Goal: Task Accomplishment & Management: Use online tool/utility

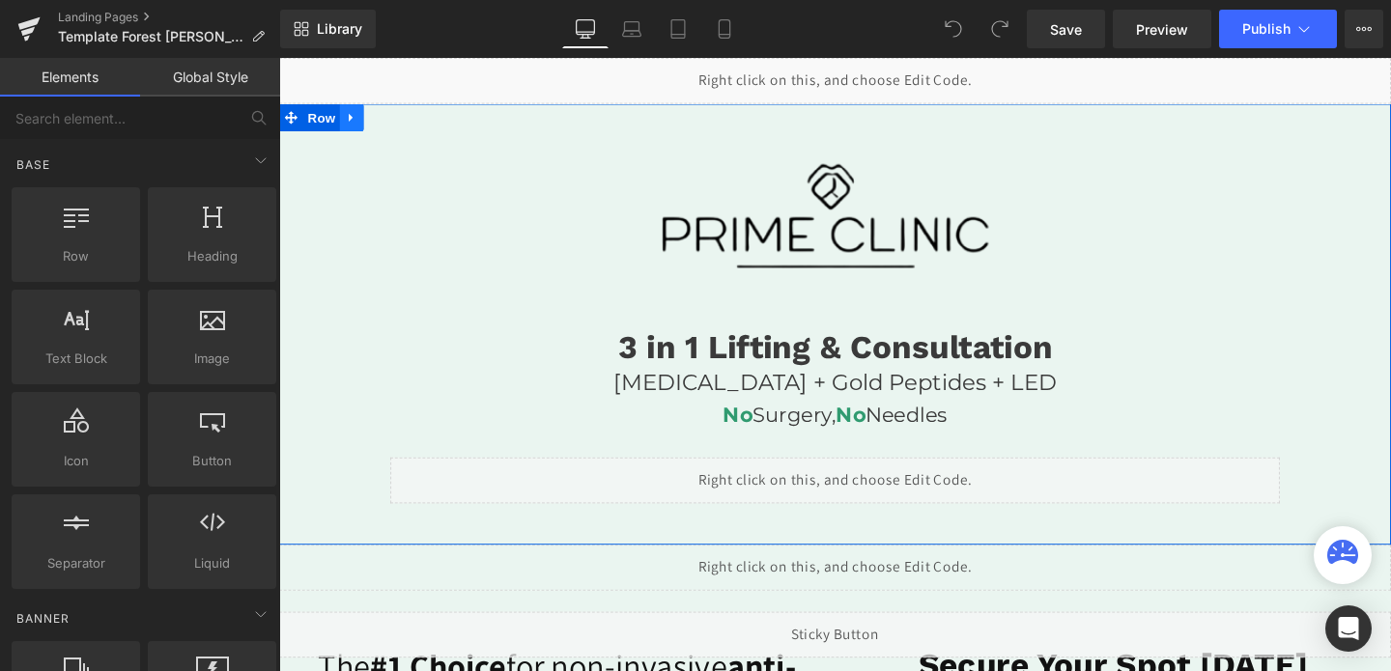
click at [359, 127] on icon at bounding box center [356, 121] width 14 height 14
click at [405, 124] on icon at bounding box center [406, 121] width 14 height 14
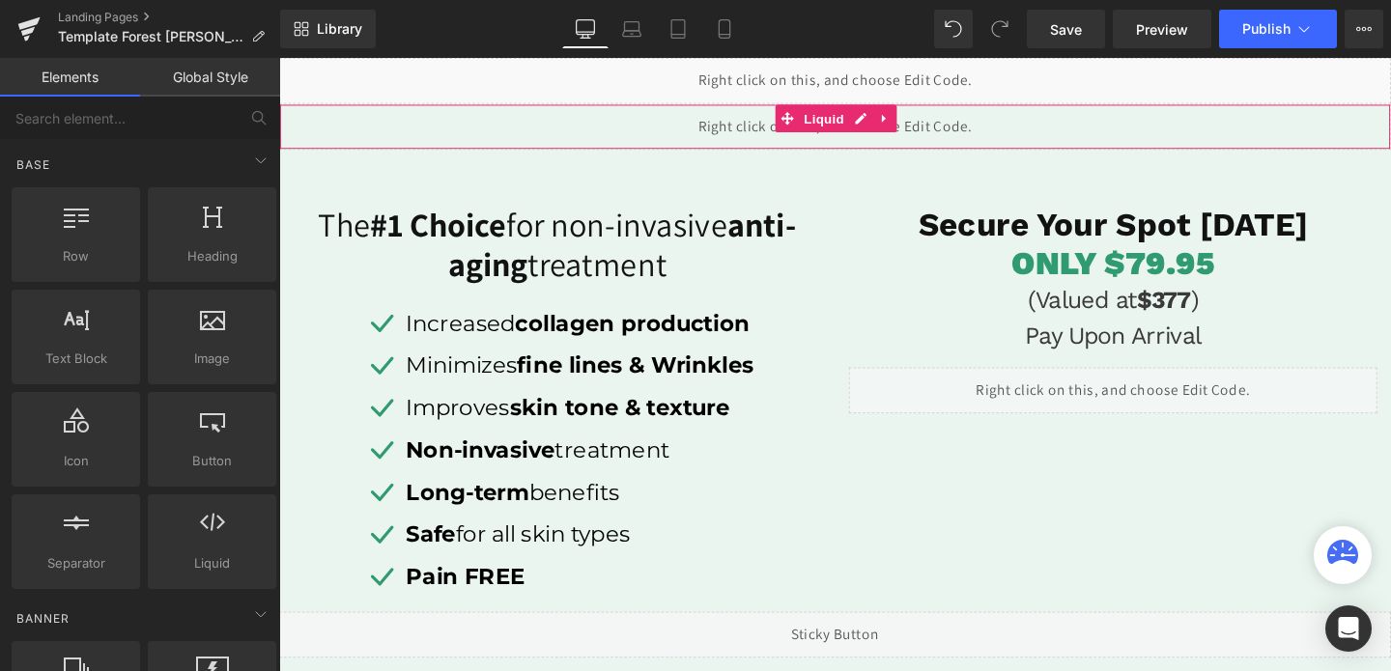
click at [405, 124] on div "Liquid" at bounding box center [863, 130] width 1169 height 48
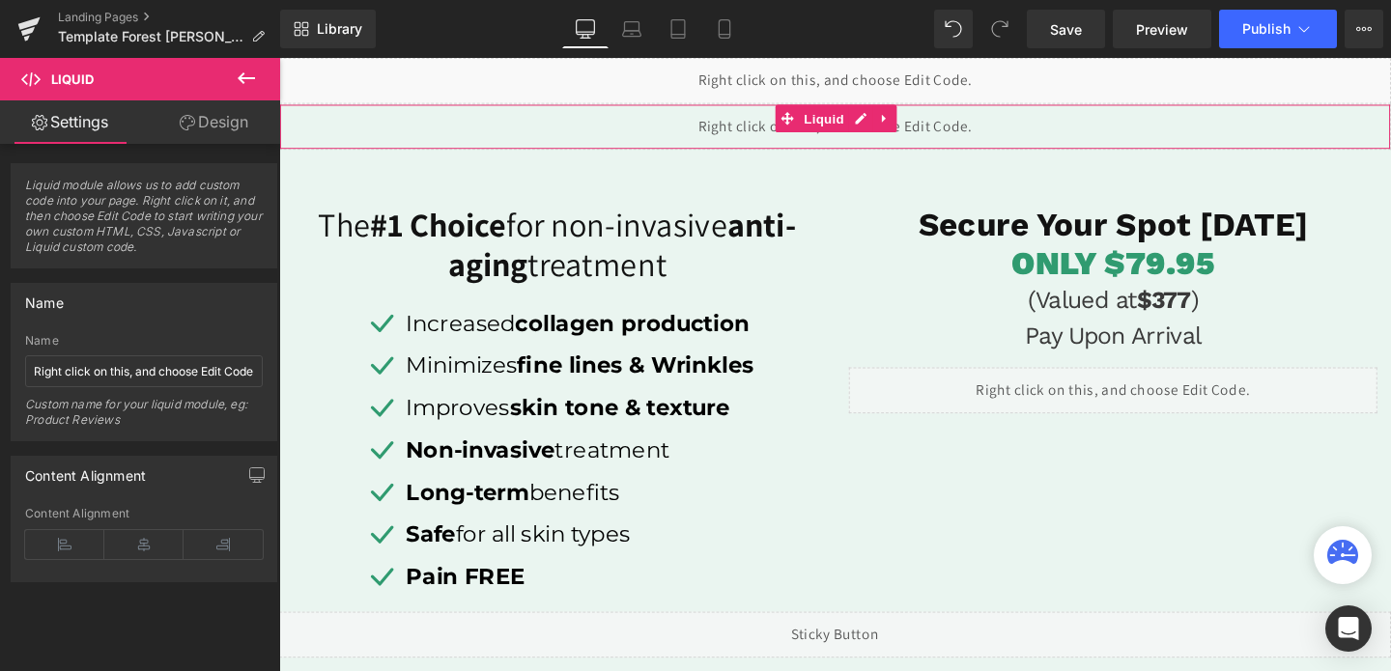
click at [356, 139] on div "Liquid" at bounding box center [863, 130] width 1169 height 48
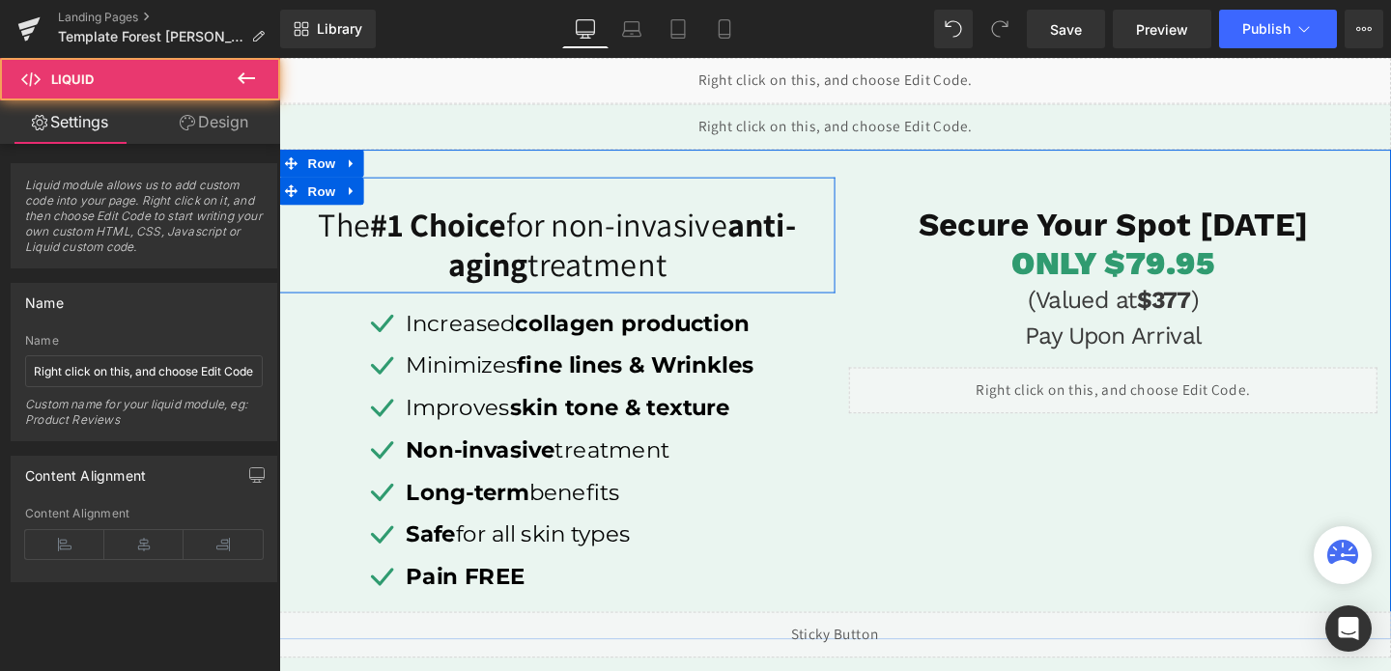
click at [322, 197] on span "Row" at bounding box center [323, 198] width 39 height 29
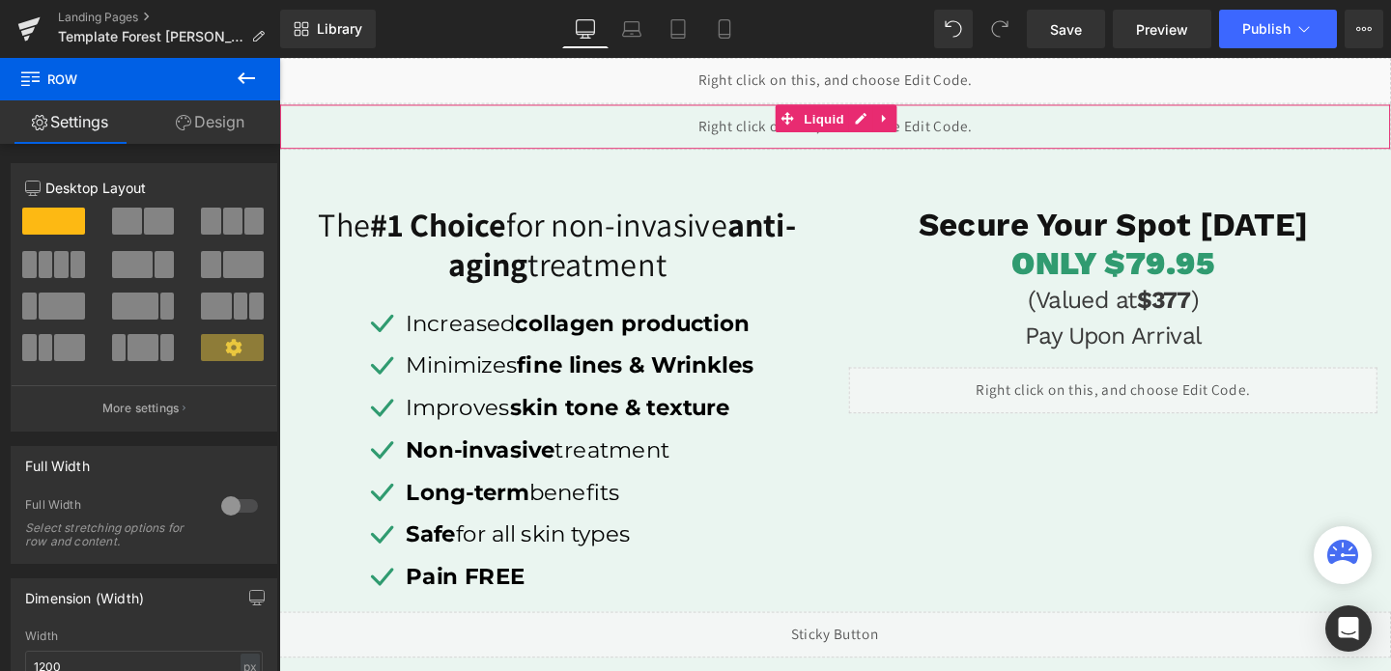
click at [340, 130] on div "Liquid" at bounding box center [863, 130] width 1169 height 48
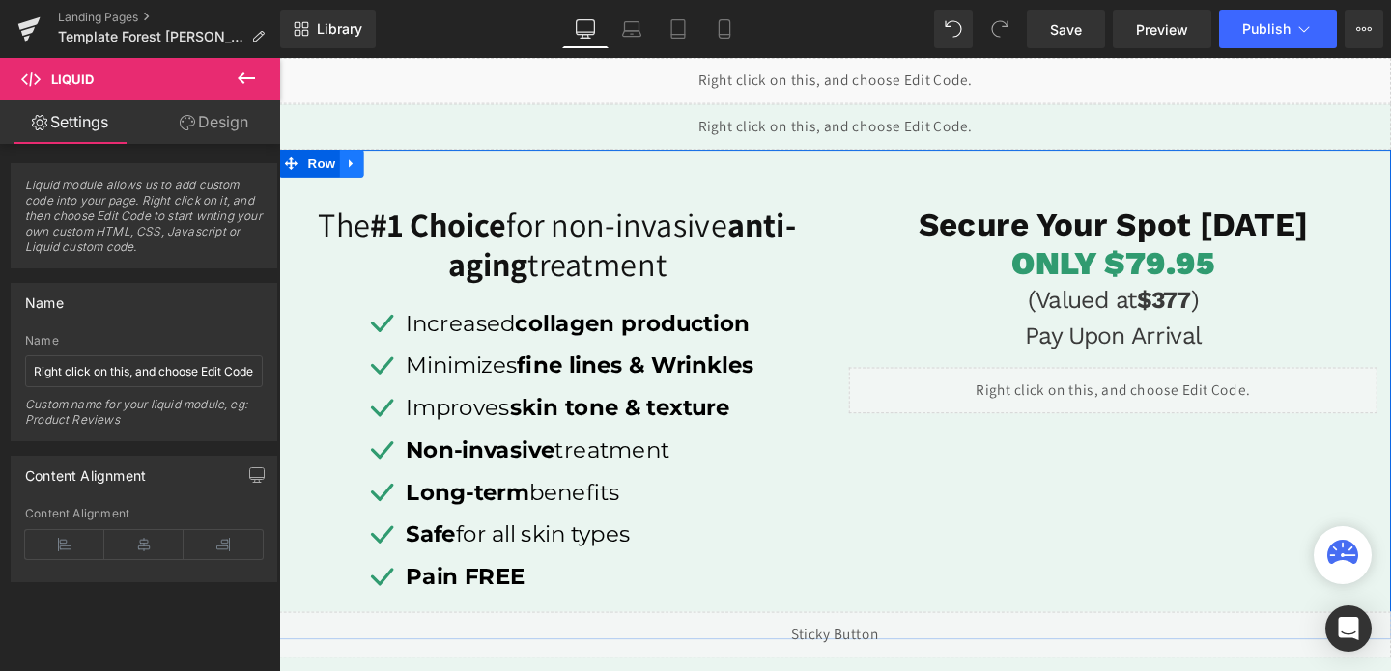
click at [351, 172] on icon at bounding box center [356, 169] width 14 height 14
click at [397, 174] on link at bounding box center [405, 169] width 25 height 29
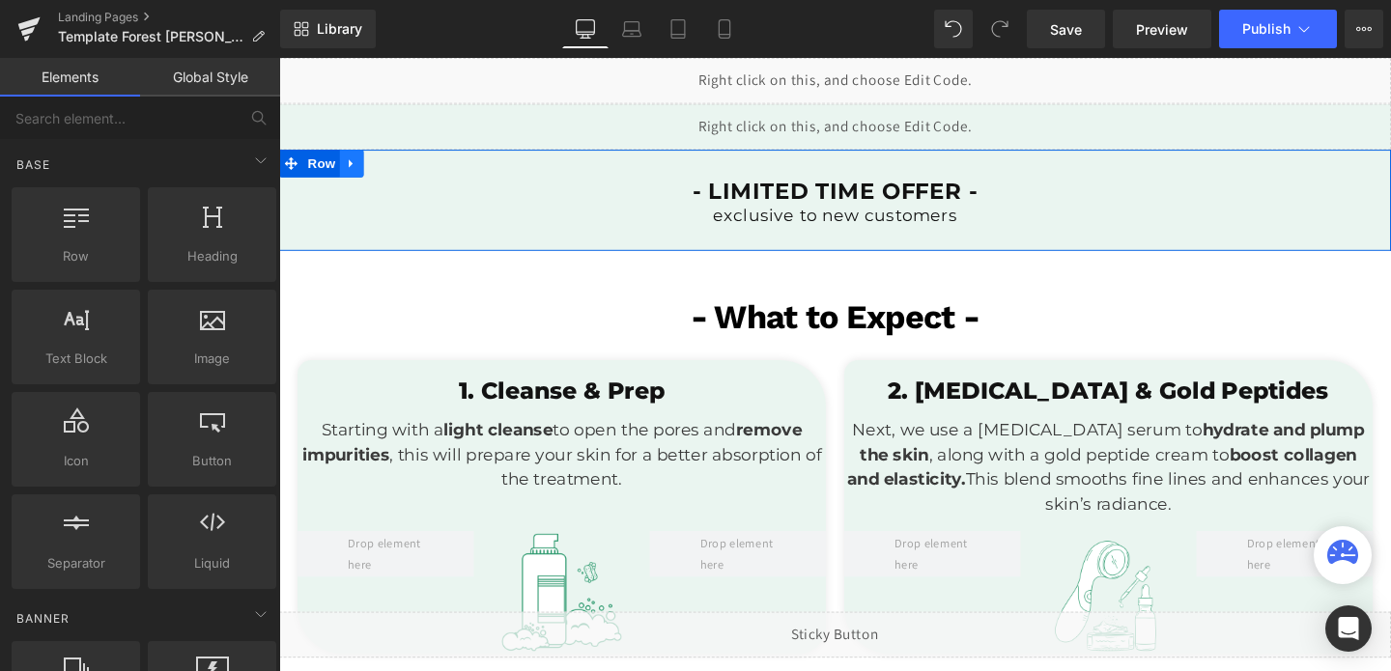
click at [363, 173] on link at bounding box center [355, 169] width 25 height 29
click at [405, 176] on link at bounding box center [405, 169] width 25 height 29
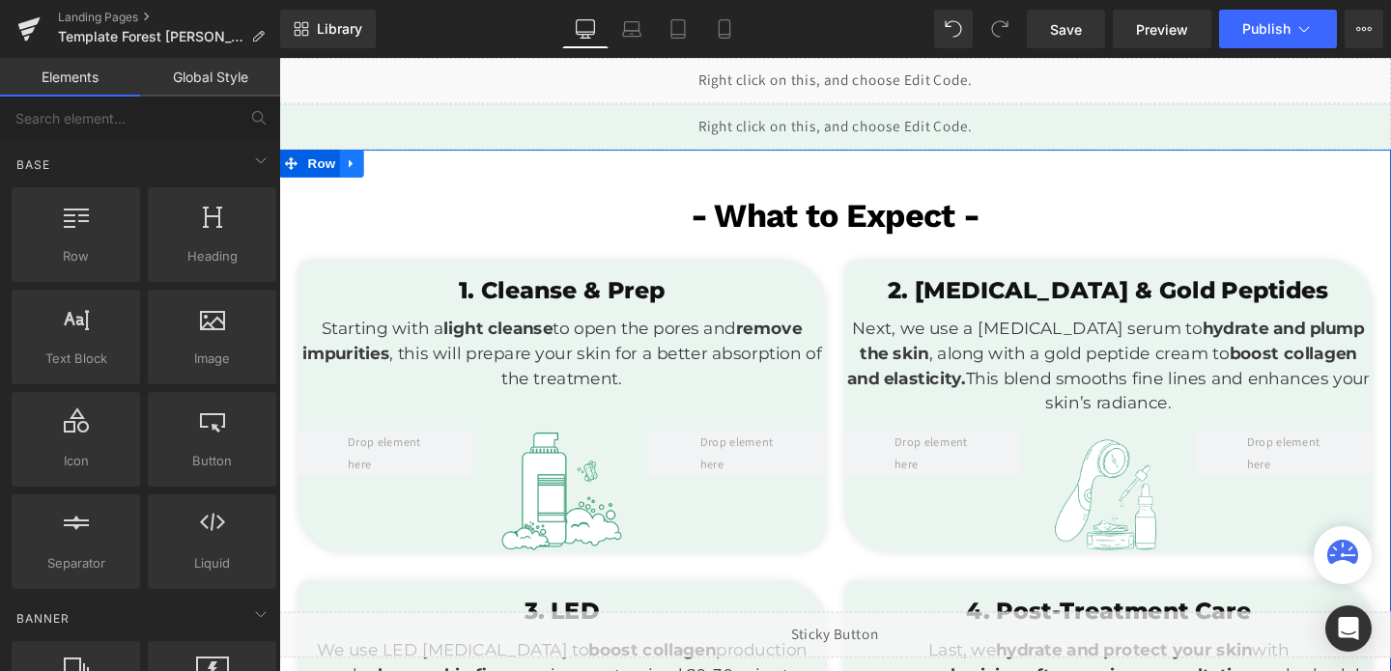
click at [351, 171] on icon at bounding box center [356, 169] width 14 height 14
click at [398, 173] on link at bounding box center [405, 169] width 25 height 29
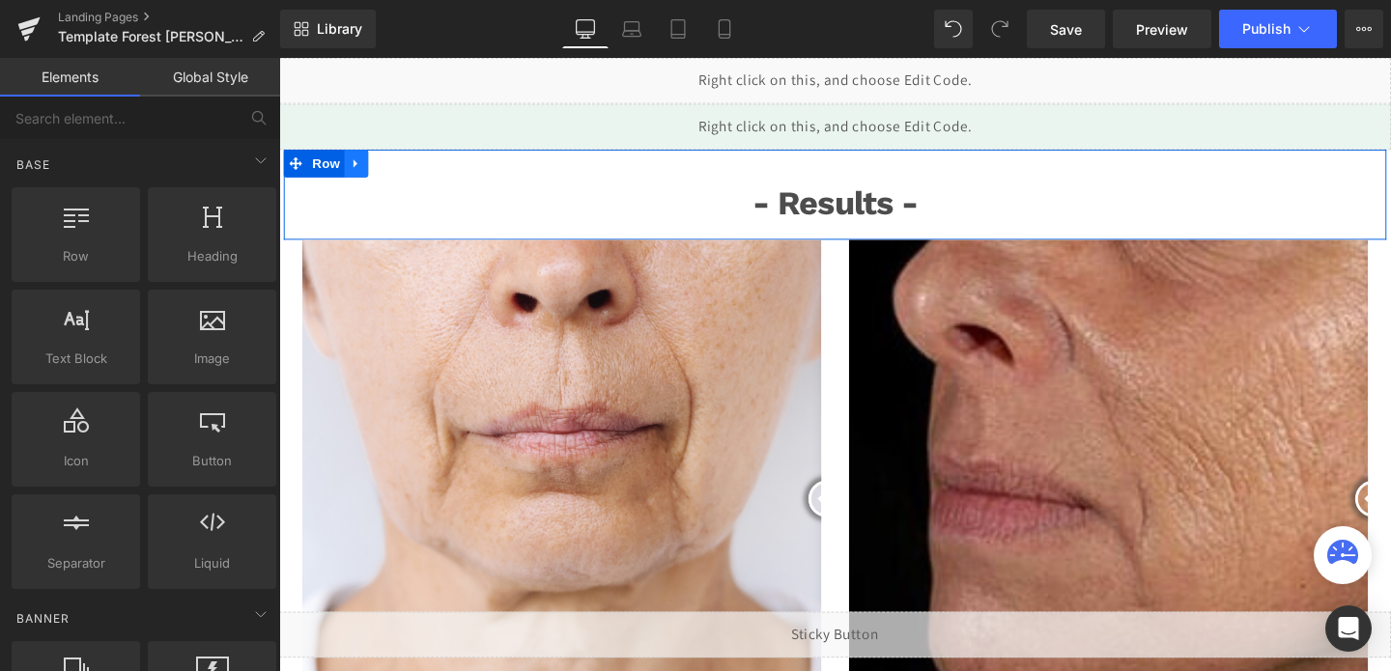
click at [353, 177] on link at bounding box center [360, 169] width 25 height 29
click at [410, 166] on icon at bounding box center [411, 169] width 14 height 14
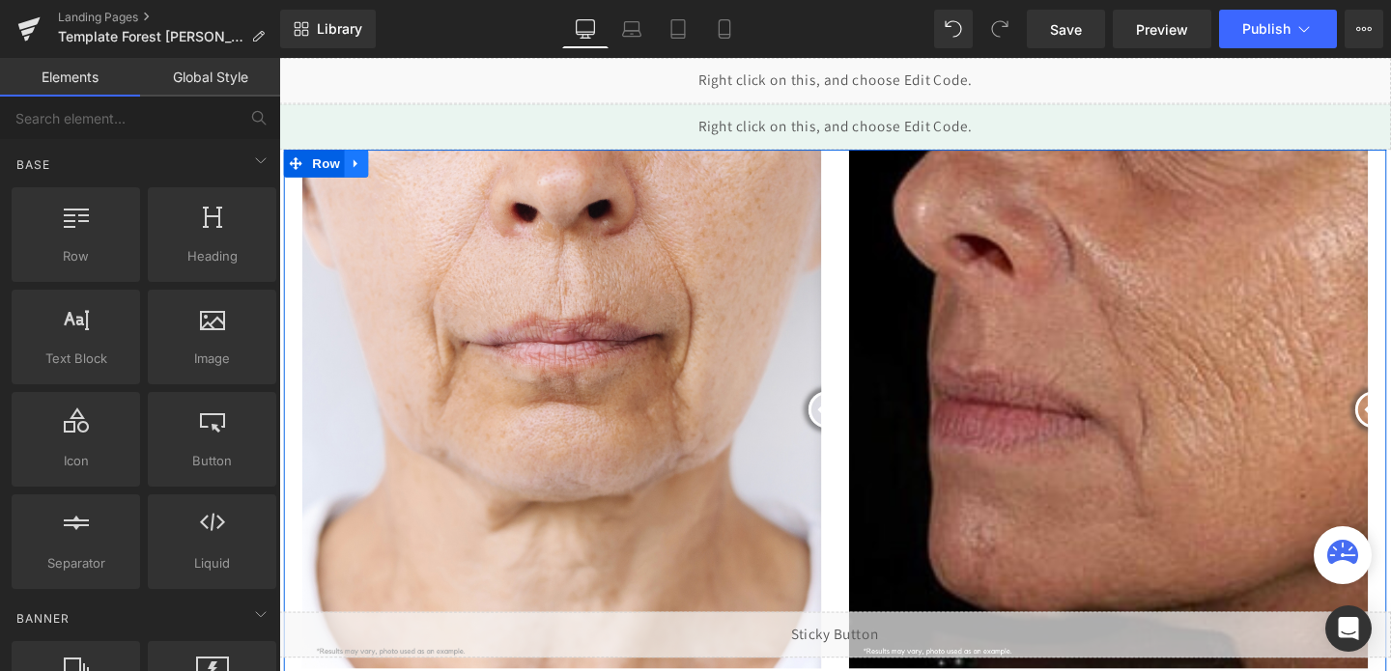
click at [364, 171] on icon at bounding box center [361, 169] width 14 height 14
click at [409, 171] on icon at bounding box center [411, 169] width 14 height 14
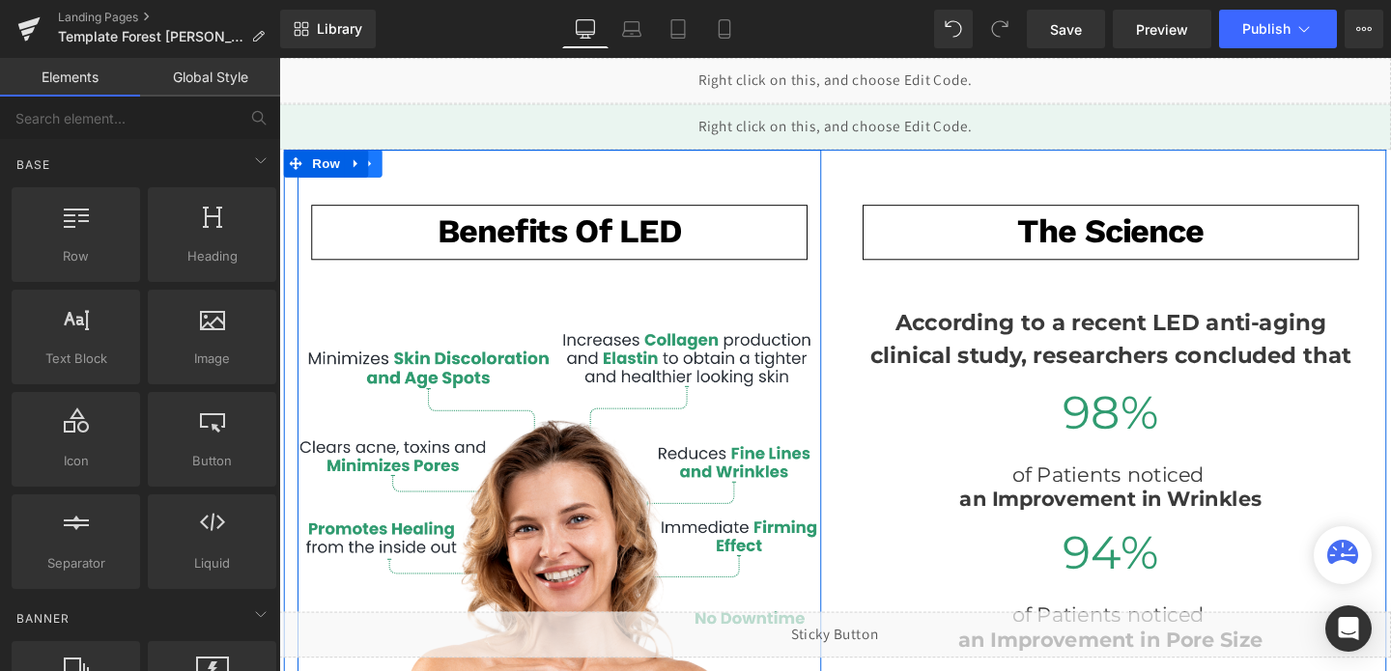
click at [379, 171] on icon at bounding box center [375, 169] width 14 height 14
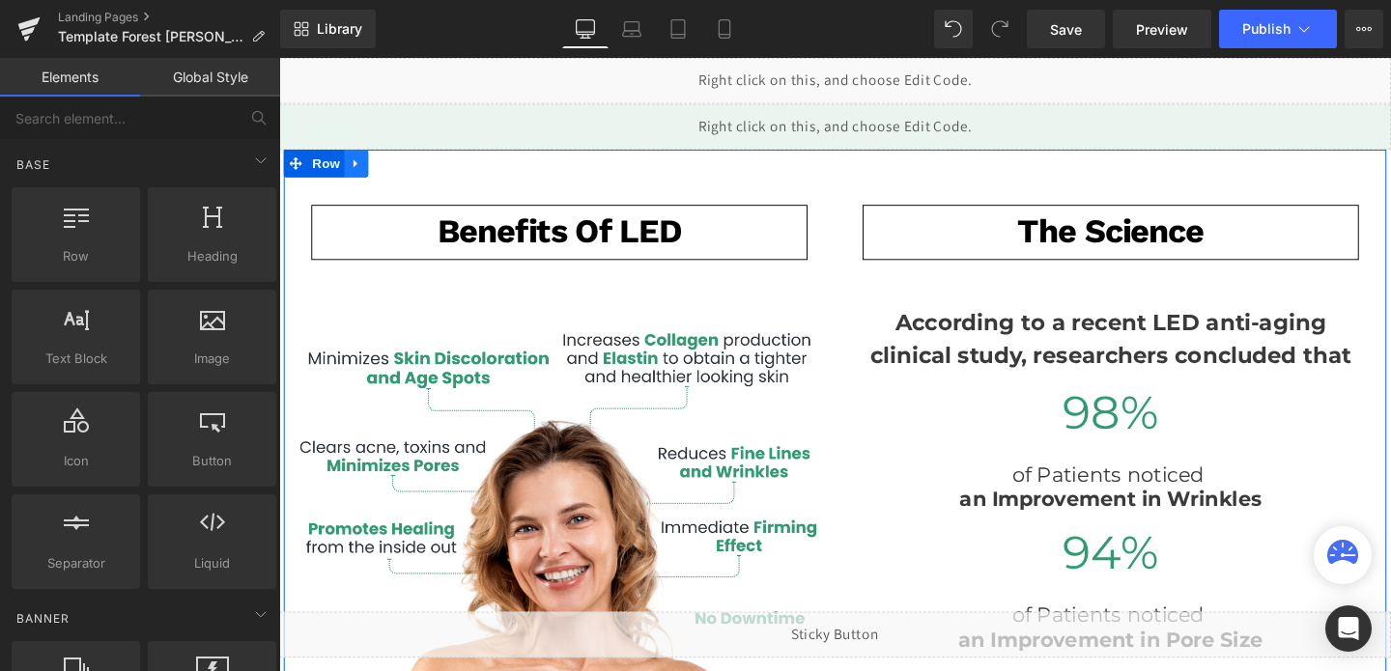
click at [366, 170] on icon at bounding box center [361, 169] width 14 height 14
click at [411, 172] on icon at bounding box center [411, 169] width 14 height 14
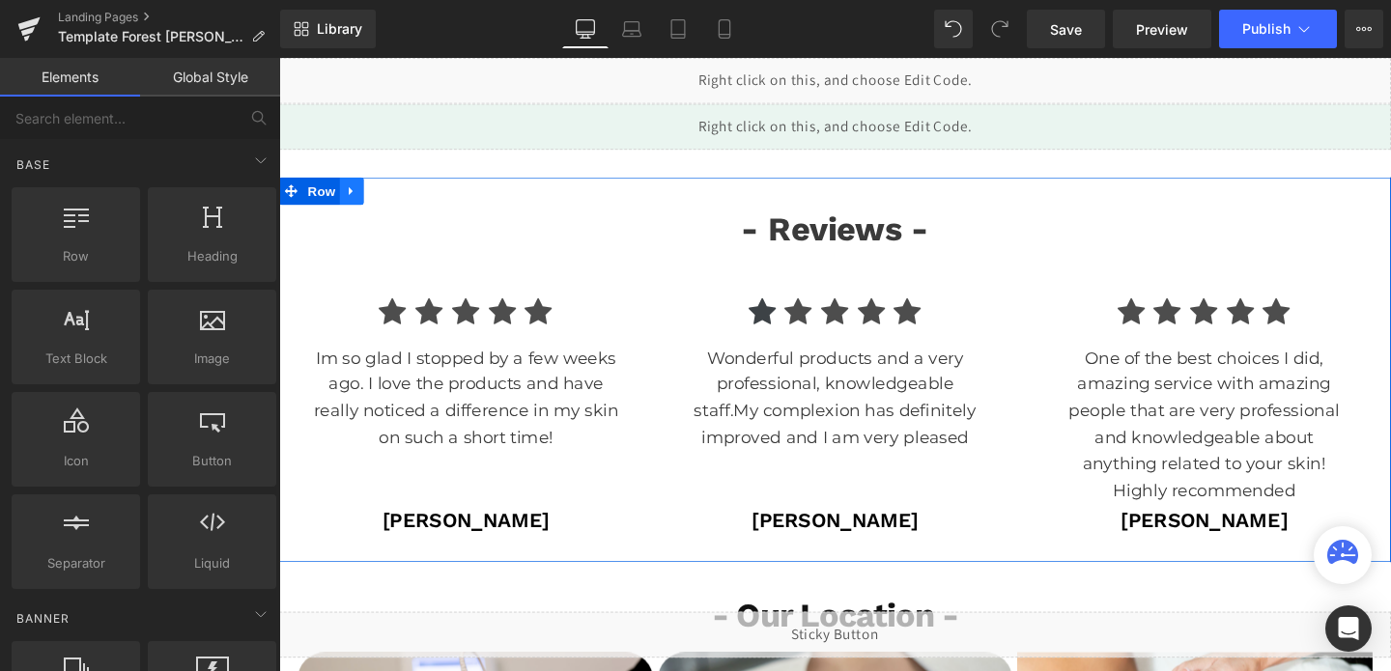
click at [356, 207] on link at bounding box center [355, 198] width 25 height 29
click at [414, 204] on link at bounding box center [405, 198] width 25 height 29
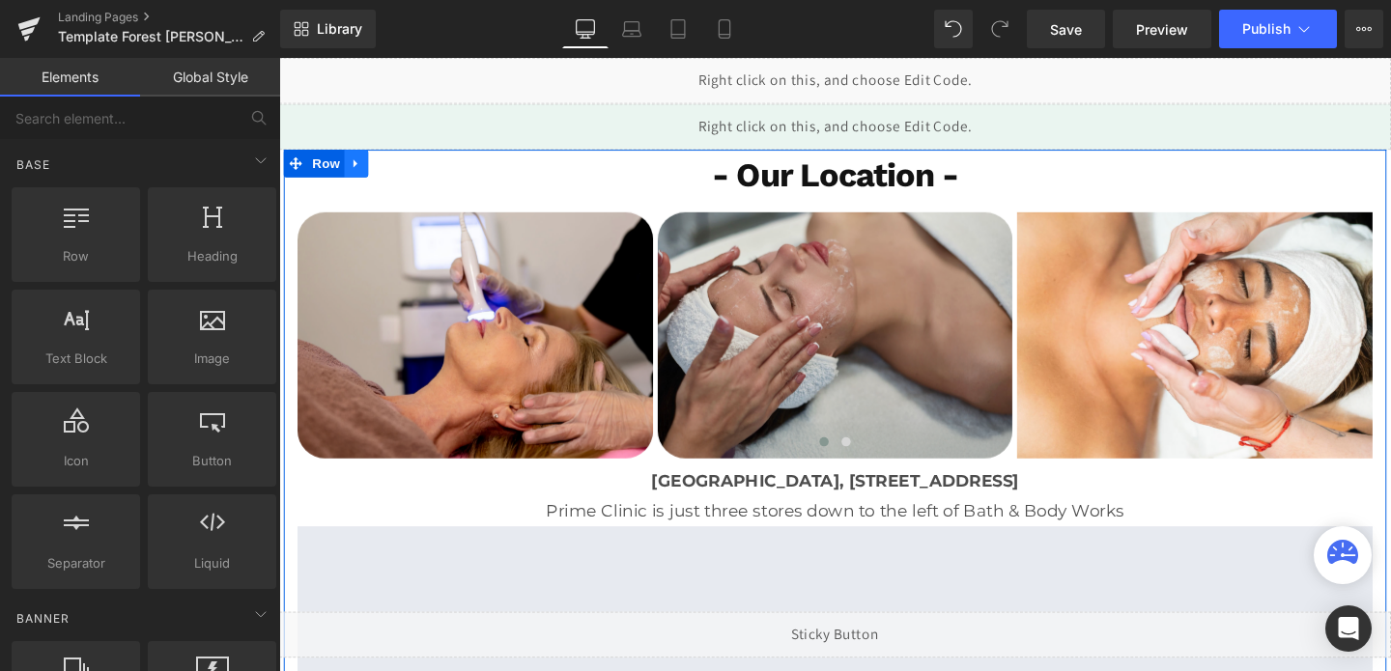
click at [369, 176] on link at bounding box center [360, 169] width 25 height 29
click at [419, 177] on link at bounding box center [410, 169] width 25 height 29
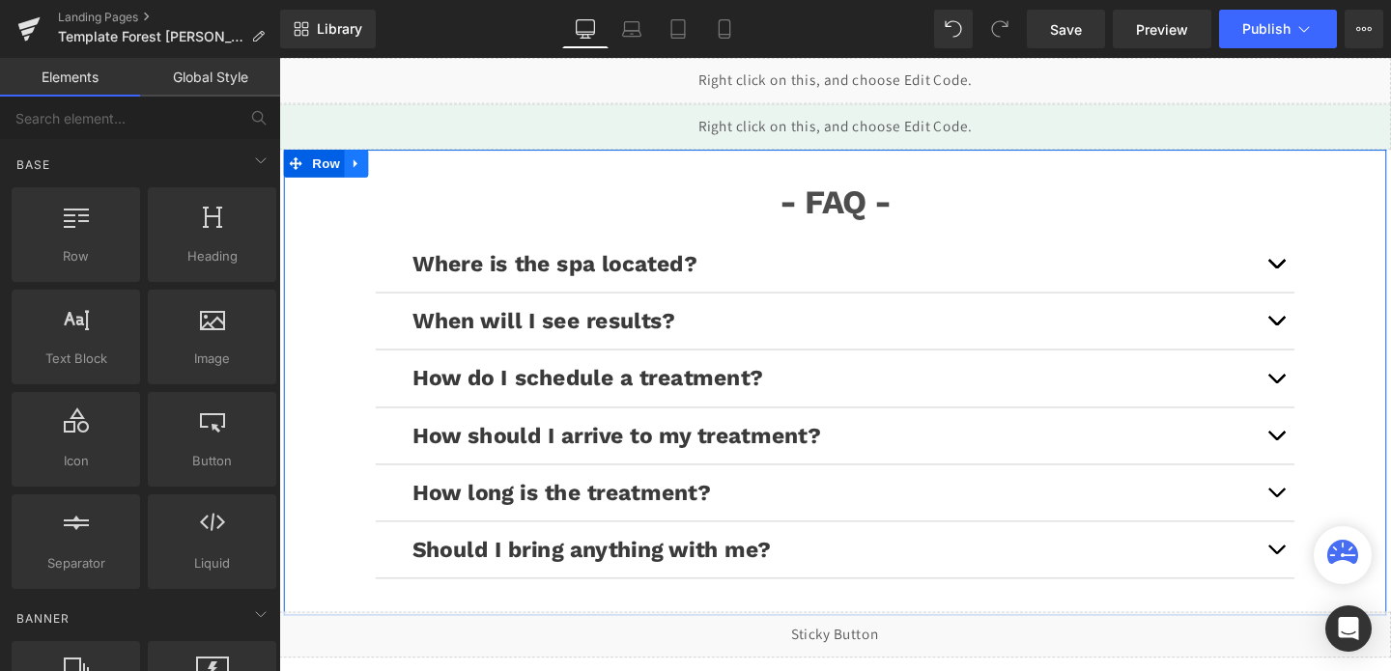
click at [356, 174] on icon at bounding box center [361, 169] width 14 height 14
click at [410, 174] on icon at bounding box center [411, 169] width 14 height 14
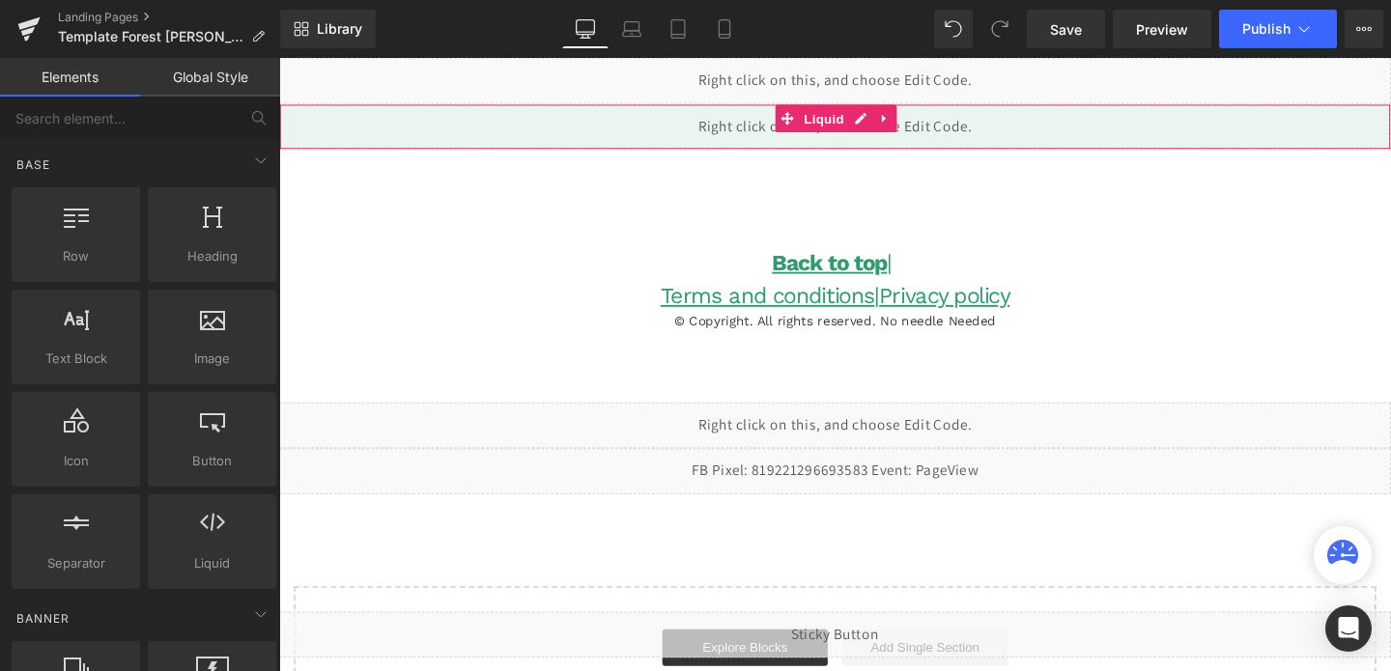
click at [376, 125] on div "Liquid" at bounding box center [863, 130] width 1169 height 48
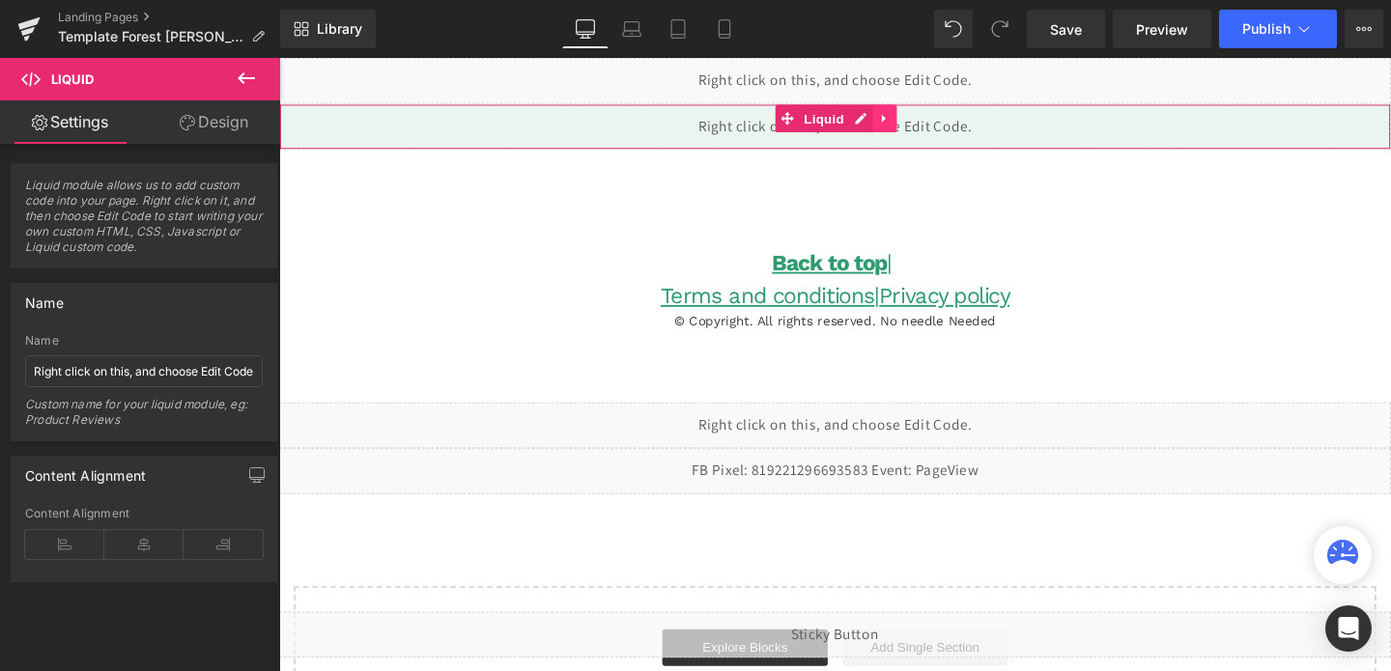
click at [917, 123] on icon at bounding box center [916, 122] width 14 height 14
click at [923, 124] on icon at bounding box center [929, 122] width 14 height 14
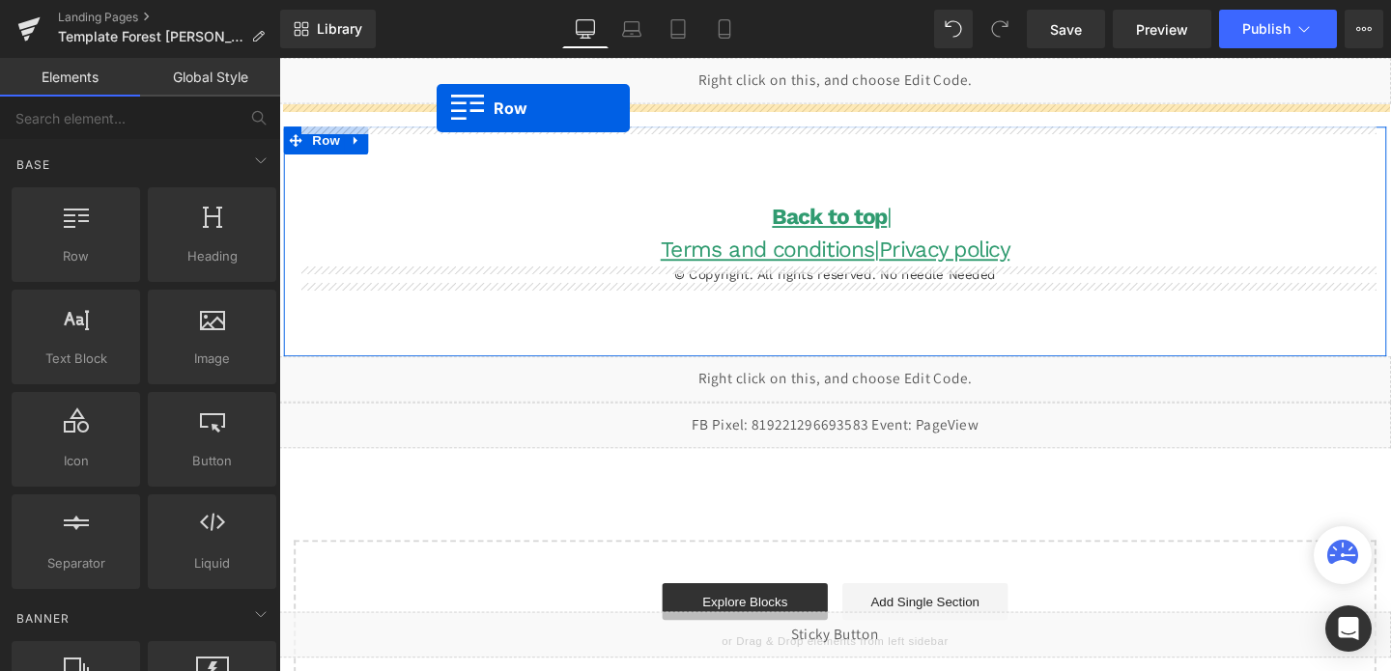
drag, startPoint x: 383, startPoint y: 288, endPoint x: 444, endPoint y: 111, distance: 187.3
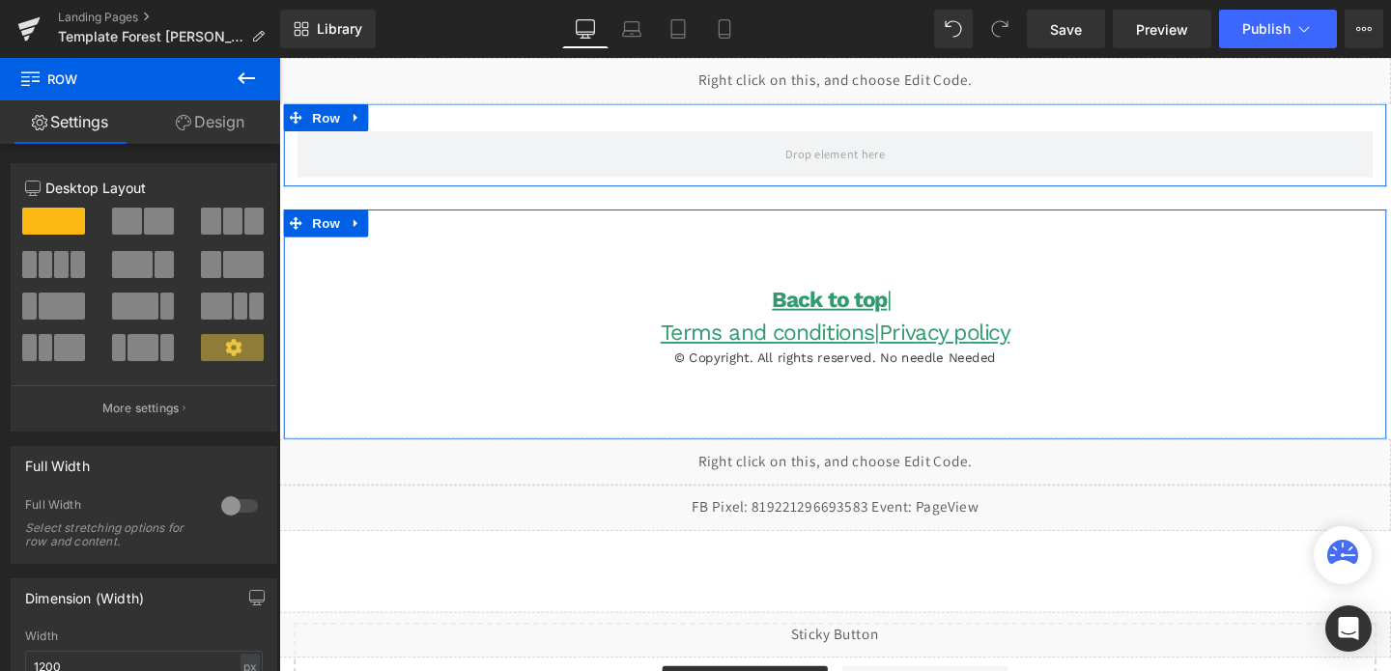
click at [219, 114] on link "Design" at bounding box center [210, 121] width 140 height 43
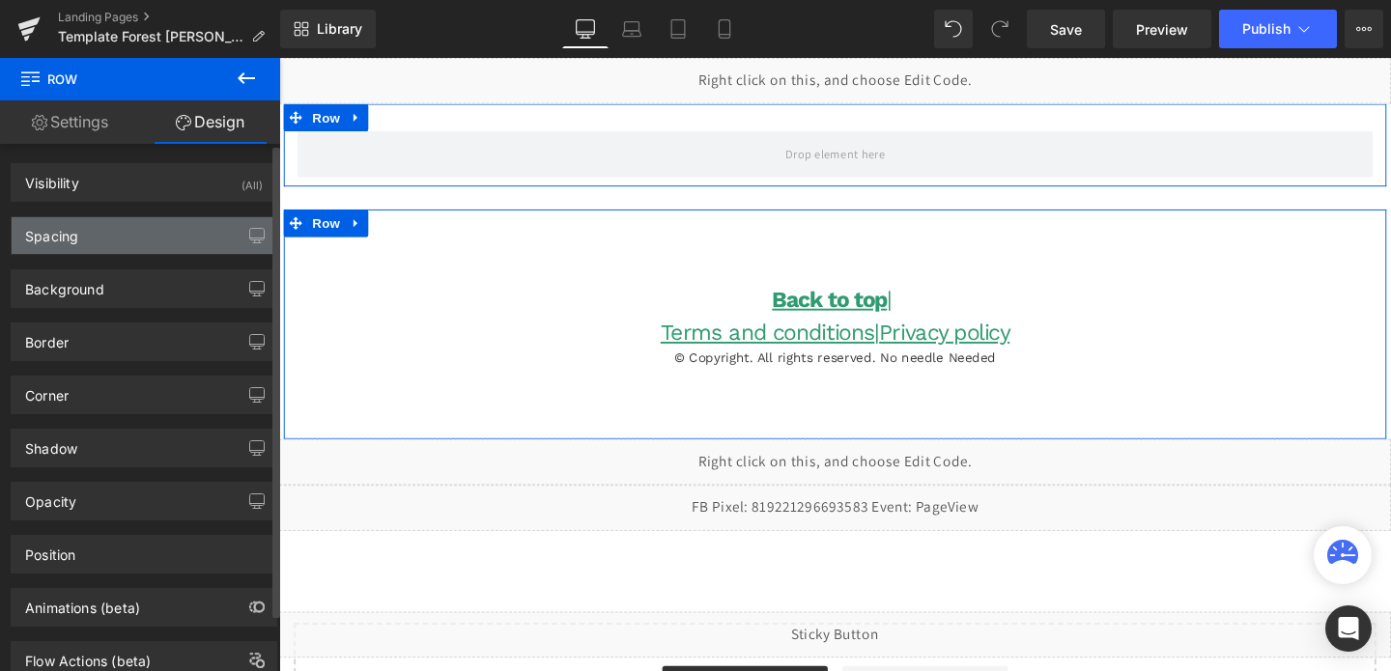
click at [123, 221] on div "Spacing" at bounding box center [144, 235] width 265 height 37
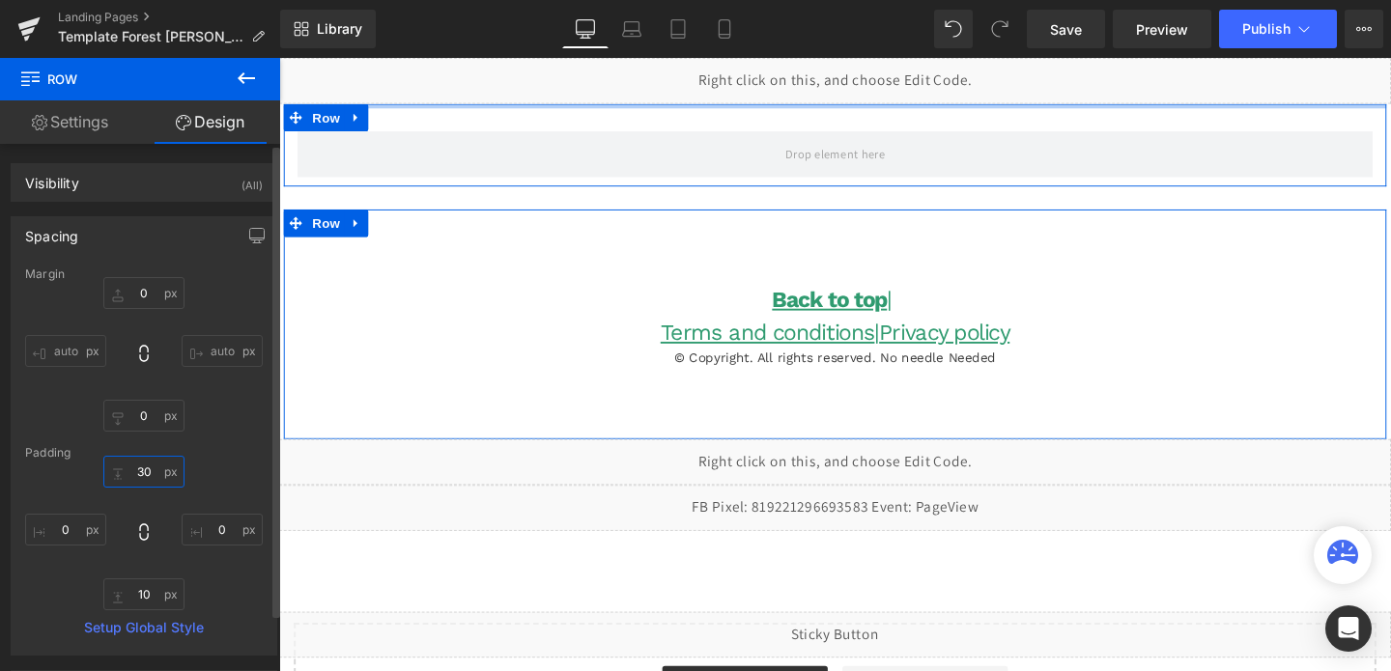
click at [141, 469] on input "30" at bounding box center [143, 472] width 81 height 32
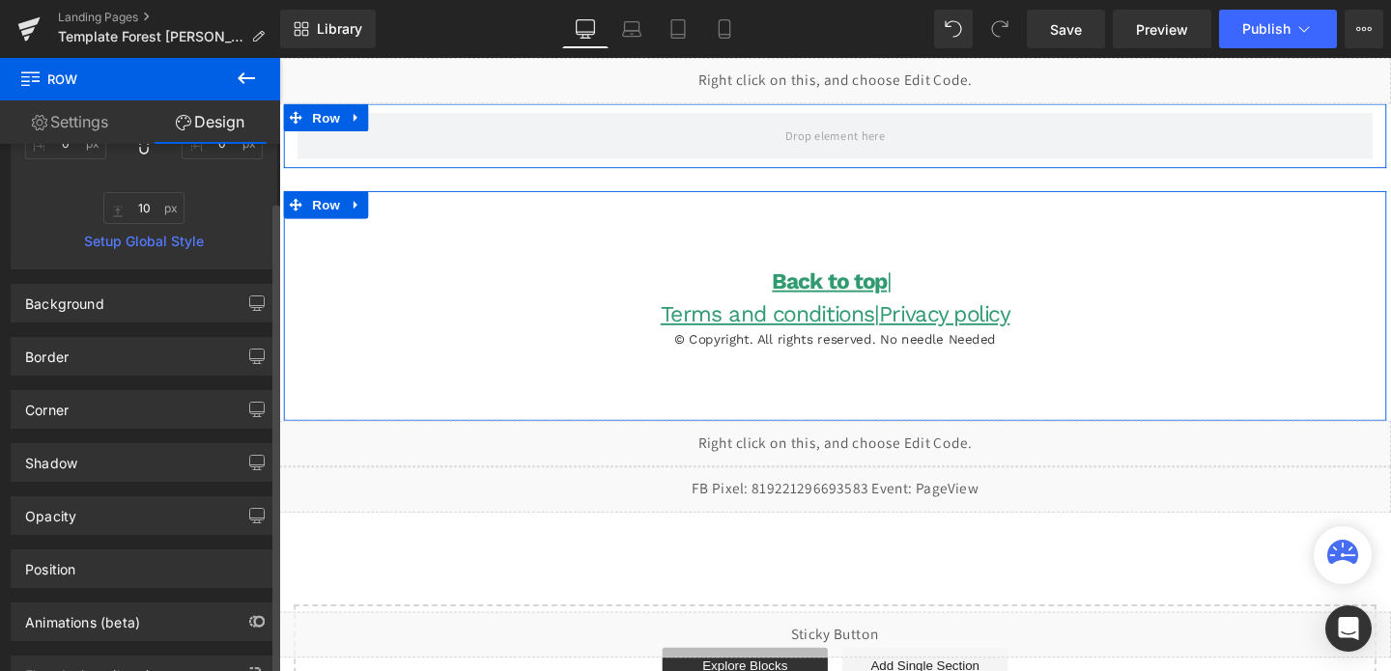
scroll to position [428, 0]
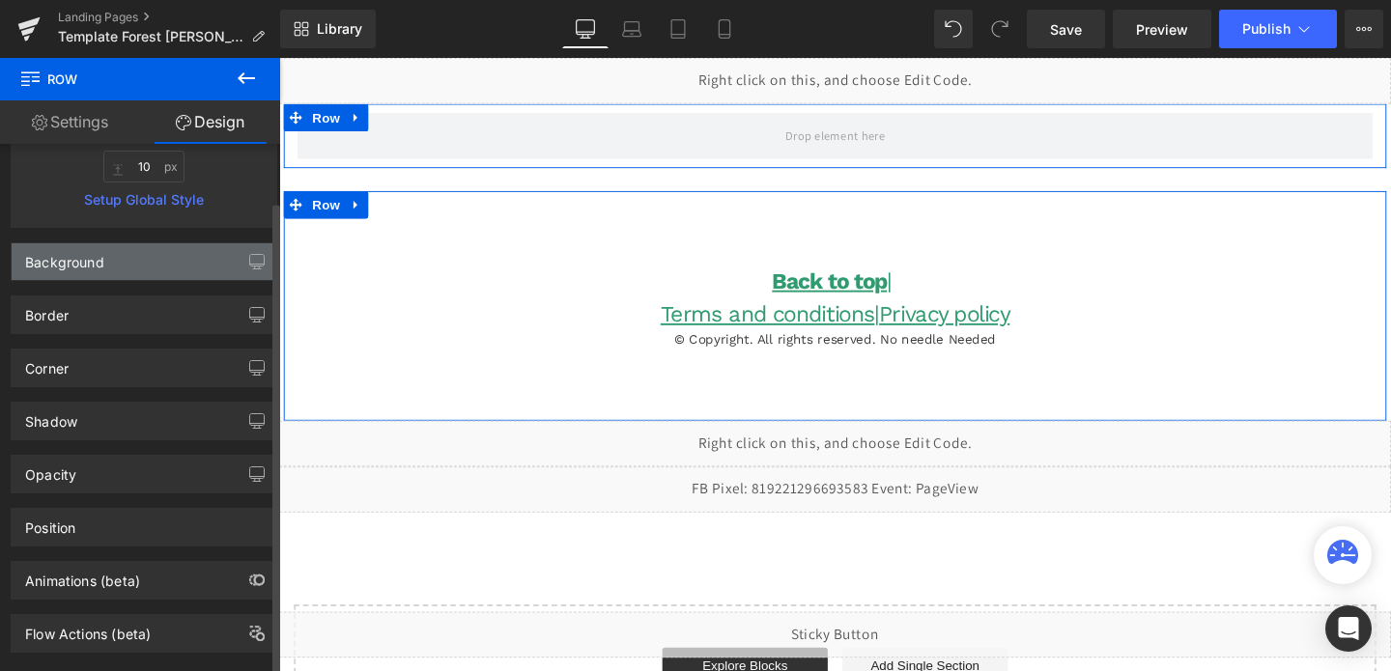
type input "10"
click at [127, 269] on div "Background" at bounding box center [144, 261] width 265 height 37
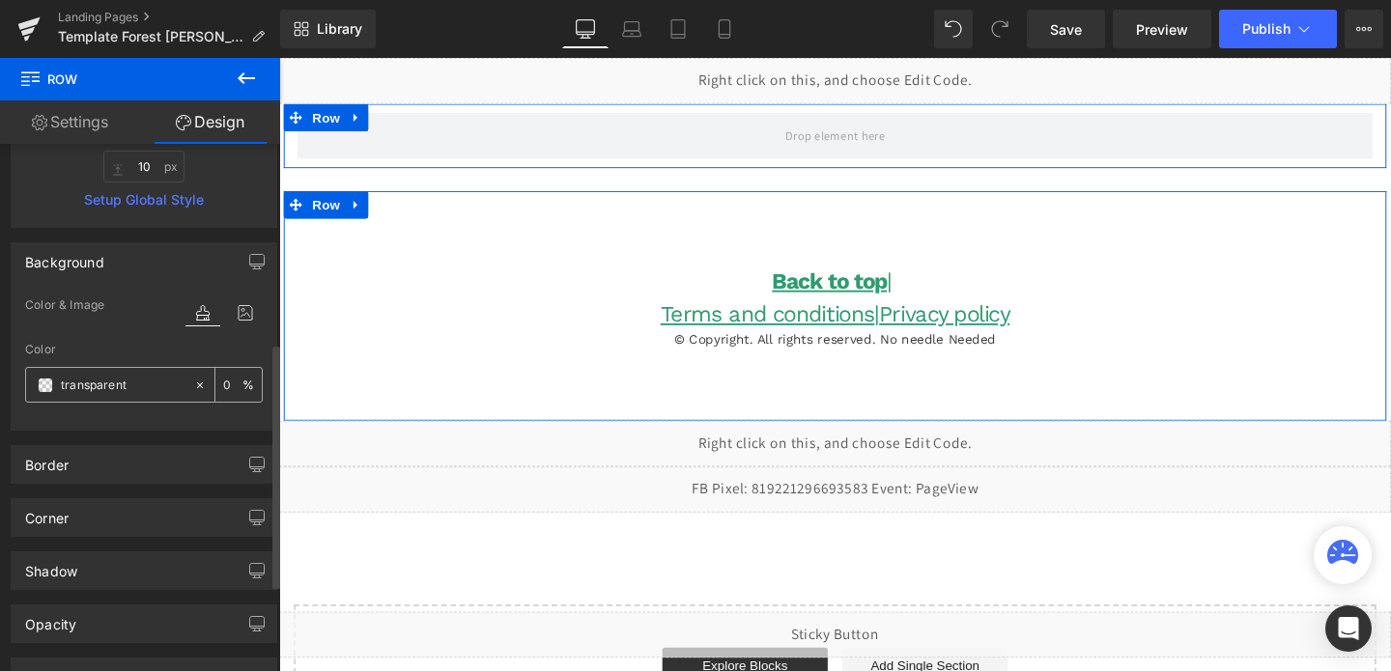
click at [42, 384] on span at bounding box center [45, 385] width 15 height 15
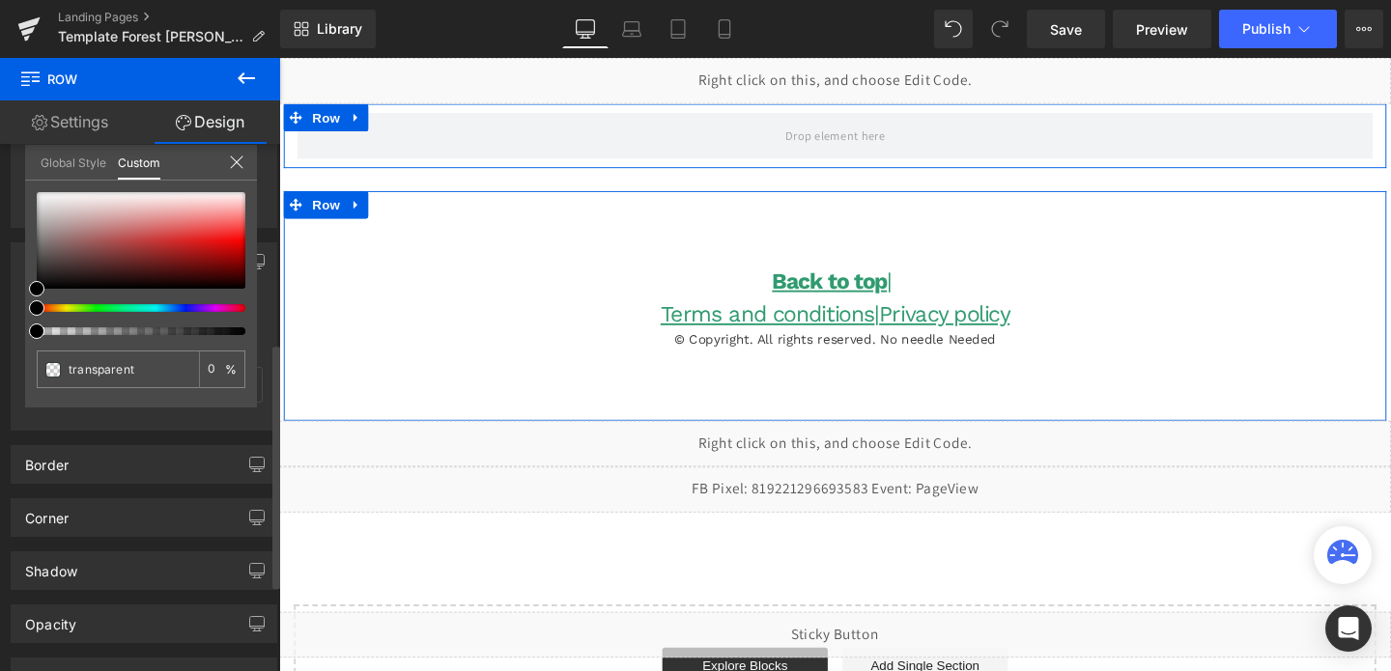
click at [179, 311] on div at bounding box center [133, 308] width 209 height 8
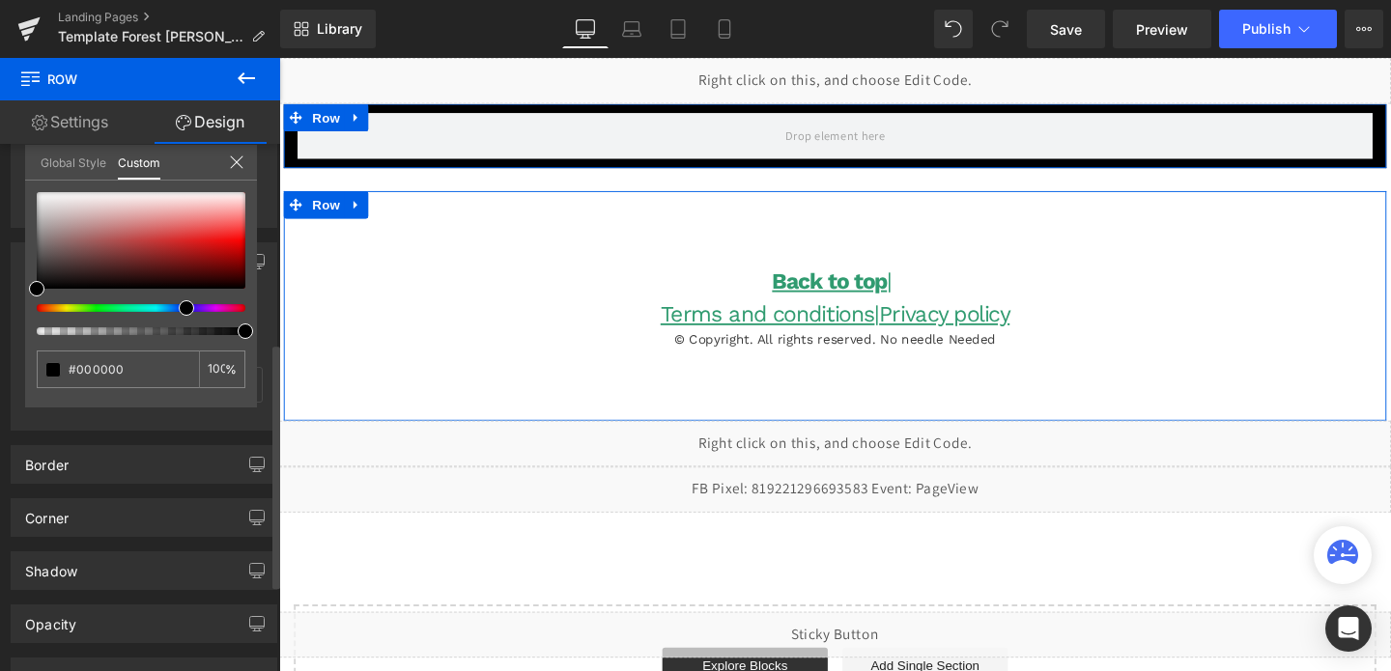
click at [166, 307] on div at bounding box center [133, 308] width 209 height 8
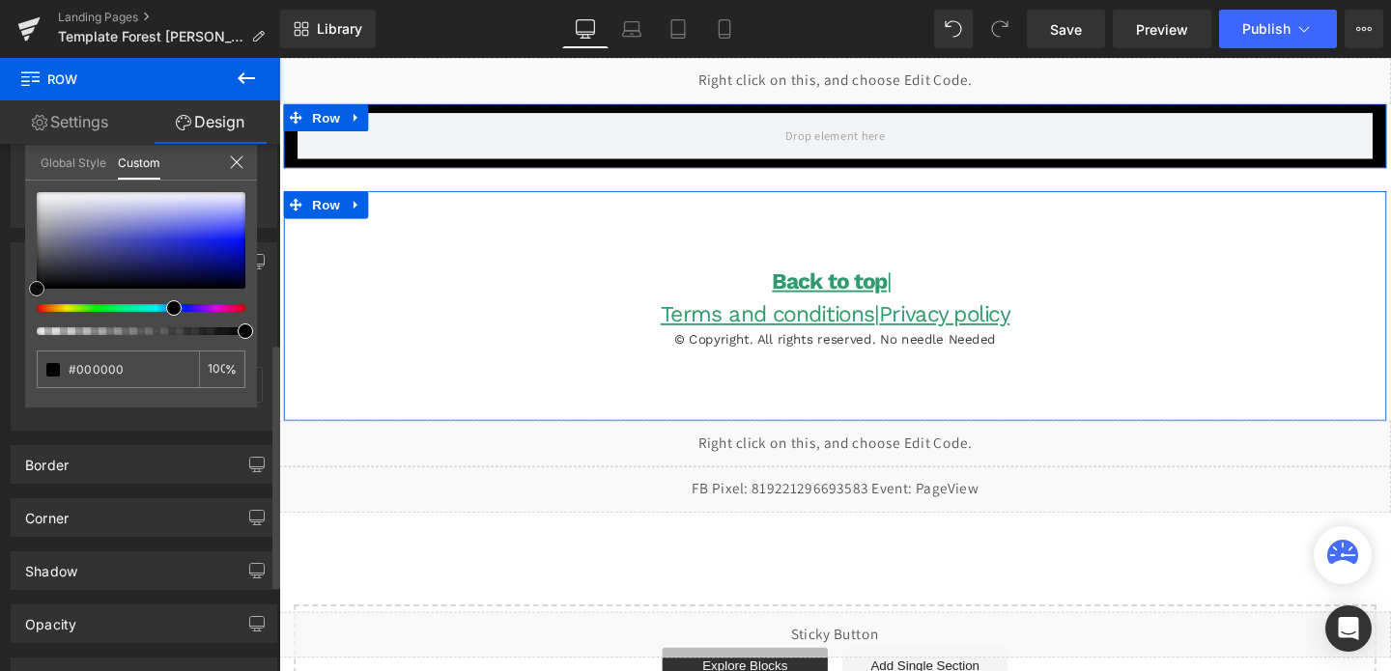
click at [179, 274] on div at bounding box center [141, 240] width 209 height 97
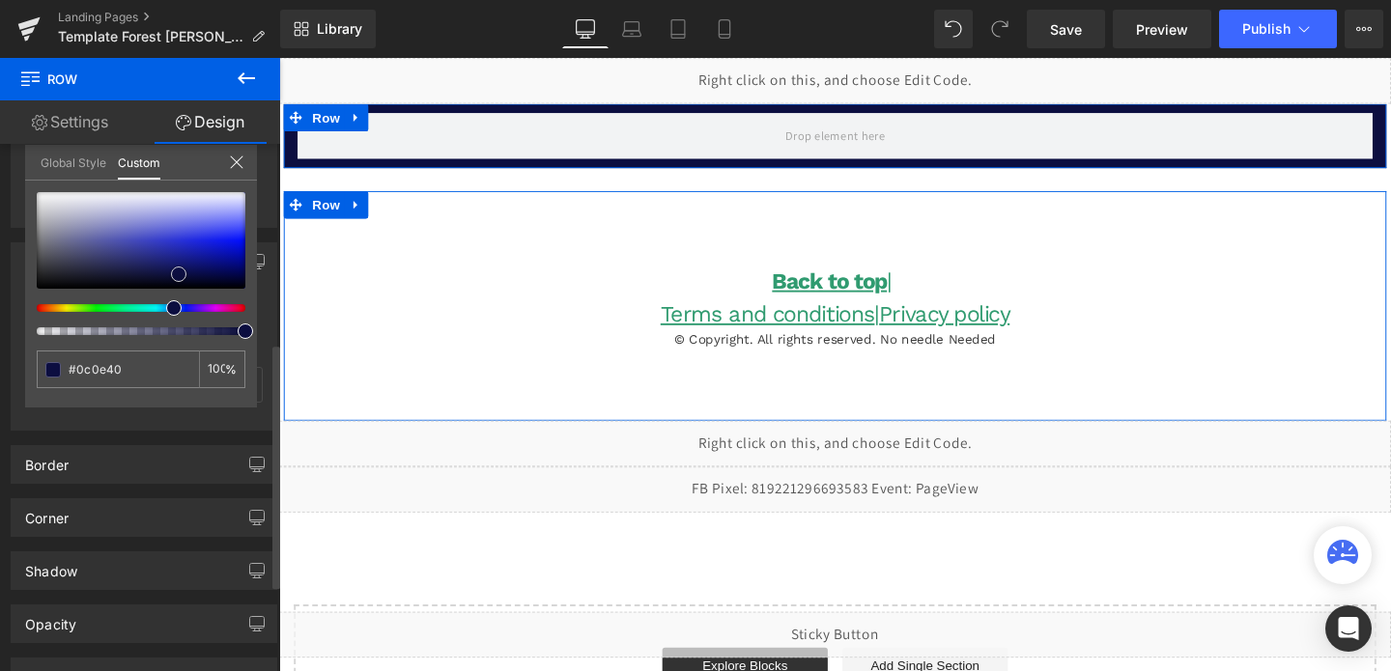
click at [202, 231] on div at bounding box center [141, 240] width 209 height 97
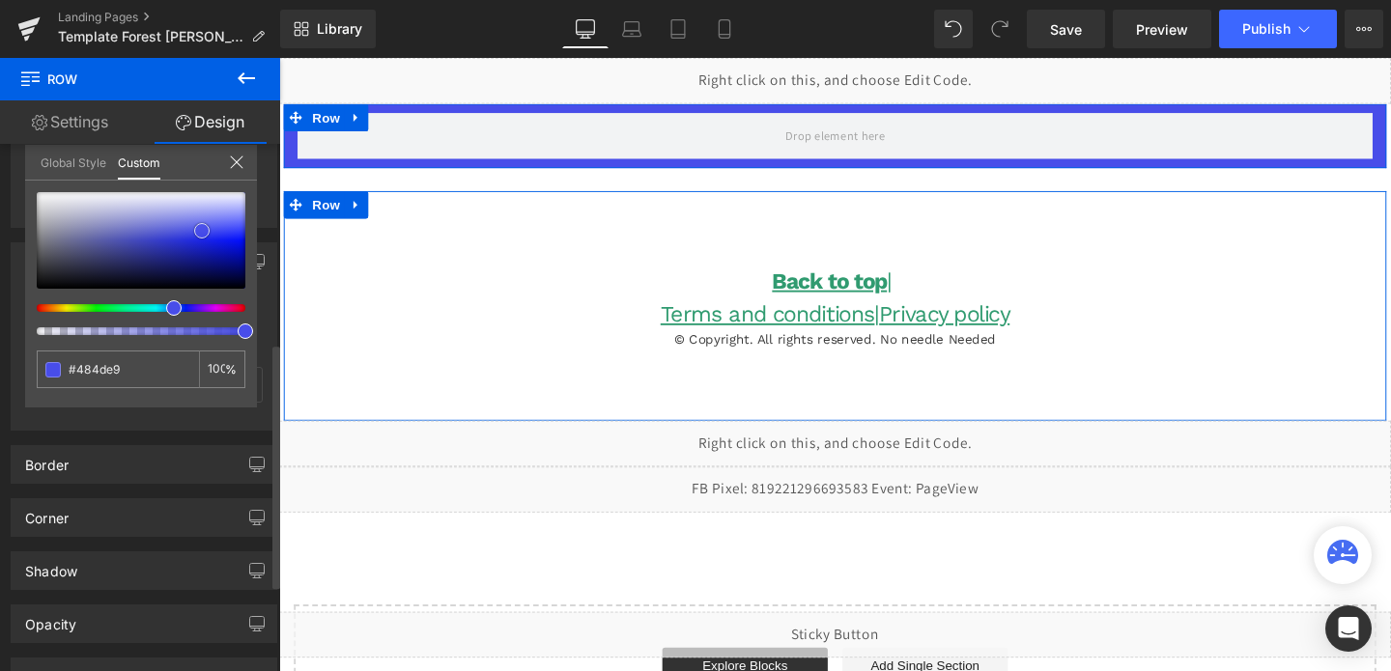
click at [204, 253] on div at bounding box center [141, 240] width 209 height 97
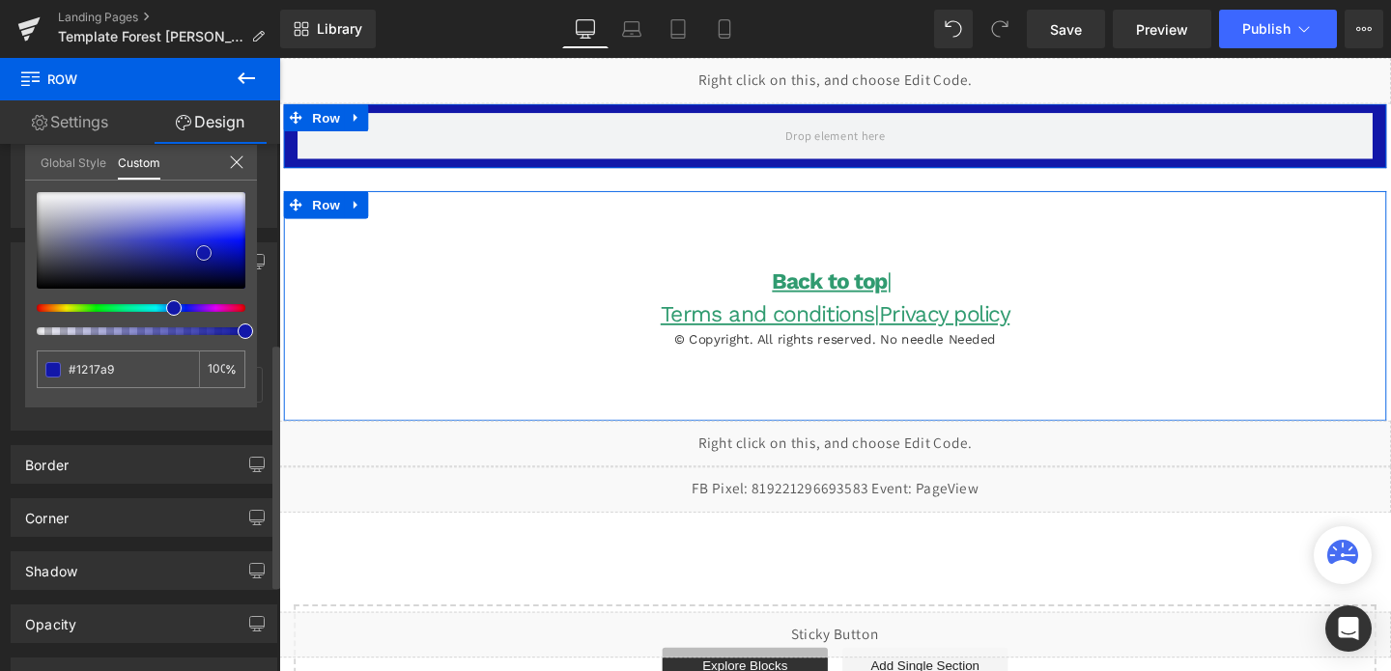
click at [213, 269] on div at bounding box center [141, 240] width 209 height 97
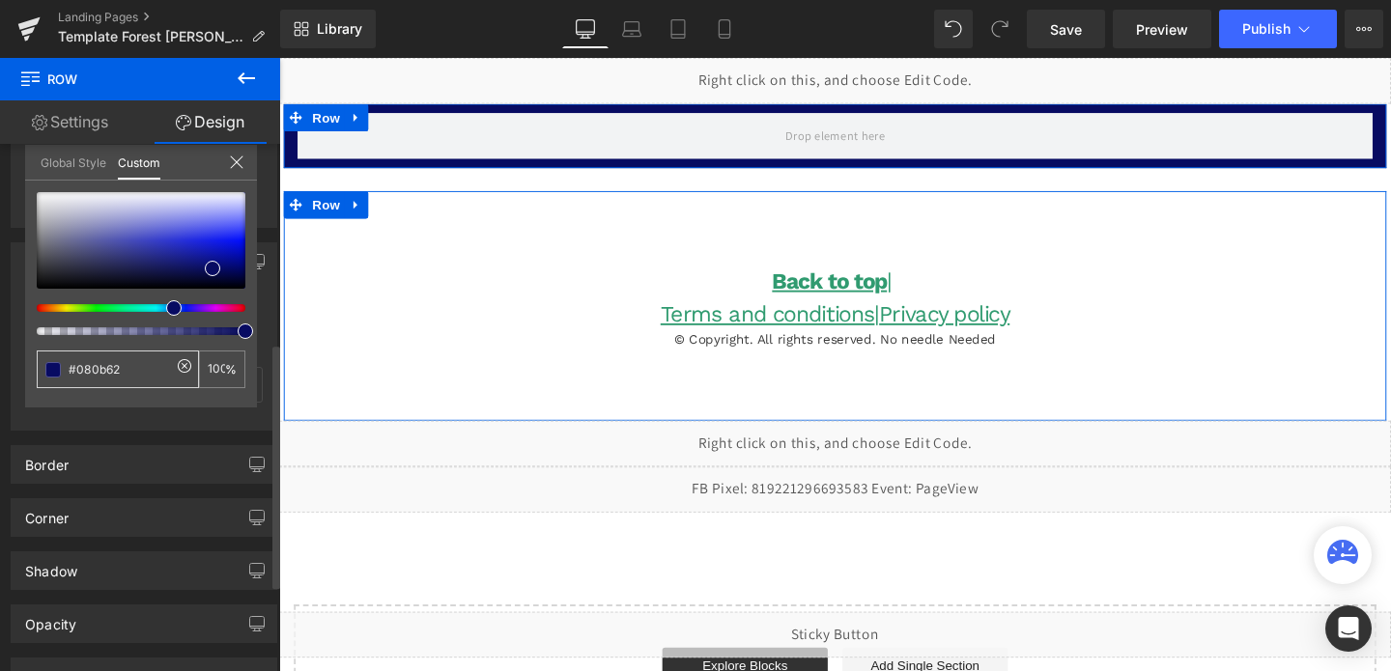
click at [101, 361] on input "transparent" at bounding box center [120, 369] width 102 height 20
paste input "7195af"
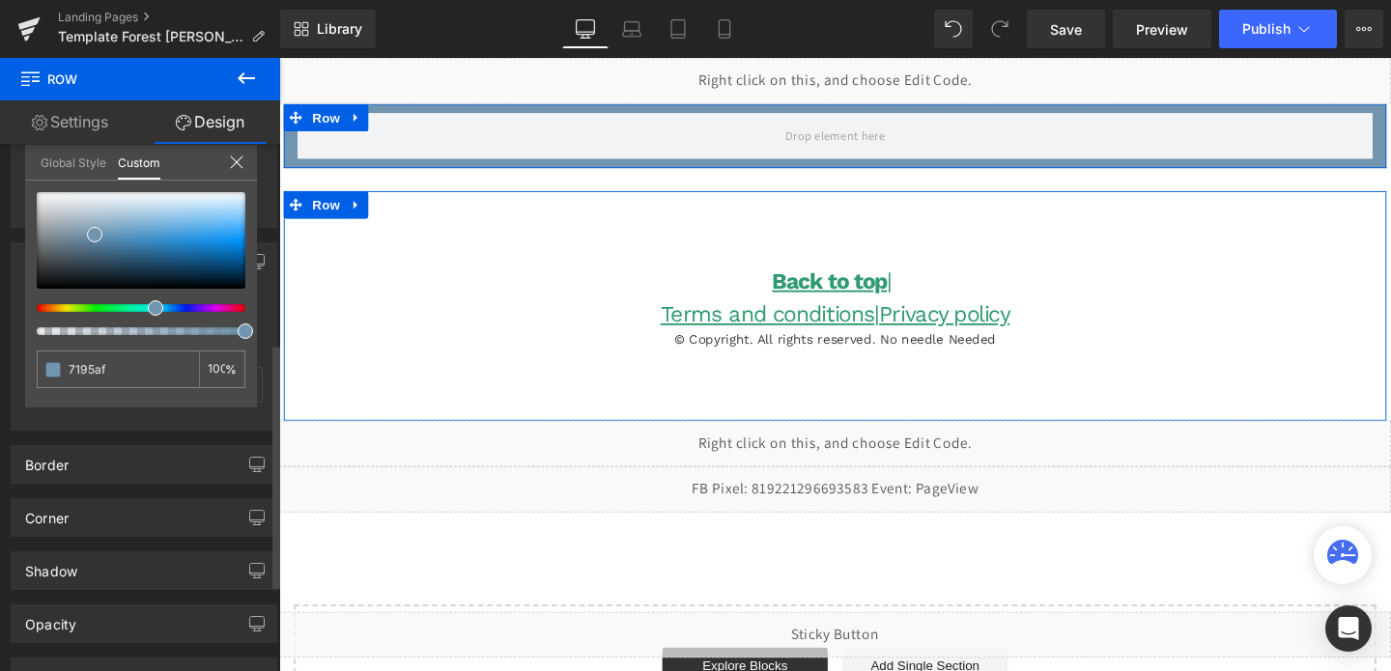
type input "7195af"
click at [244, 166] on div "Global Style Custom" at bounding box center [141, 163] width 232 height 36
click at [238, 162] on icon at bounding box center [236, 162] width 13 height 13
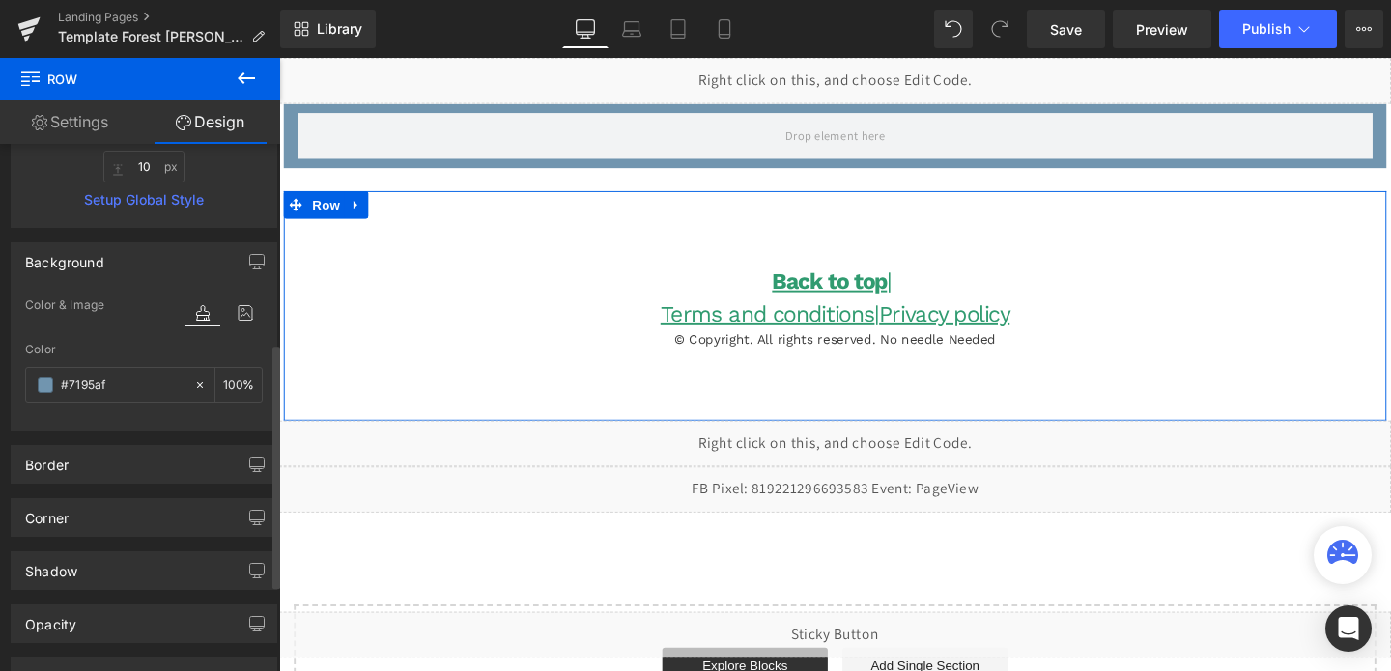
click at [234, 77] on button at bounding box center [247, 79] width 68 height 43
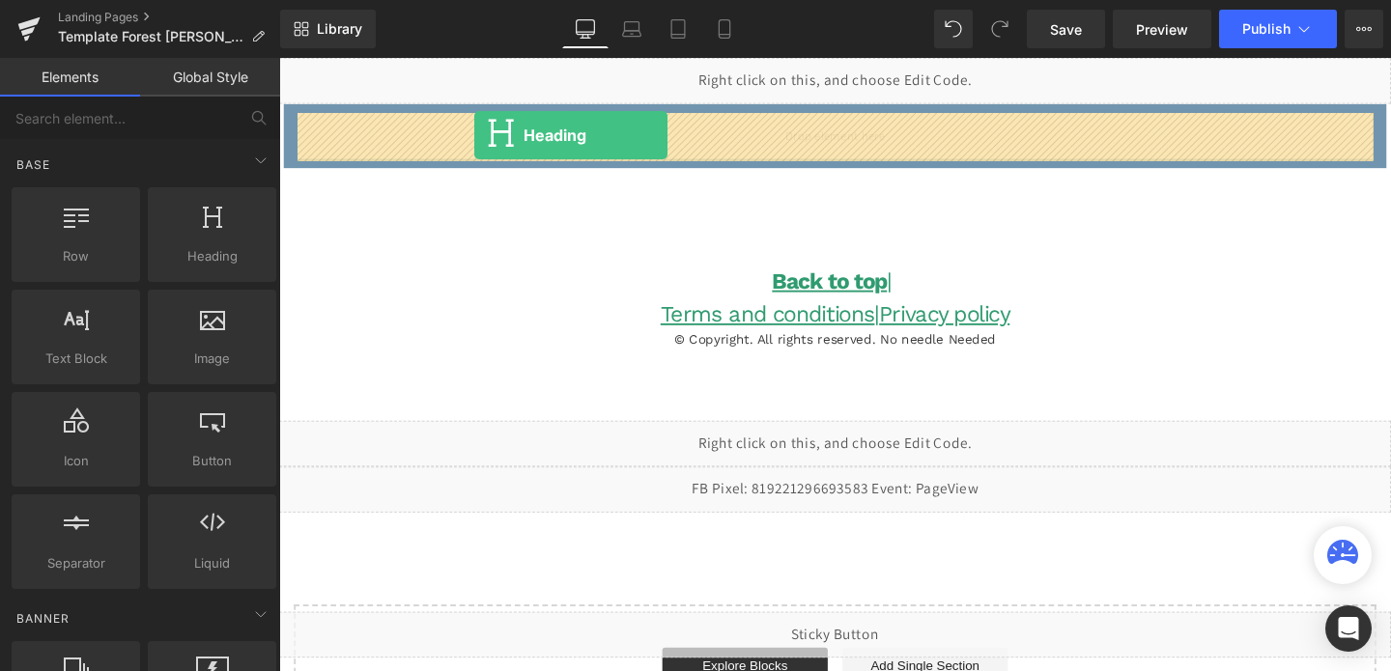
drag, startPoint x: 472, startPoint y: 288, endPoint x: 477, endPoint y: 128, distance: 159.5
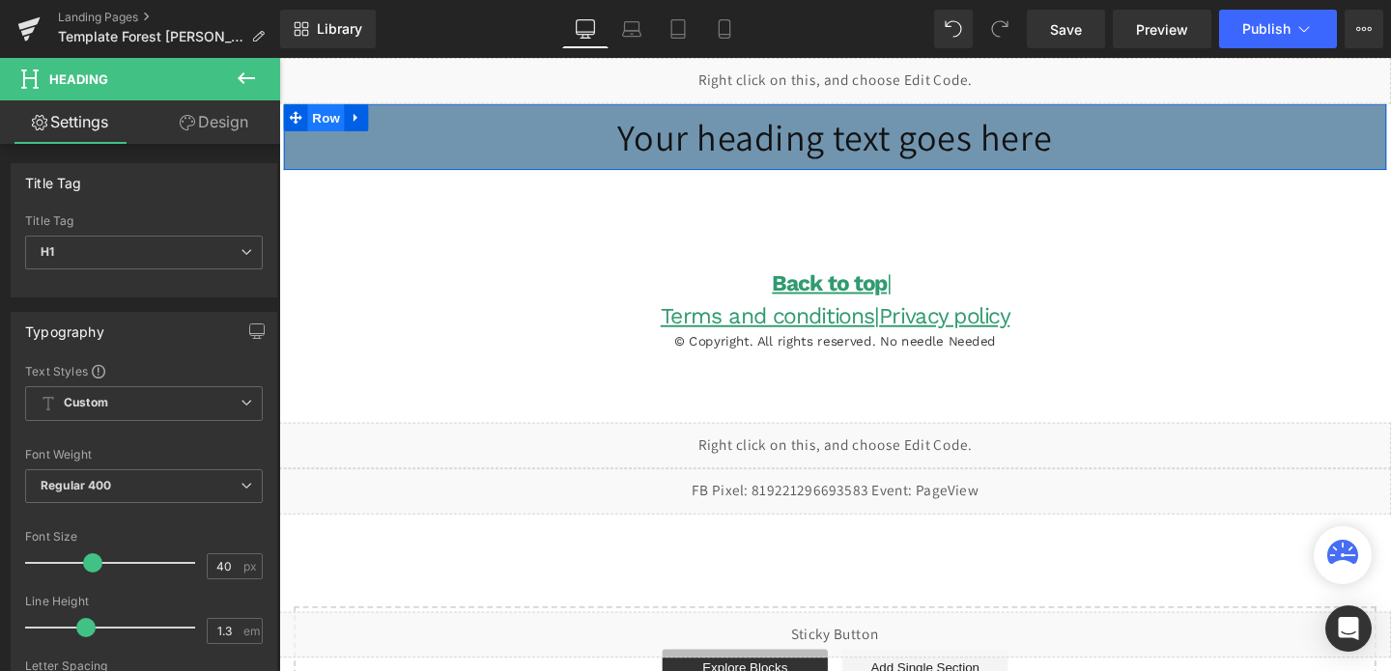
click at [342, 122] on span "Row" at bounding box center [328, 120] width 39 height 29
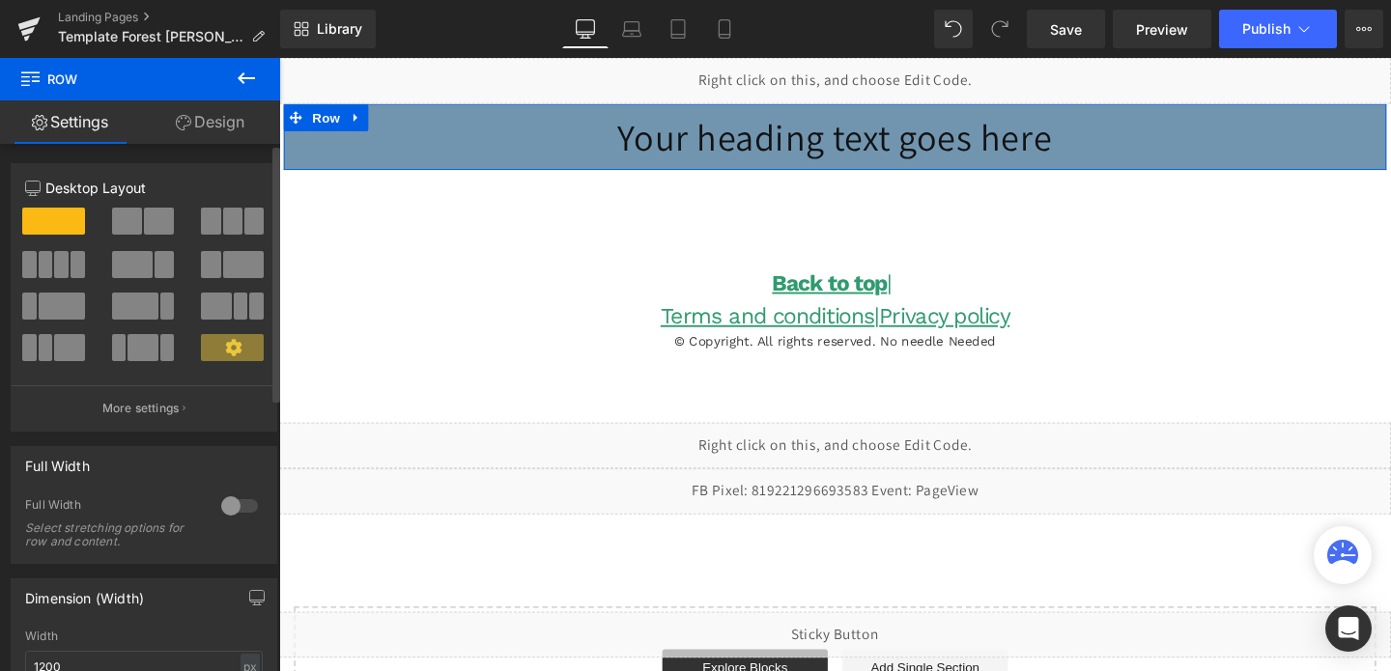
click at [155, 269] on span at bounding box center [164, 264] width 19 height 27
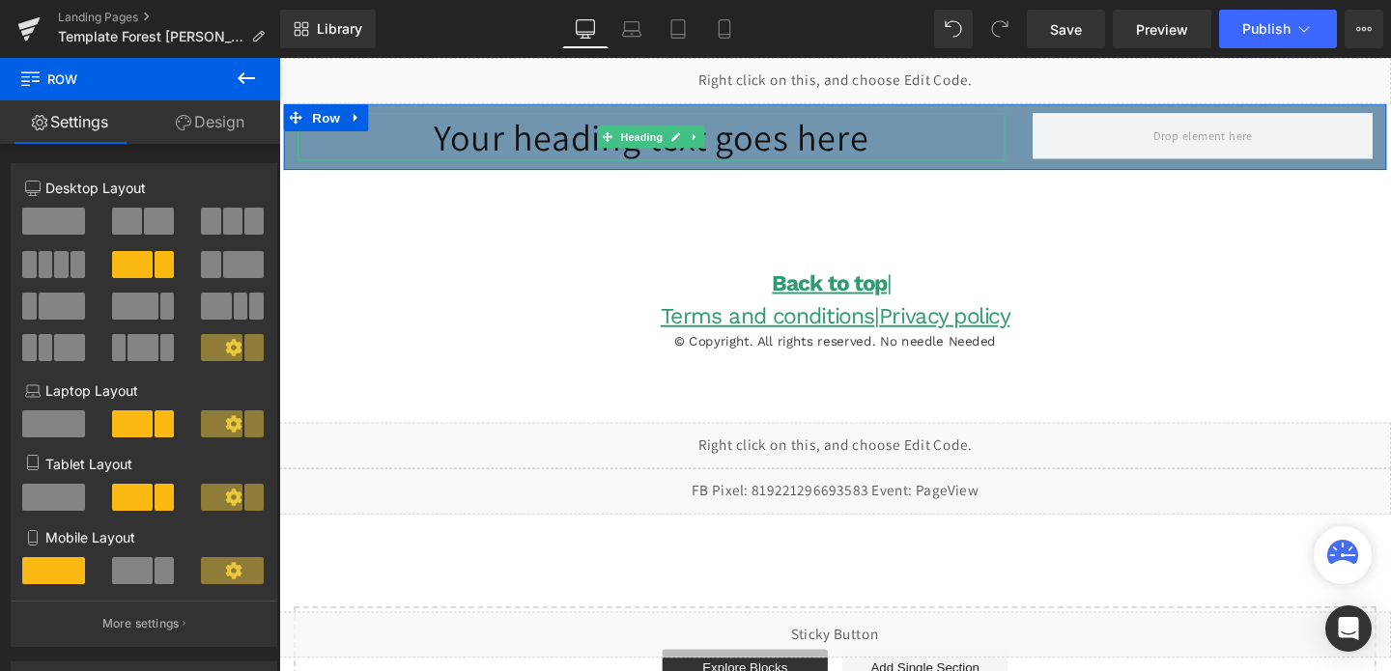
click at [577, 150] on h1 "Your heading text goes here" at bounding box center [671, 141] width 744 height 50
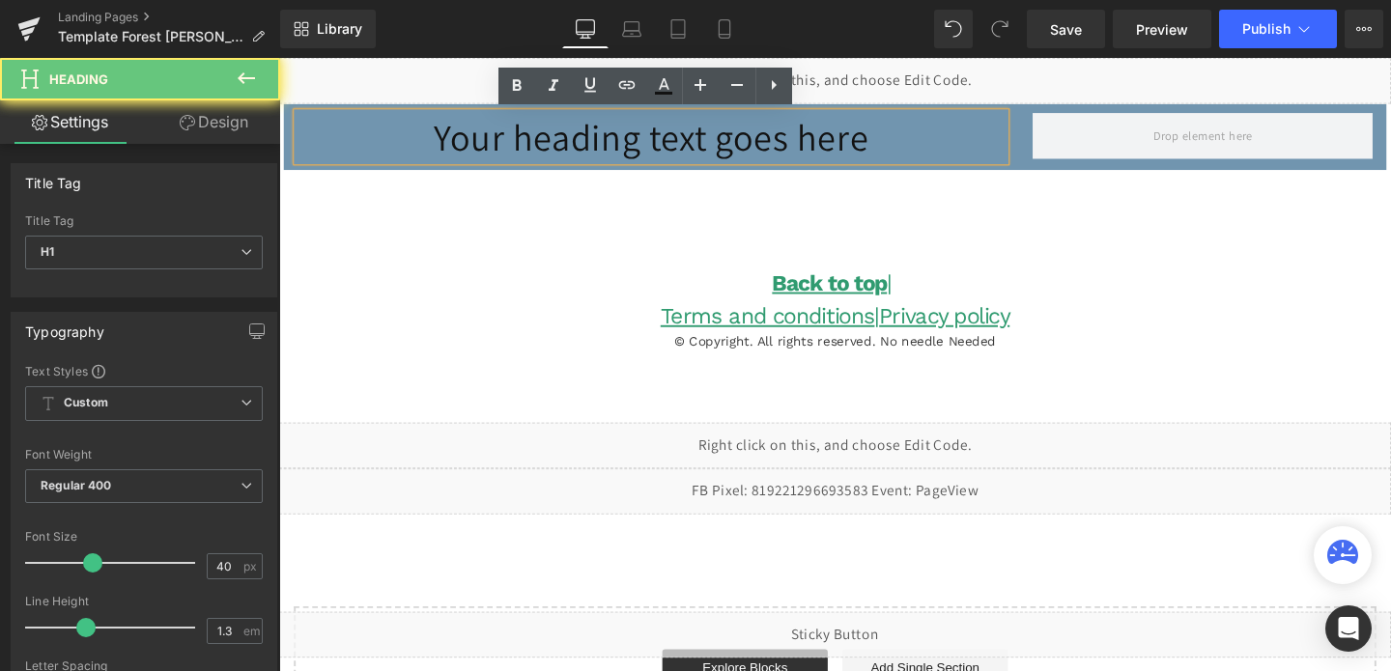
click at [577, 150] on h1 "Your heading text goes here" at bounding box center [671, 141] width 744 height 50
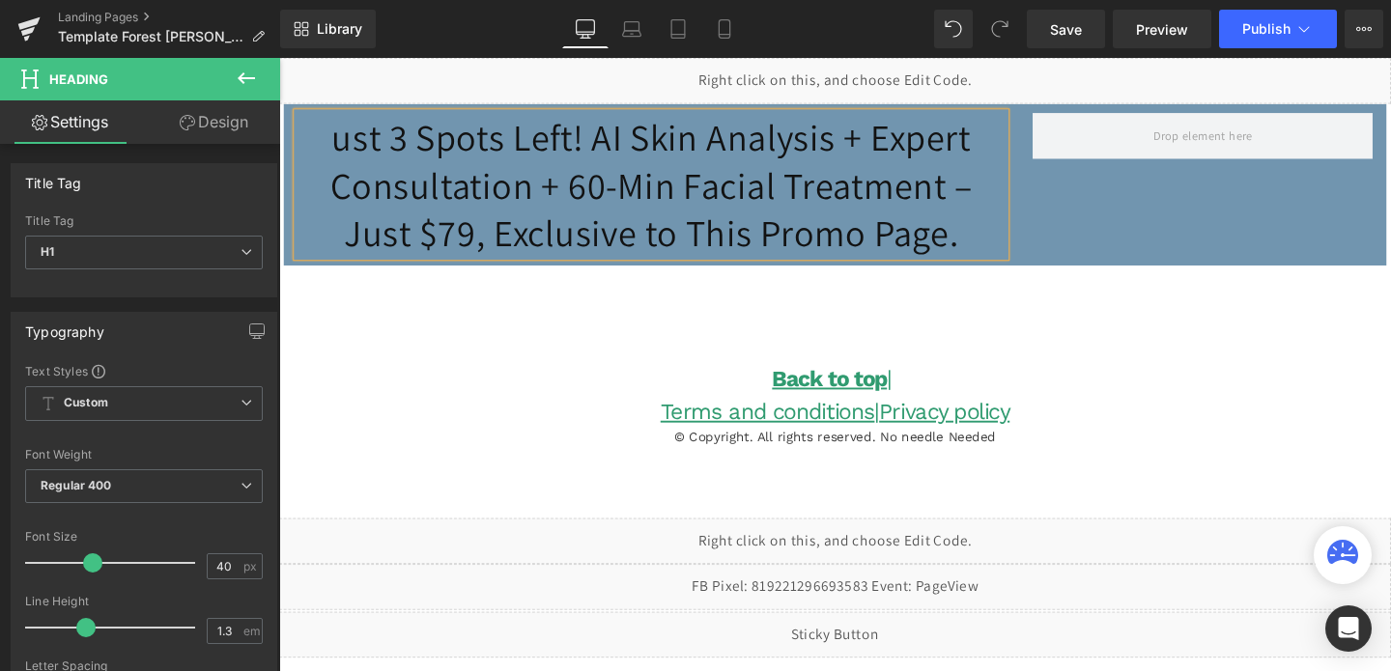
click at [303, 134] on h1 "ust 3 Spots Left! AI Skin Analysis + Expert Consultation + 60-Min Facial Treatm…" at bounding box center [671, 191] width 744 height 151
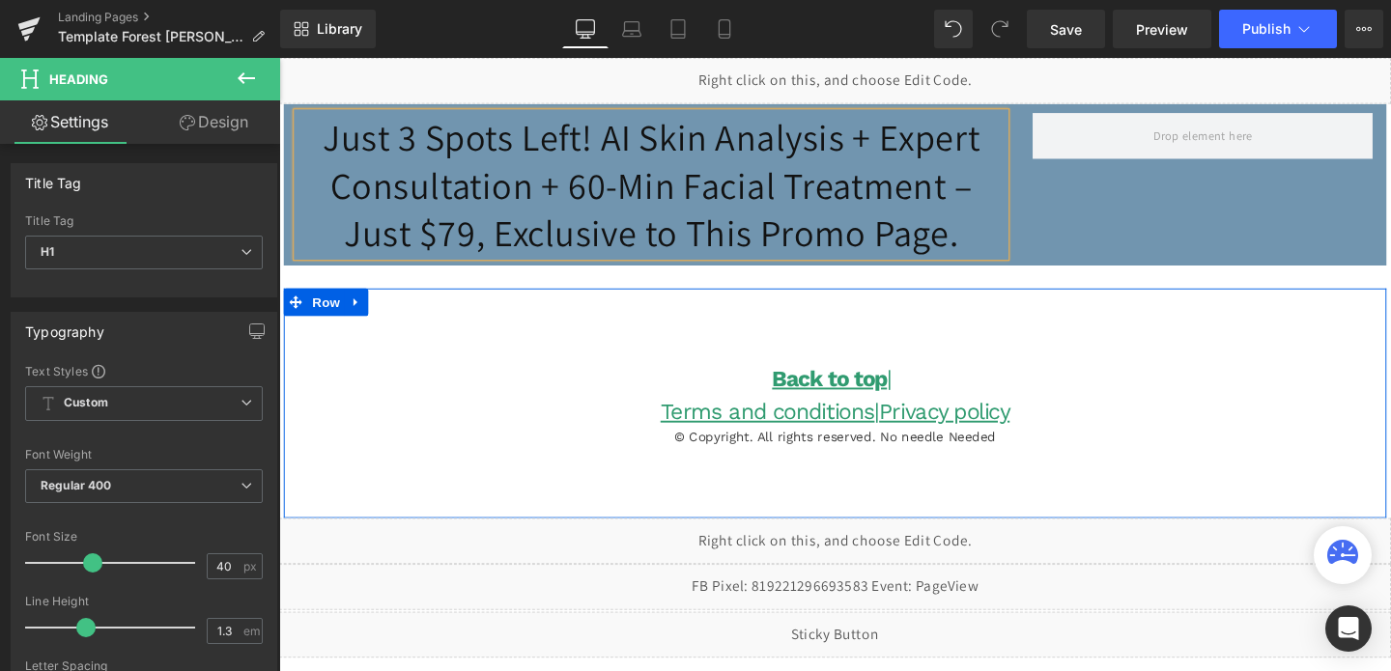
click at [459, 422] on div "Back to top | Terms and conditions | Privacy policy Heading © Copyright. All ri…" at bounding box center [863, 382] width 1159 height 164
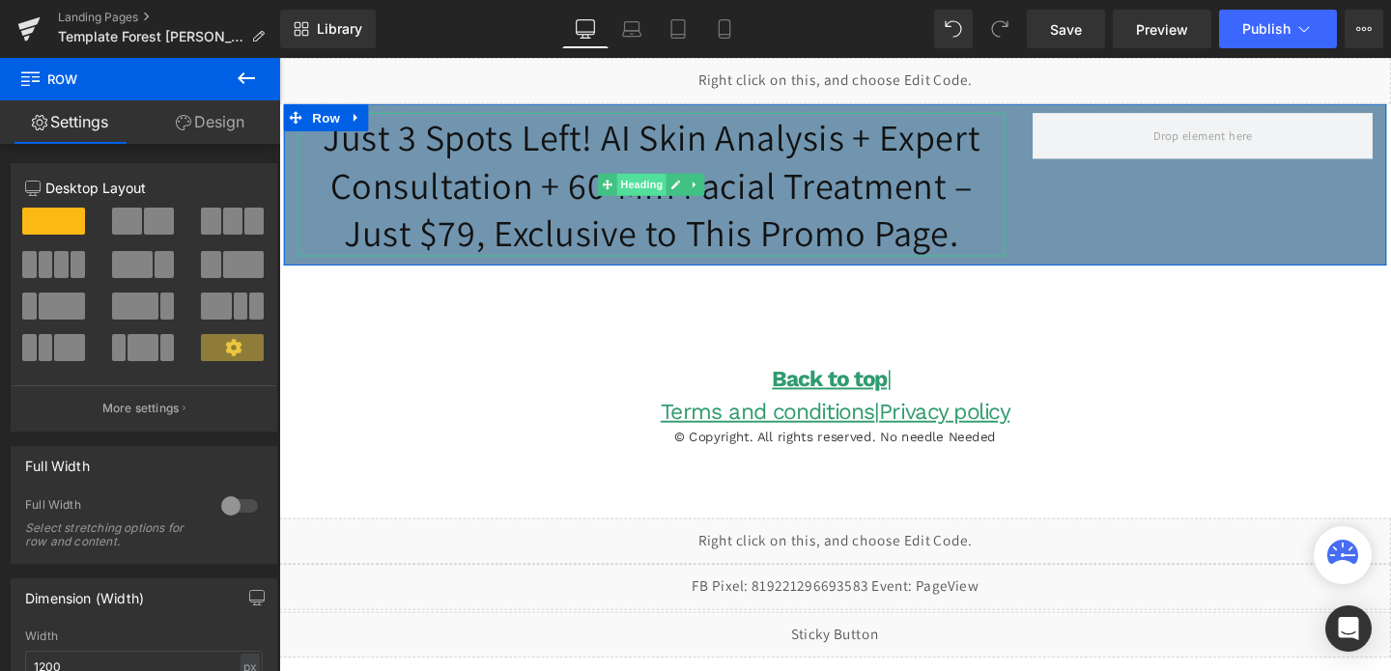
click at [671, 203] on span "Heading" at bounding box center [661, 191] width 52 height 23
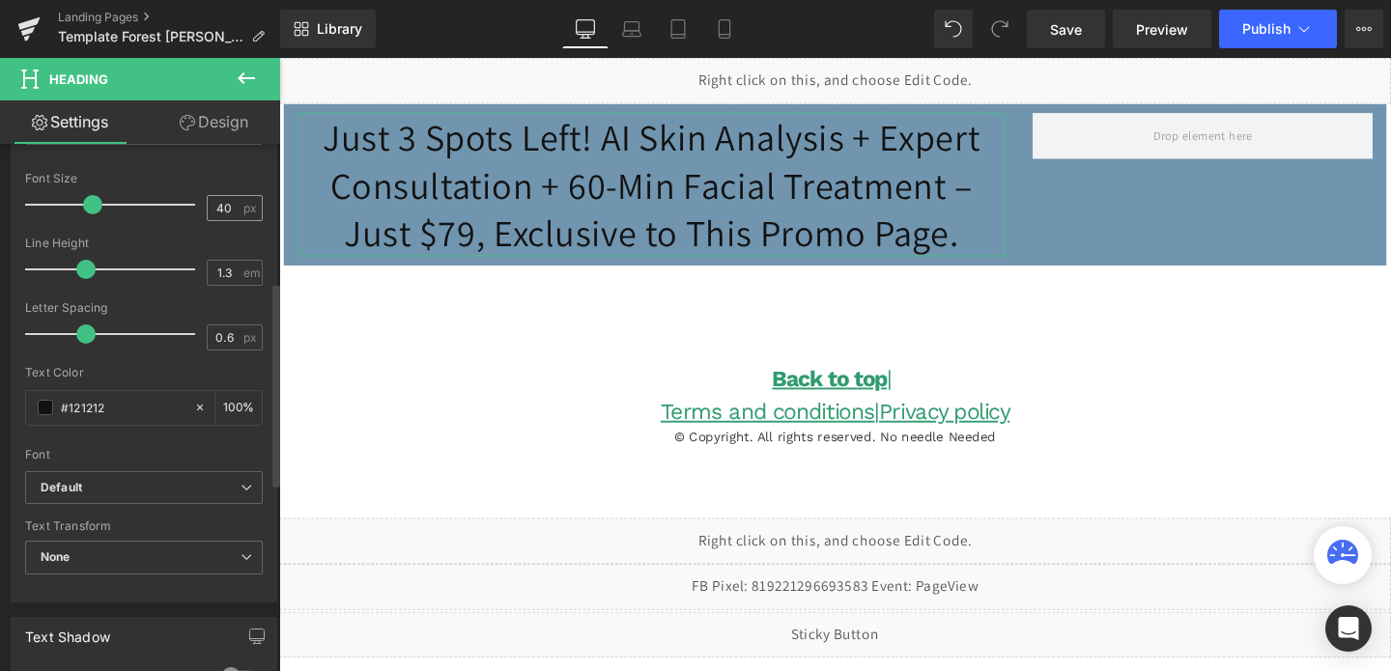
scroll to position [368, 0]
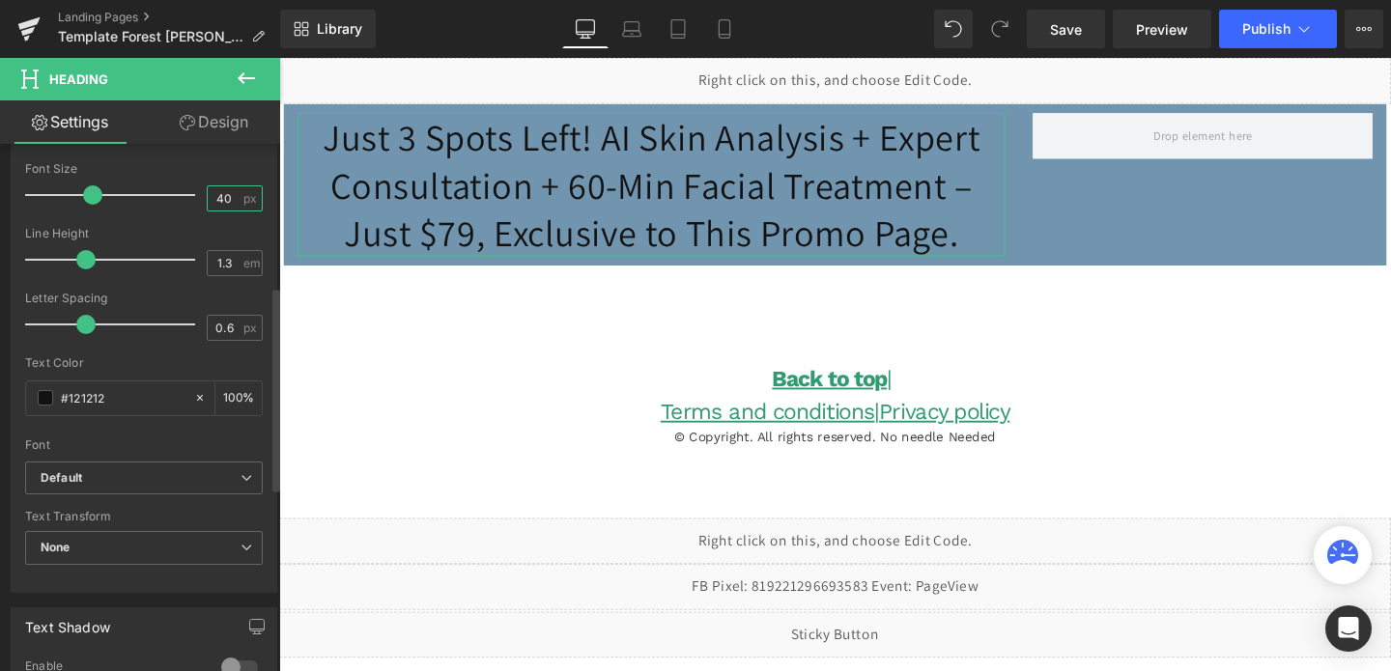
click at [223, 196] on input "40" at bounding box center [225, 198] width 34 height 24
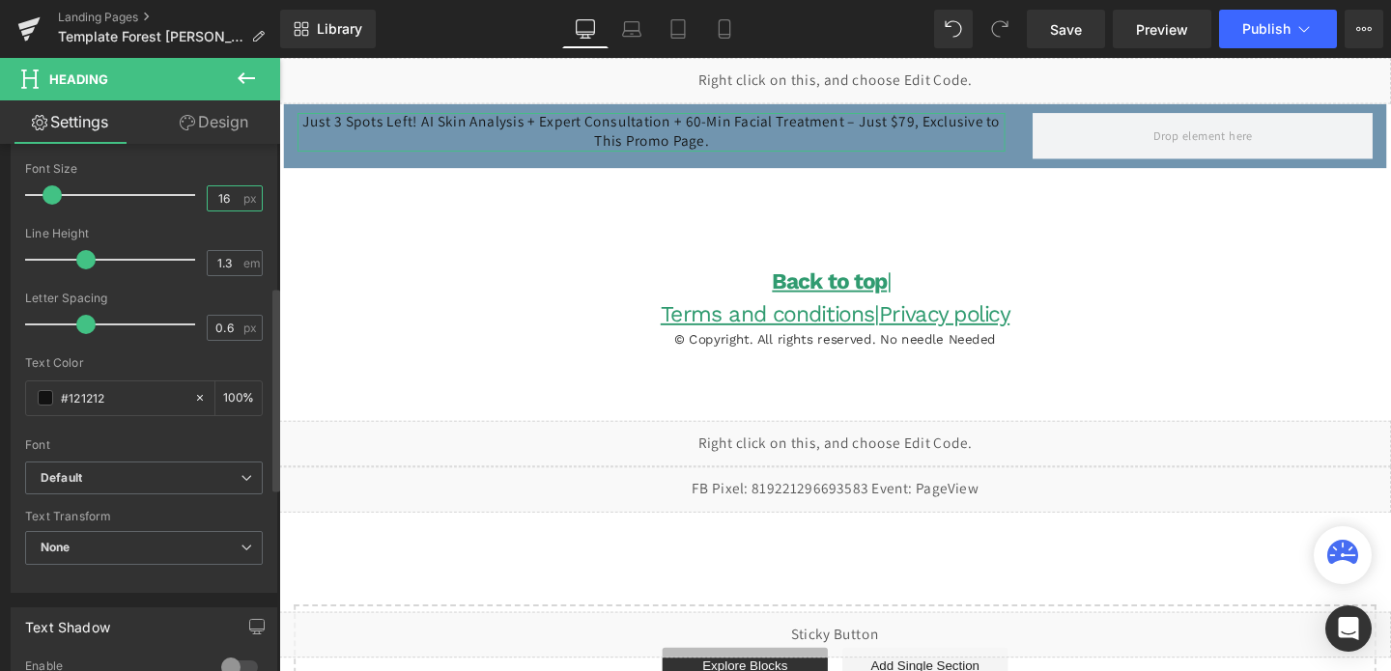
type input "1"
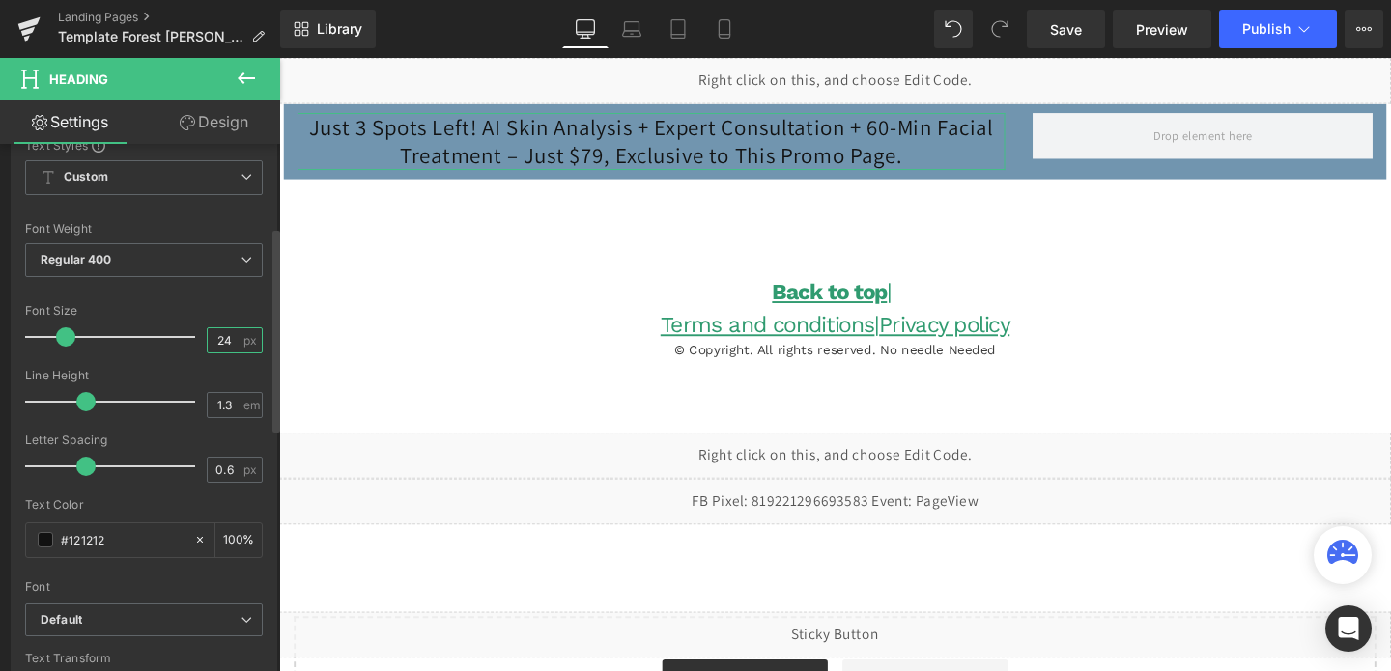
scroll to position [152, 0]
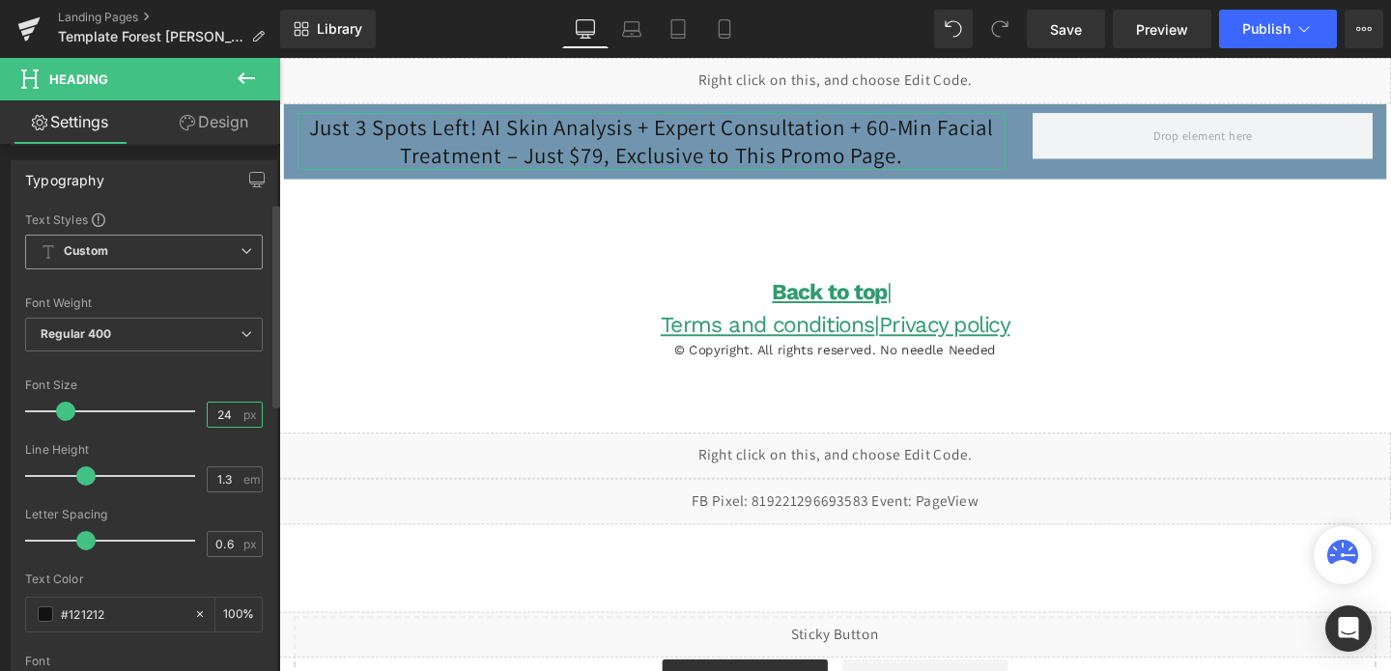
type input "24"
click at [143, 256] on span "Custom Setup Global Style" at bounding box center [144, 252] width 238 height 35
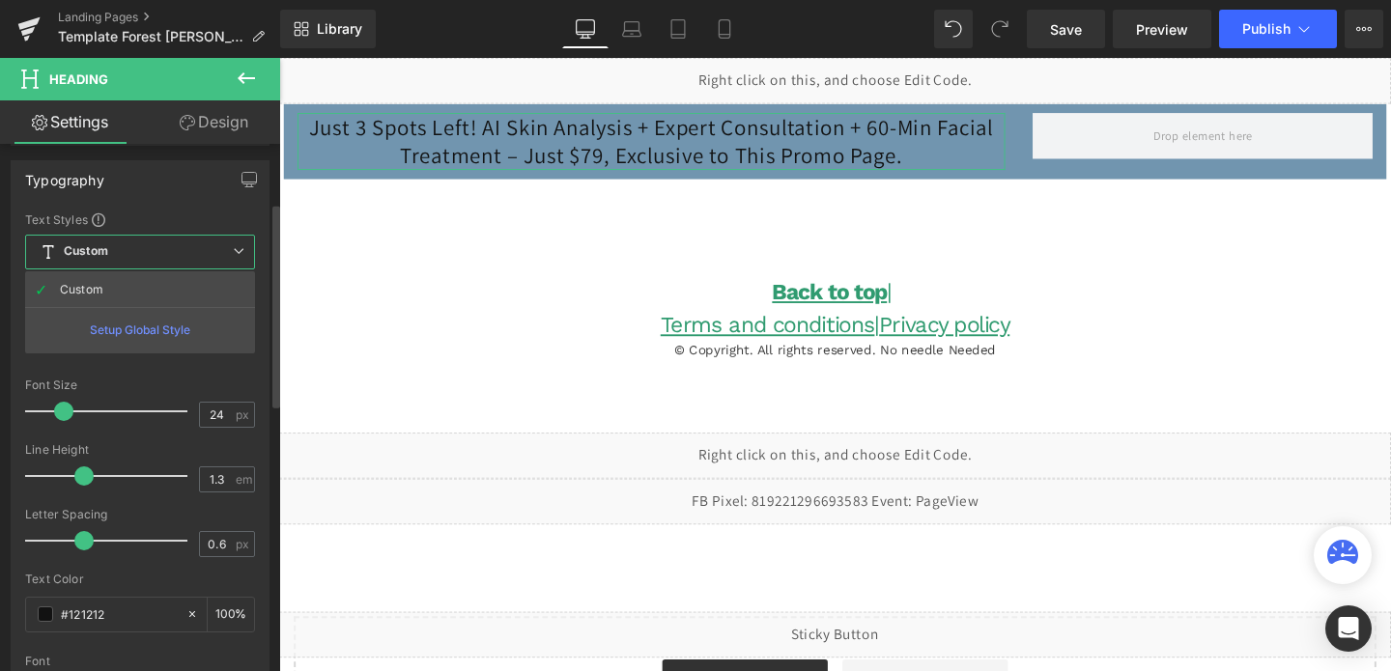
click at [143, 256] on span "Custom Setup Global Style" at bounding box center [140, 252] width 230 height 35
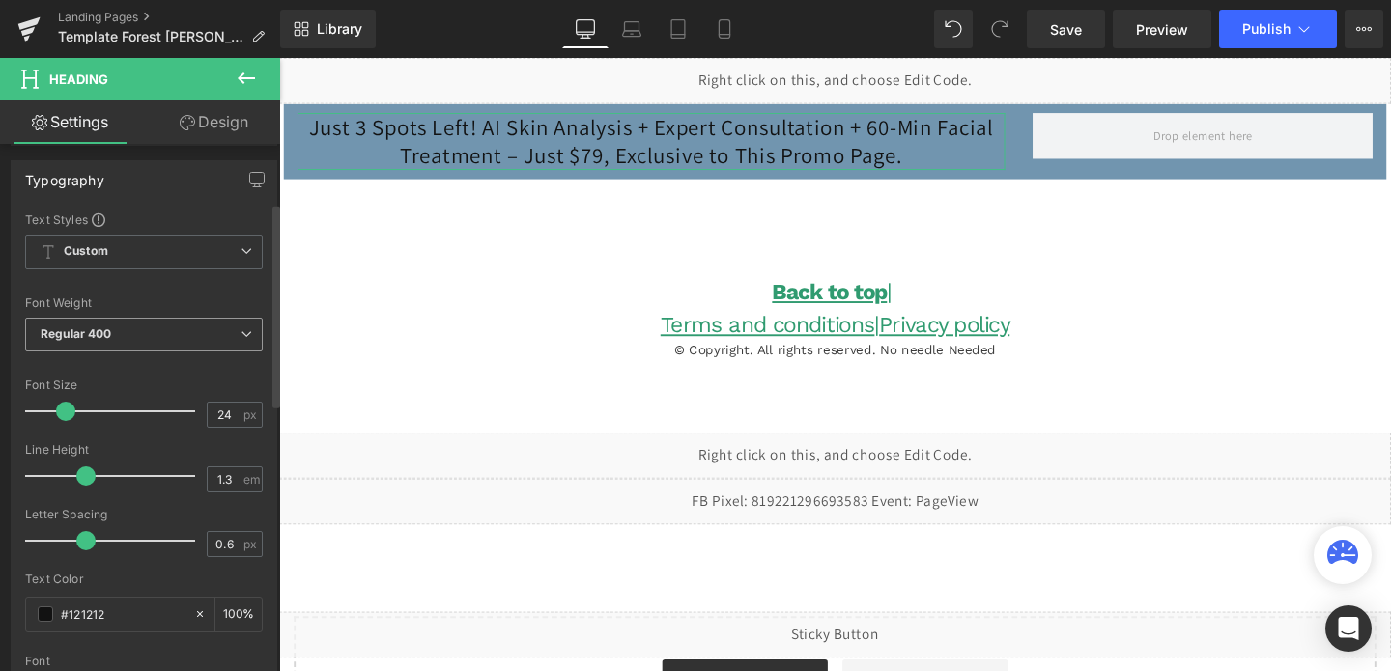
click at [116, 341] on span "Regular 400" at bounding box center [144, 335] width 238 height 34
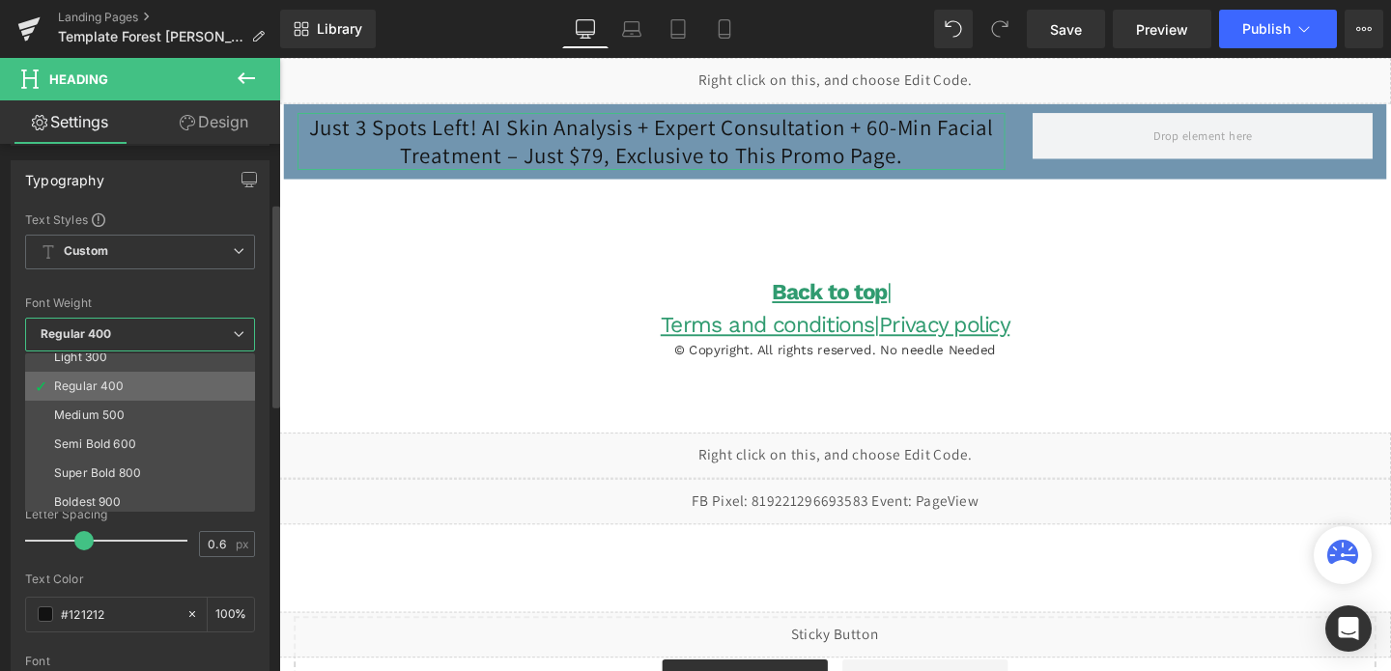
scroll to position [71, 0]
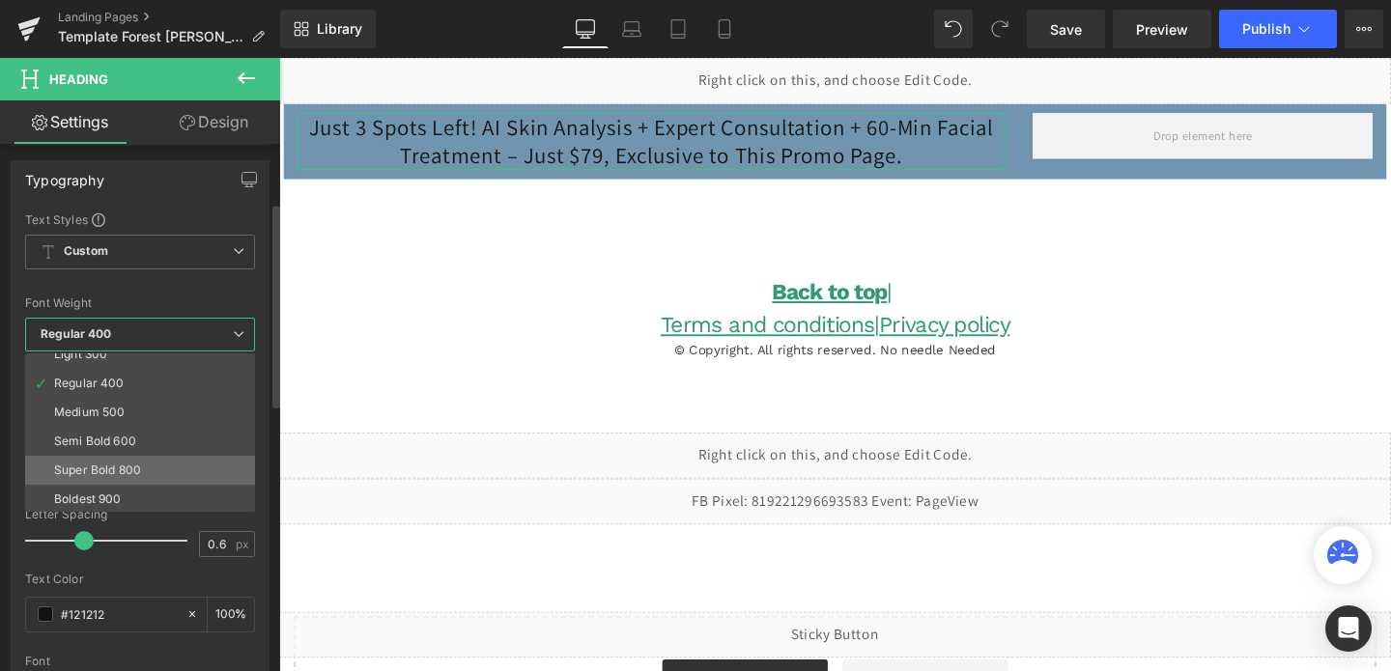
click at [96, 467] on div "Super Bold 800" at bounding box center [97, 471] width 87 height 14
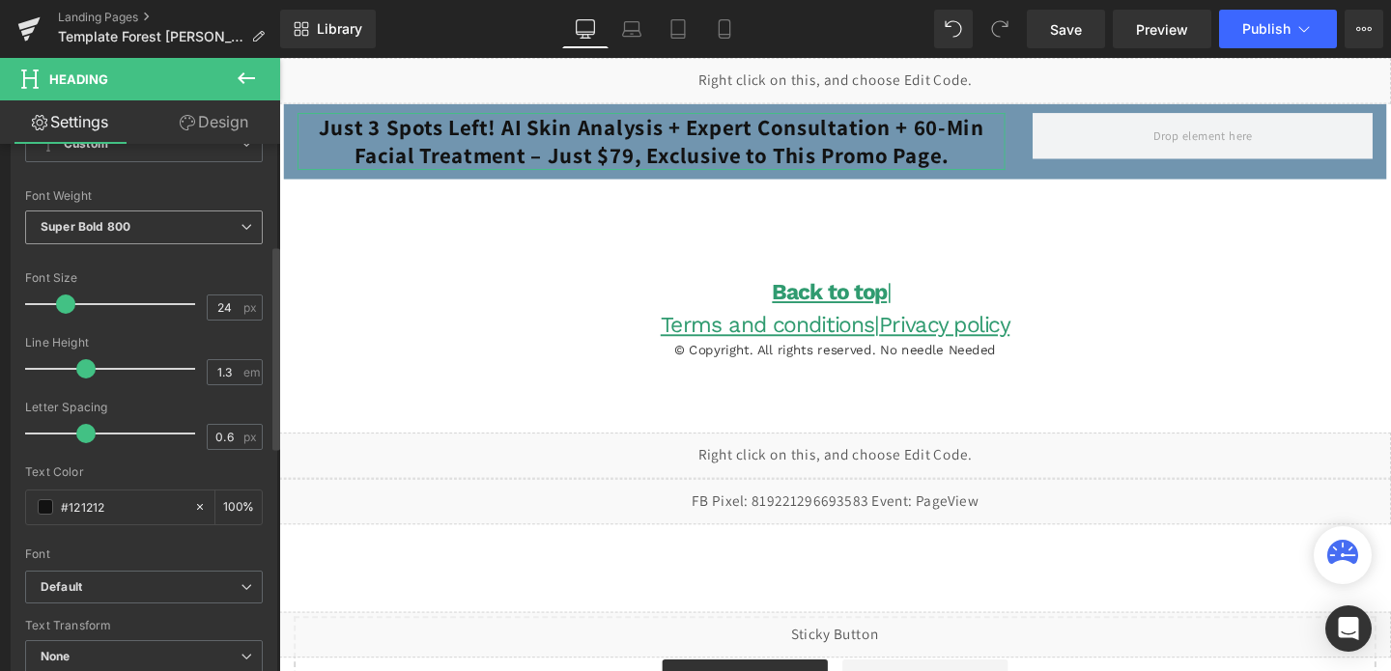
scroll to position [261, 0]
click at [117, 500] on input "#121212" at bounding box center [123, 505] width 124 height 21
type input "fff"
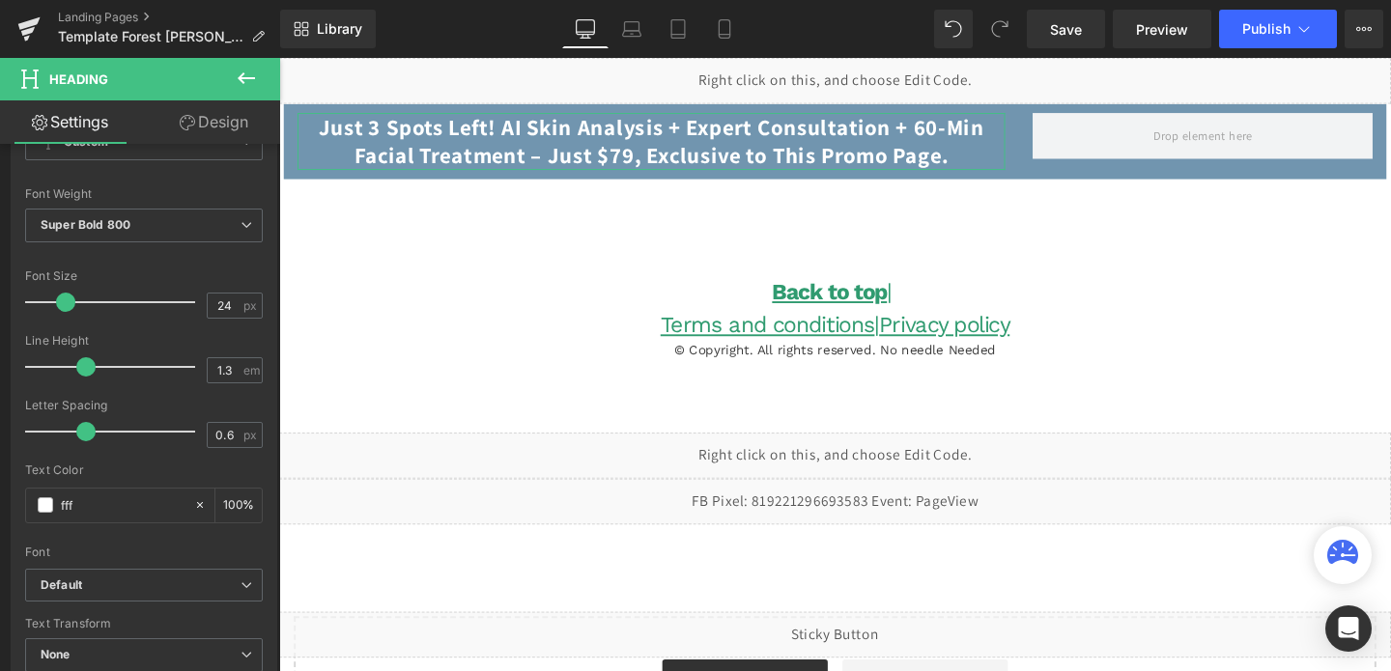
click at [223, 118] on link "Design" at bounding box center [214, 121] width 140 height 43
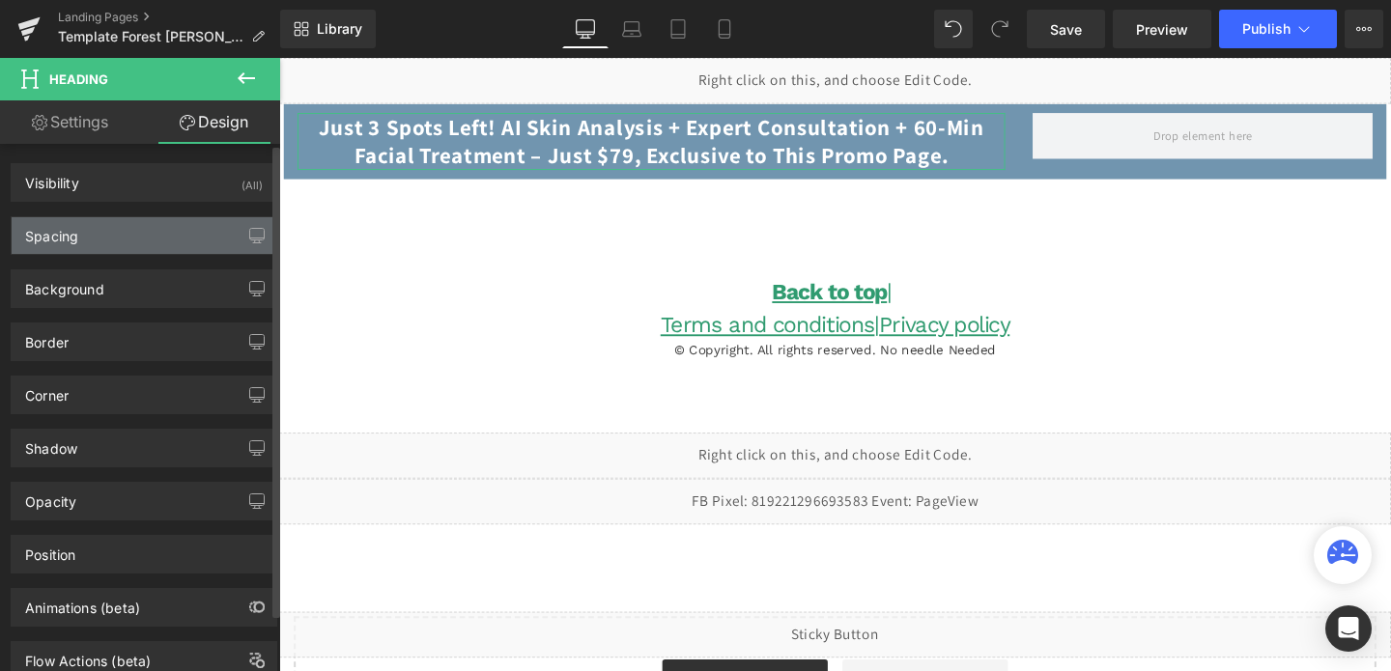
click at [130, 239] on div "Spacing" at bounding box center [144, 235] width 265 height 37
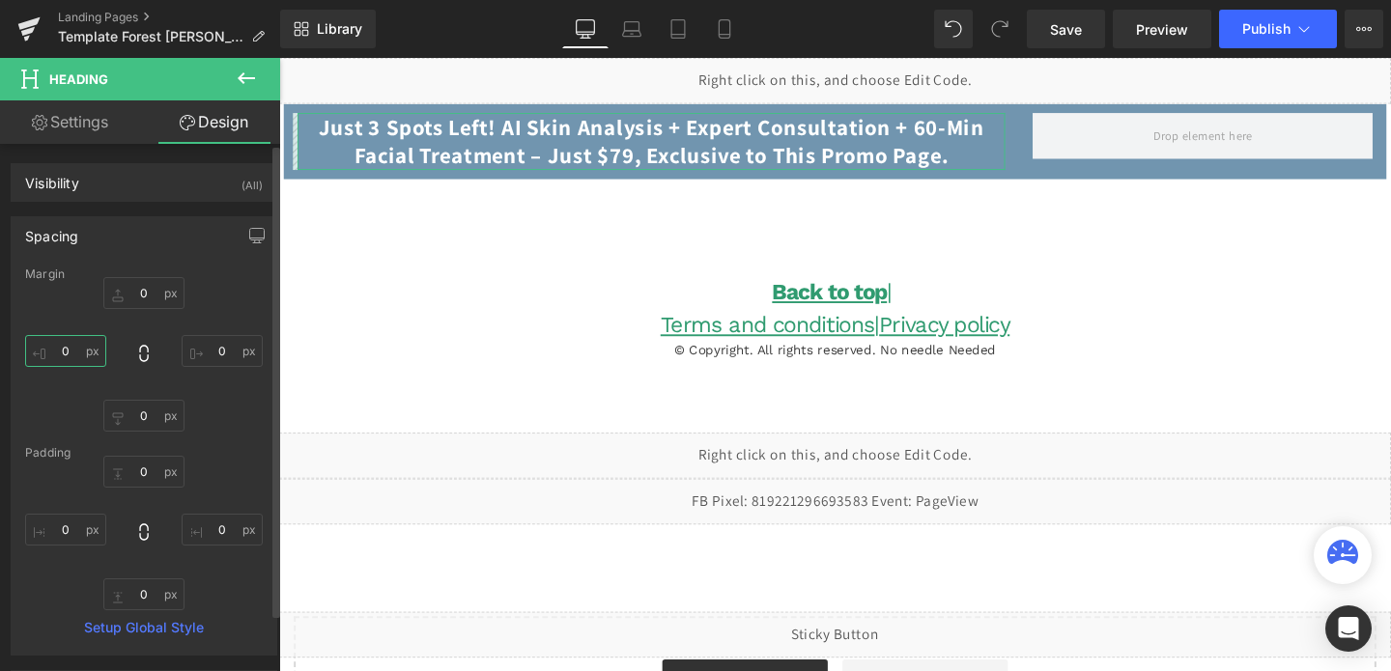
click at [77, 358] on input "0" at bounding box center [65, 351] width 81 height 32
type input "20"
click at [218, 352] on input "0" at bounding box center [222, 351] width 81 height 32
type input "20"
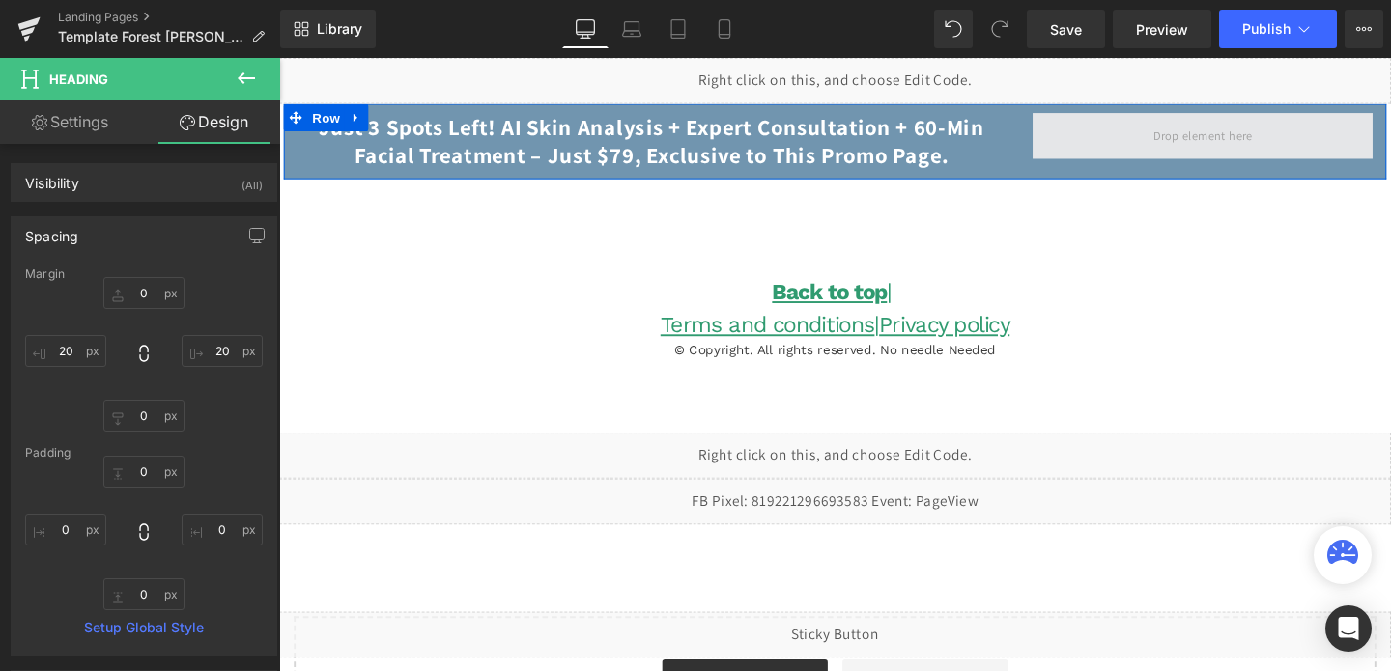
click at [1112, 154] on span at bounding box center [1249, 140] width 357 height 48
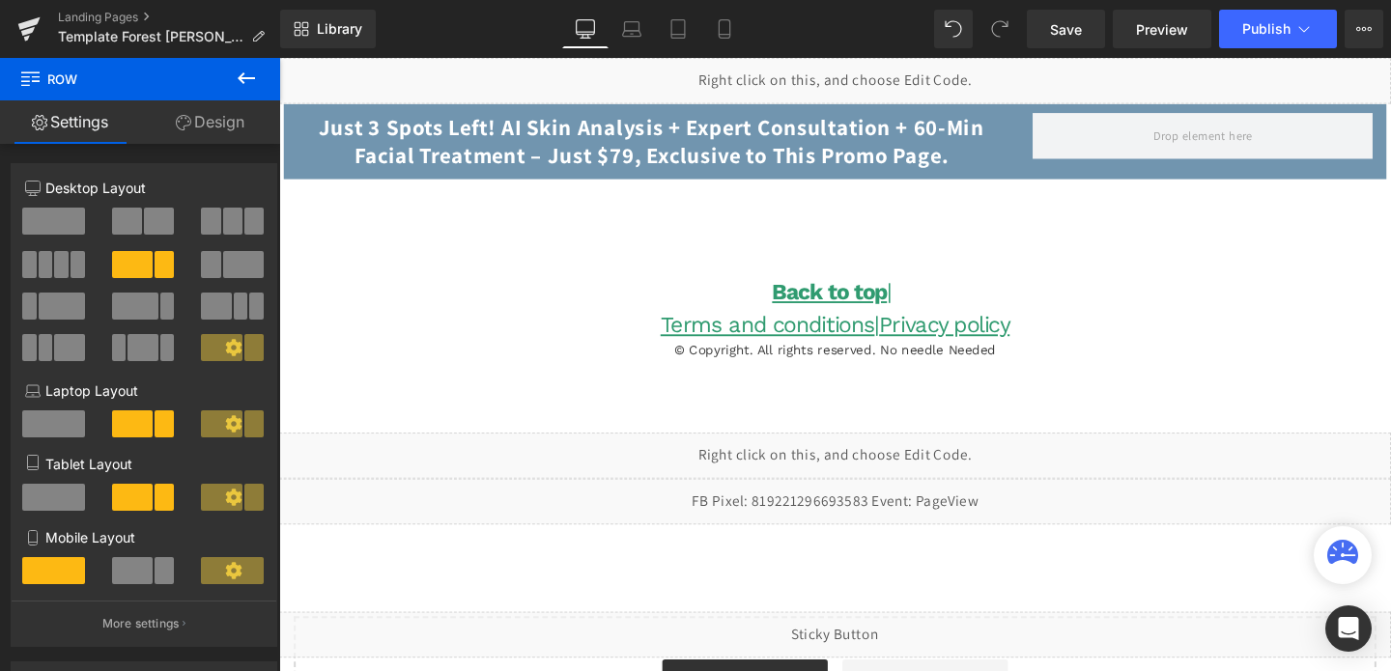
click at [236, 77] on icon at bounding box center [246, 78] width 23 height 23
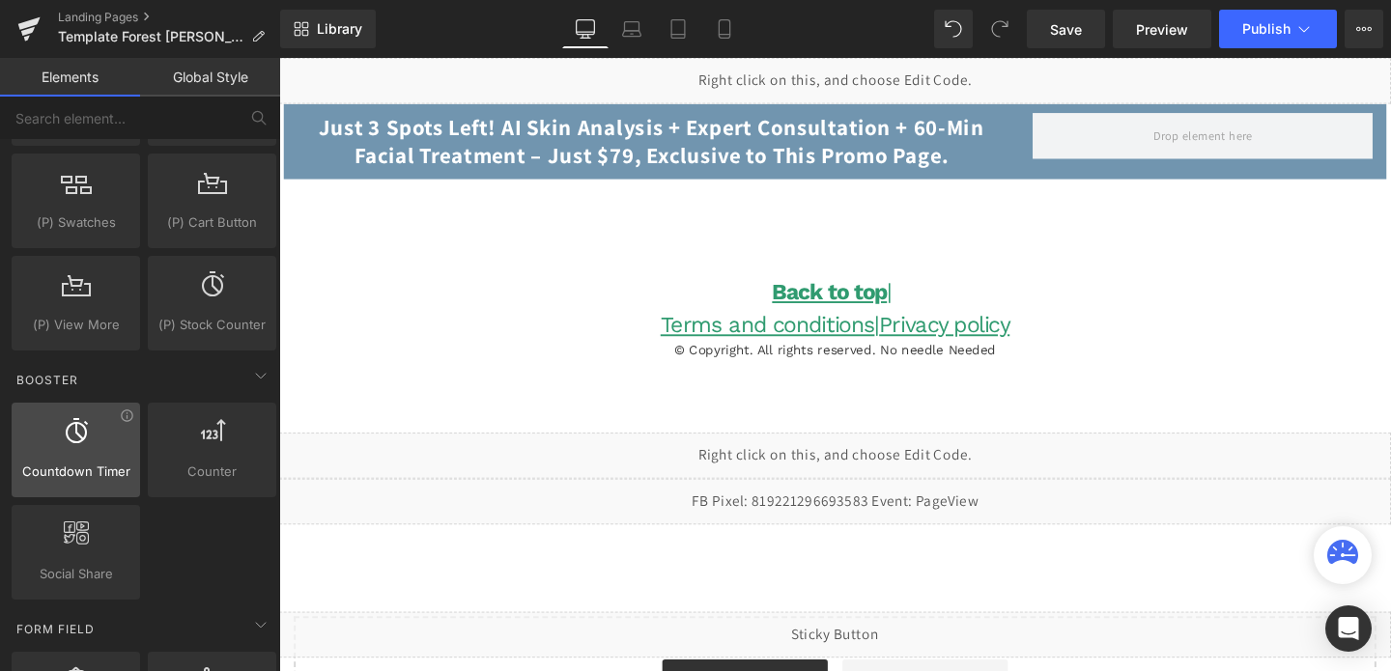
scroll to position [2395, 0]
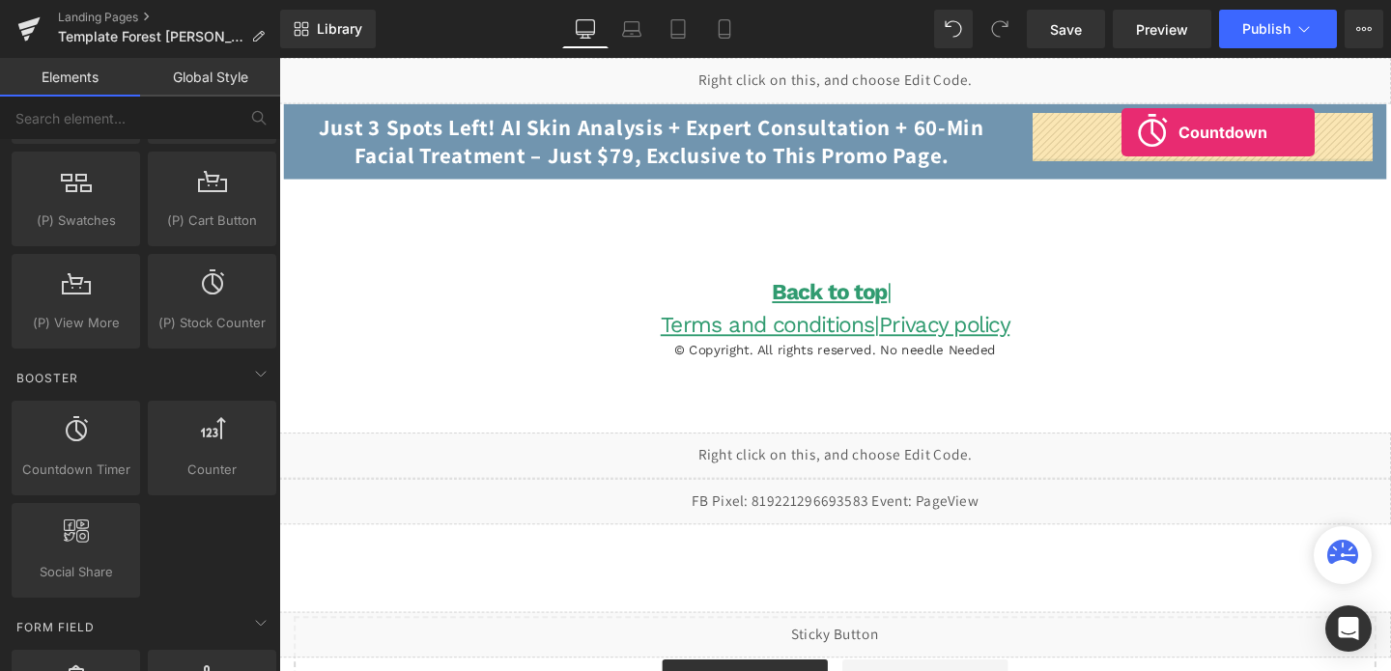
drag, startPoint x: 355, startPoint y: 495, endPoint x: 1165, endPoint y: 136, distance: 886.3
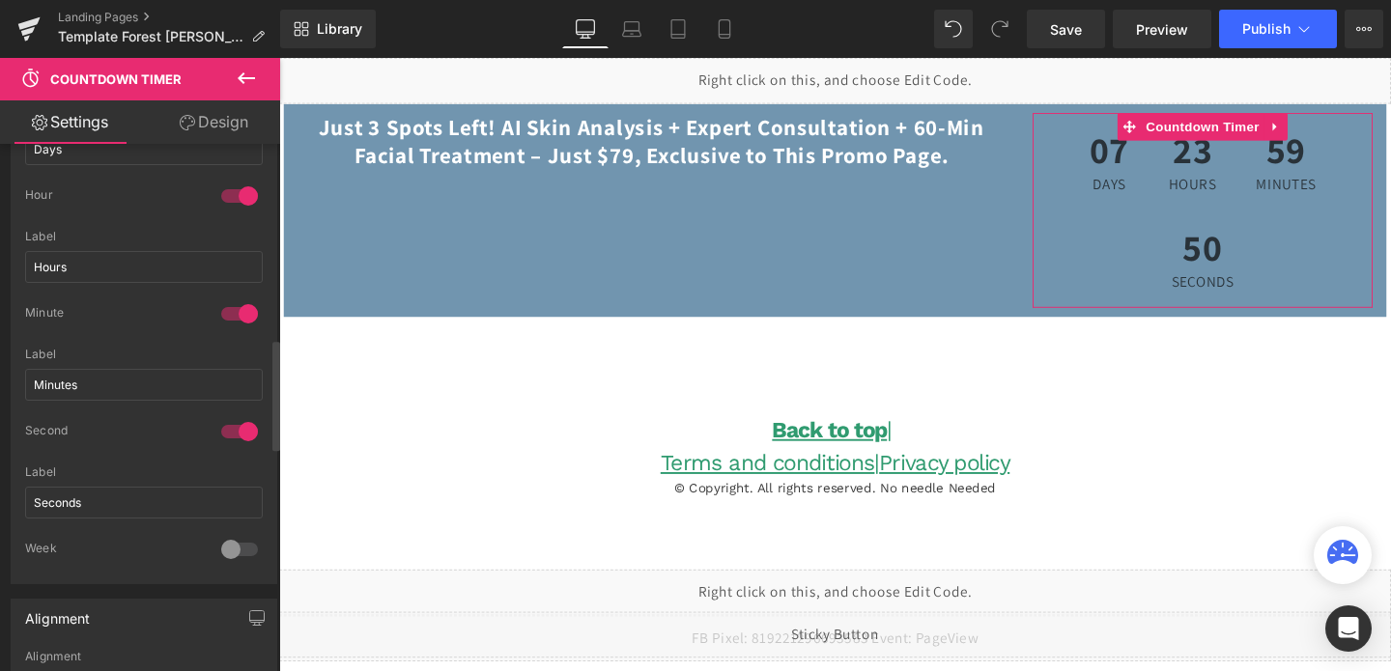
scroll to position [0, 0]
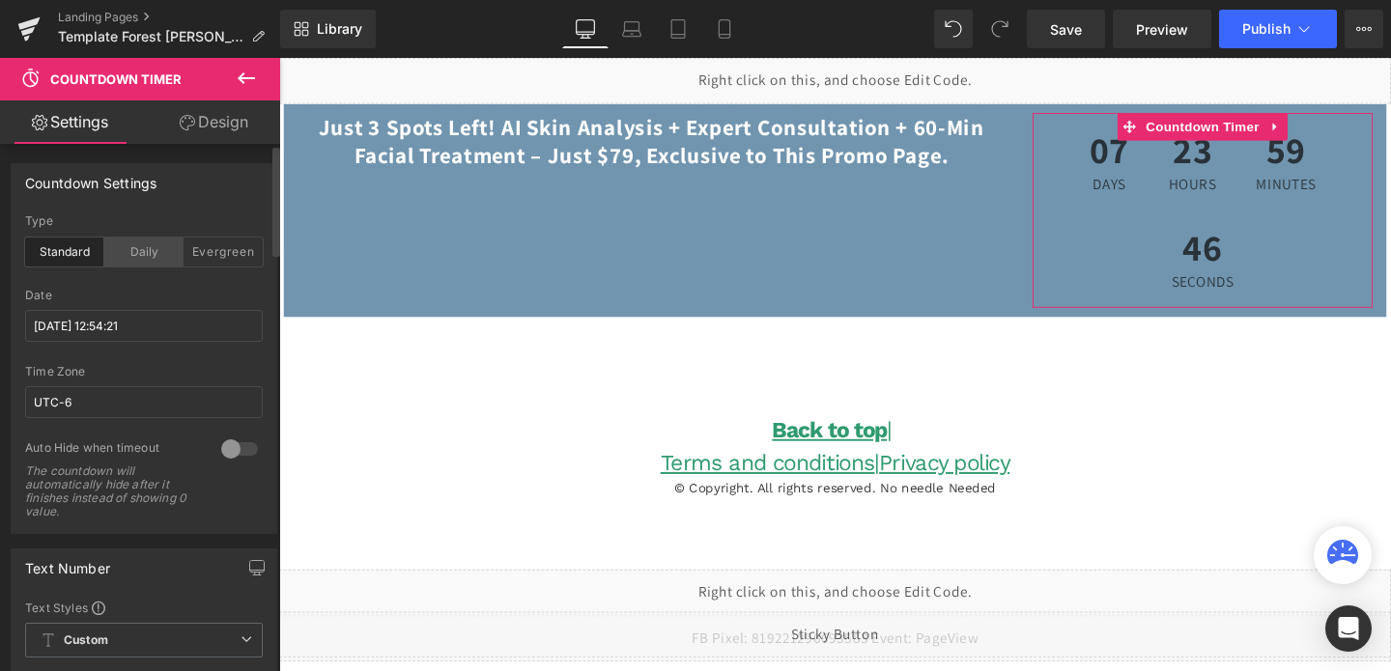
click at [131, 254] on div "Daily" at bounding box center [143, 252] width 79 height 29
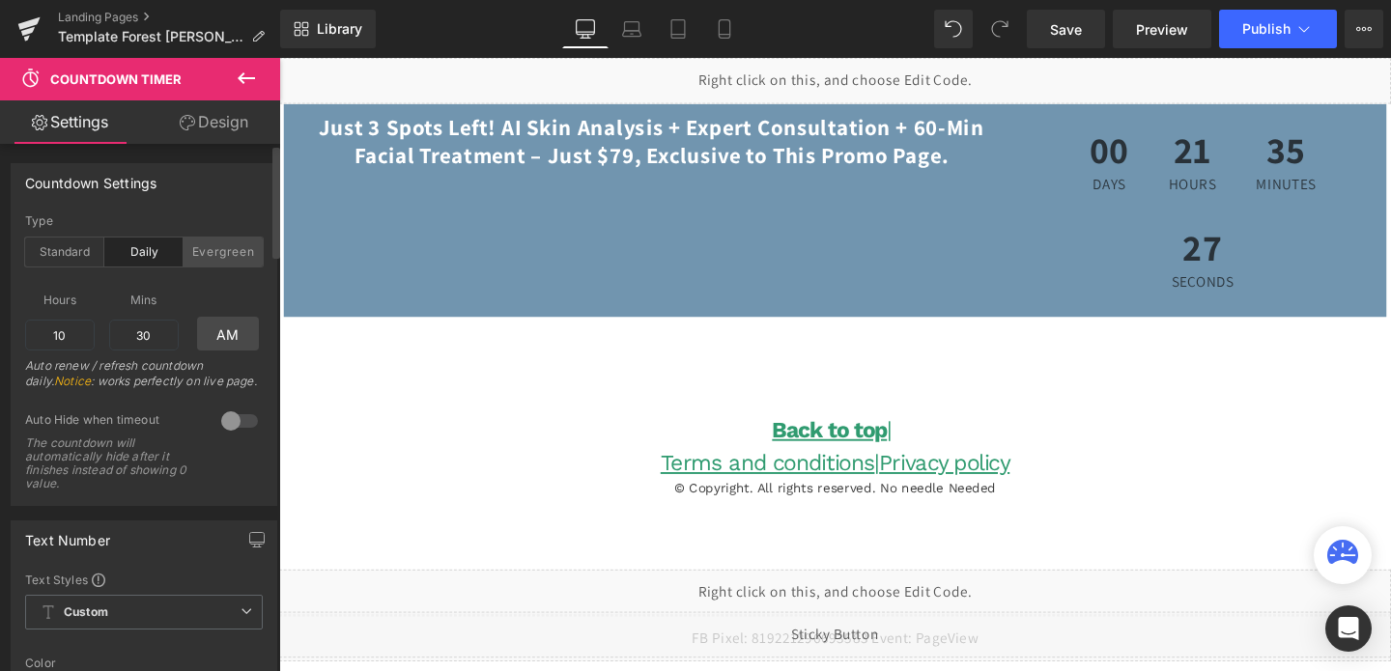
click at [190, 248] on div "Evergreen" at bounding box center [223, 252] width 79 height 29
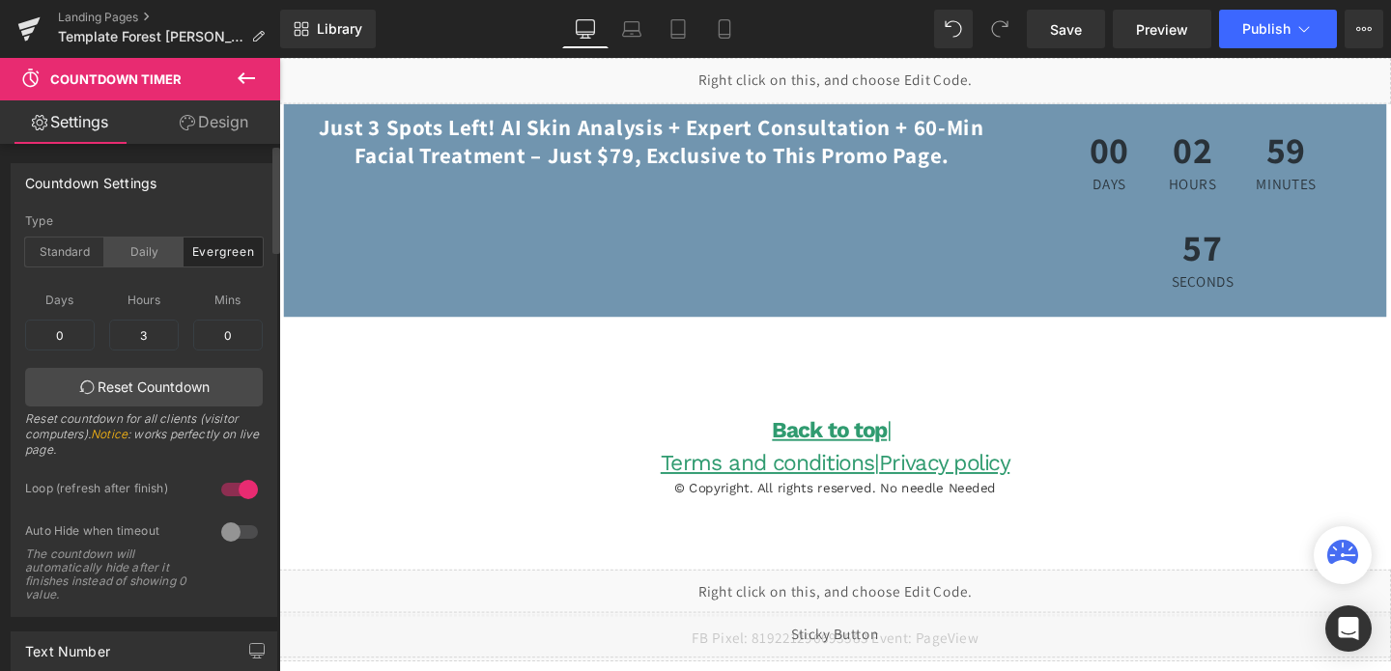
click at [154, 261] on div "Daily" at bounding box center [143, 252] width 79 height 29
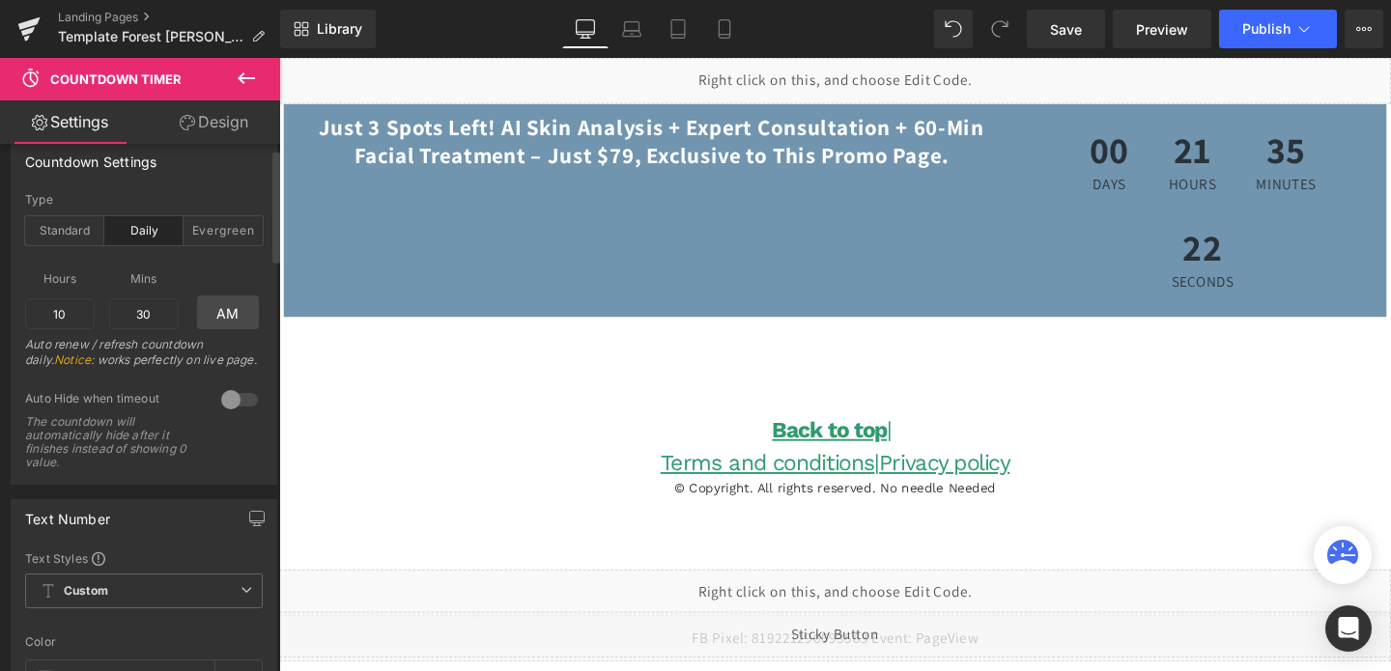
scroll to position [23, 0]
click at [212, 237] on div "Evergreen" at bounding box center [223, 228] width 79 height 29
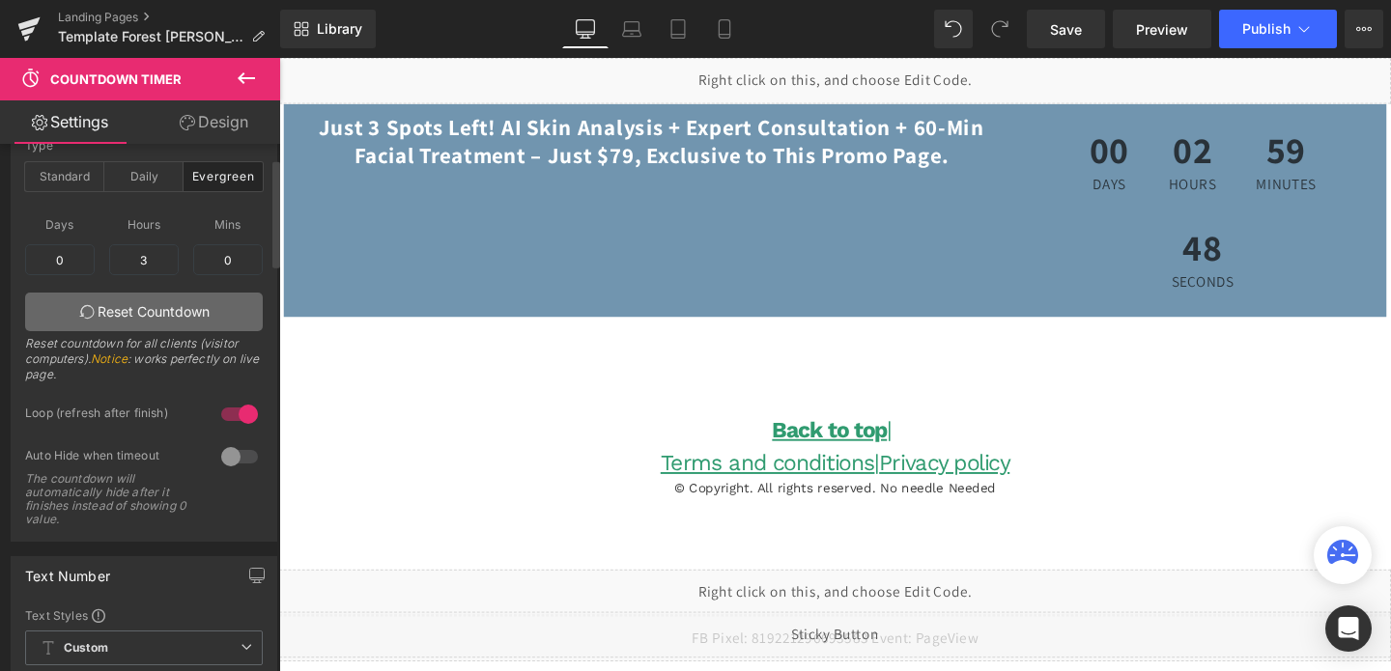
scroll to position [56, 0]
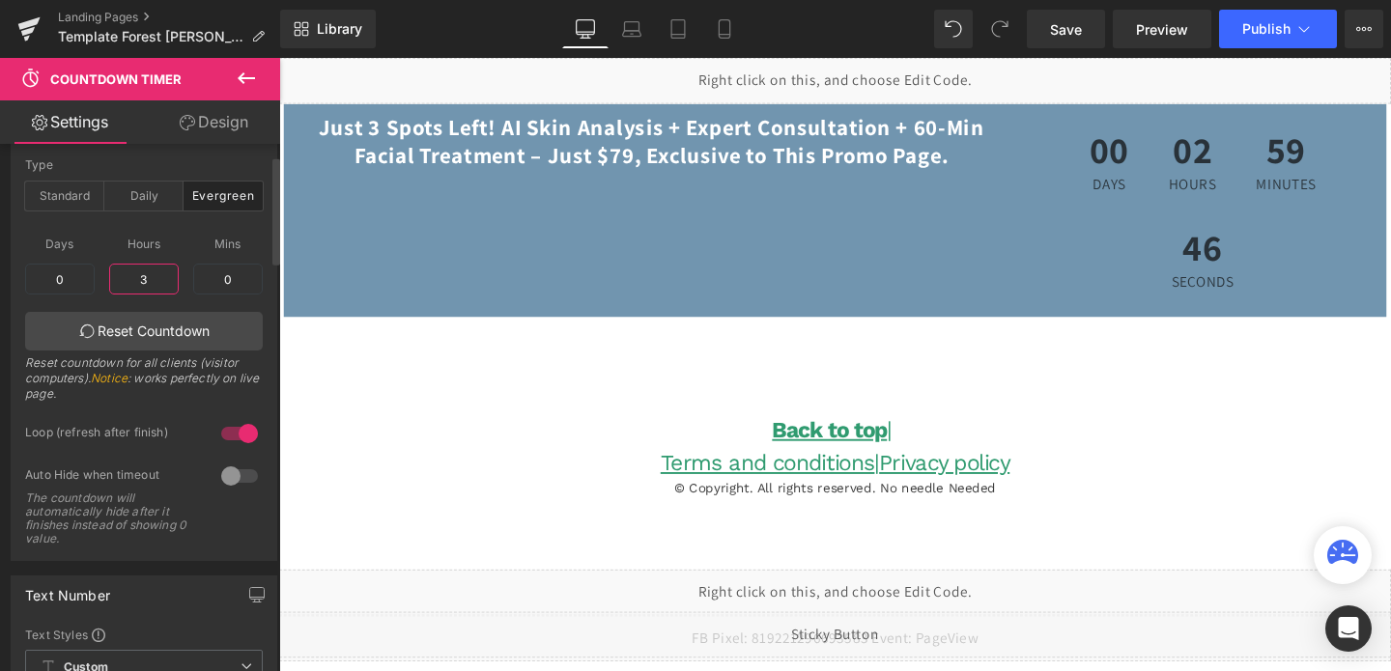
click at [143, 287] on input "3" at bounding box center [144, 279] width 70 height 31
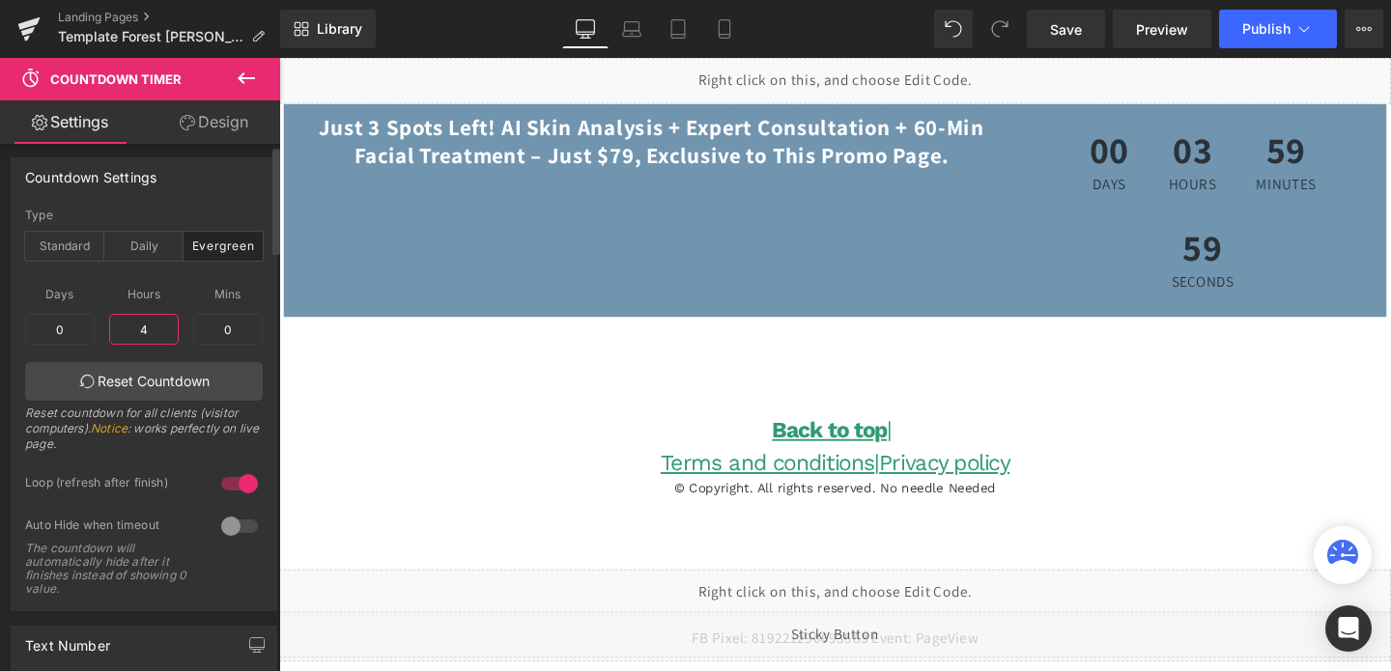
scroll to position [0, 0]
type input "4"
click at [65, 341] on input "0" at bounding box center [60, 335] width 70 height 31
type input "0"
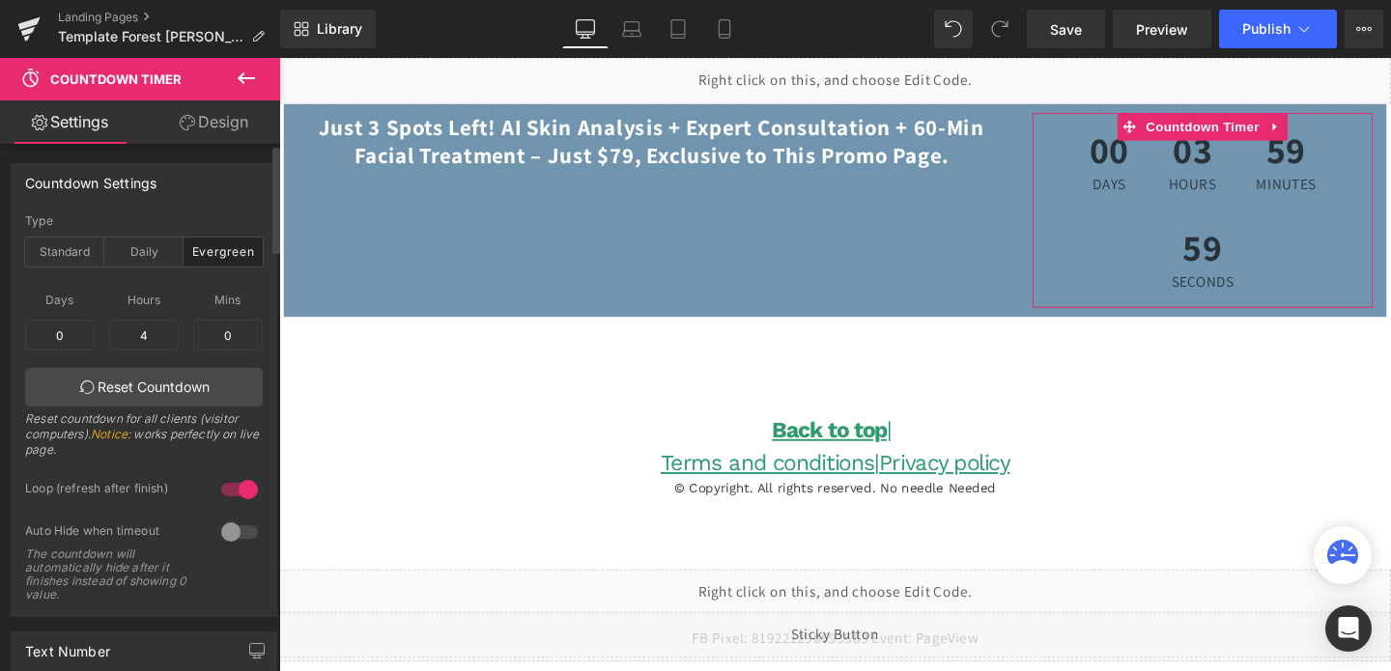
click at [141, 218] on div "Type" at bounding box center [144, 221] width 238 height 14
click at [211, 395] on link "Reset Countdown" at bounding box center [144, 387] width 238 height 39
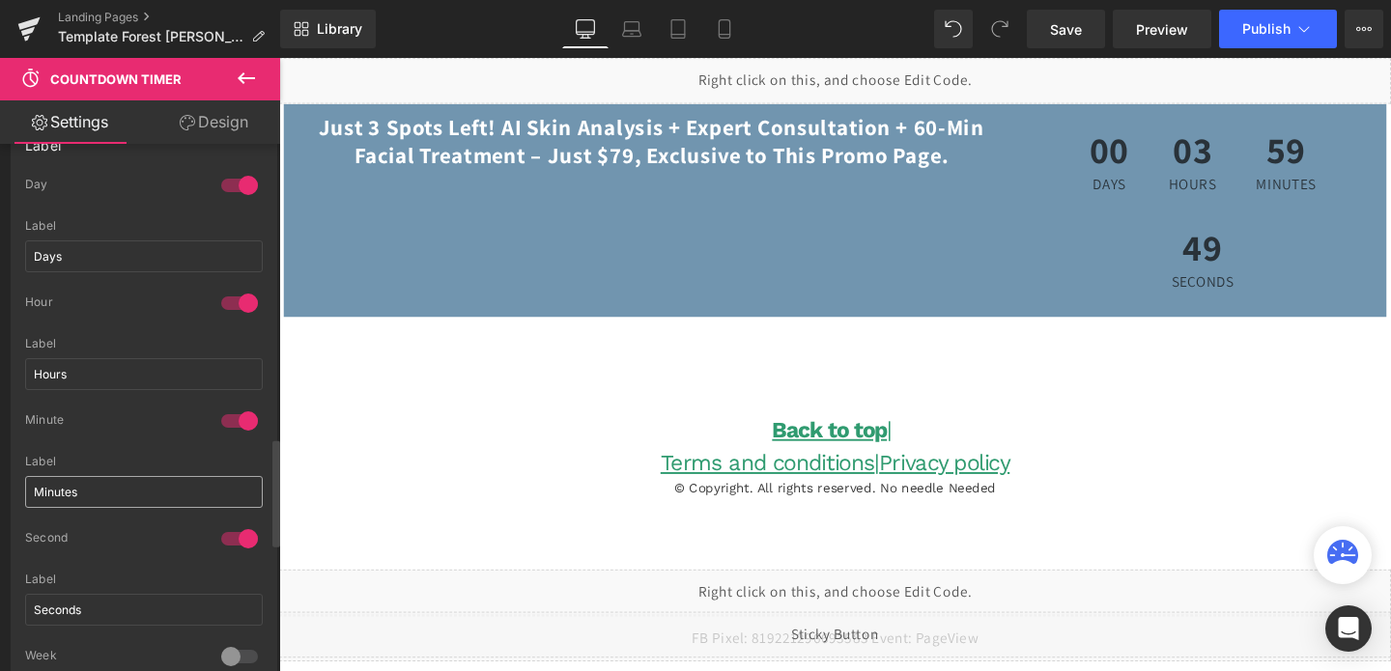
scroll to position [1439, 0]
click at [238, 190] on div at bounding box center [239, 191] width 46 height 31
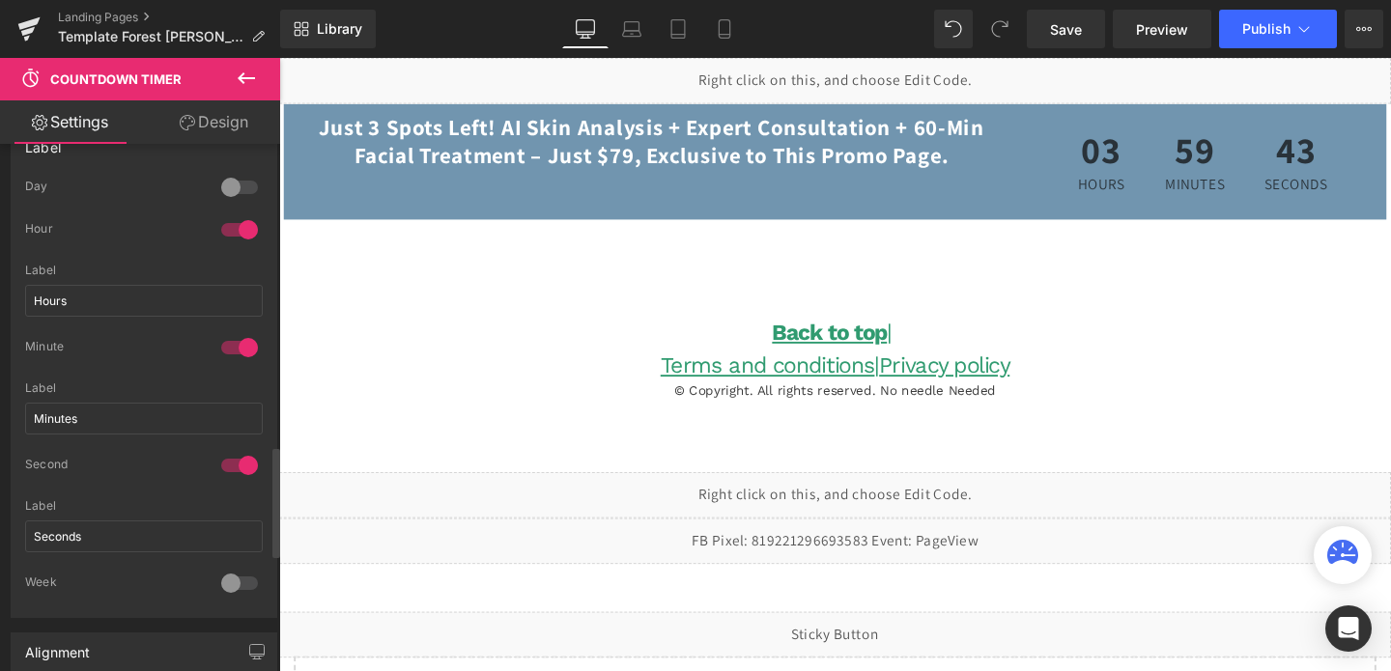
scroll to position [1460, 0]
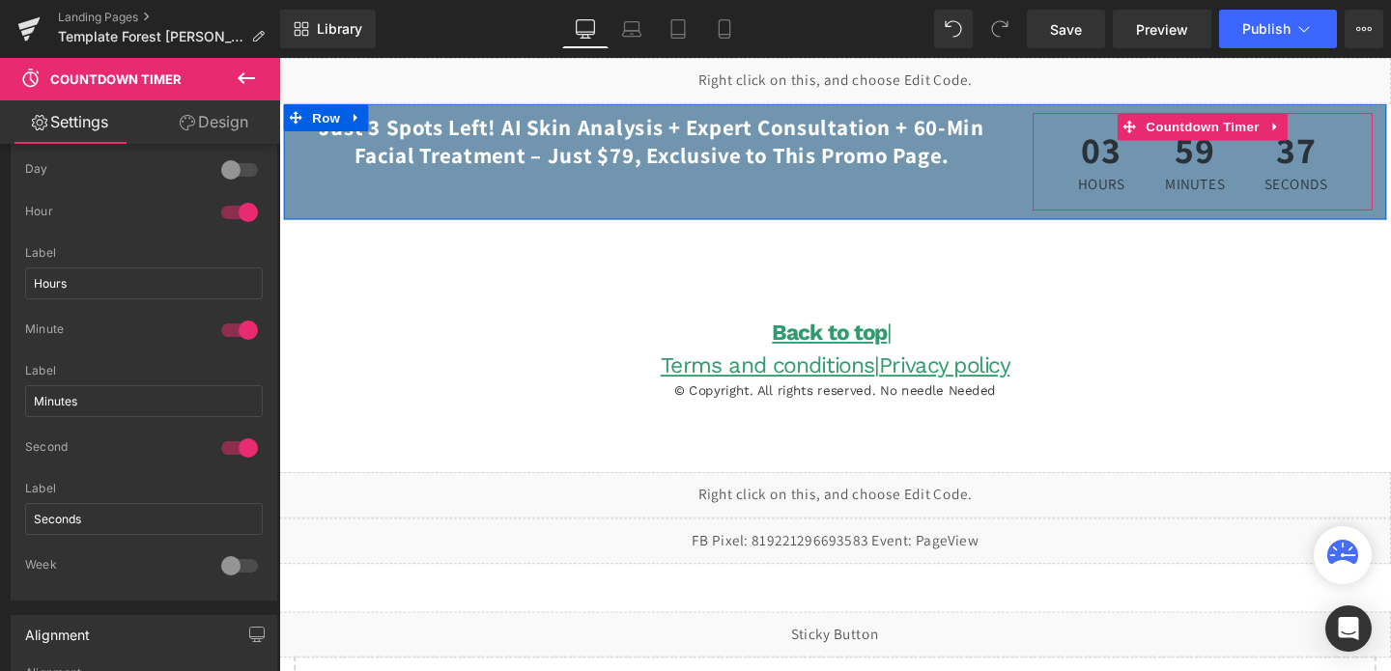
click at [1142, 156] on span "03" at bounding box center [1143, 159] width 49 height 48
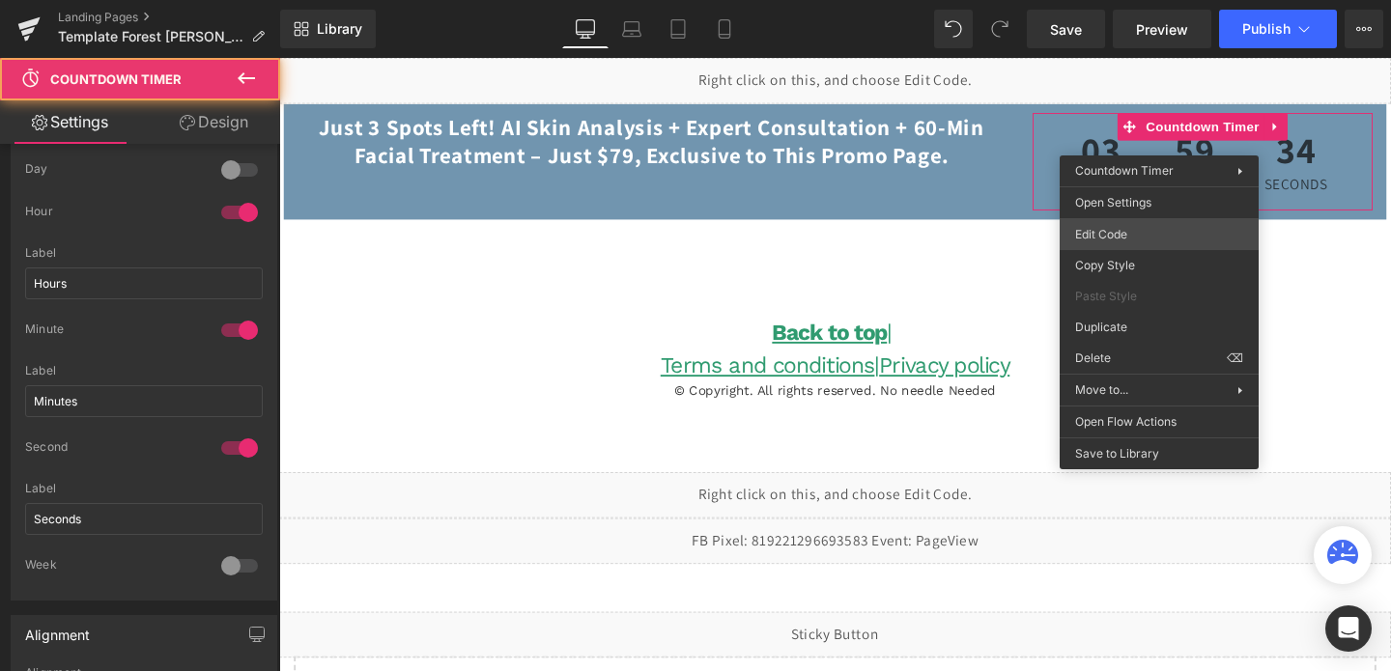
click at [1090, 0] on div "Countdown Timer You are previewing how the will restyle your page. You can not …" at bounding box center [695, 0] width 1391 height 0
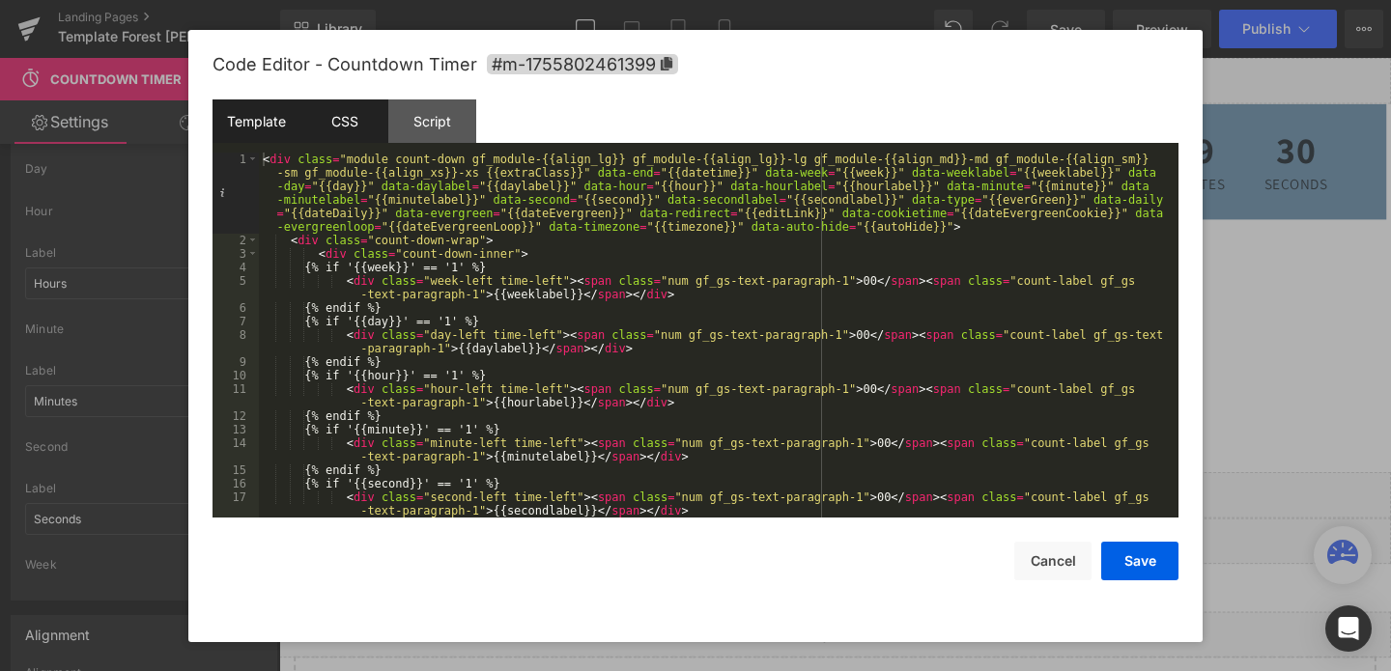
click at [357, 117] on div "CSS" at bounding box center [344, 121] width 88 height 43
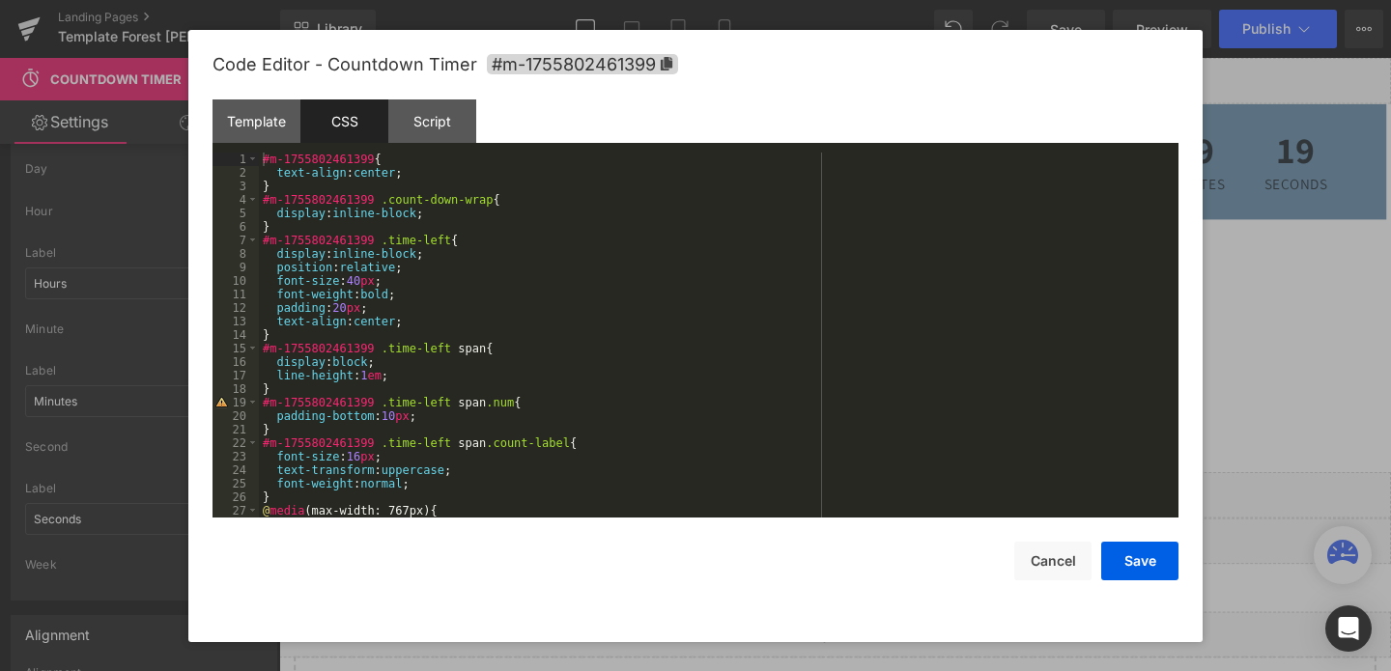
scroll to position [0, 0]
click at [270, 133] on div "Template" at bounding box center [257, 121] width 88 height 43
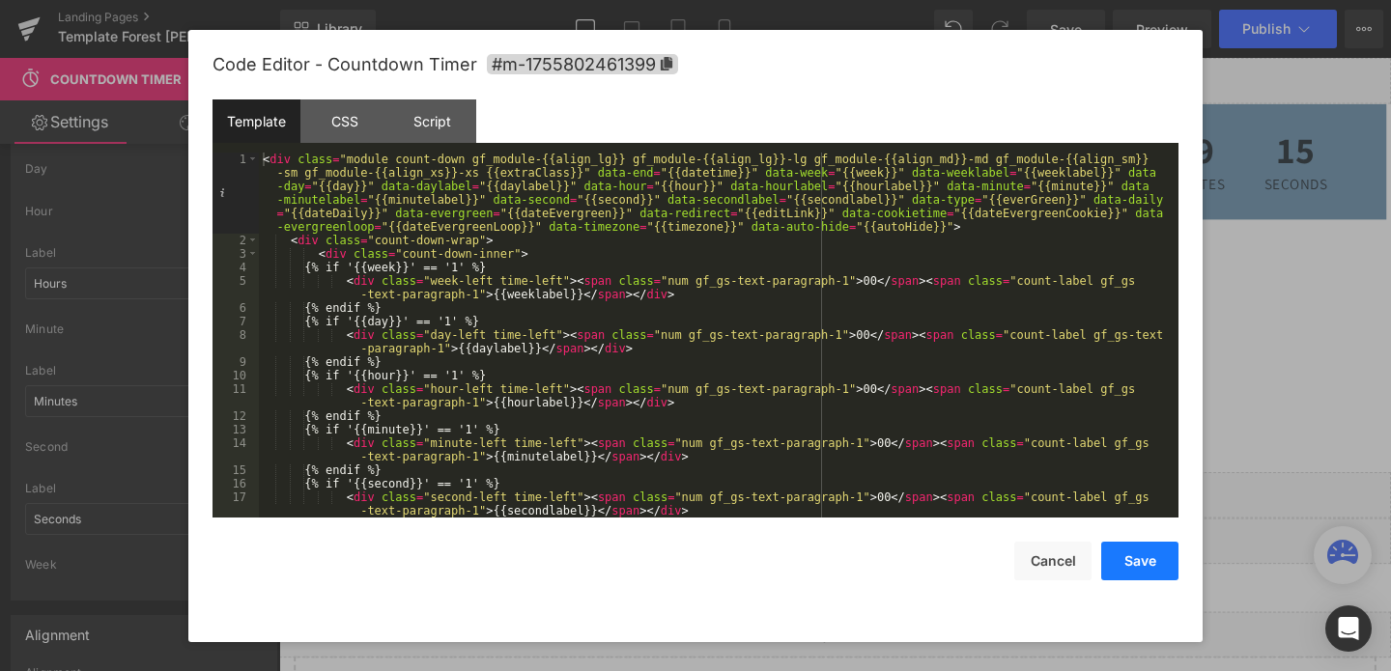
click at [1135, 562] on button "Save" at bounding box center [1139, 561] width 77 height 39
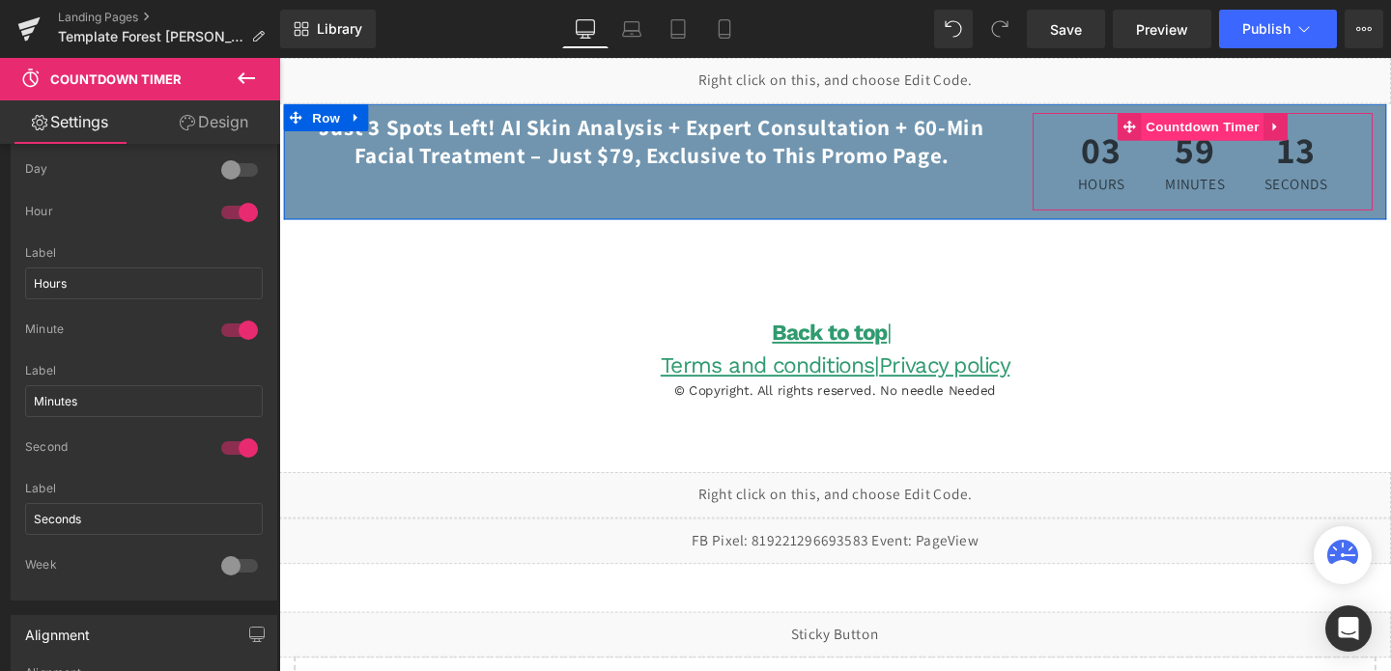
click at [1251, 136] on span "Countdown Timer" at bounding box center [1249, 130] width 128 height 29
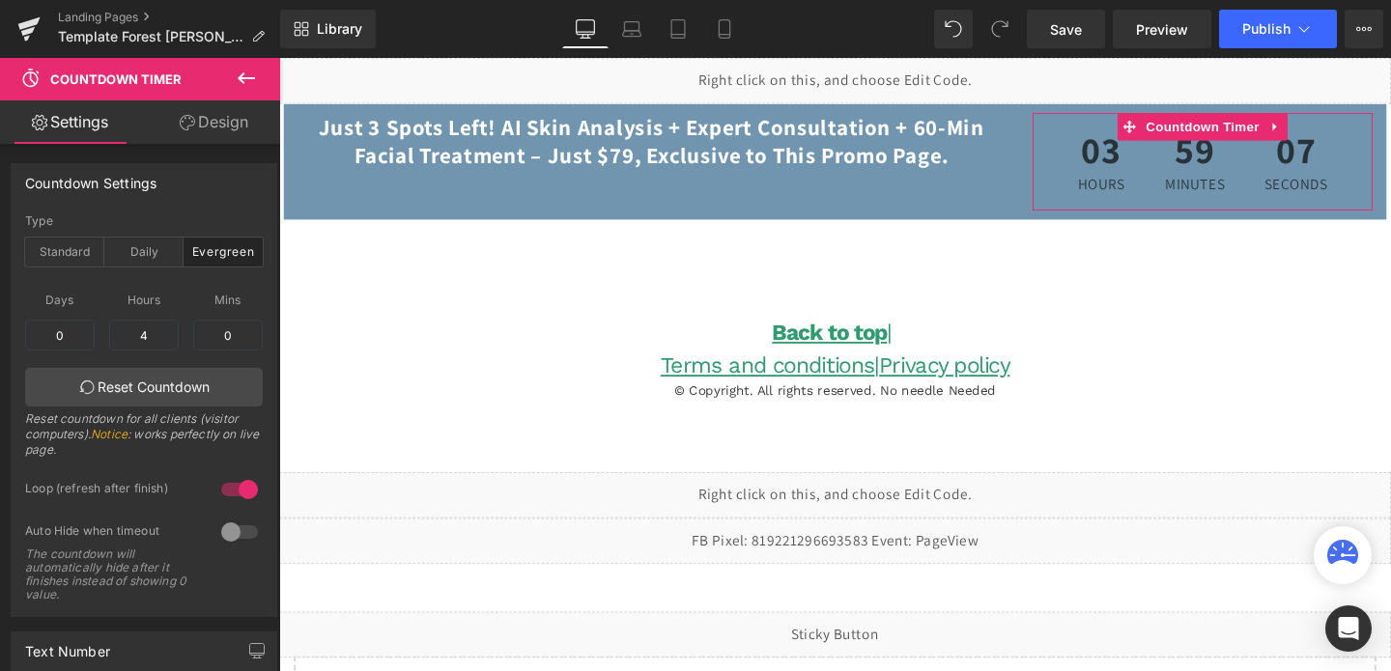
click at [214, 114] on link "Design" at bounding box center [214, 121] width 140 height 43
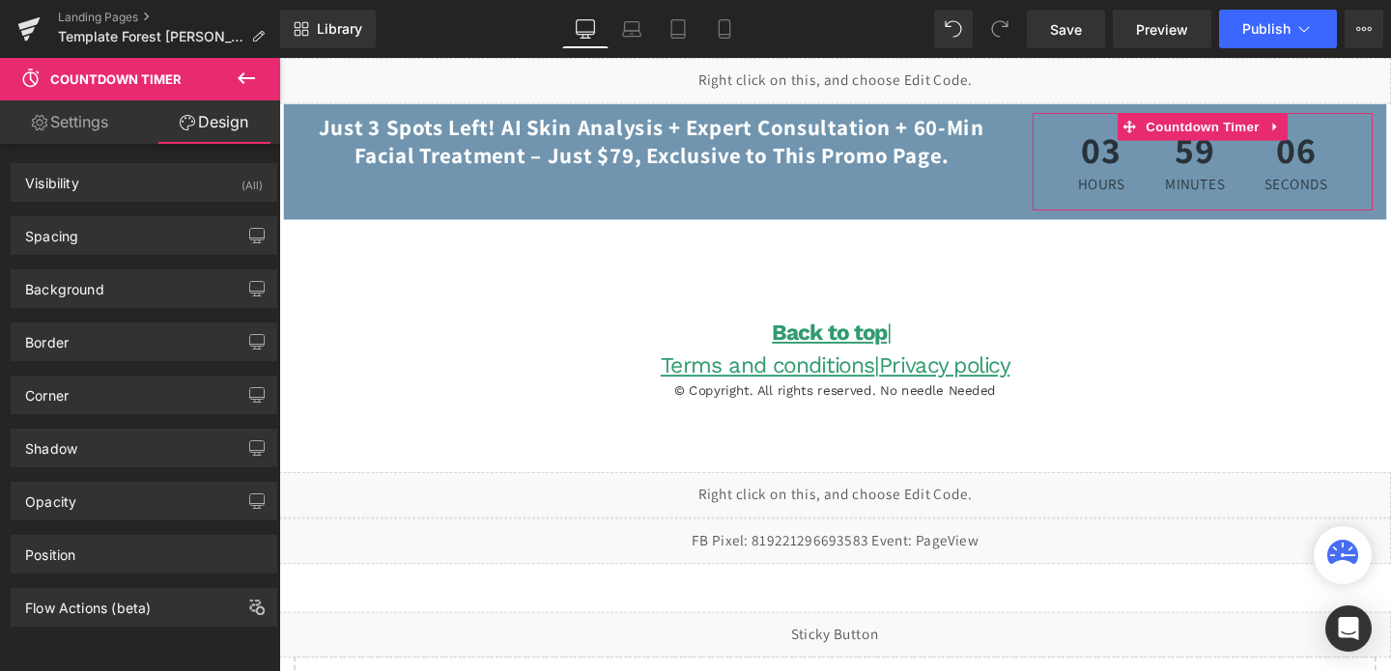
click at [70, 126] on link "Settings" at bounding box center [70, 121] width 140 height 43
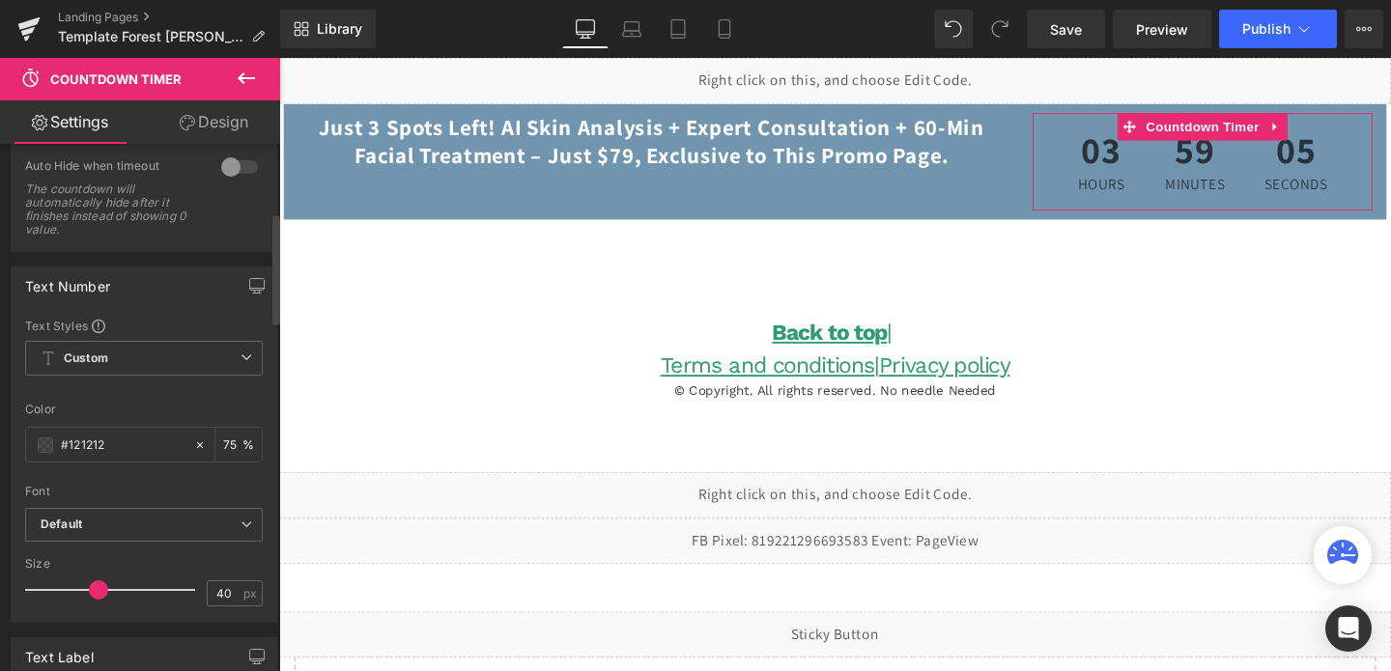
scroll to position [439, 0]
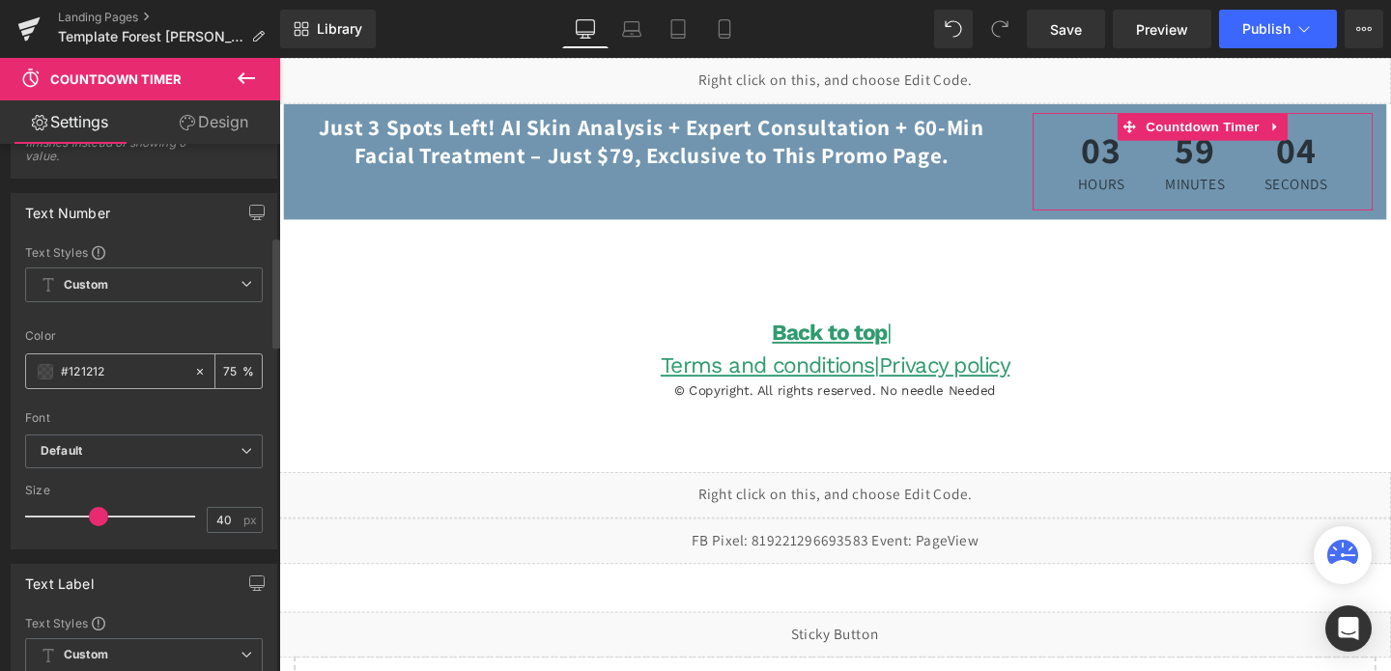
click at [97, 372] on input "#121212" at bounding box center [123, 371] width 124 height 21
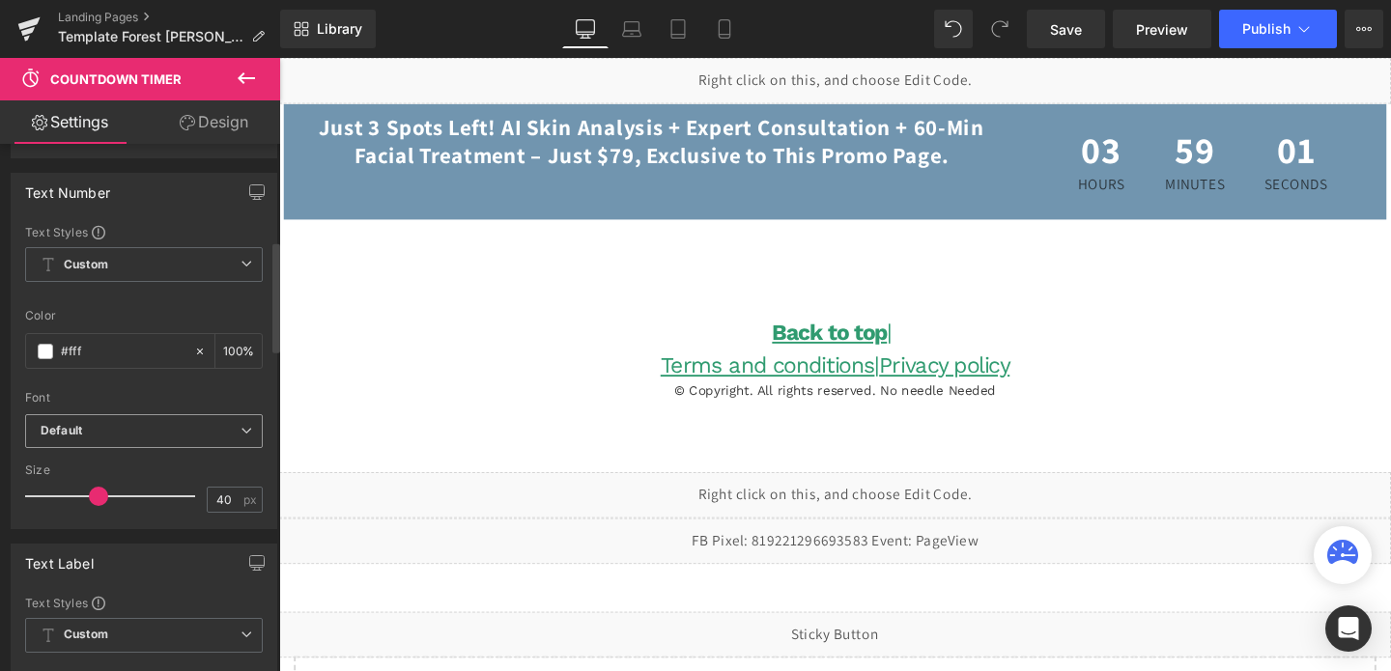
scroll to position [462, 0]
type input "#fff"
click at [92, 435] on b "Default" at bounding box center [141, 428] width 200 height 16
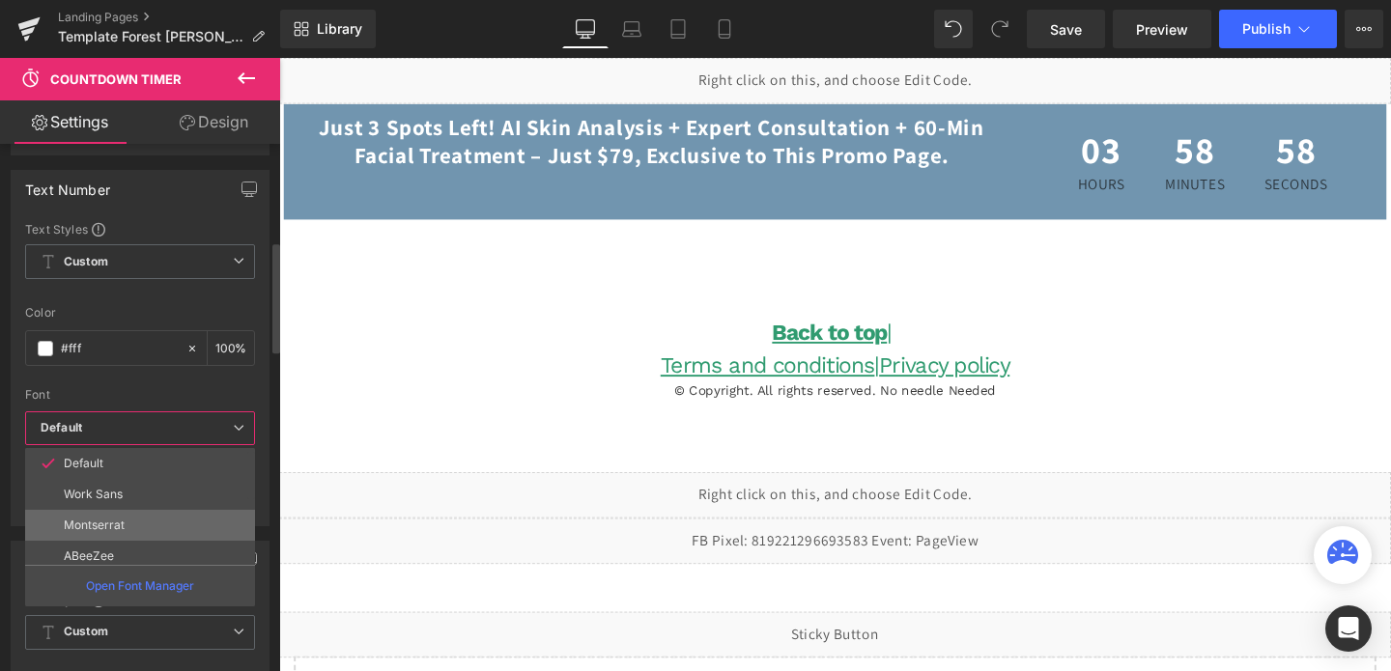
click at [83, 516] on li "Montserrat" at bounding box center [144, 525] width 239 height 31
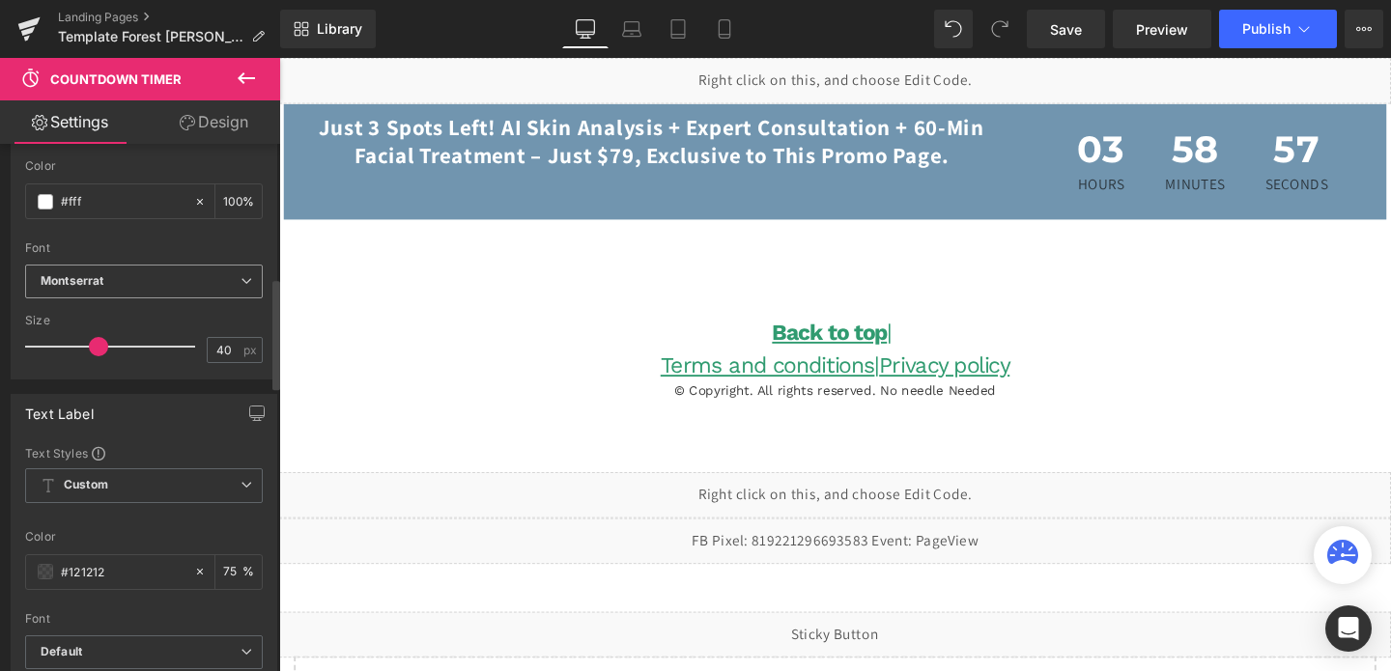
scroll to position [637, 0]
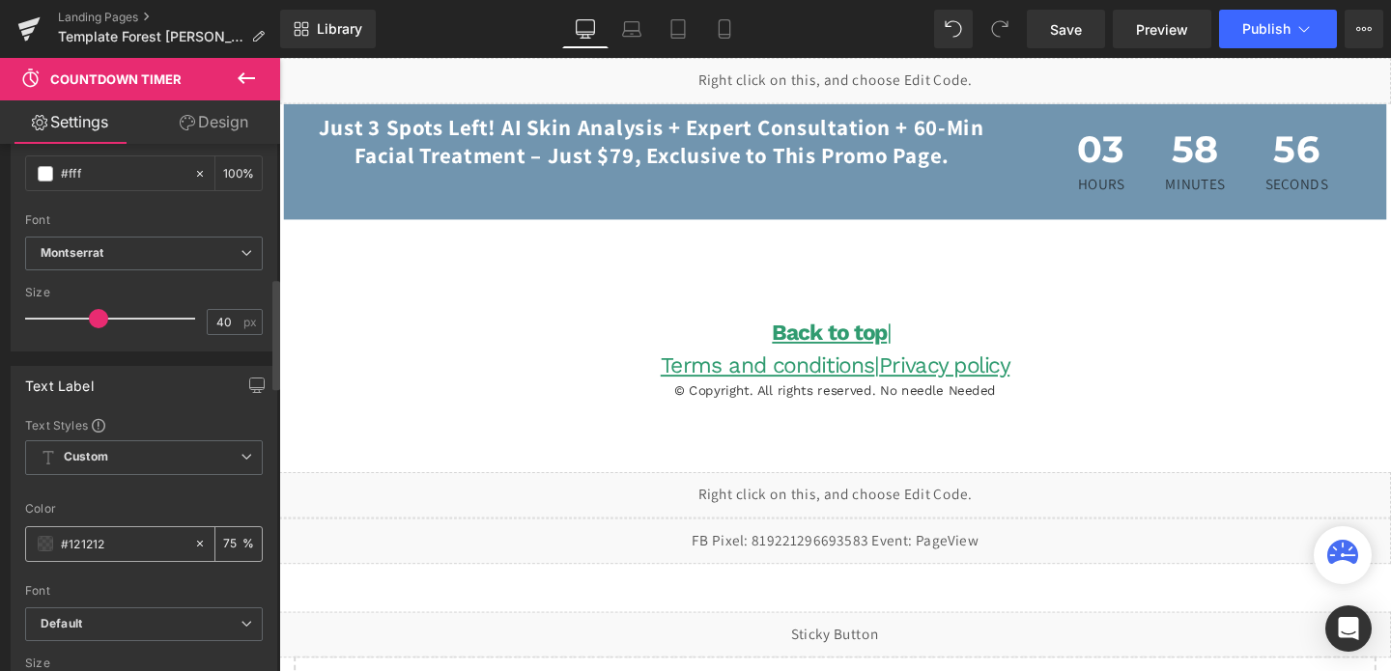
click at [89, 536] on input "#121212" at bounding box center [123, 543] width 124 height 21
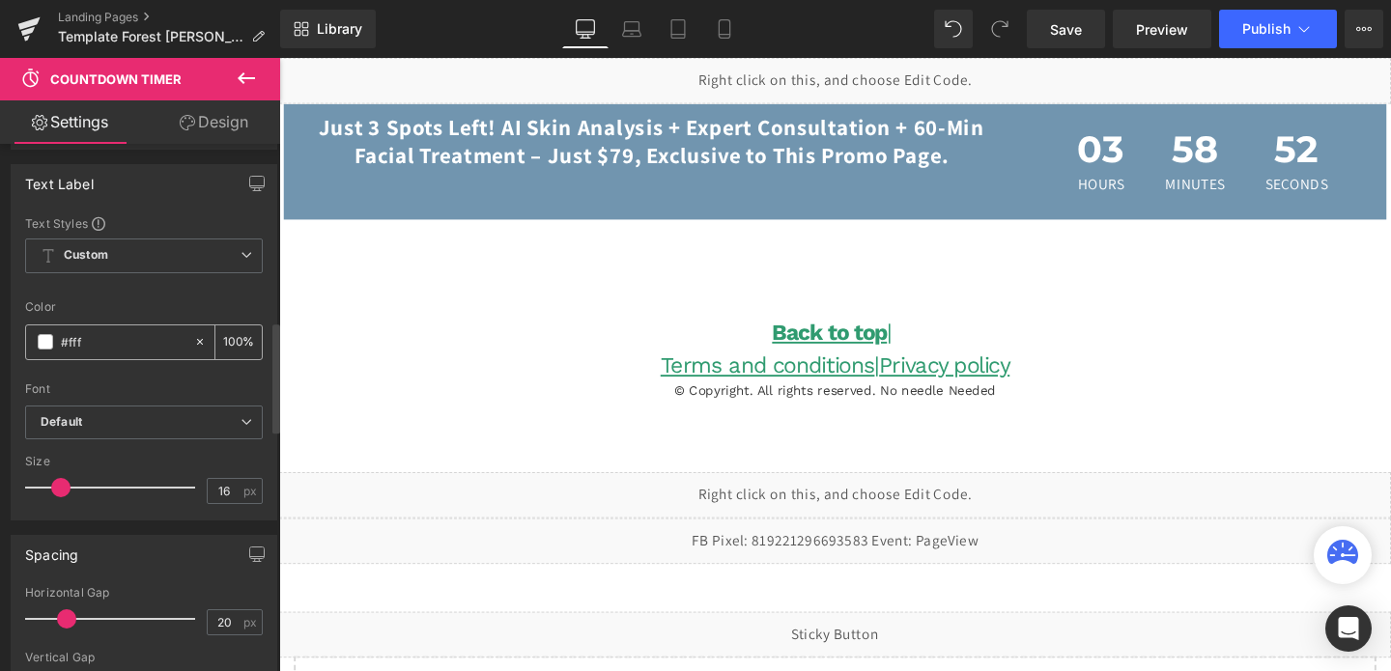
scroll to position [853, 0]
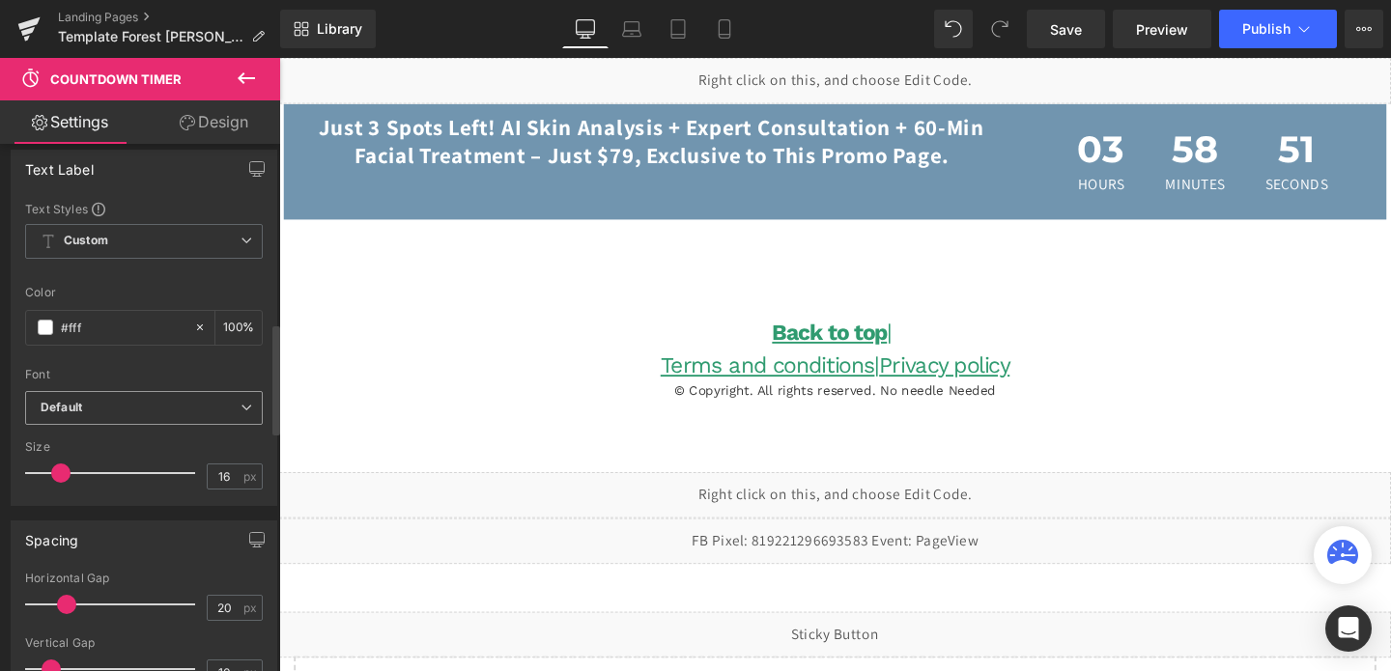
type input "#fff"
click at [143, 422] on span "Default" at bounding box center [144, 408] width 238 height 34
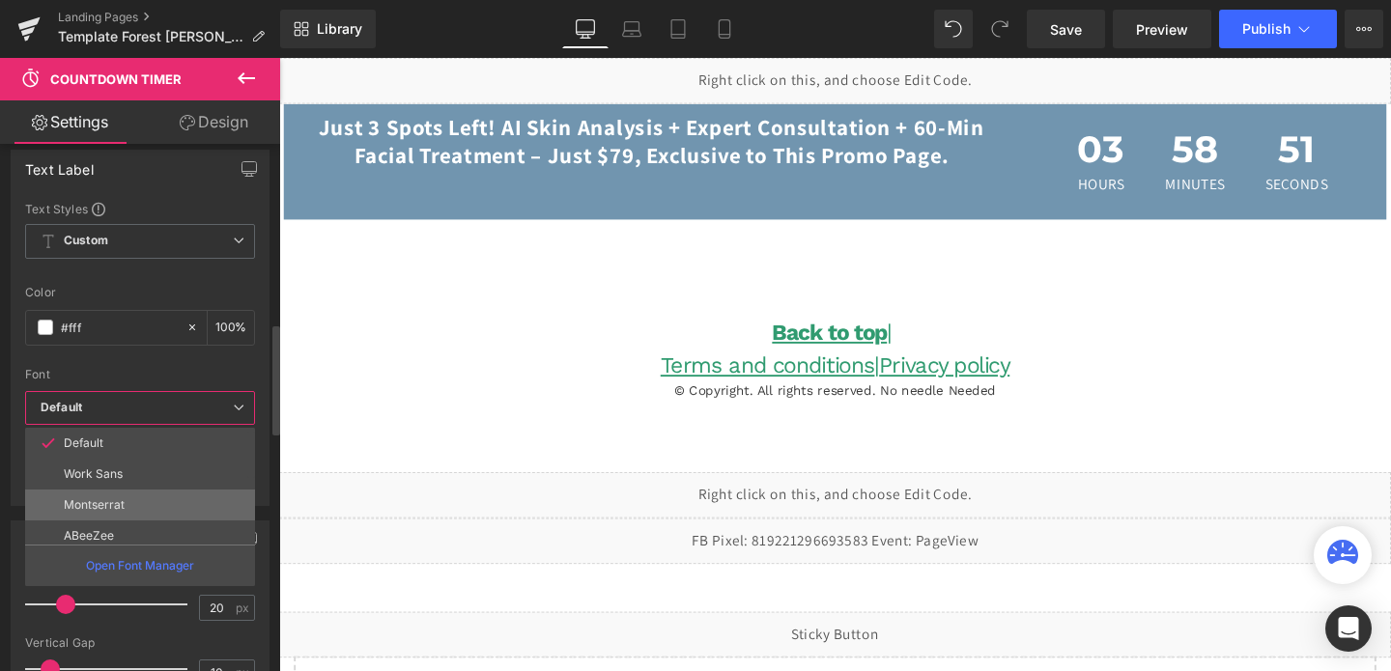
click at [116, 499] on p "Montserrat" at bounding box center [94, 506] width 61 height 14
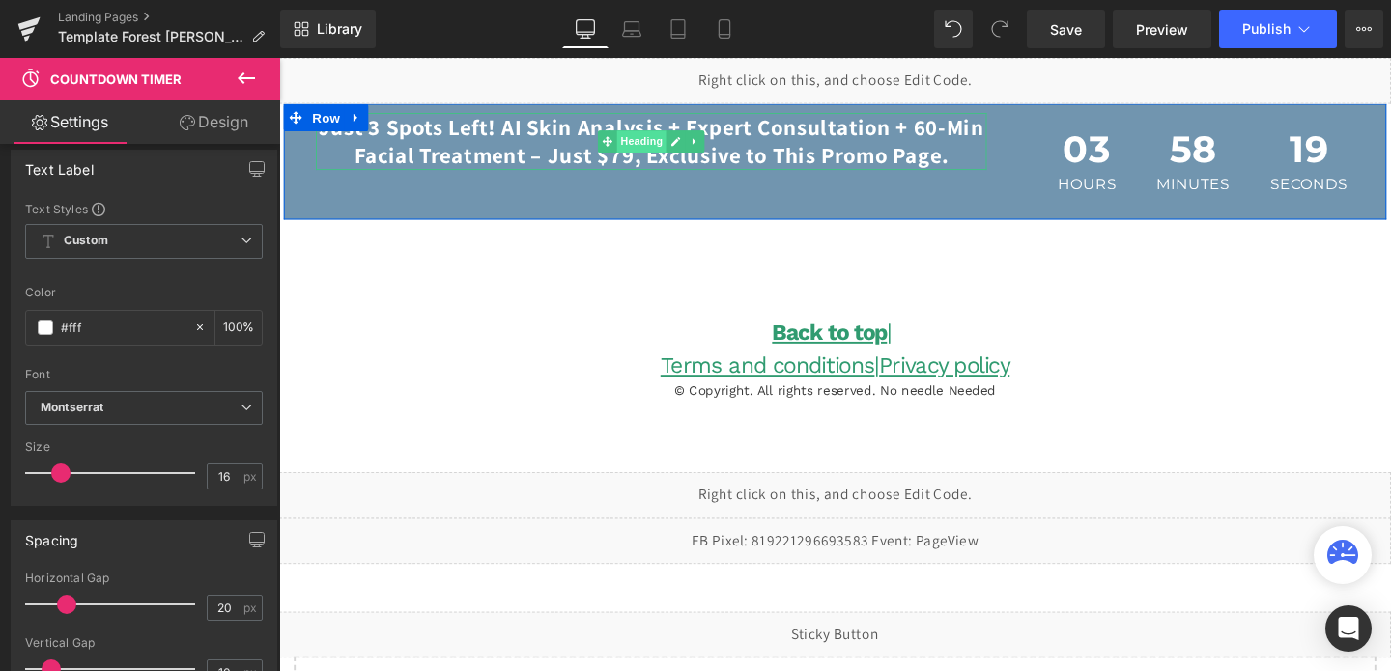
click at [661, 157] on span "Heading" at bounding box center [661, 145] width 52 height 23
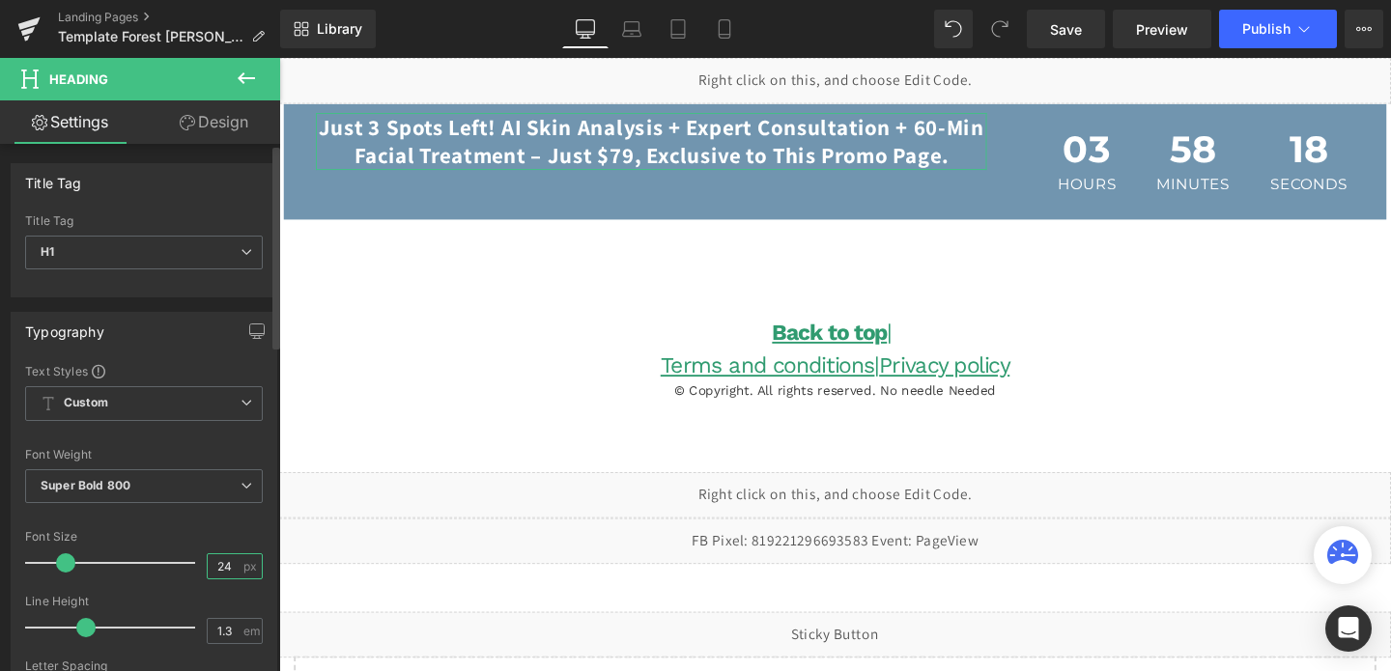
click at [216, 571] on input "24" at bounding box center [225, 567] width 34 height 24
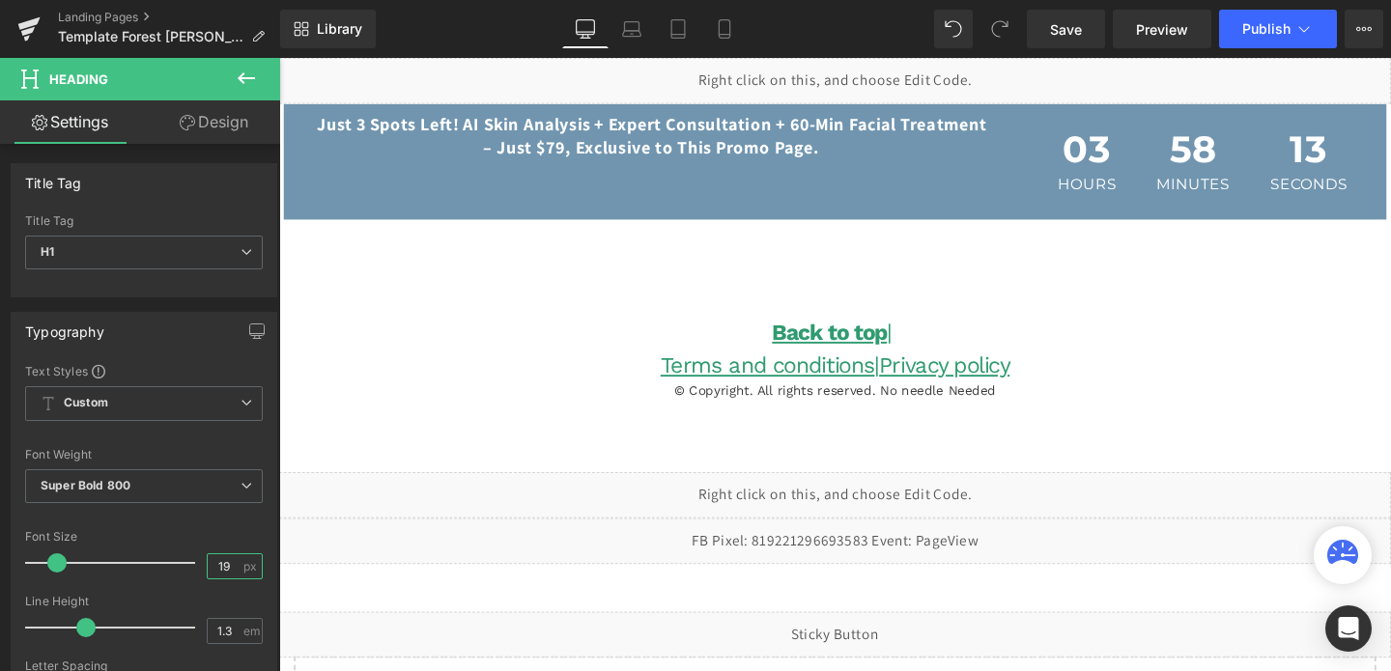
type input "19"
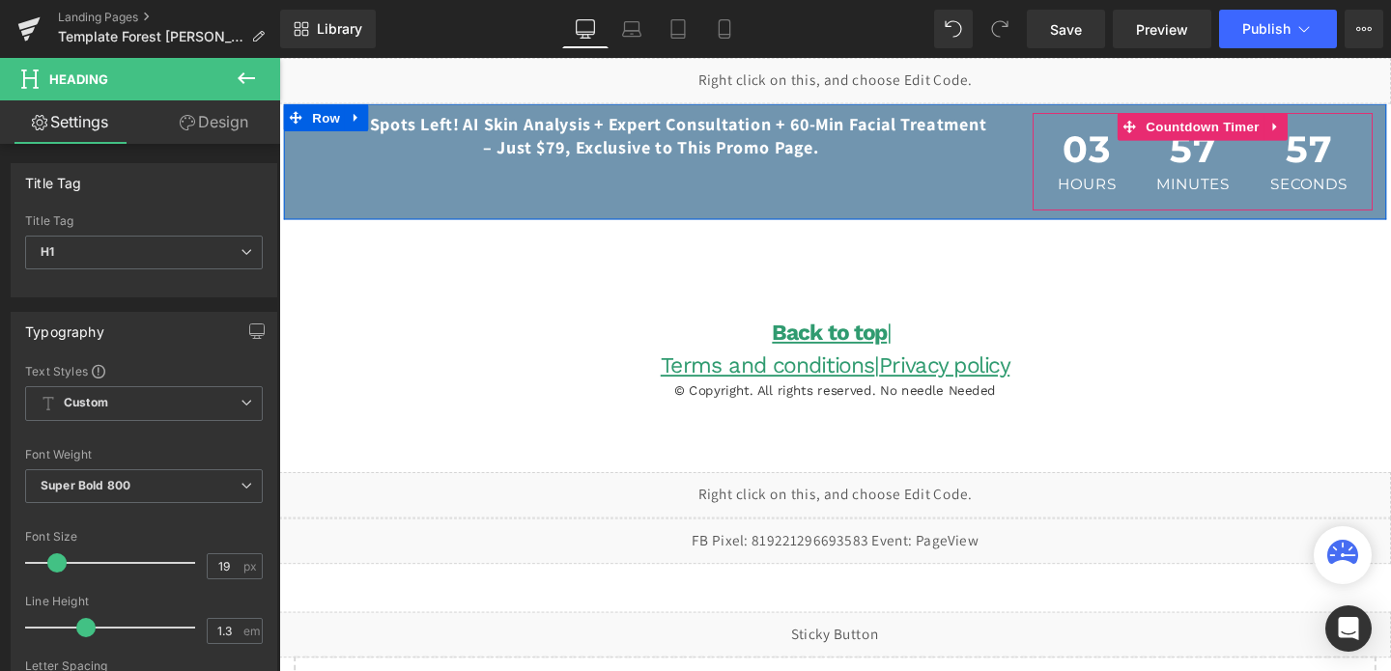
click at [1132, 157] on span "03" at bounding box center [1128, 159] width 62 height 48
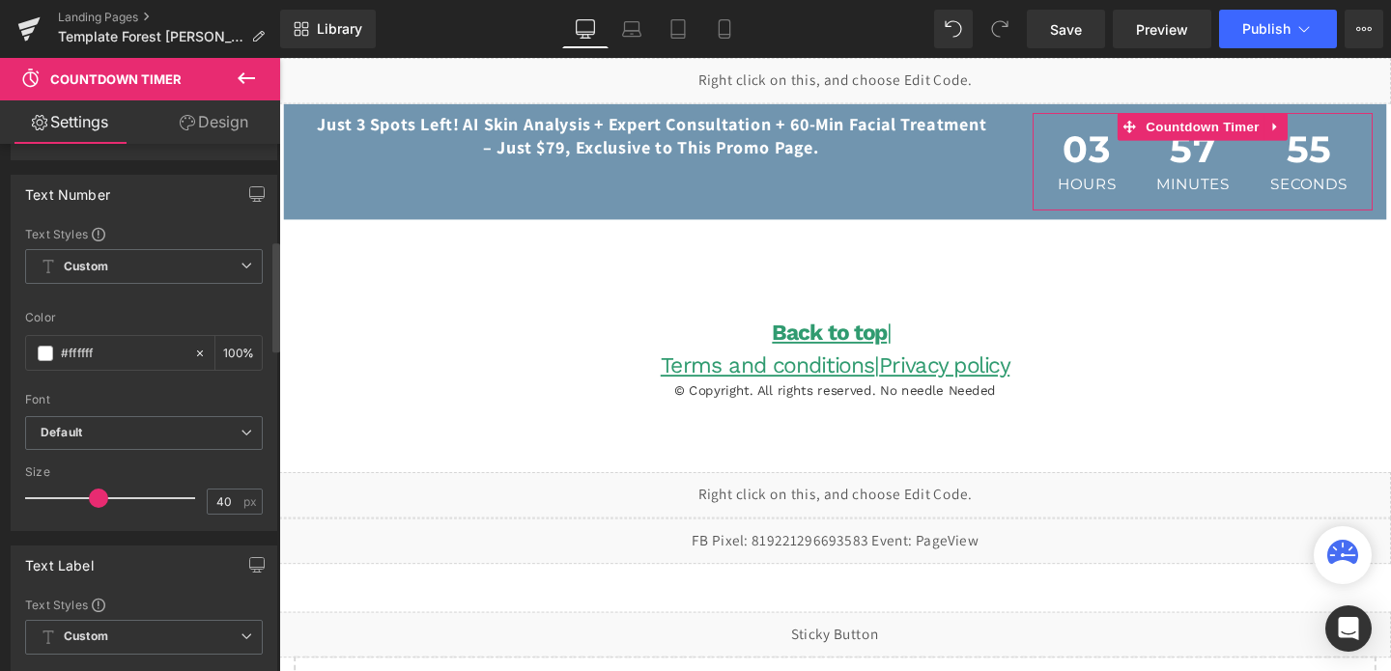
scroll to position [459, 0]
click at [223, 500] on input "40" at bounding box center [225, 500] width 34 height 24
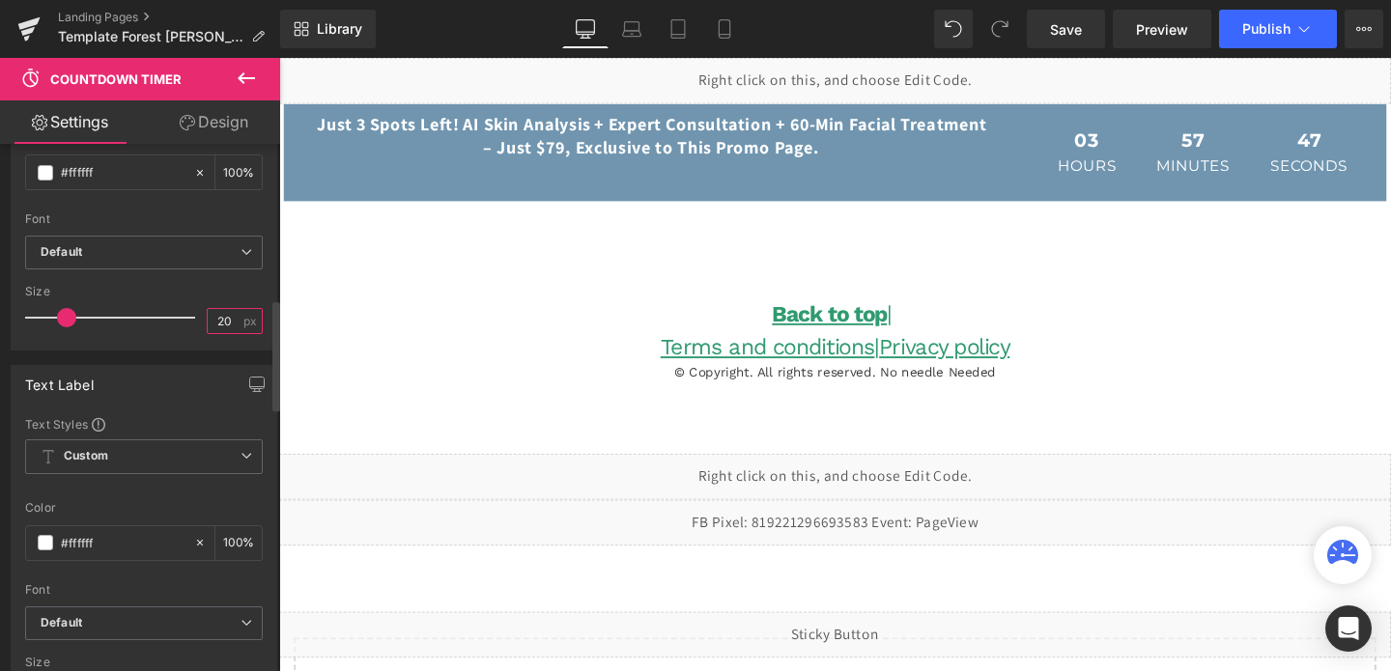
scroll to position [738, 0]
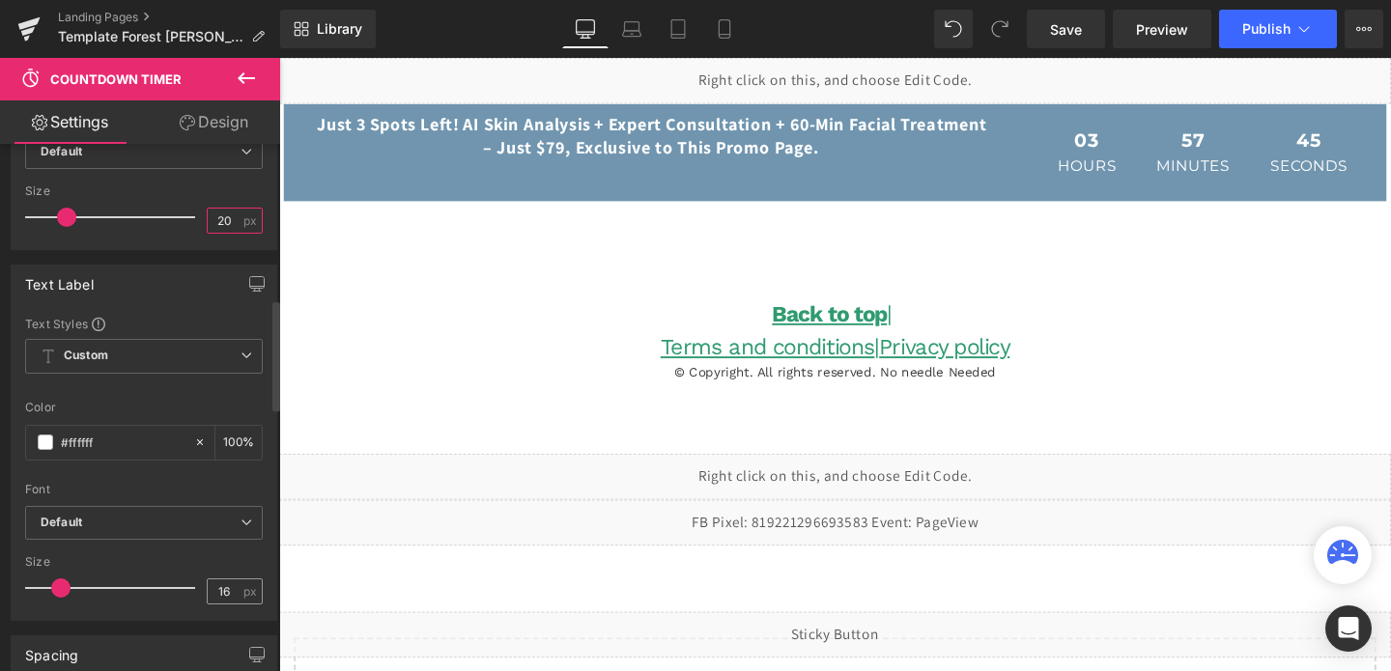
type input "20"
click at [216, 591] on input "16" at bounding box center [225, 592] width 34 height 24
type input "15"
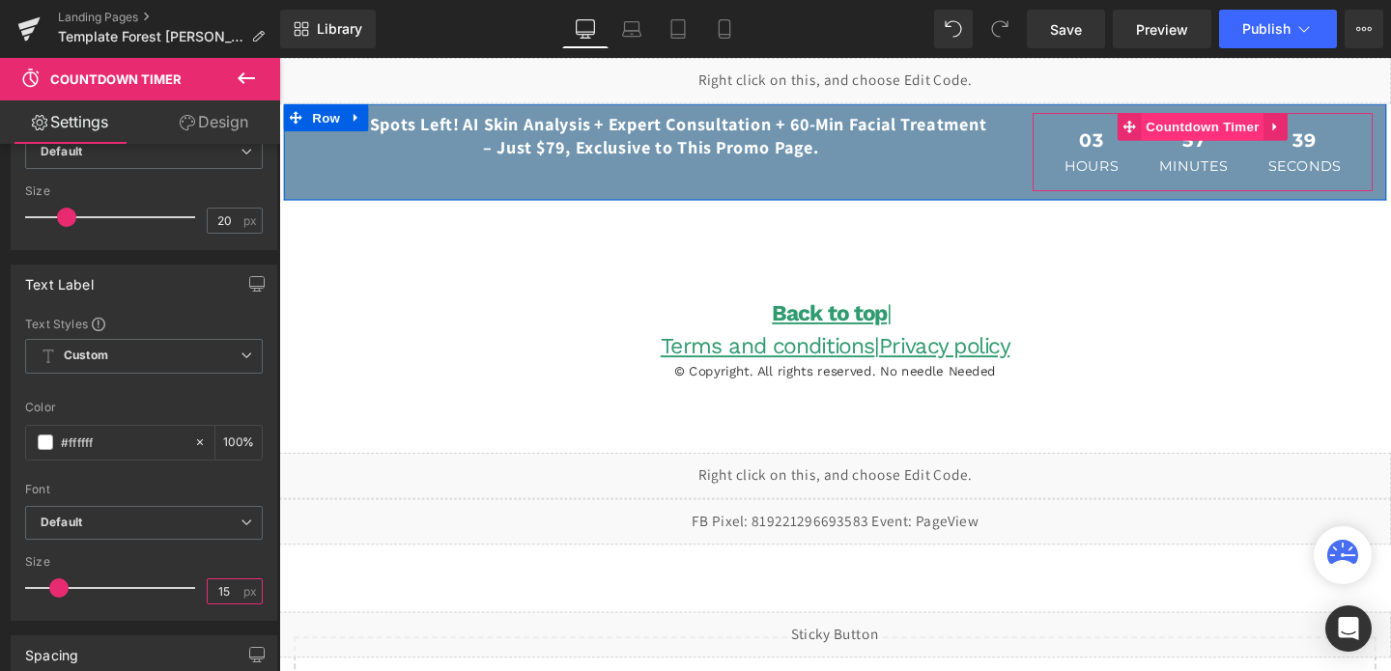
click at [1236, 133] on span "Countdown Timer" at bounding box center [1249, 130] width 128 height 29
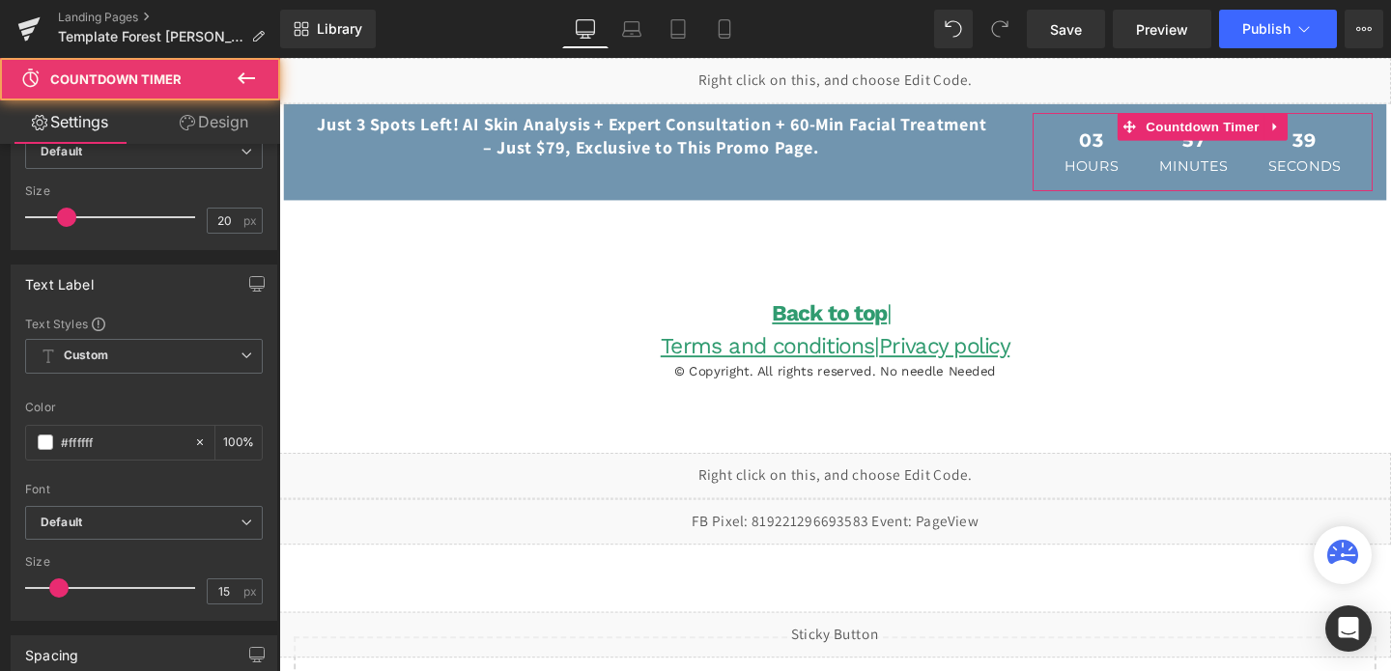
click at [229, 123] on link "Design" at bounding box center [214, 121] width 140 height 43
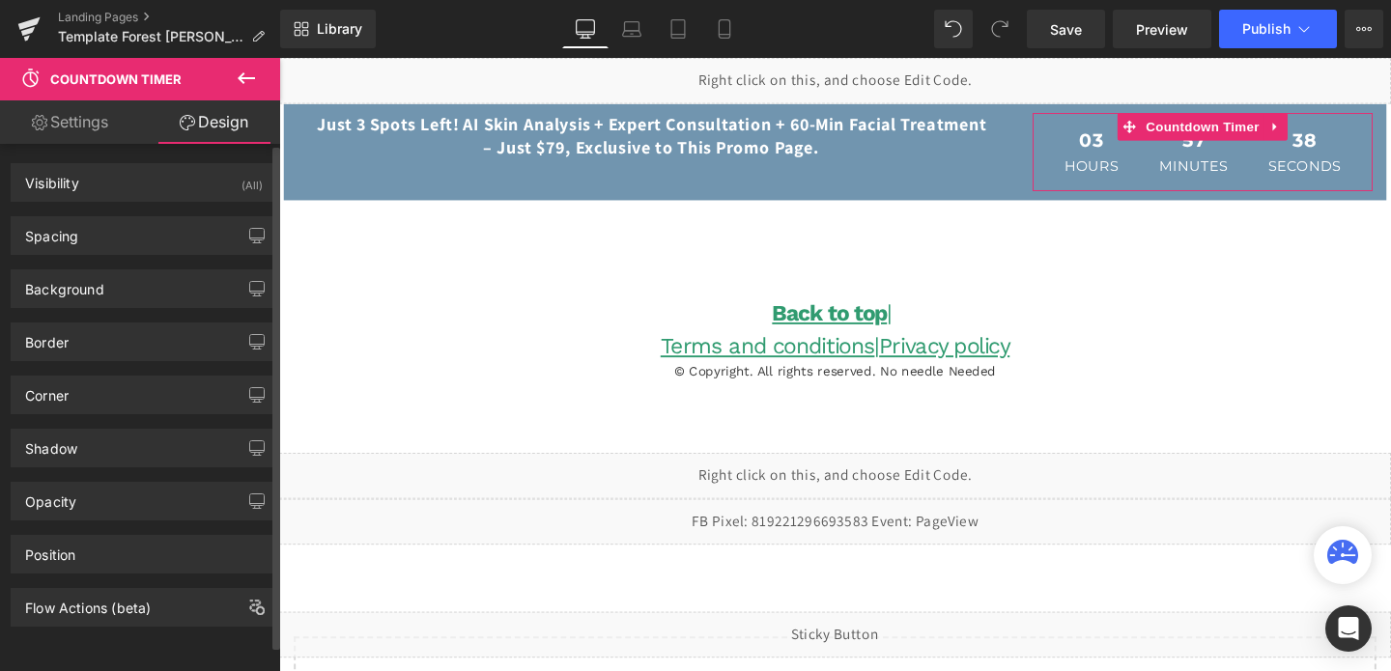
click at [95, 213] on div "Spacing [GEOGRAPHIC_DATA] 0 0 0 0 [GEOGRAPHIC_DATA] 0 0 0 0 Setup Global Style" at bounding box center [144, 228] width 289 height 53
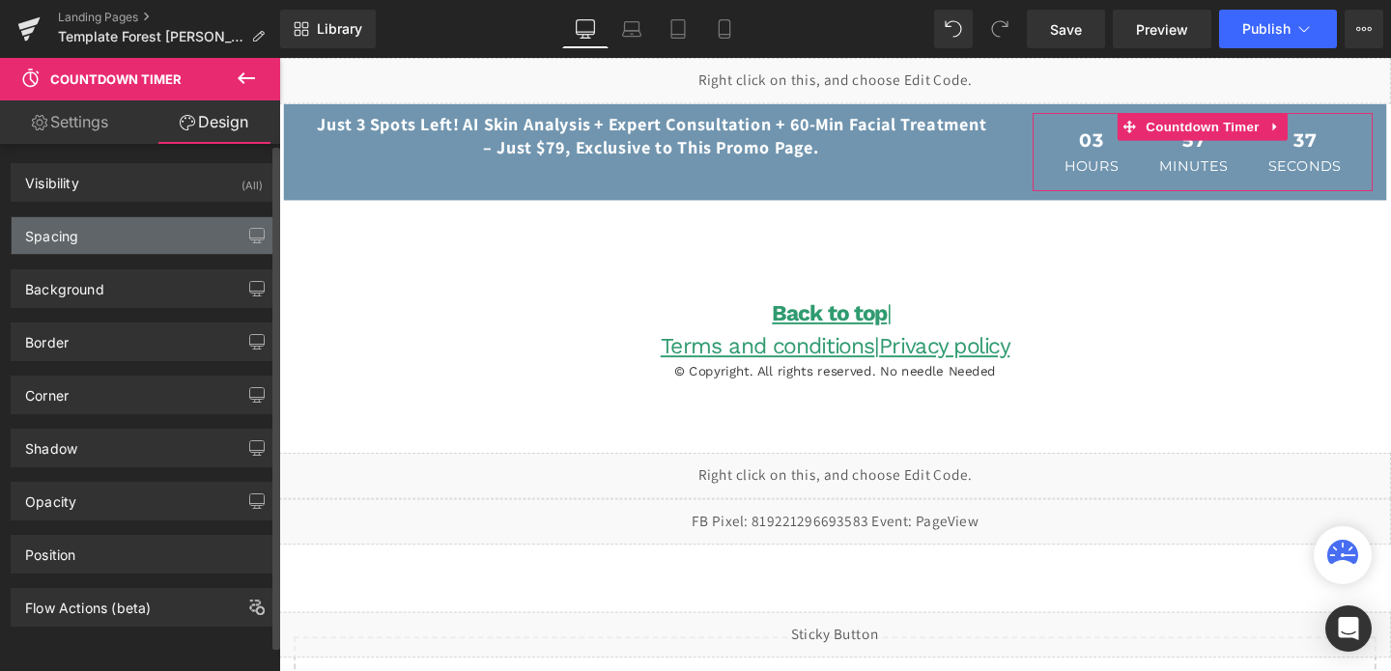
click at [95, 249] on div "Spacing" at bounding box center [144, 235] width 265 height 37
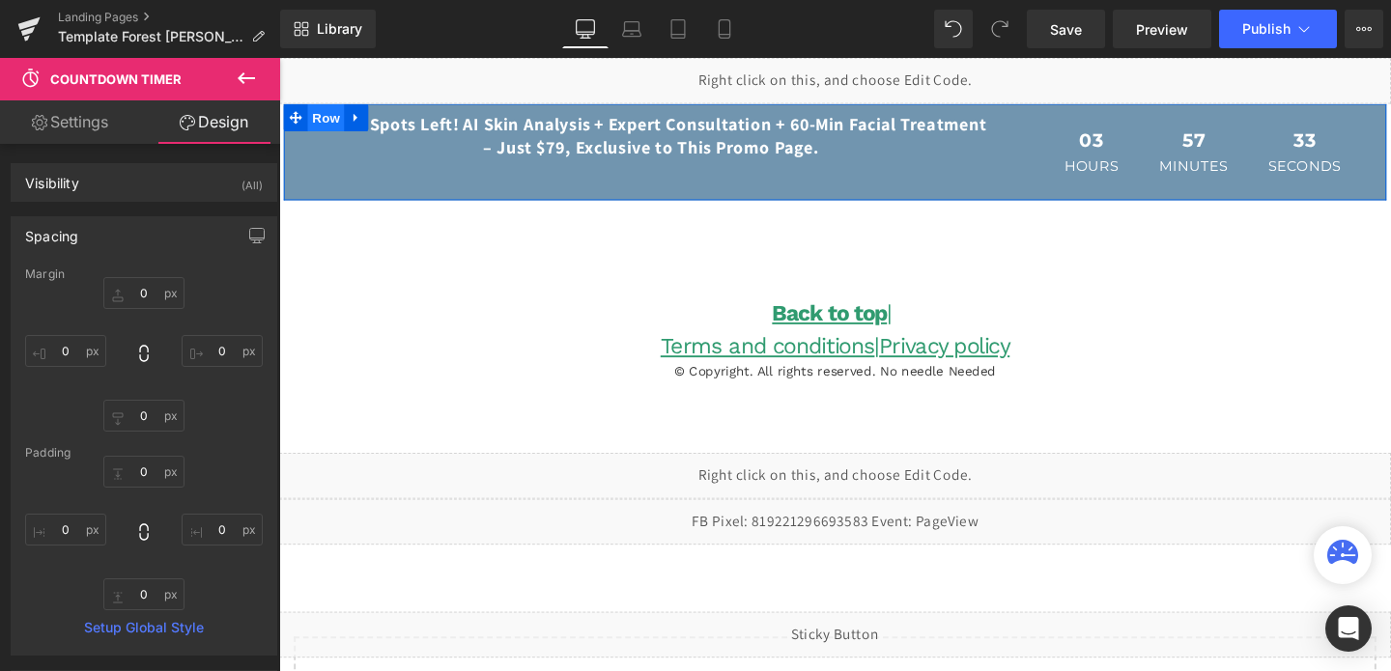
click at [332, 116] on span "Row" at bounding box center [328, 120] width 39 height 29
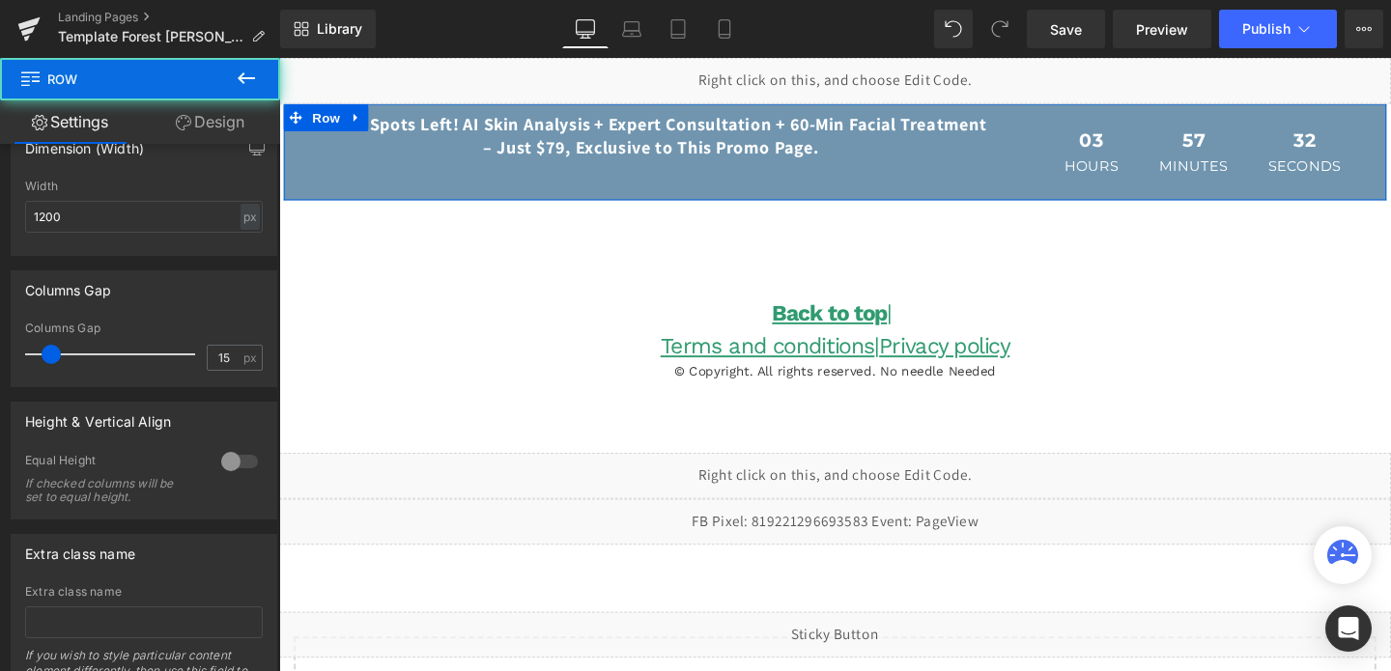
scroll to position [776, 0]
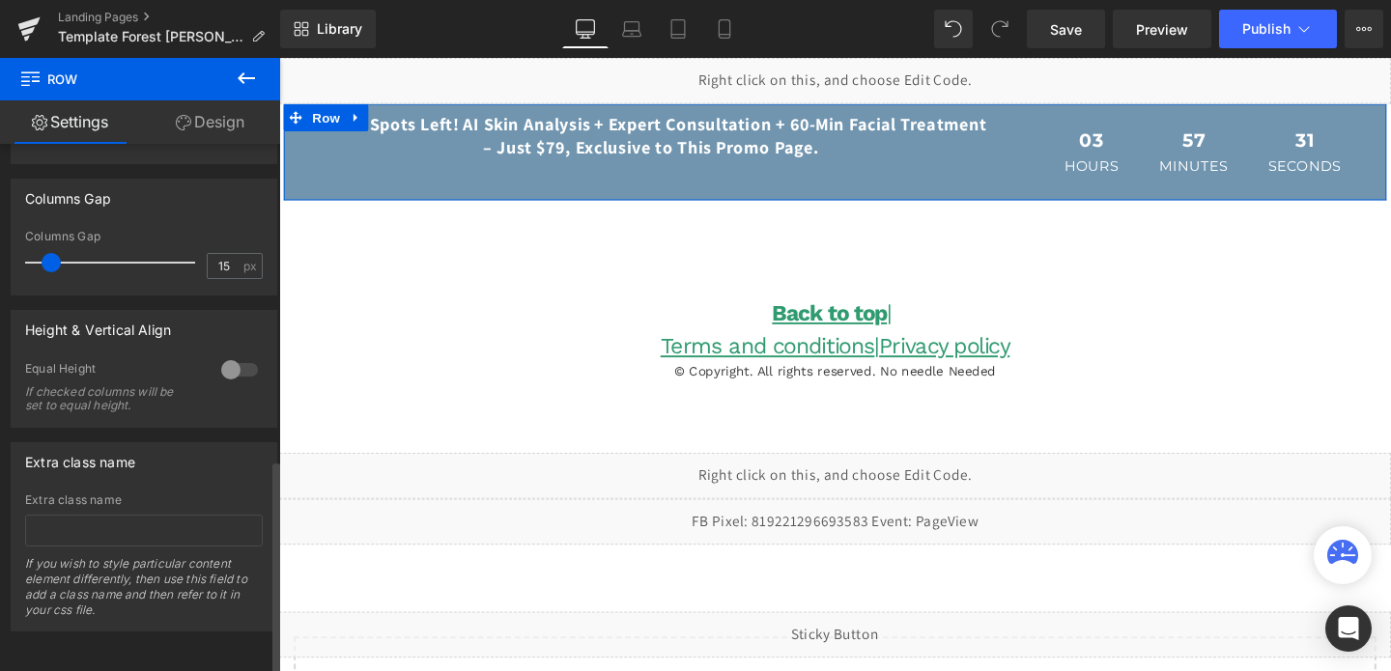
click at [232, 355] on div at bounding box center [239, 370] width 46 height 31
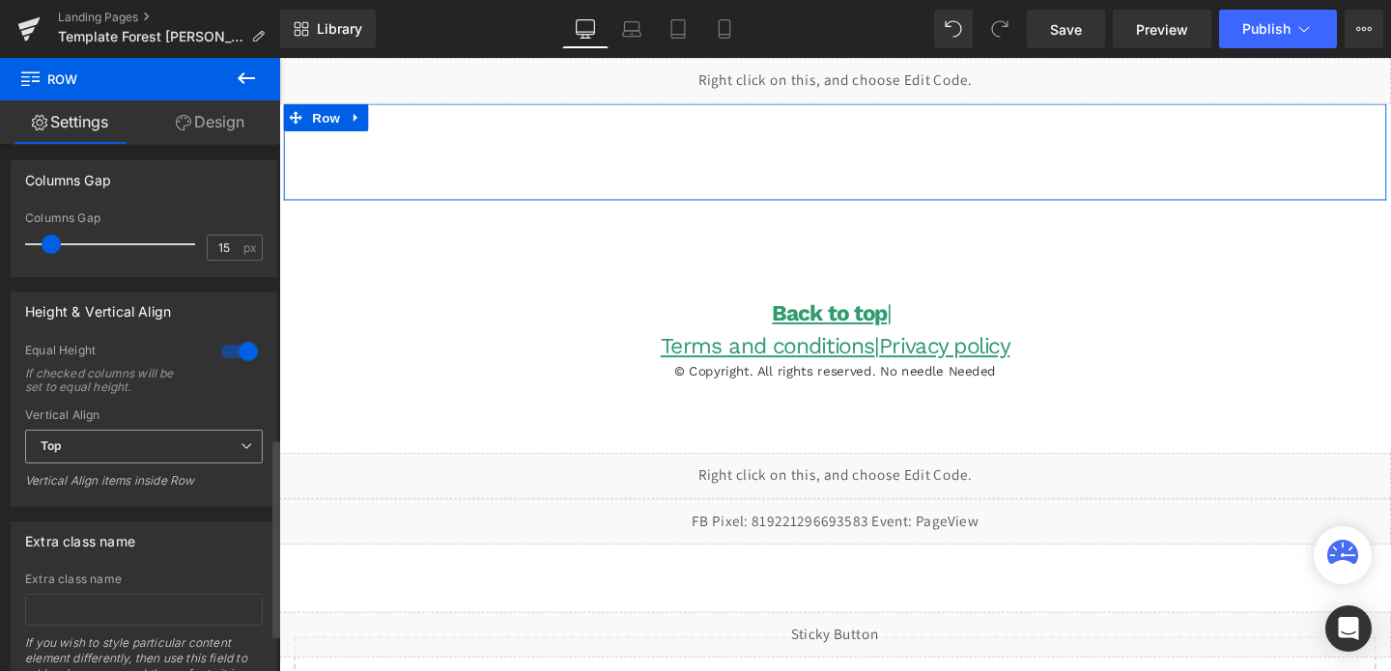
click at [173, 448] on span "Top" at bounding box center [144, 447] width 238 height 34
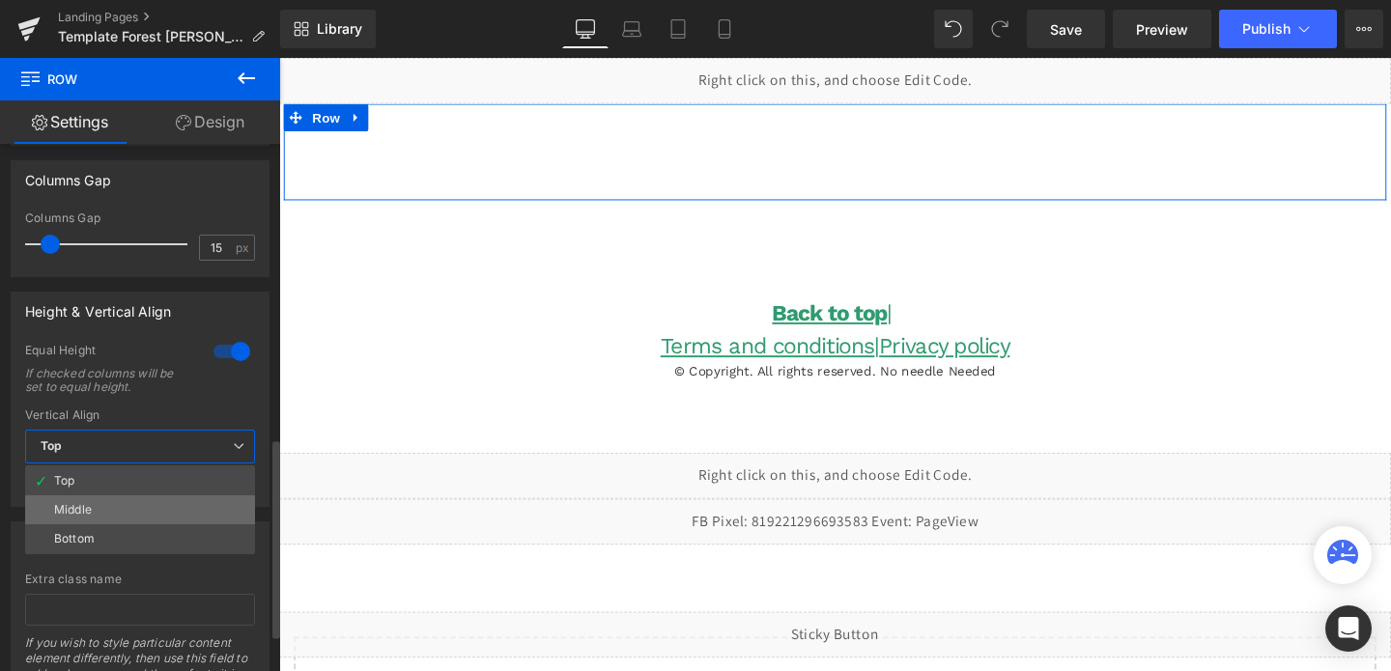
click at [124, 518] on li "Middle" at bounding box center [140, 510] width 230 height 29
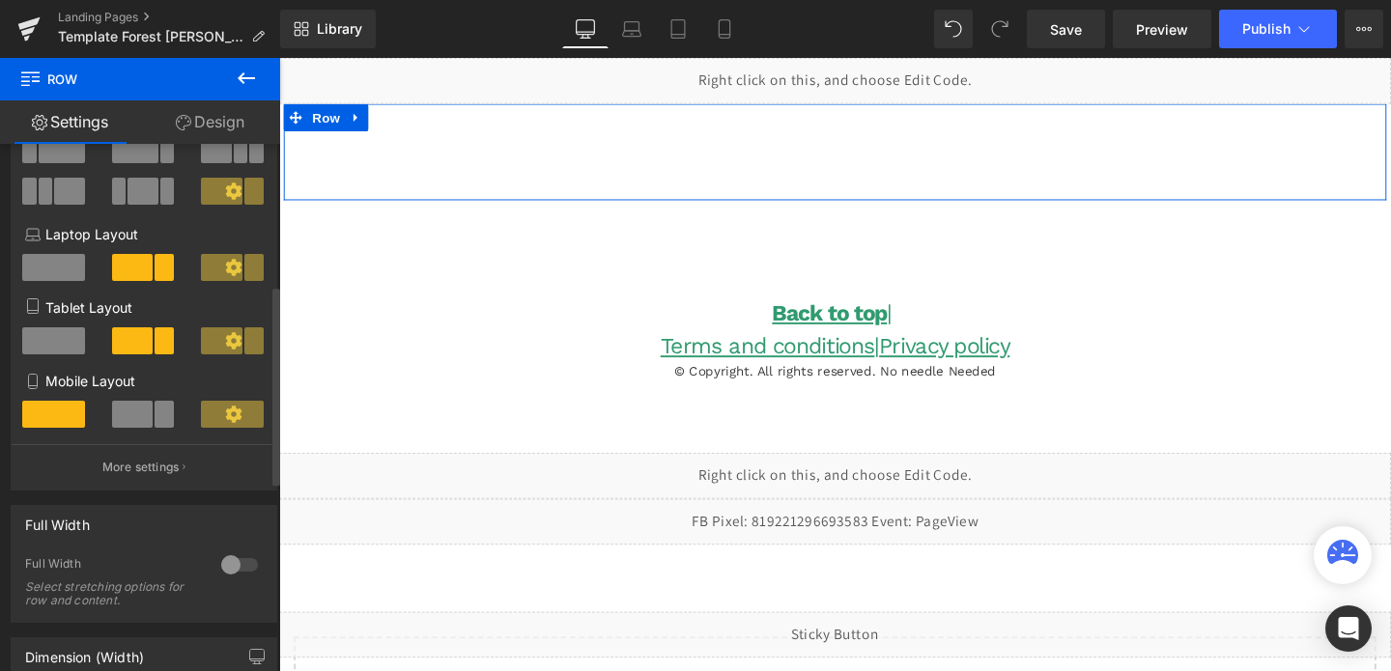
scroll to position [0, 0]
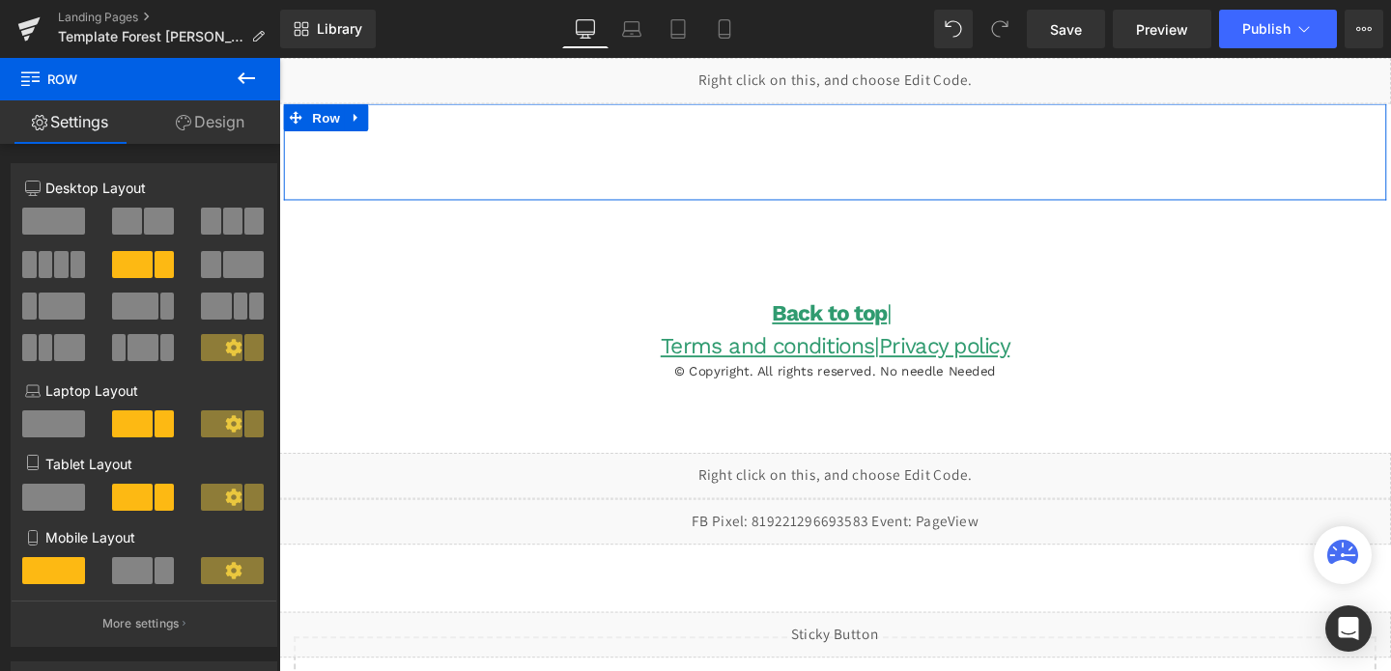
click at [214, 121] on link "Design" at bounding box center [210, 121] width 140 height 43
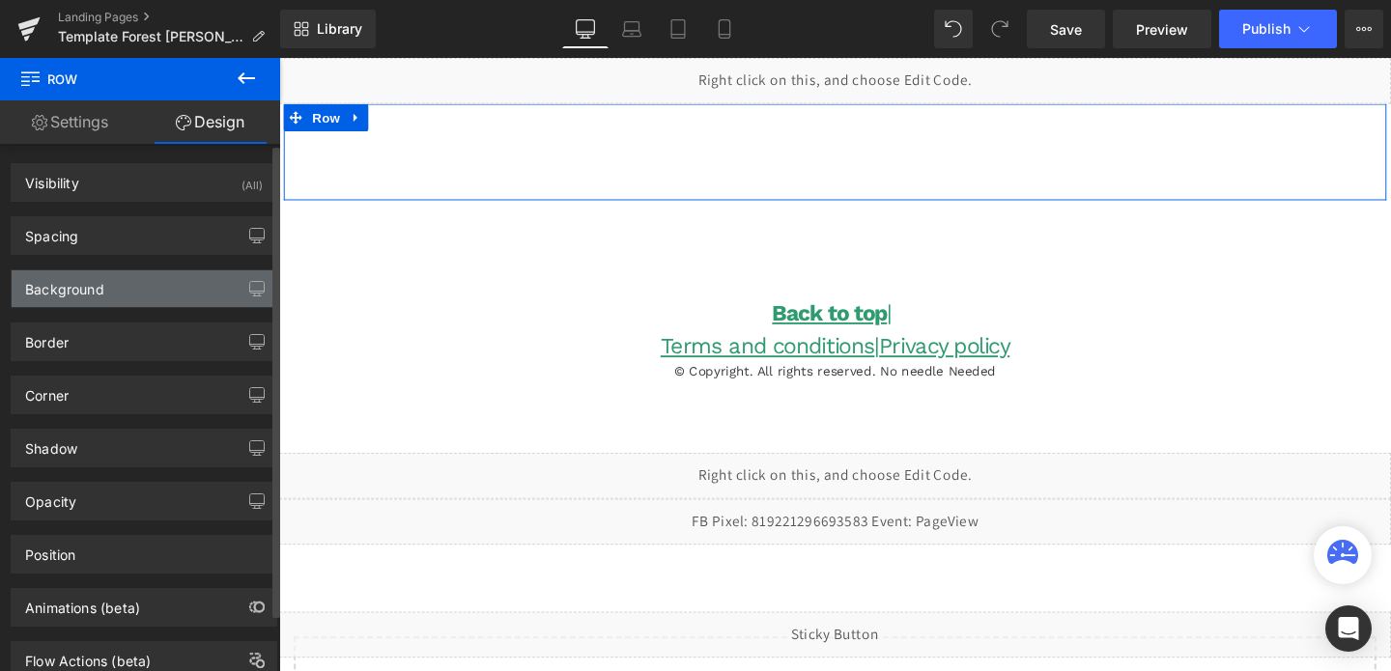
click at [129, 277] on div "Background" at bounding box center [144, 289] width 265 height 37
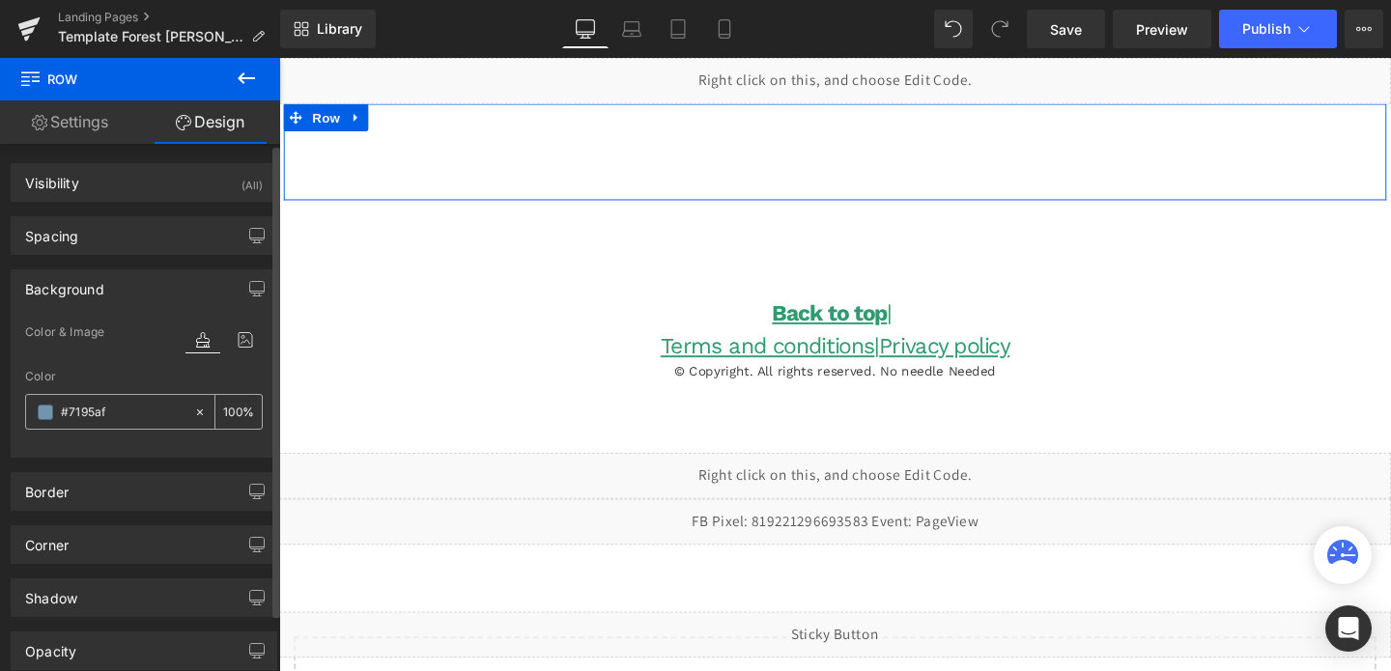
click at [98, 414] on input "#7195af" at bounding box center [123, 412] width 124 height 21
click at [195, 407] on icon at bounding box center [200, 413] width 14 height 14
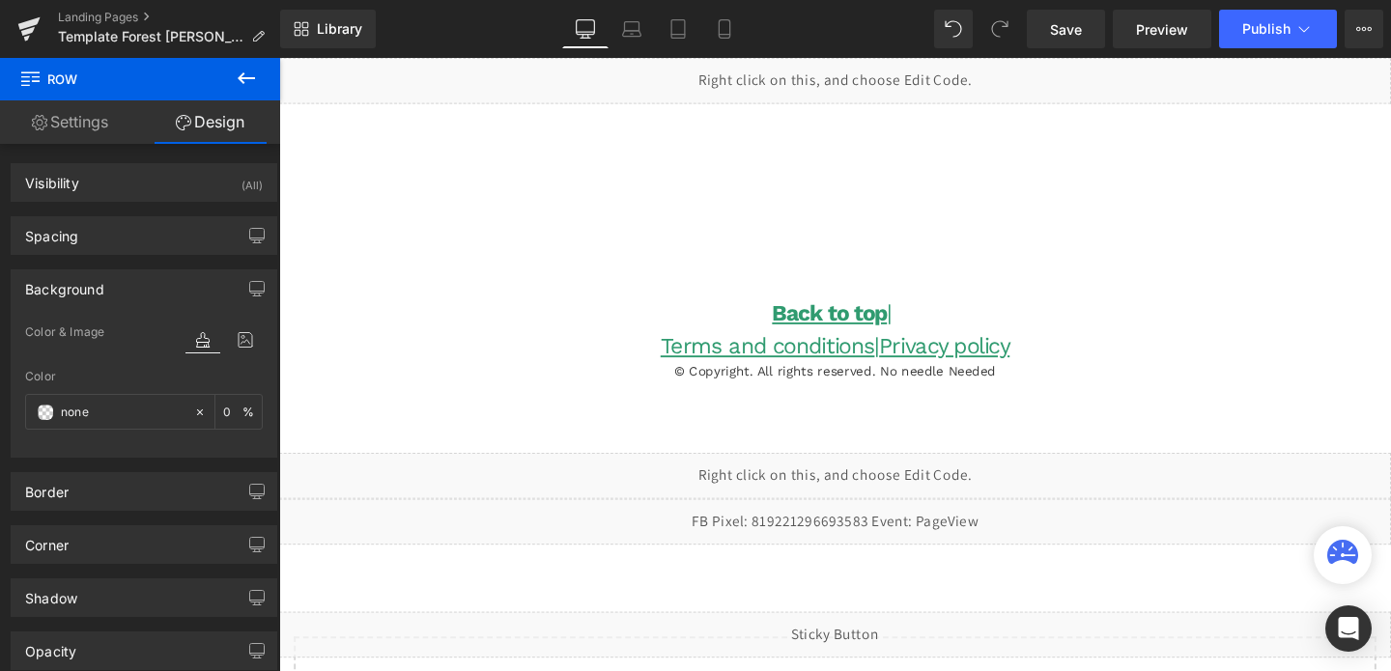
click at [255, 89] on icon at bounding box center [246, 78] width 23 height 23
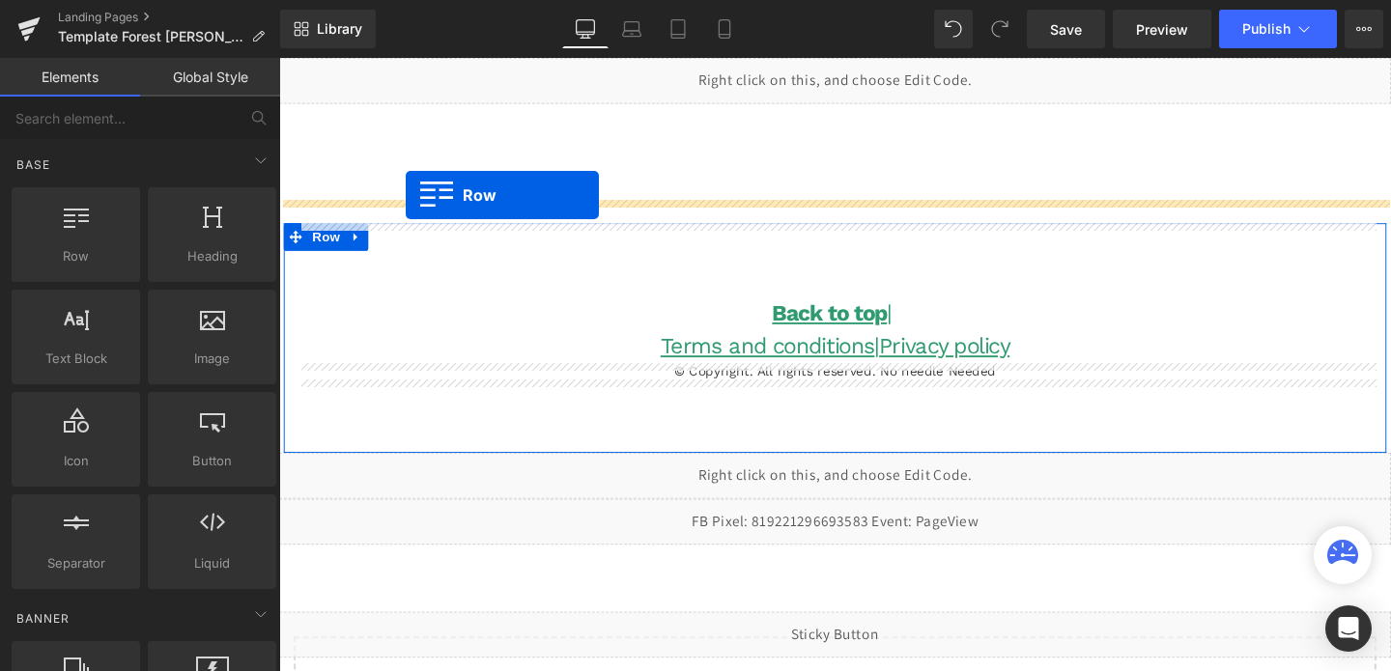
drag, startPoint x: 353, startPoint y: 290, endPoint x: 413, endPoint y: 202, distance: 106.4
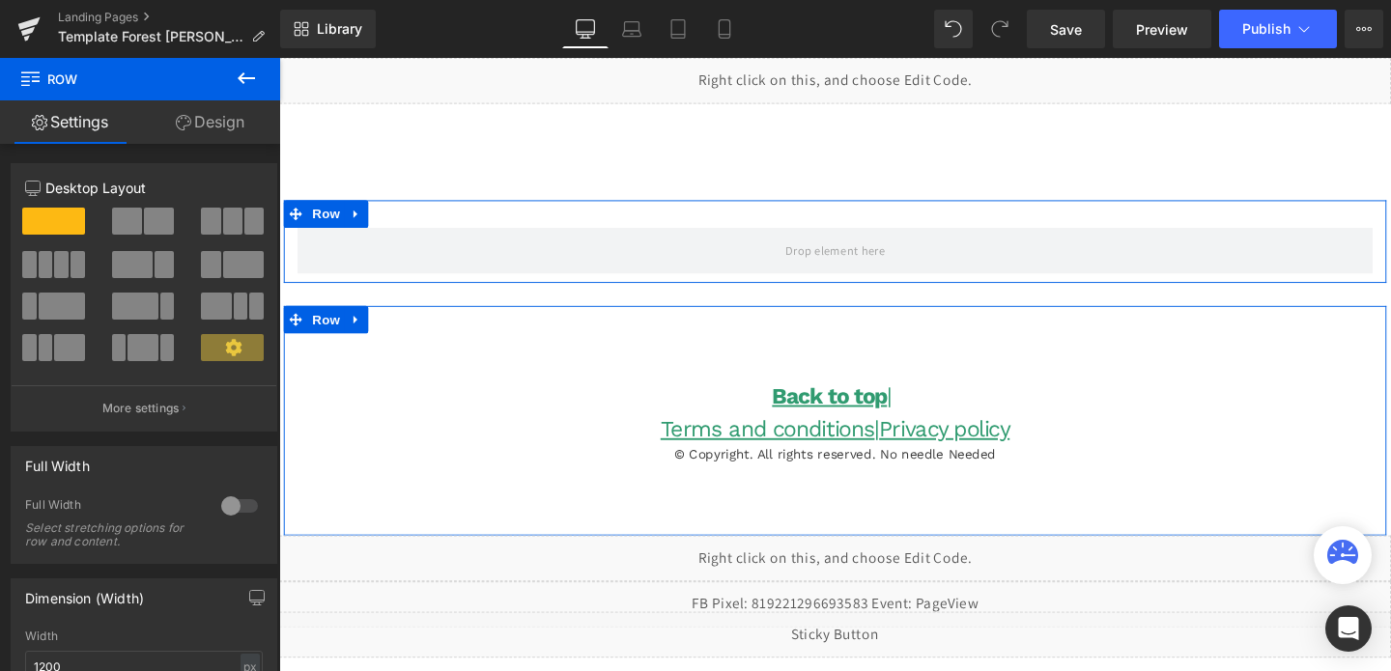
click at [216, 513] on div at bounding box center [239, 506] width 46 height 31
click at [221, 125] on link "Design" at bounding box center [210, 121] width 140 height 43
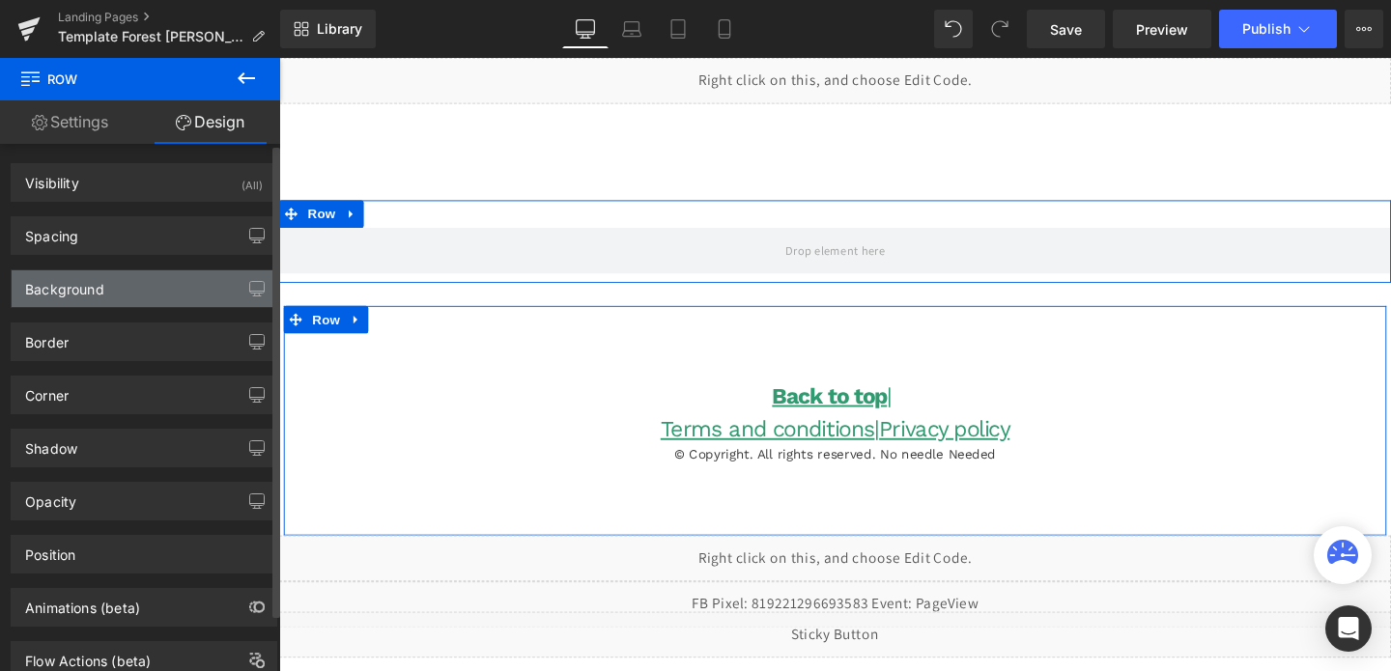
click at [78, 286] on div "Background" at bounding box center [64, 284] width 79 height 27
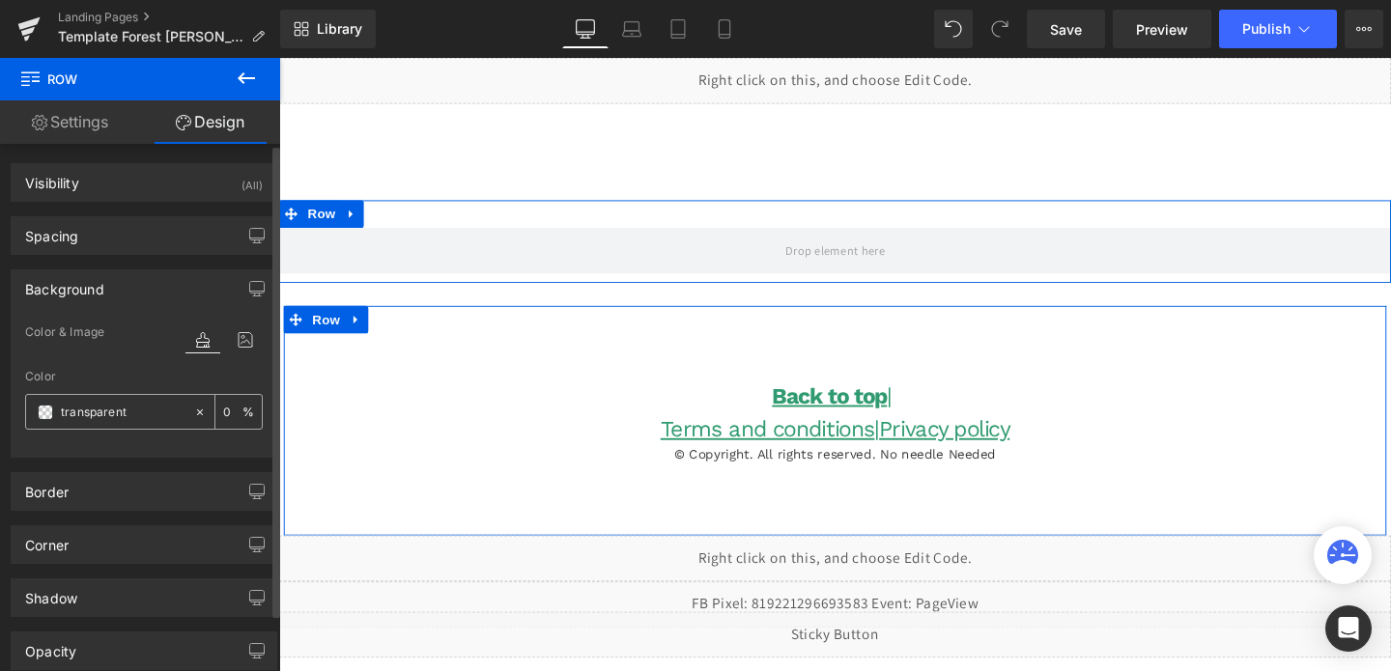
click at [96, 413] on input "transparent" at bounding box center [123, 412] width 124 height 21
paste input "#7195af"
type input "#7195af"
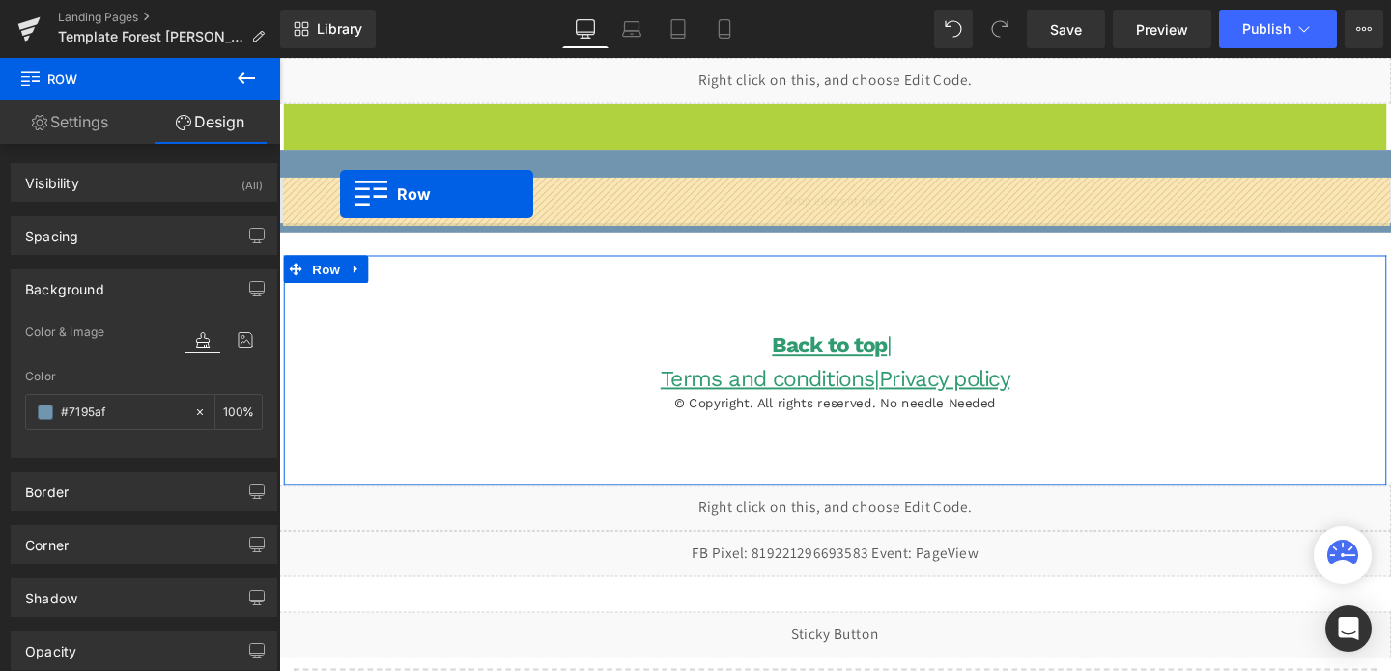
drag, startPoint x: 299, startPoint y: 119, endPoint x: 343, endPoint y: 201, distance: 93.4
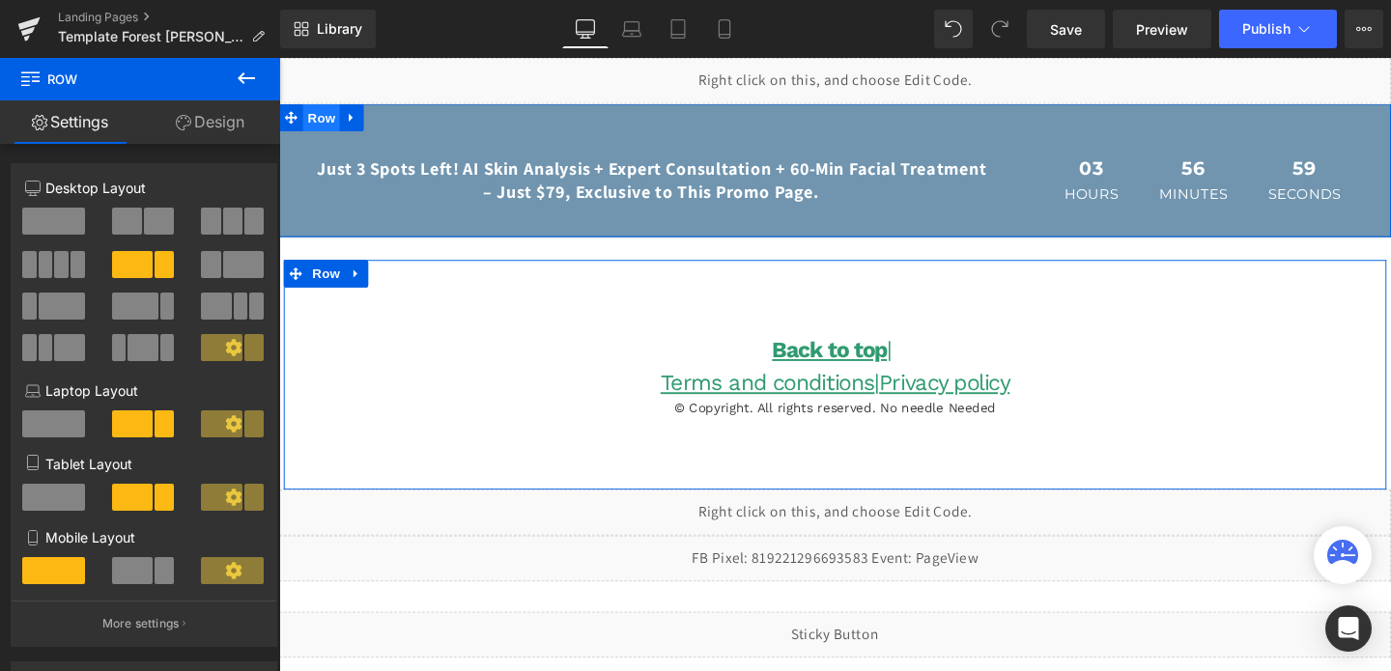
click at [328, 122] on span "Row" at bounding box center [323, 120] width 39 height 29
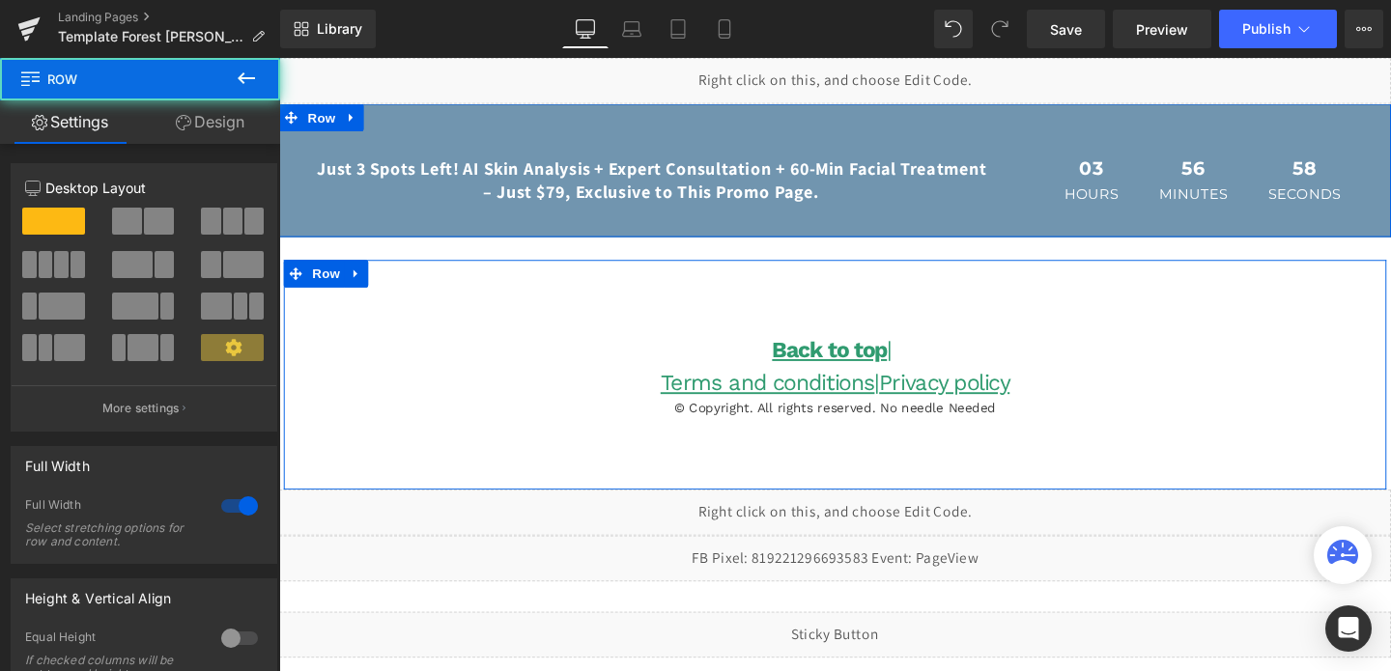
click at [215, 111] on link "Design" at bounding box center [210, 121] width 140 height 43
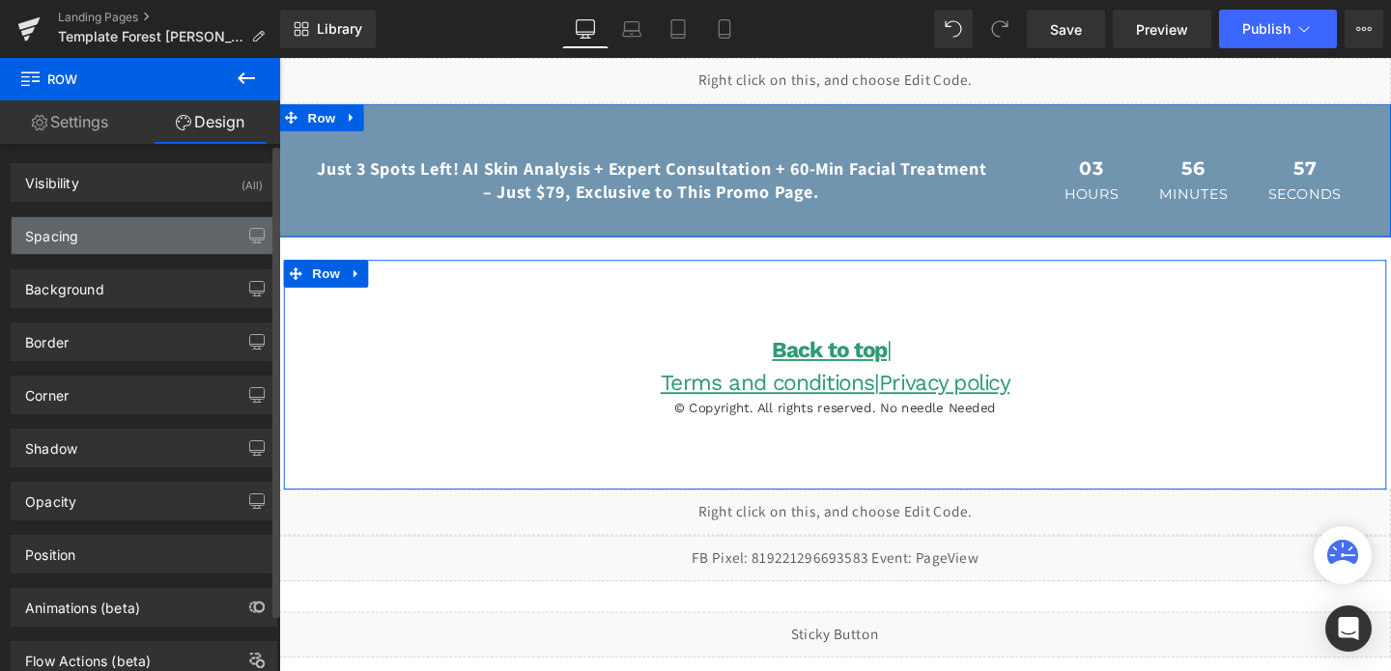
click at [120, 246] on div "Spacing" at bounding box center [144, 235] width 265 height 37
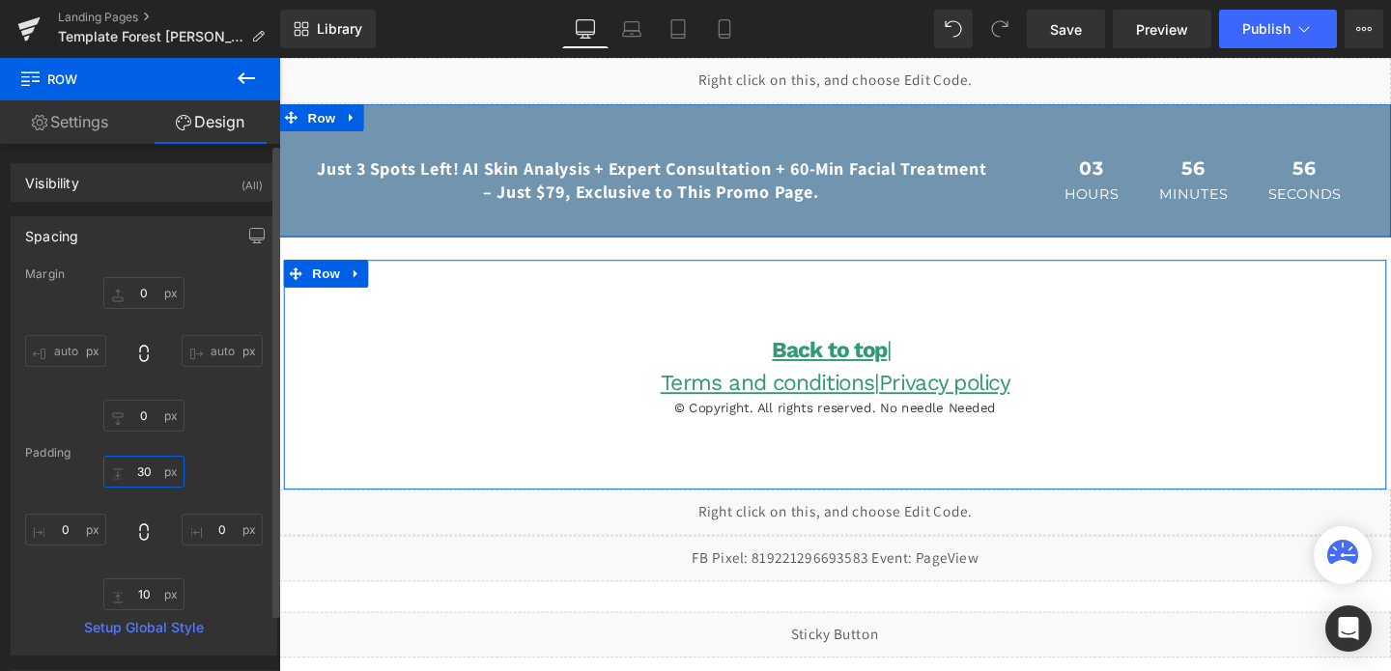
click at [142, 471] on input "30" at bounding box center [143, 472] width 81 height 32
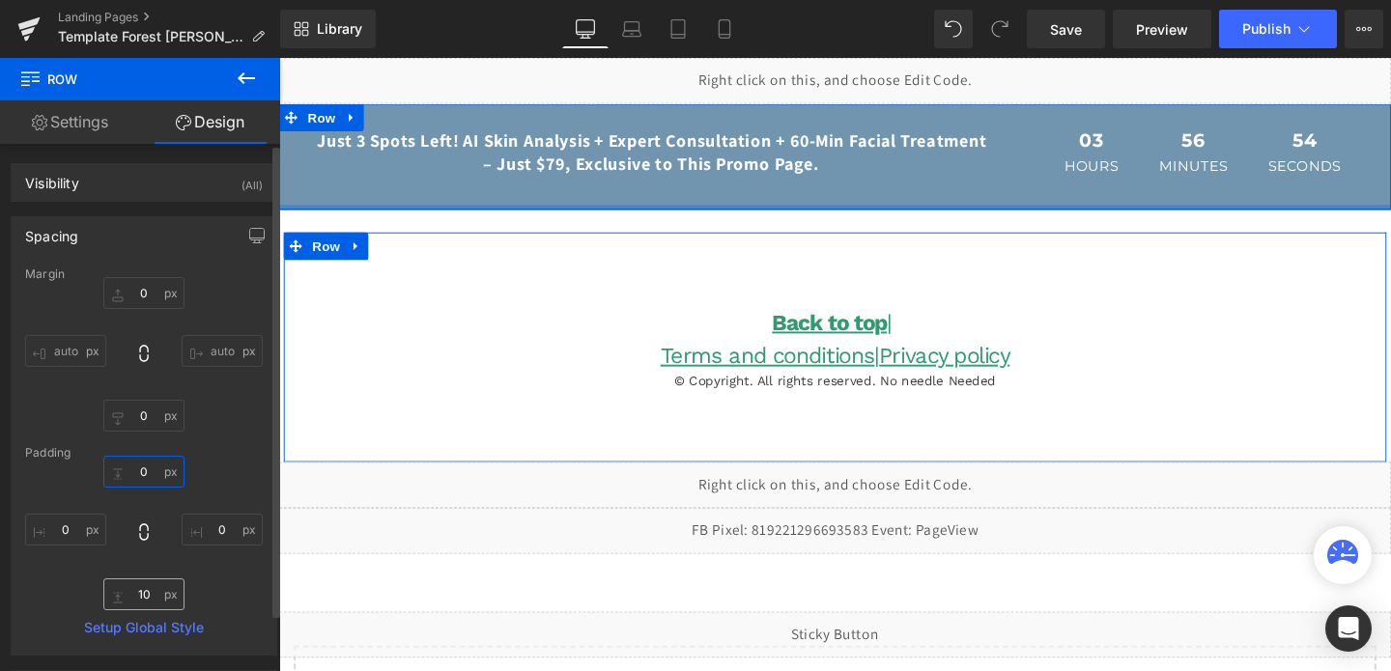
type input "0"
click at [143, 584] on input "10" at bounding box center [143, 595] width 81 height 32
type input "0"
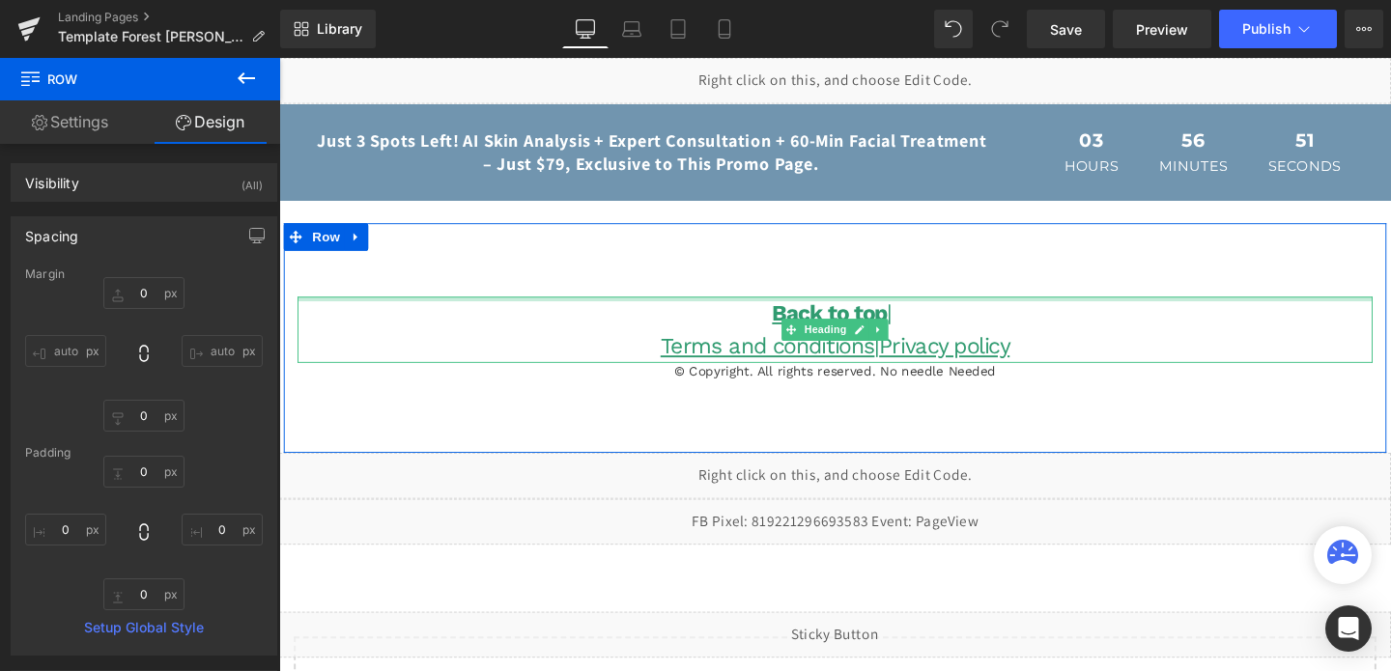
click at [1210, 309] on div at bounding box center [864, 311] width 1130 height 5
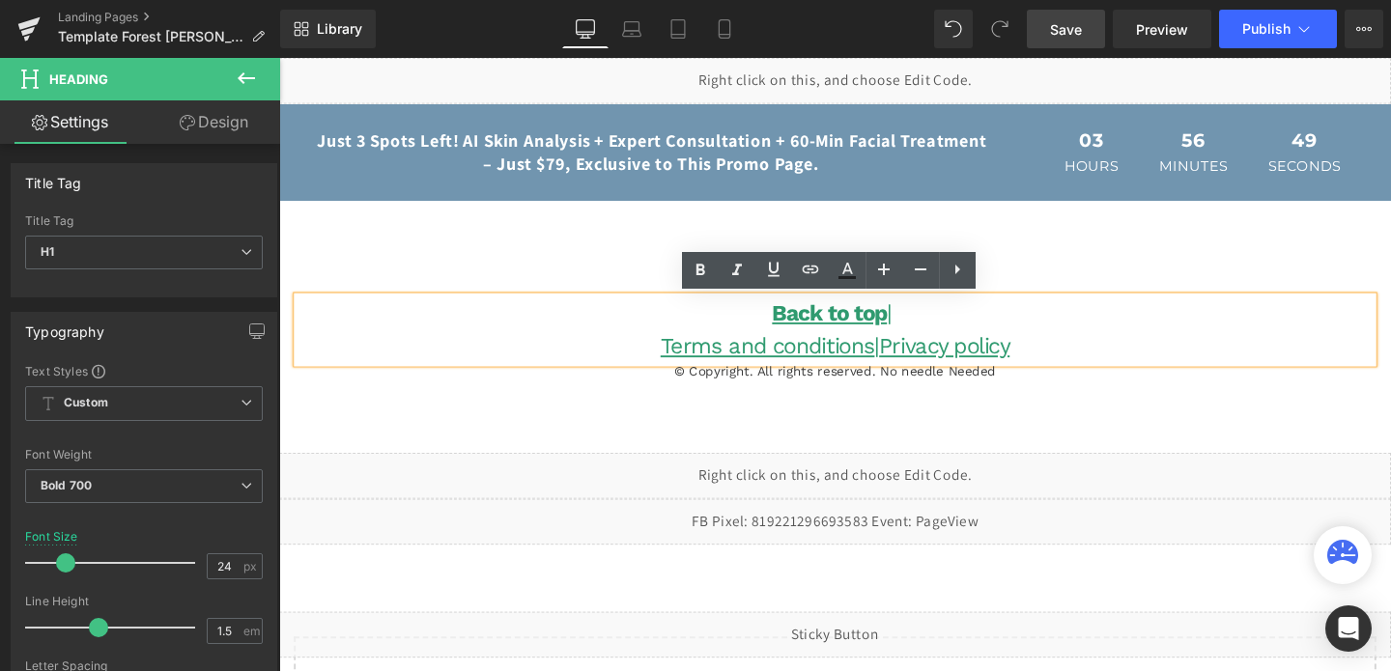
click at [1059, 26] on span "Save" at bounding box center [1066, 29] width 32 height 20
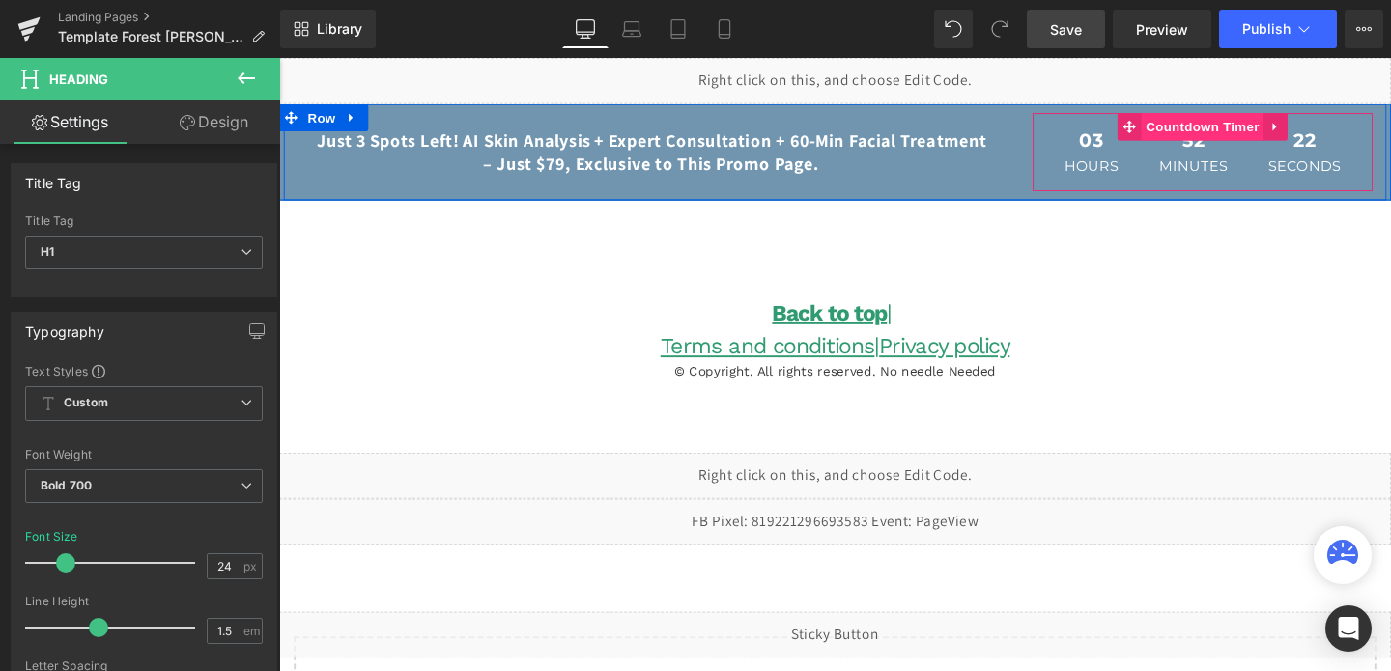
click at [1222, 135] on span "Countdown Timer" at bounding box center [1249, 130] width 128 height 29
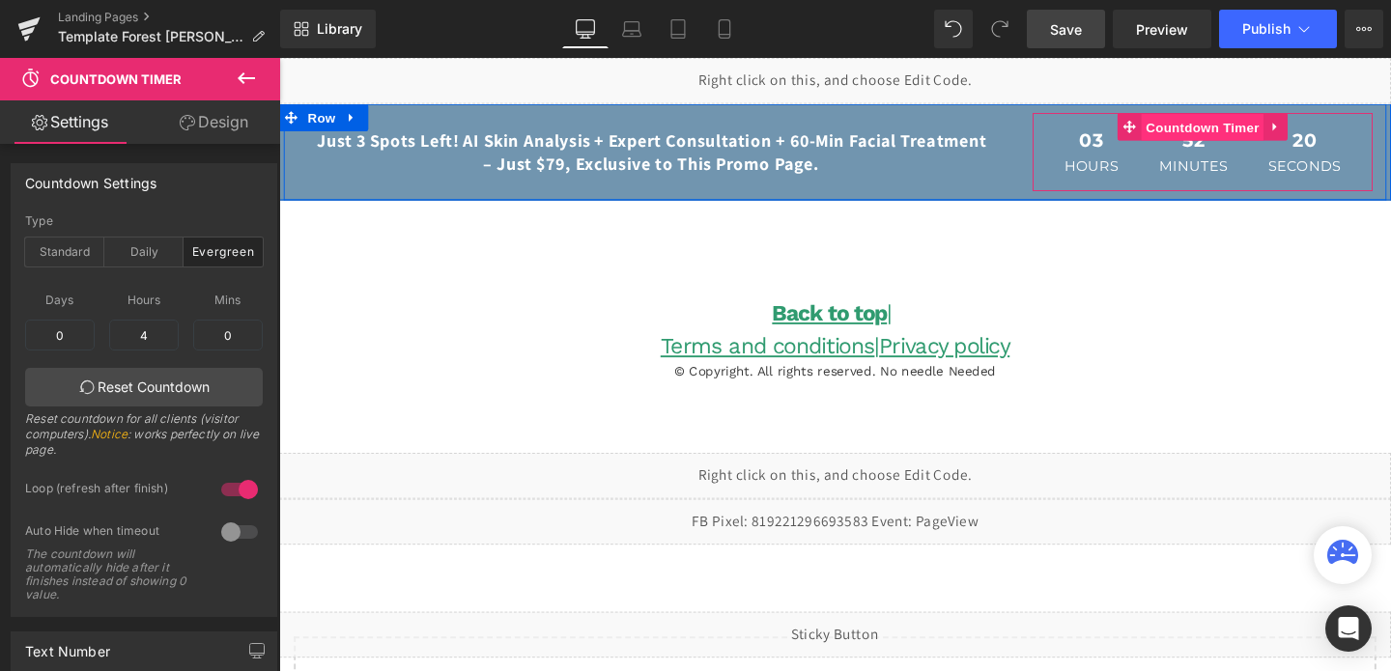
click at [1230, 139] on span "Countdown Timer" at bounding box center [1249, 131] width 128 height 29
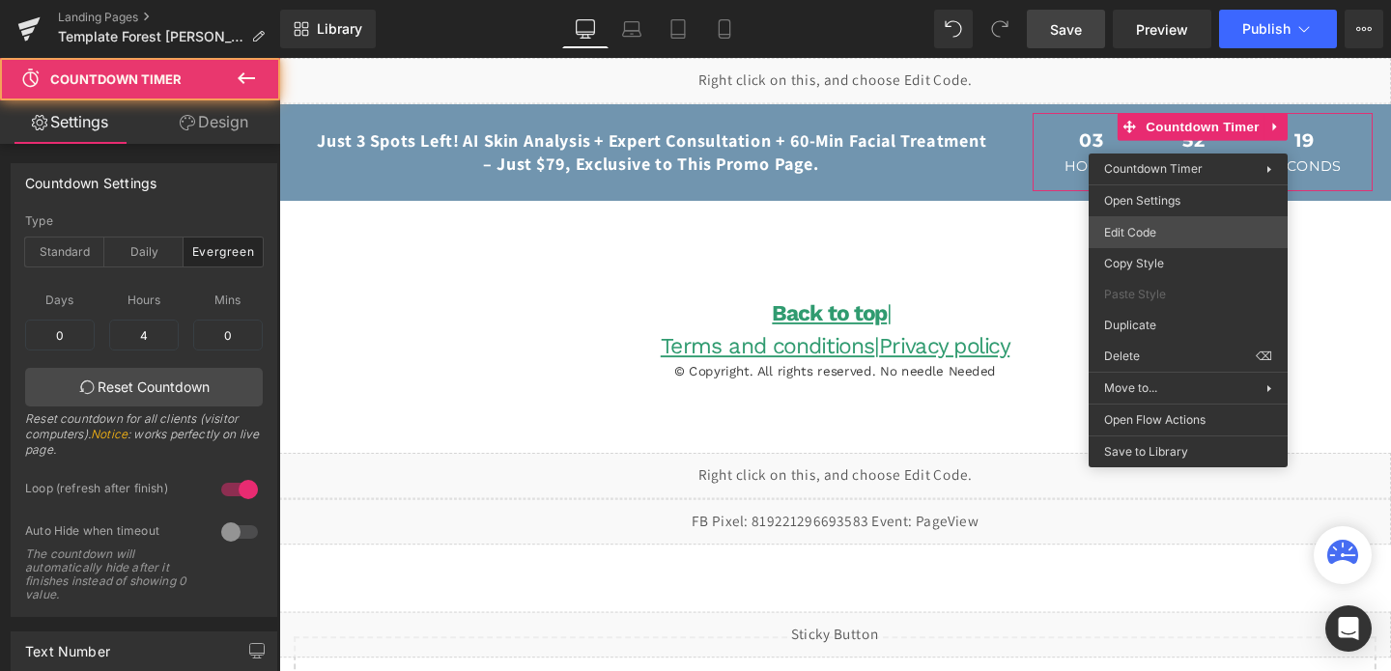
click at [1143, 0] on div "Countdown Timer You are previewing how the will restyle your page. You can not …" at bounding box center [695, 0] width 1391 height 0
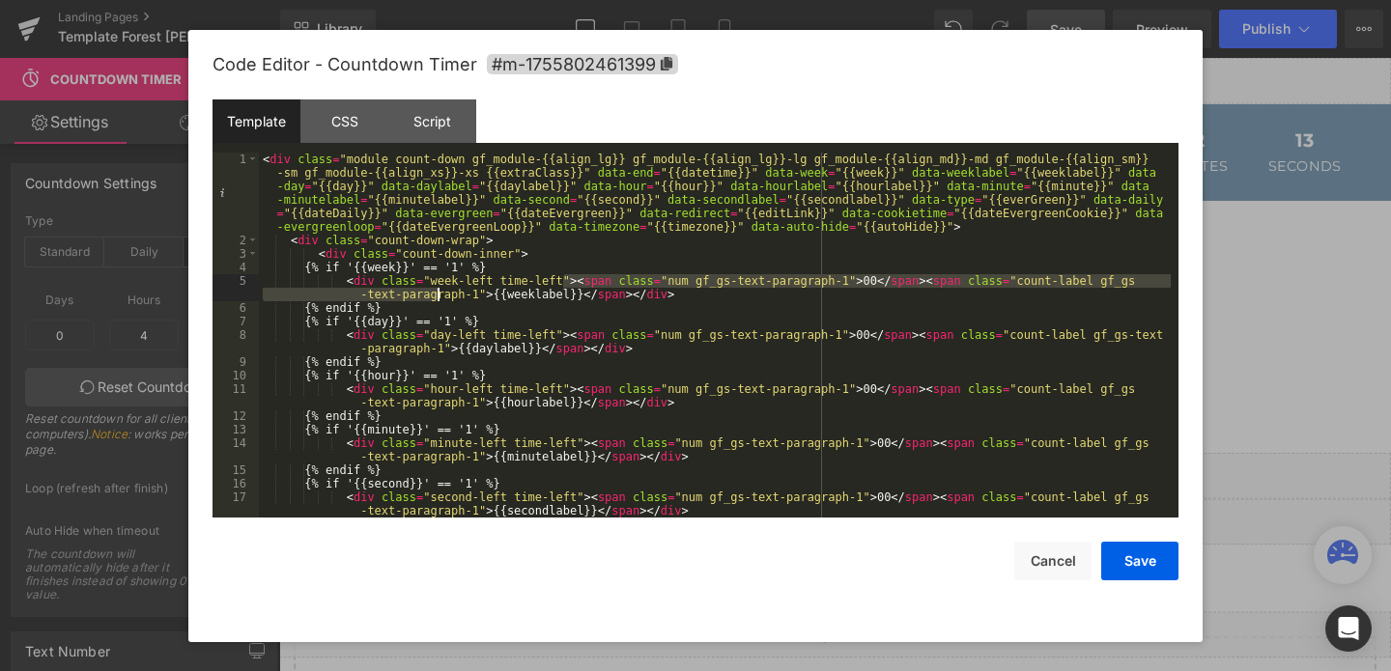
drag, startPoint x: 565, startPoint y: 280, endPoint x: 429, endPoint y: 283, distance: 136.3
click at [429, 283] on div "< div class = "module count-down gf_module-{{align_lg}} gf_module-{{align_lg}}-…" at bounding box center [715, 383] width 912 height 460
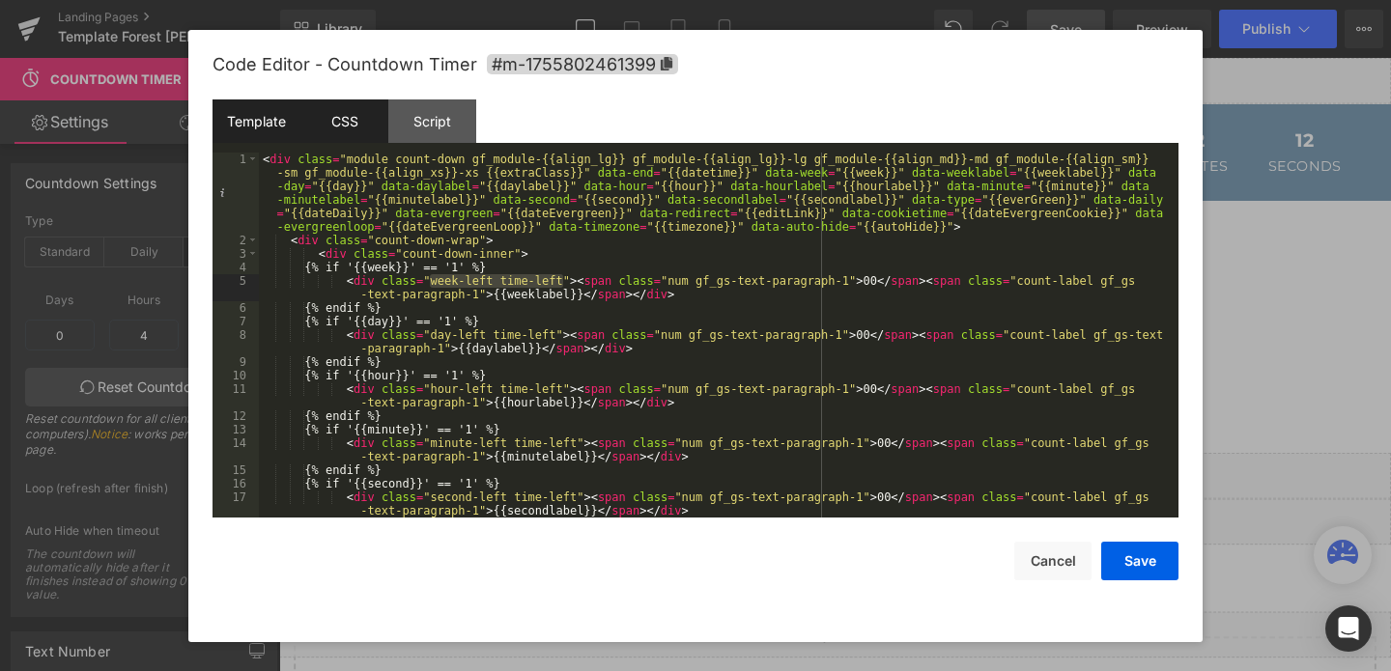
click at [330, 130] on div "CSS" at bounding box center [344, 121] width 88 height 43
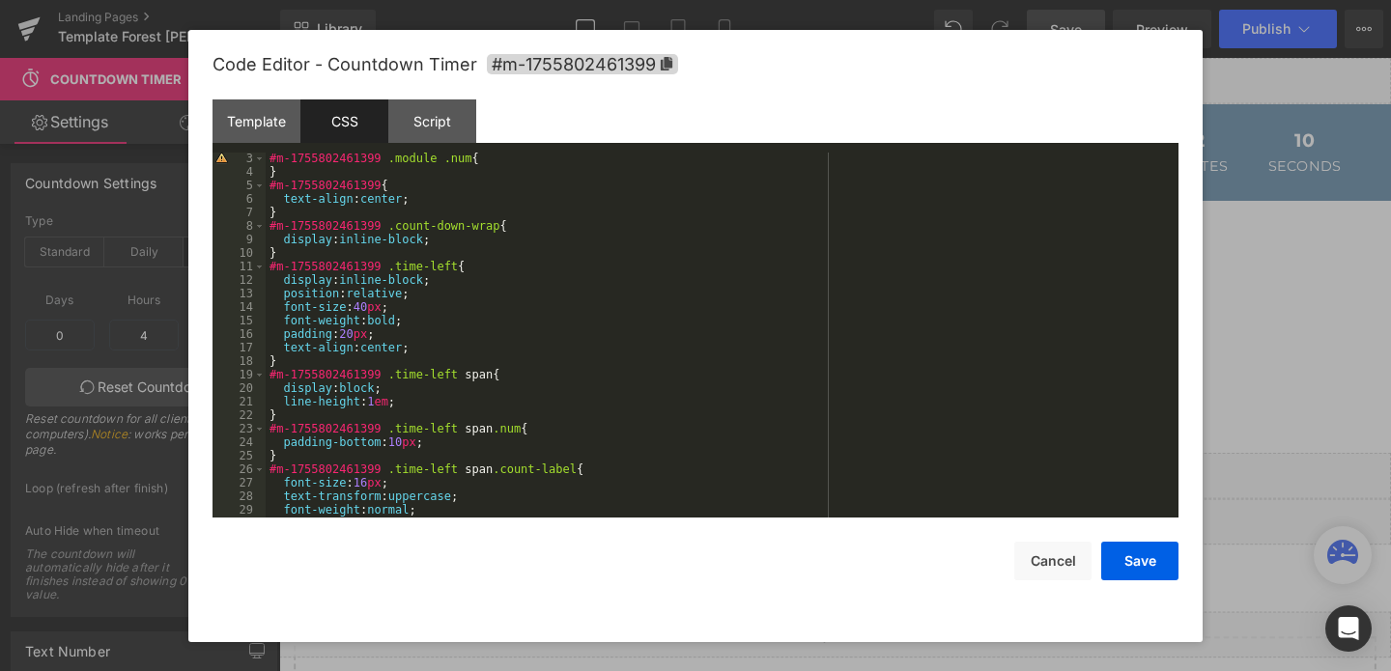
scroll to position [30, 0]
click at [334, 354] on div "#m-1755802461399 .module .num { } #m-1755802461399 { text-align : center ; } #m…" at bounding box center [718, 345] width 905 height 392
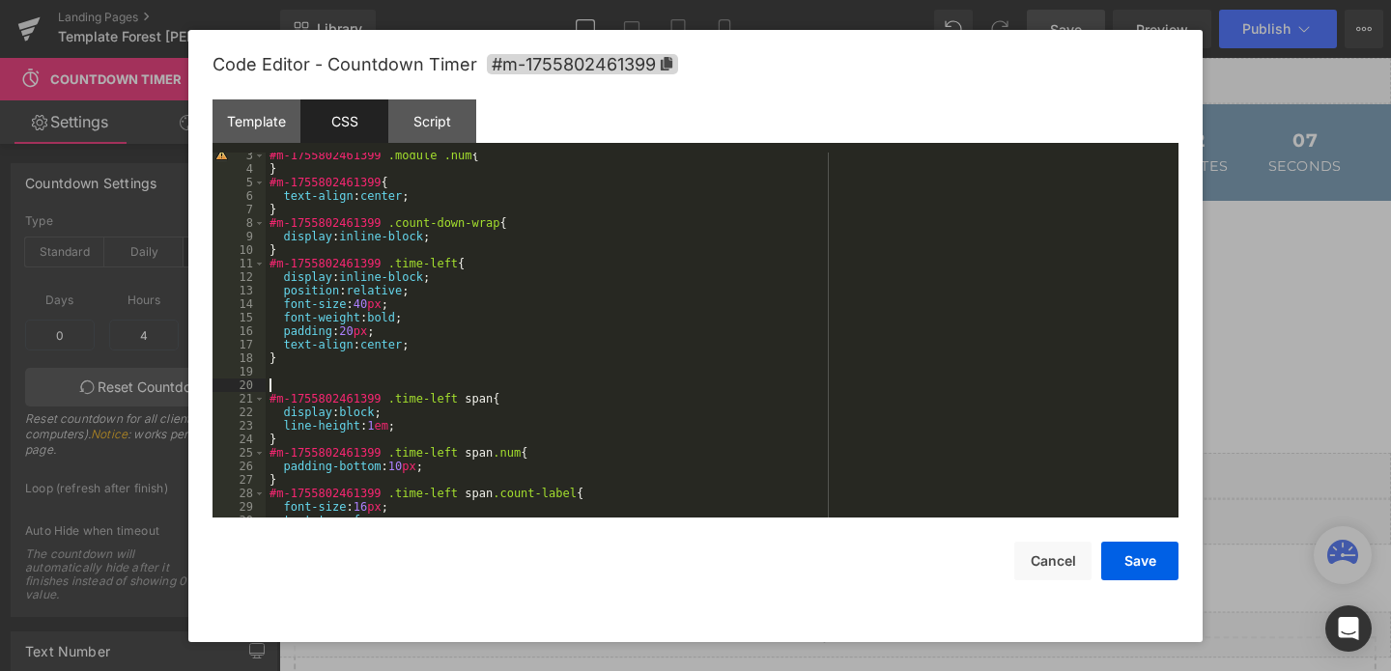
paste textarea
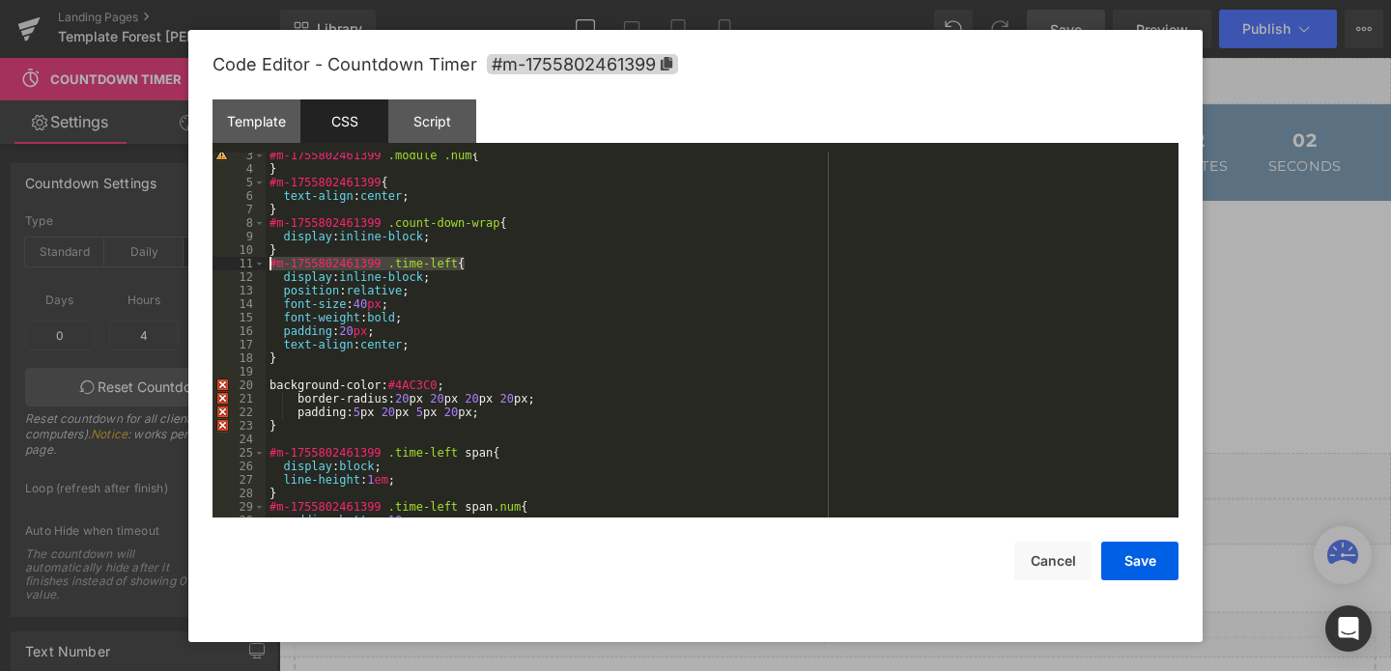
drag, startPoint x: 468, startPoint y: 263, endPoint x: 269, endPoint y: 269, distance: 199.1
click at [269, 269] on div "#m-1755802461399 .module .num { } #m-1755802461399 { text-align : center ; } #m…" at bounding box center [718, 345] width 905 height 392
click at [281, 378] on div "#m-1755802461399 .module .num { } #m-1755802461399 { text-align : center ; } #m…" at bounding box center [718, 345] width 905 height 392
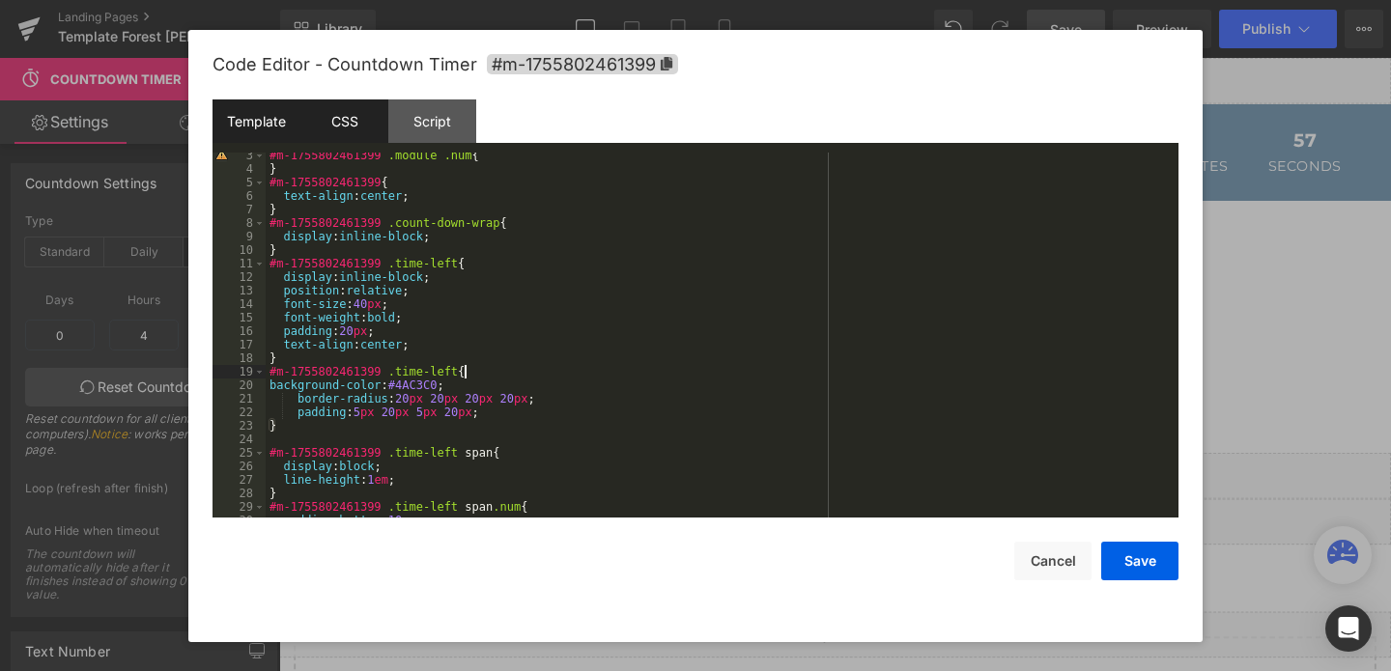
click at [268, 130] on div "Template" at bounding box center [257, 121] width 88 height 43
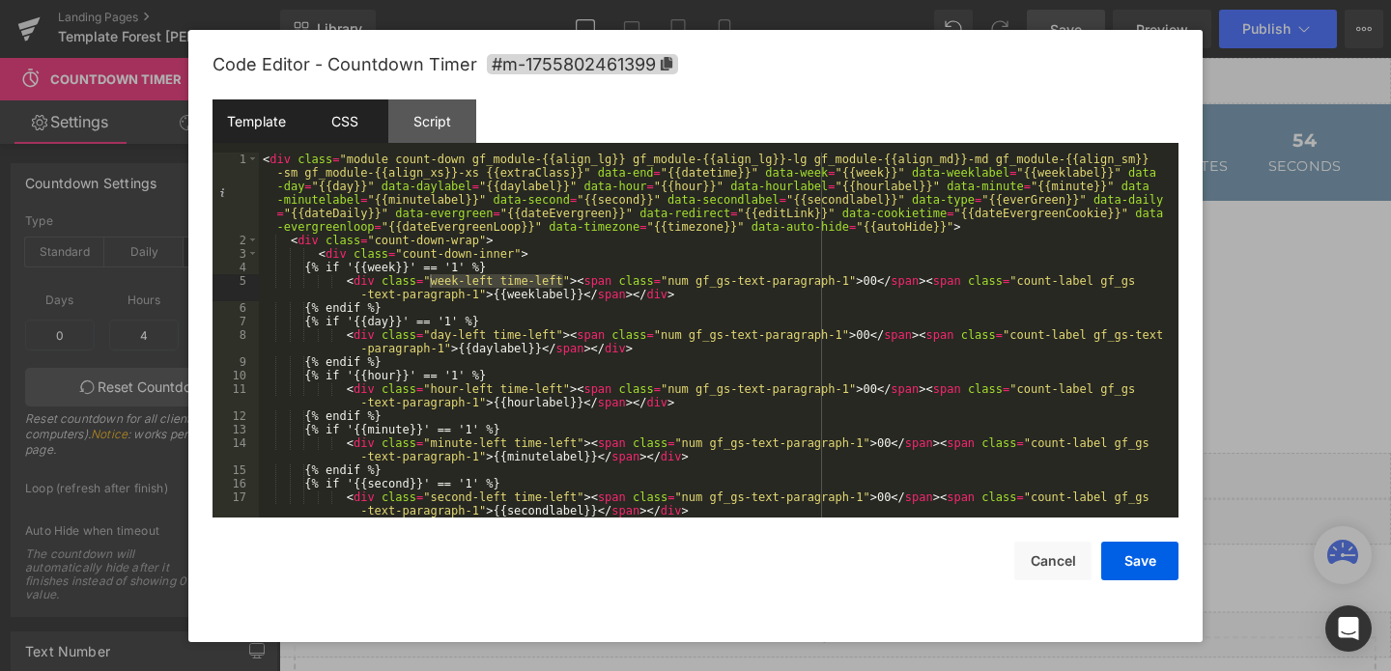
click at [341, 116] on div "CSS" at bounding box center [344, 121] width 88 height 43
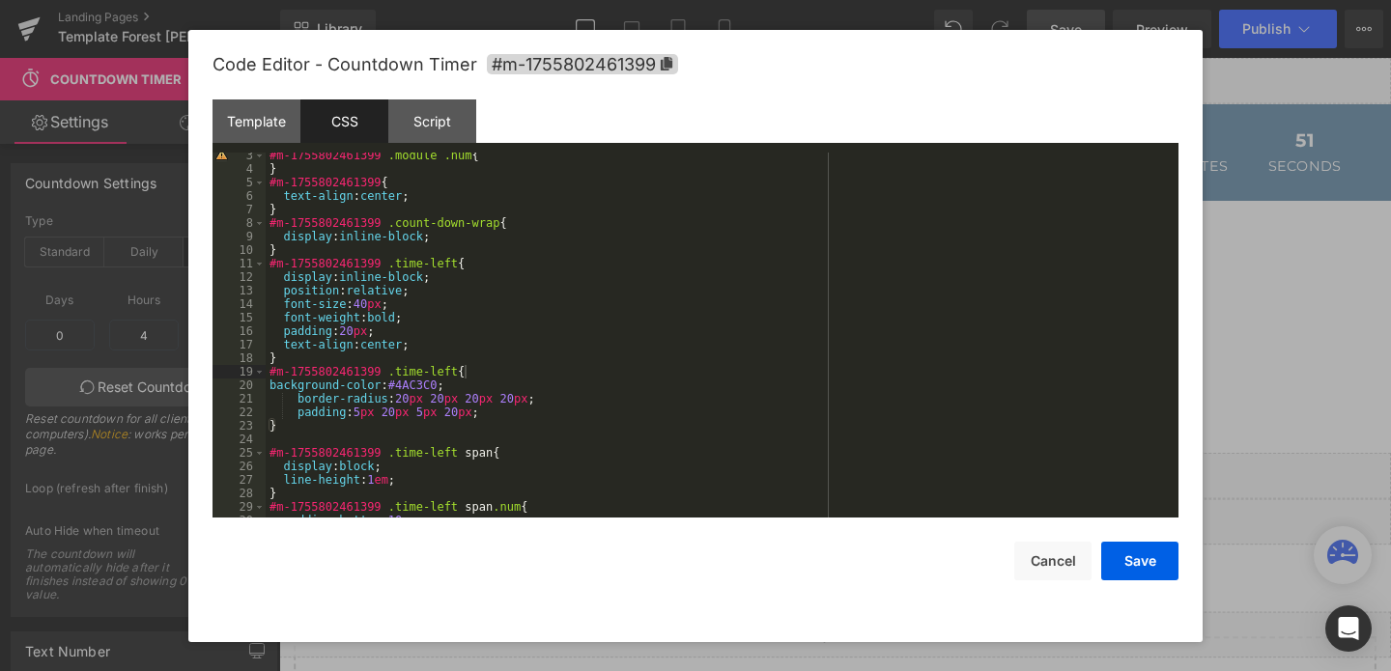
click at [470, 370] on div "#m-1755802461399 .module .num { } #m-1755802461399 { text-align : center ; } #m…" at bounding box center [718, 345] width 905 height 392
click at [459, 374] on div "#m-1755802461399 .module .num { } #m-1755802461399 { text-align : center ; } #m…" at bounding box center [718, 345] width 905 height 392
click at [261, 125] on div "Template" at bounding box center [257, 121] width 88 height 43
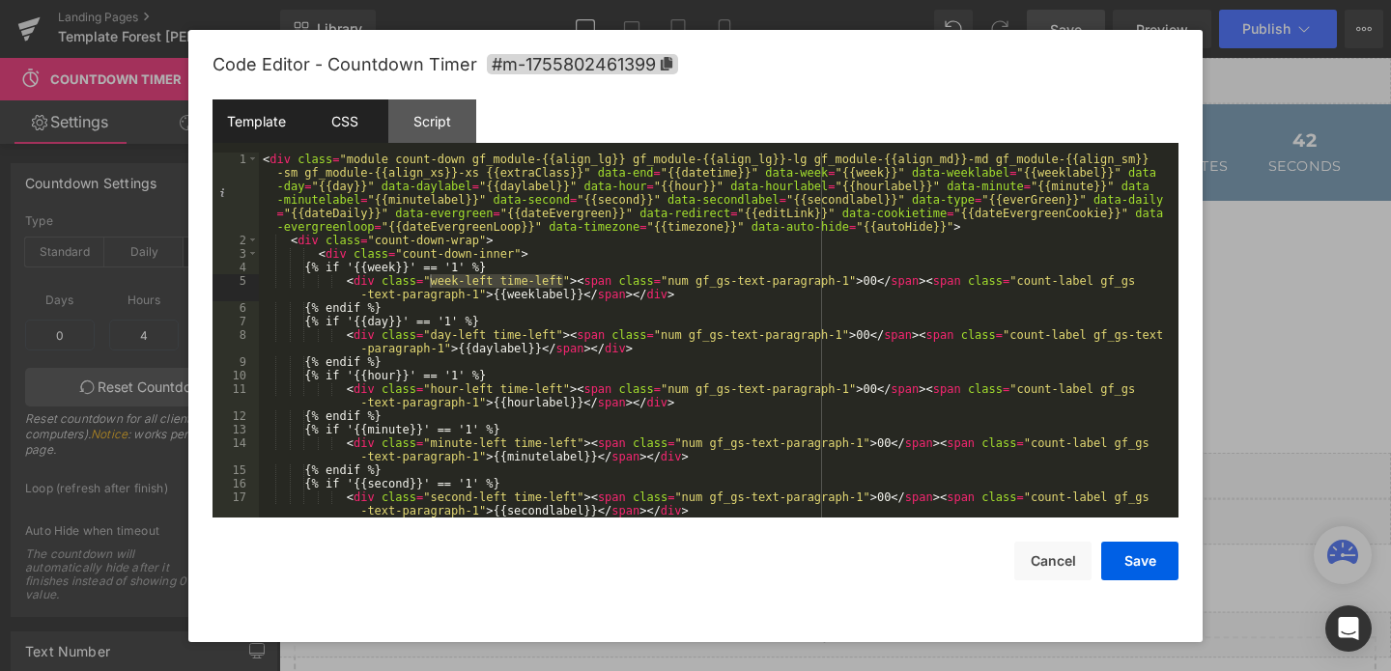
click at [331, 136] on div "CSS" at bounding box center [344, 121] width 88 height 43
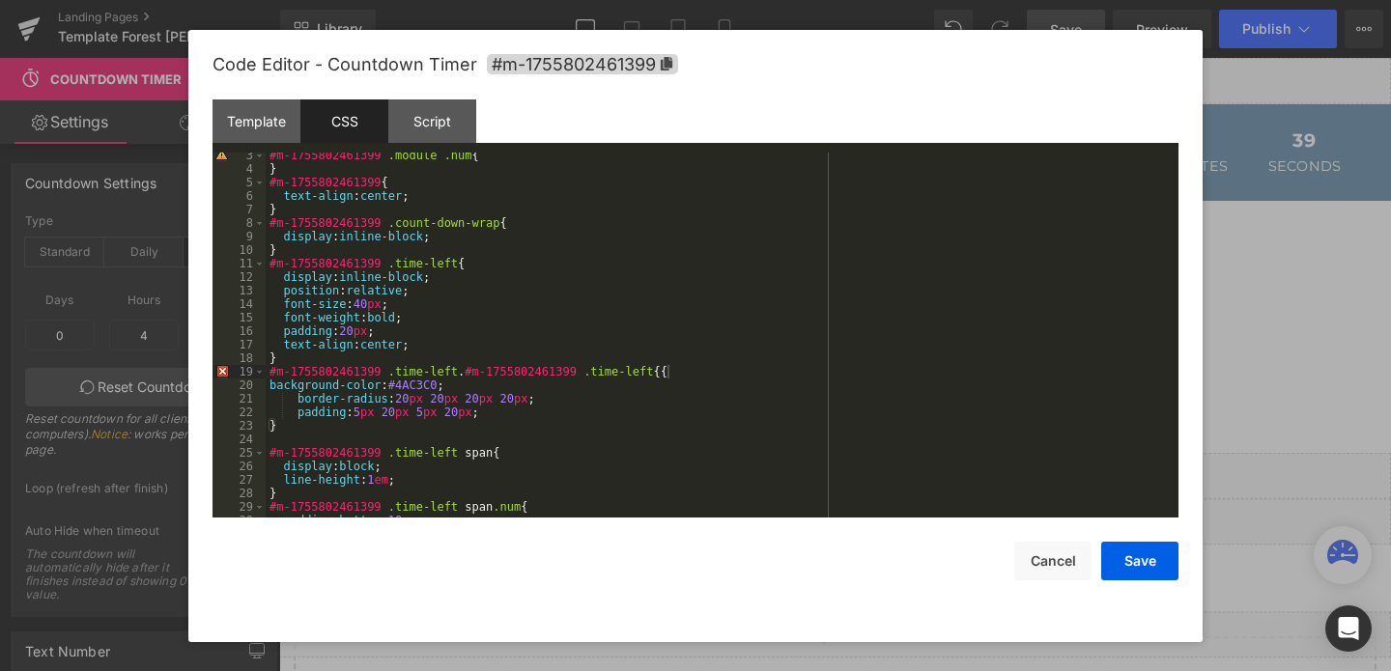
click at [665, 371] on div "#m-1755802461399 .module .num { } #m-1755802461399 { text-align : center ; } #m…" at bounding box center [718, 345] width 905 height 392
drag, startPoint x: 680, startPoint y: 369, endPoint x: 468, endPoint y: 376, distance: 212.7
click at [468, 376] on div "#m-1755802461399 .module .num { } #m-1755802461399 { text-align : center ; } #m…" at bounding box center [718, 345] width 905 height 392
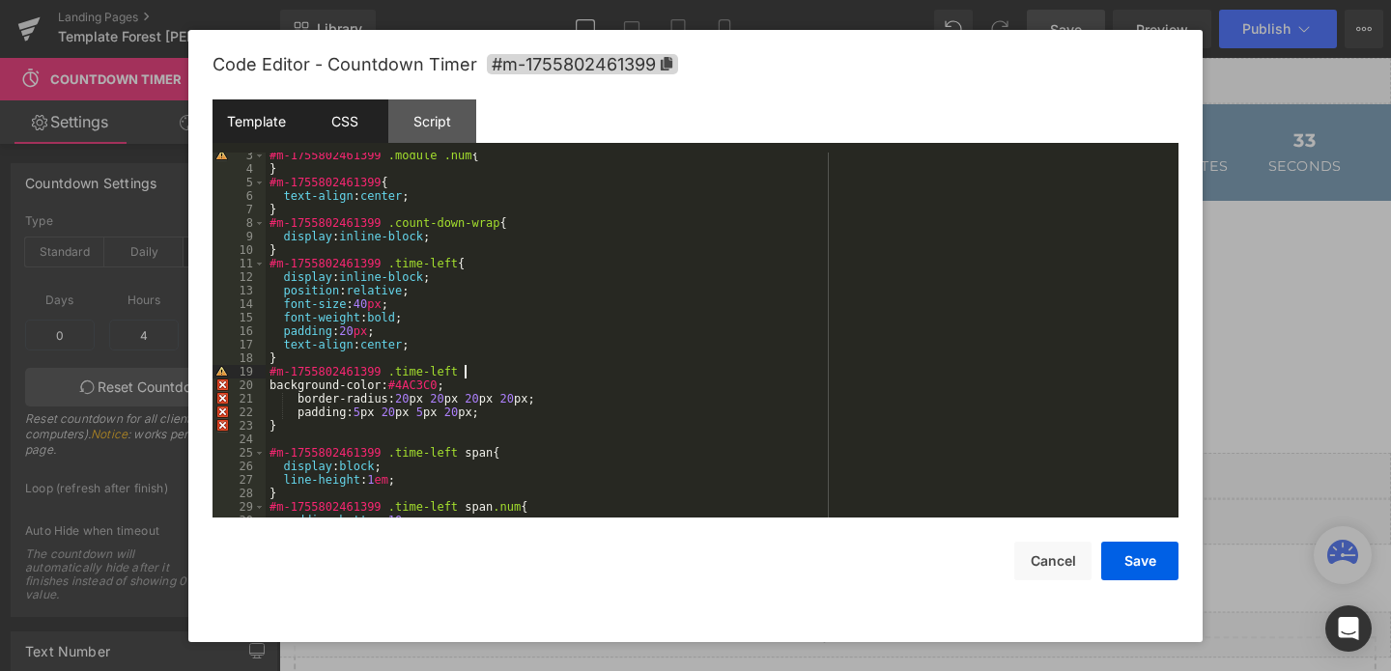
click at [249, 125] on div "Template" at bounding box center [257, 121] width 88 height 43
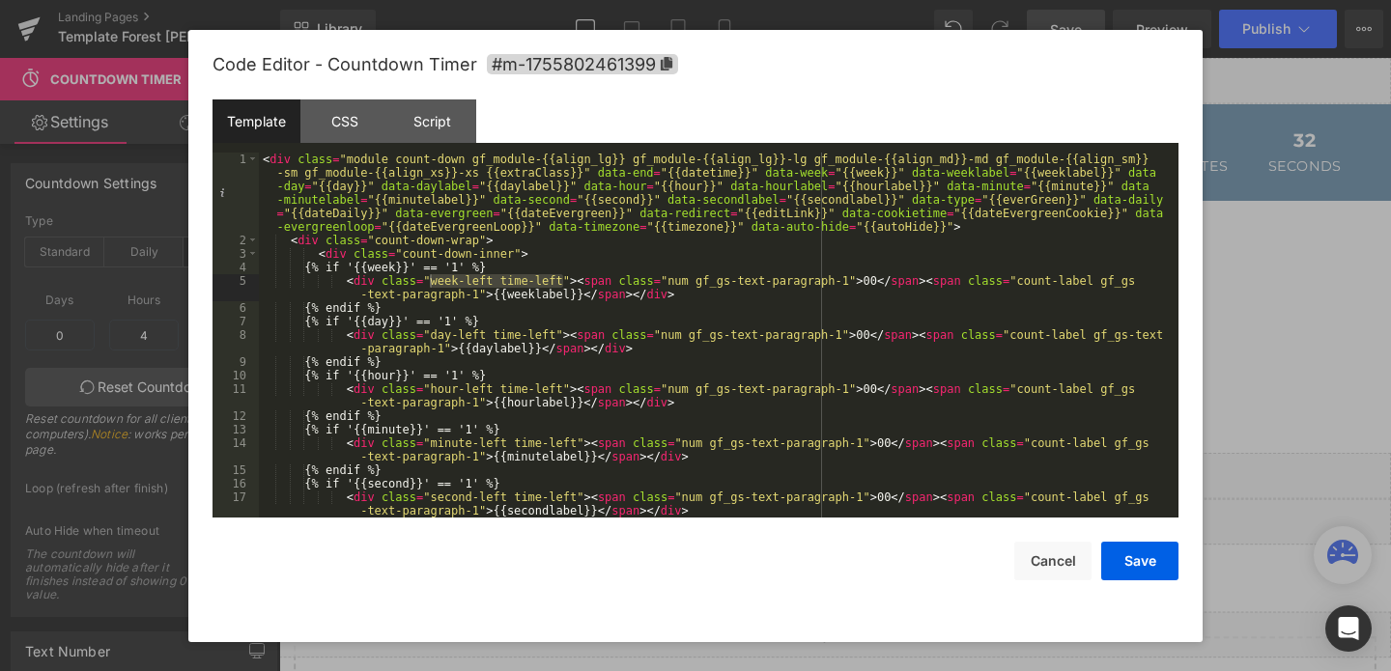
click at [560, 285] on div "< div class = "module count-down gf_module-{{align_lg}} gf_module-{{align_lg}}-…" at bounding box center [715, 383] width 912 height 460
drag, startPoint x: 564, startPoint y: 278, endPoint x: 433, endPoint y: 284, distance: 131.5
click at [433, 284] on div "< div class = "module count-down gf_module-{{align_lg}} gf_module-{{align_lg}}-…" at bounding box center [715, 383] width 912 height 460
click at [347, 117] on div "CSS" at bounding box center [344, 121] width 88 height 43
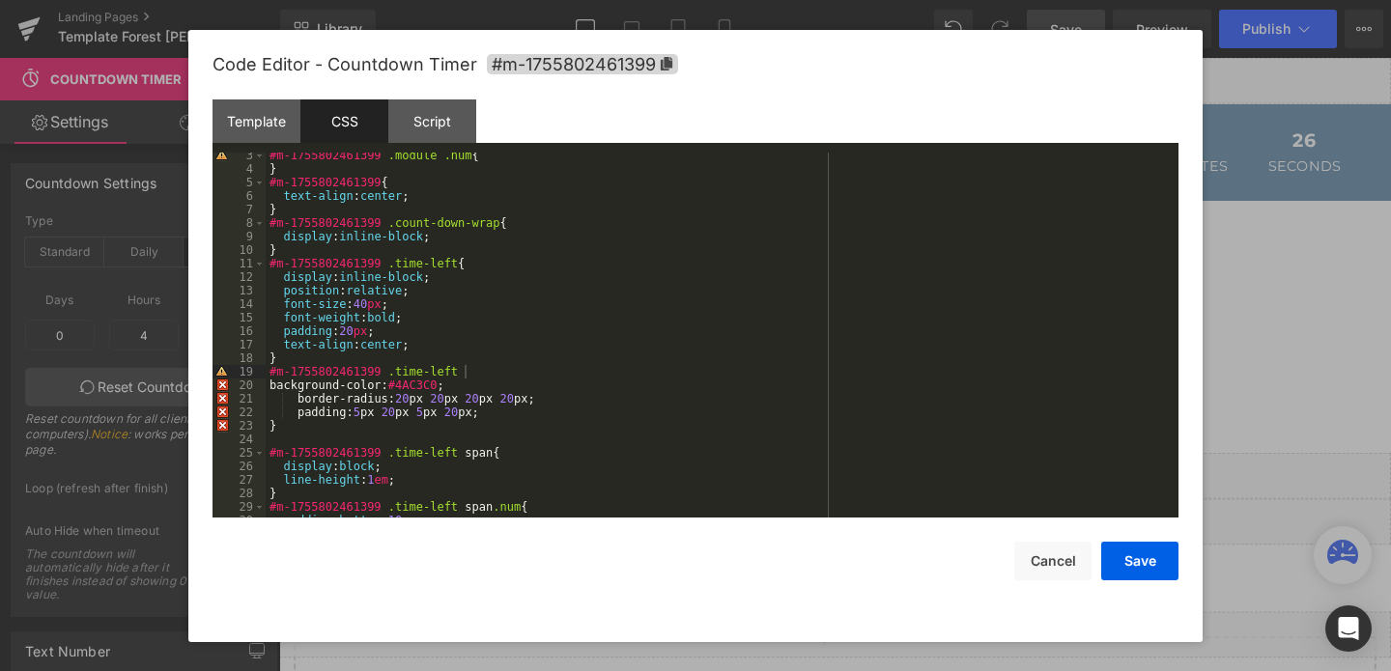
click at [469, 374] on div "#m-1755802461399 .module .num { } #m-1755802461399 { text-align : center ; } #m…" at bounding box center [718, 345] width 905 height 392
paste textarea
click at [461, 381] on div "#m-1755802461399 .module .num { } #m-1755802461399 { text-align : center ; } #m…" at bounding box center [718, 345] width 905 height 392
click at [466, 369] on div "#m-1755802461399 .module .num { } #m-1755802461399 { text-align : center ; } #m…" at bounding box center [718, 345] width 905 height 392
click at [609, 371] on div "#m-1755802461399 .module .num { } #m-1755802461399 { text-align : center ; } #m…" at bounding box center [718, 345] width 905 height 392
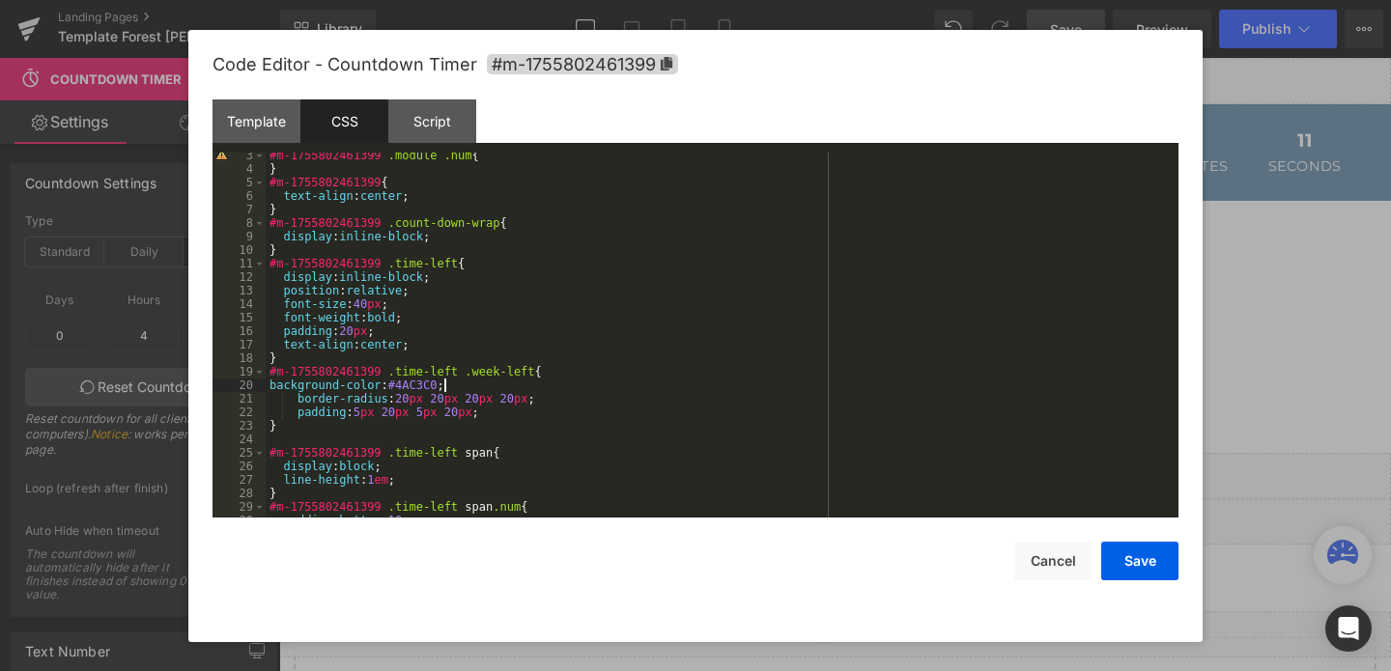
click at [442, 388] on div "#m-1755802461399 .module .num { } #m-1755802461399 { text-align : center ; } #m…" at bounding box center [718, 345] width 905 height 392
drag, startPoint x: 445, startPoint y: 385, endPoint x: 513, endPoint y: 390, distance: 67.9
click at [513, 390] on div "#m-1755802461399 .module .num { } #m-1755802461399 { text-align : center ; } #m…" at bounding box center [718, 345] width 905 height 392
click at [536, 403] on div "#m-1755802461399 .module .num { } #m-1755802461399 { text-align : center ; } #m…" at bounding box center [718, 345] width 905 height 392
click at [480, 415] on div "#m-1755802461399 .module .num { } #m-1755802461399 { text-align : center ; } #m…" at bounding box center [718, 345] width 905 height 392
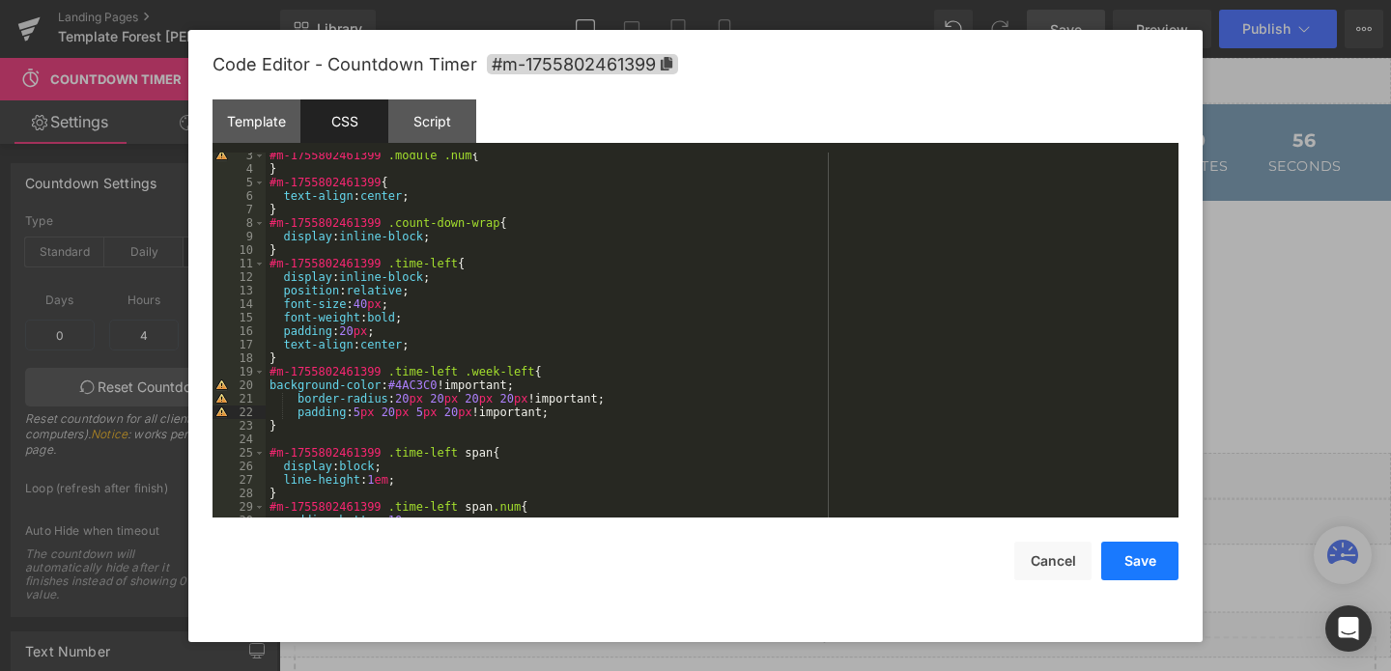
click at [1147, 572] on button "Save" at bounding box center [1139, 561] width 77 height 39
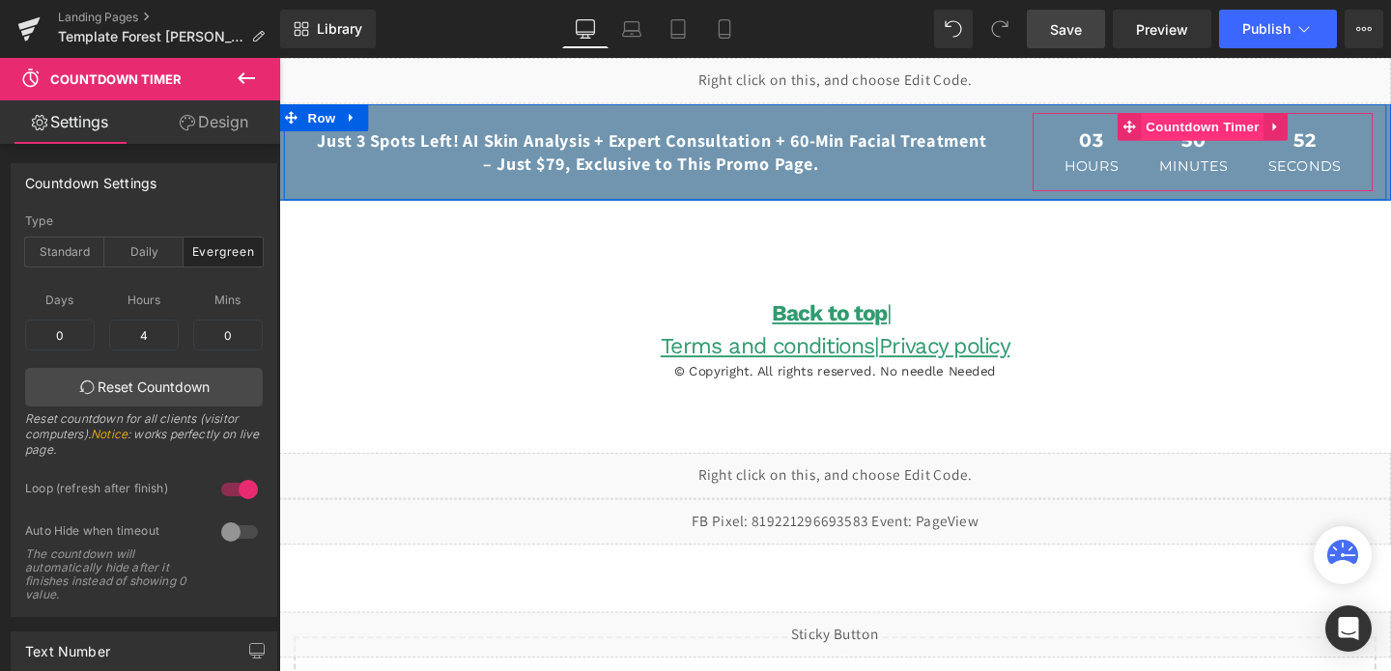
click at [1234, 131] on span "Countdown Timer" at bounding box center [1249, 130] width 128 height 29
click at [1268, 132] on span "Countdown Timer" at bounding box center [1249, 130] width 128 height 29
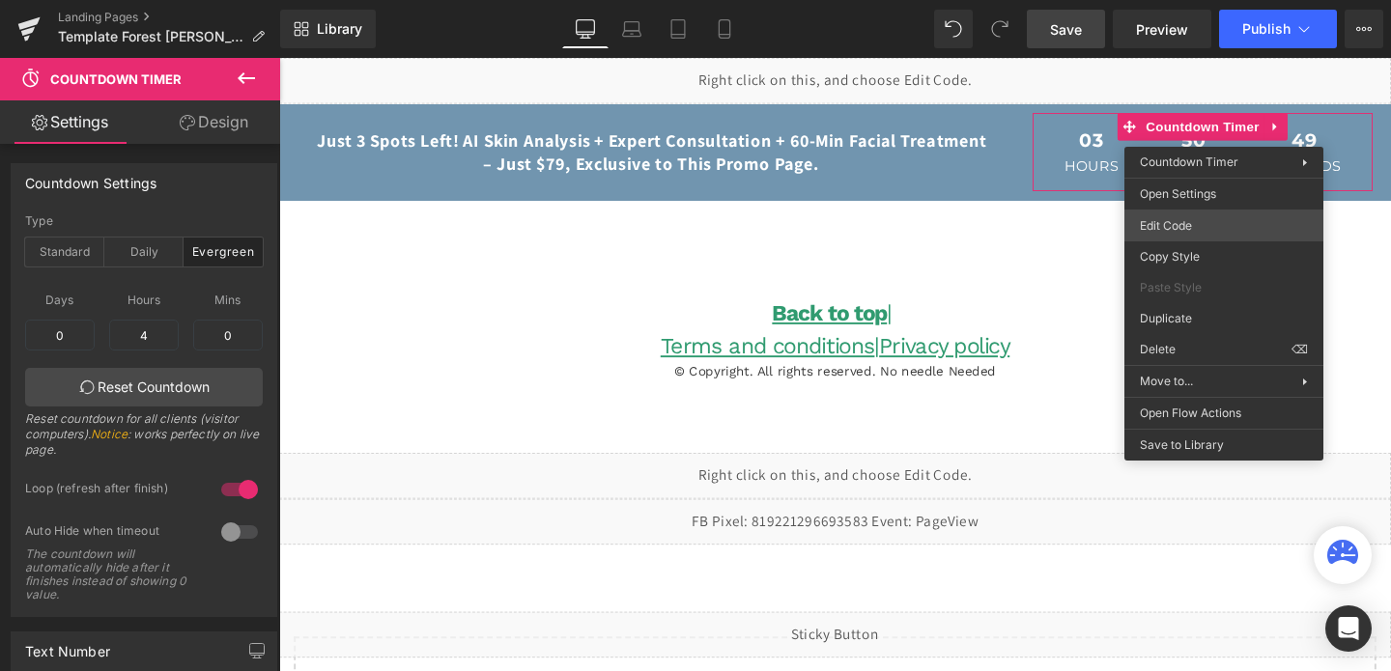
click at [1175, 0] on div "Countdown Timer You are previewing how the will restyle your page. You can not …" at bounding box center [695, 0] width 1391 height 0
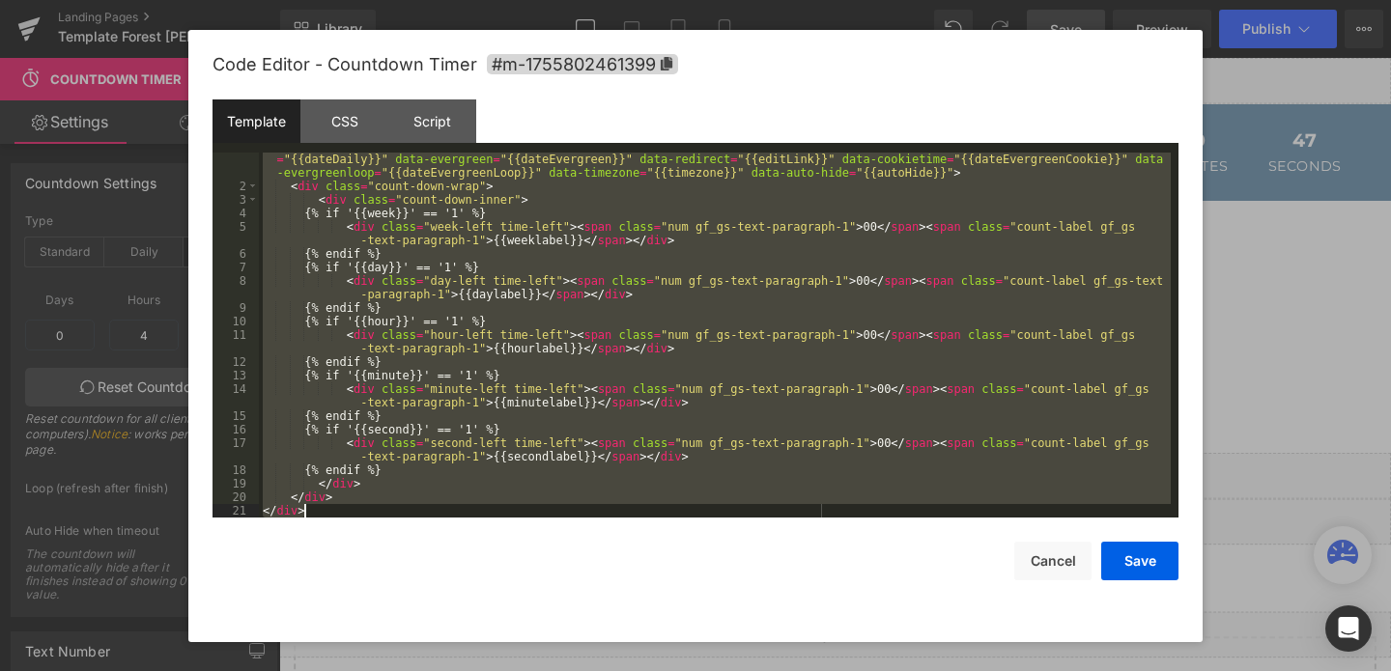
scroll to position [54, 0]
drag, startPoint x: 267, startPoint y: 161, endPoint x: 406, endPoint y: 727, distance: 583.0
click at [406, 670] on html "Countdown Timer You are previewing how the will restyle your page. You can not …" at bounding box center [695, 335] width 1391 height 671
click at [348, 124] on div "CSS" at bounding box center [344, 121] width 88 height 43
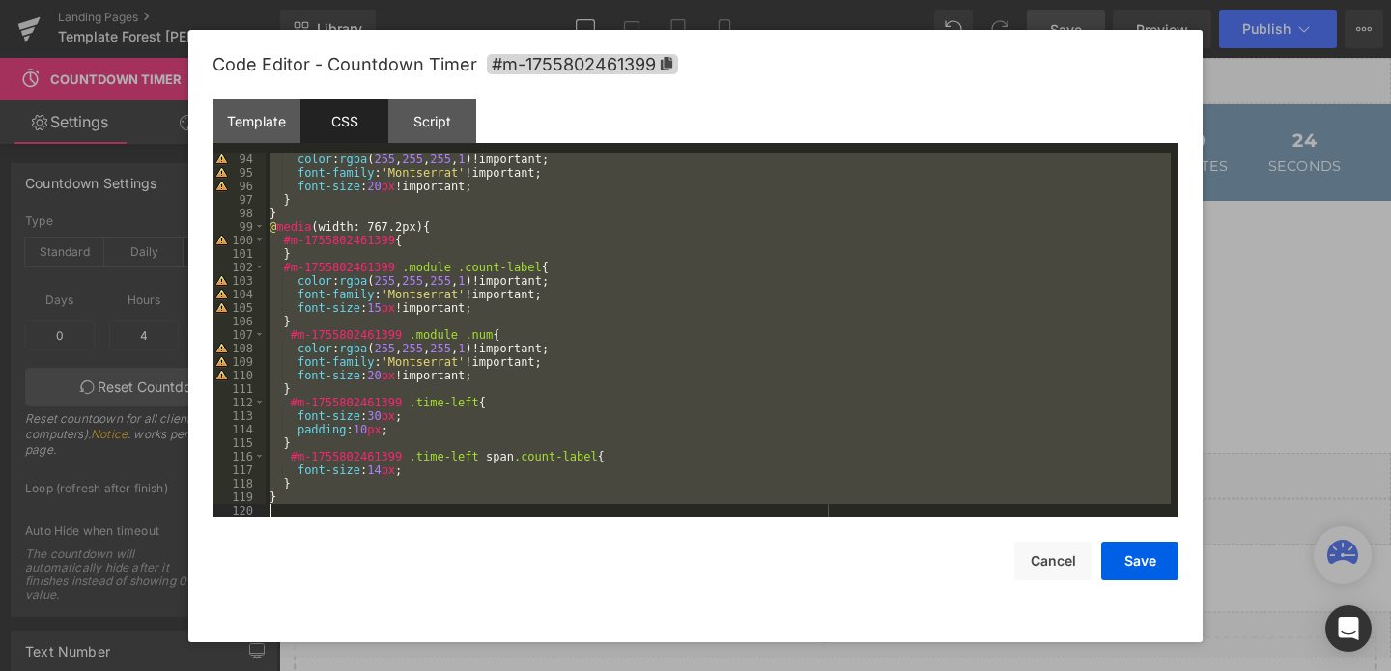
scroll to position [1258, 0]
drag, startPoint x: 270, startPoint y: 157, endPoint x: 354, endPoint y: 582, distance: 432.4
click at [354, 582] on div "Code Editor - Countdown Timer #m-1755802461399 Template CSS Script Data 1 2 3 4…" at bounding box center [696, 336] width 966 height 613
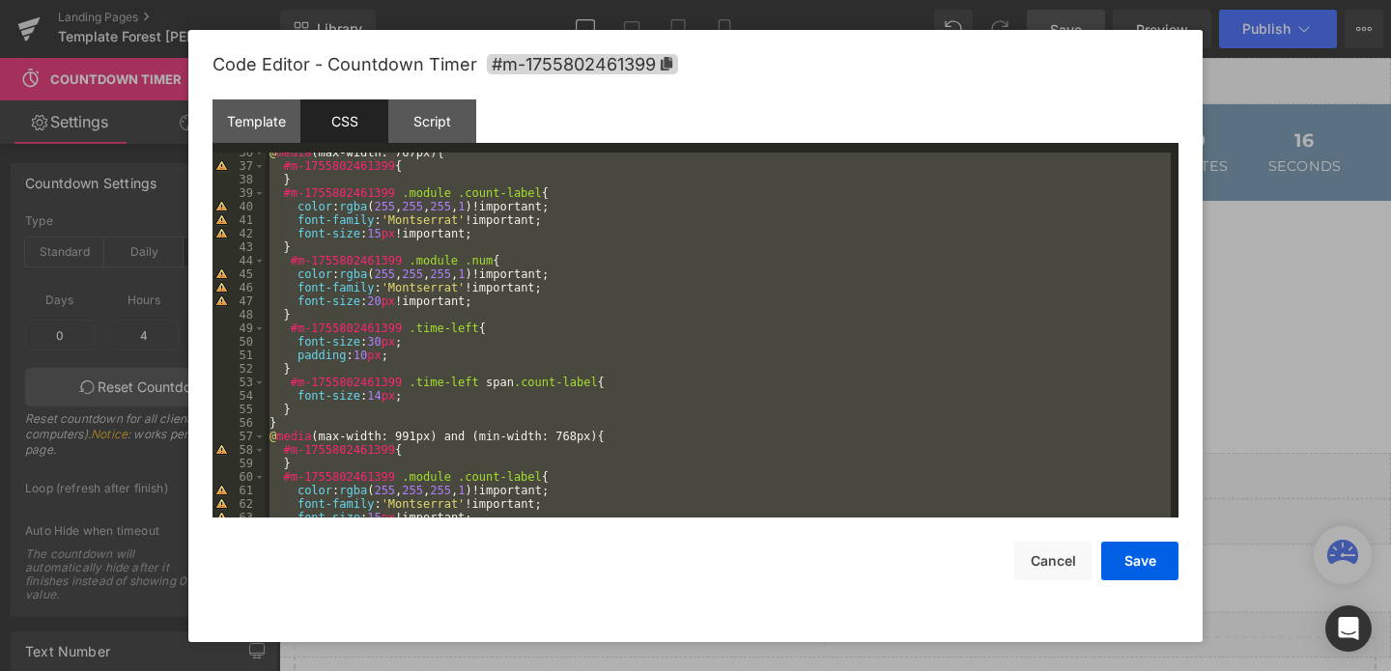
scroll to position [479, 0]
click at [277, 114] on div "Template" at bounding box center [257, 121] width 88 height 43
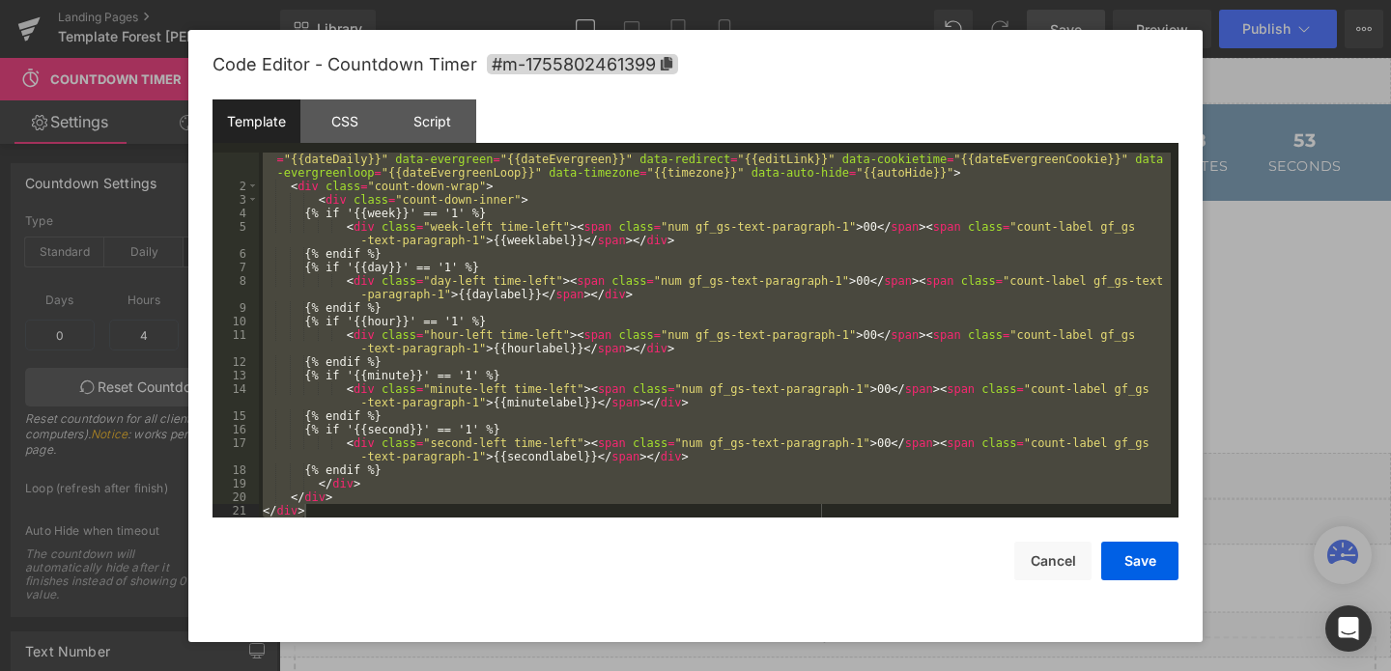
click at [716, 226] on div "< div class = "module count-down gf_module-{{align_lg}} gf_module-{{align_lg}}-…" at bounding box center [715, 329] width 912 height 460
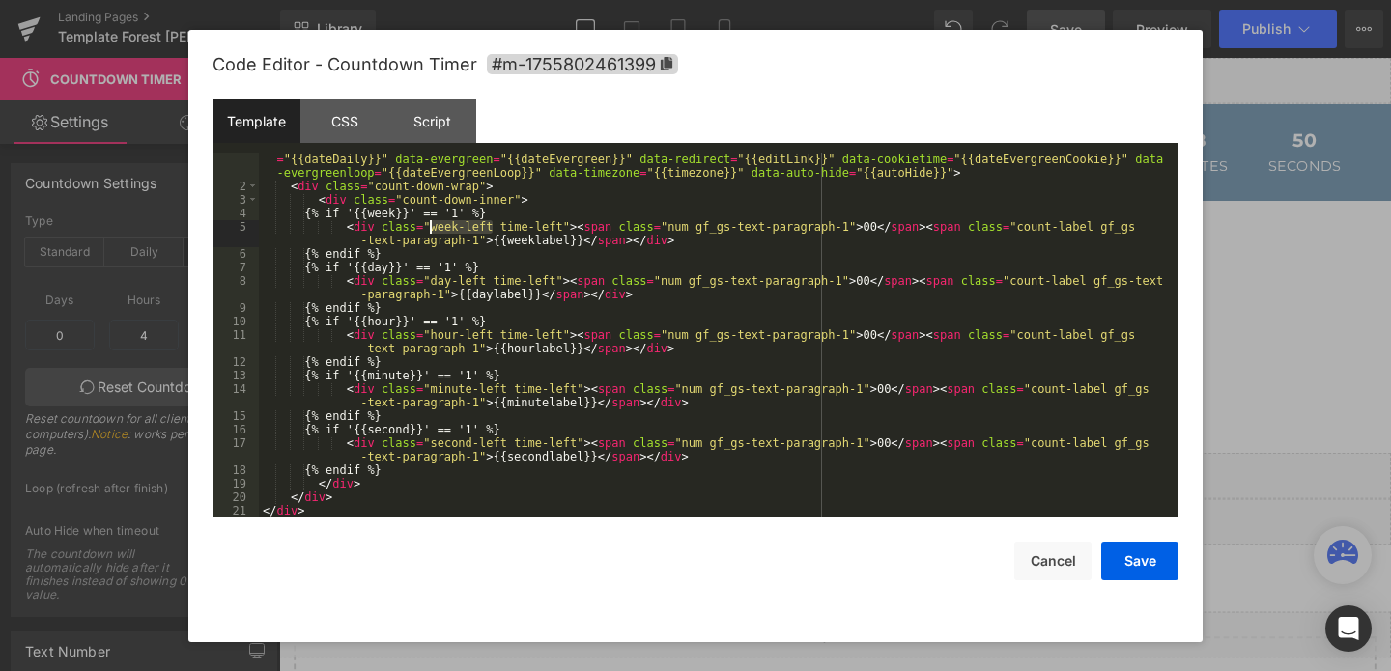
drag, startPoint x: 495, startPoint y: 228, endPoint x: 428, endPoint y: 232, distance: 66.8
click at [428, 232] on div "< div class = "module count-down gf_module-{{align_lg}} gf_module-{{align_lg}}-…" at bounding box center [715, 329] width 912 height 460
paste textarea
drag, startPoint x: 631, startPoint y: 224, endPoint x: 567, endPoint y: 224, distance: 63.8
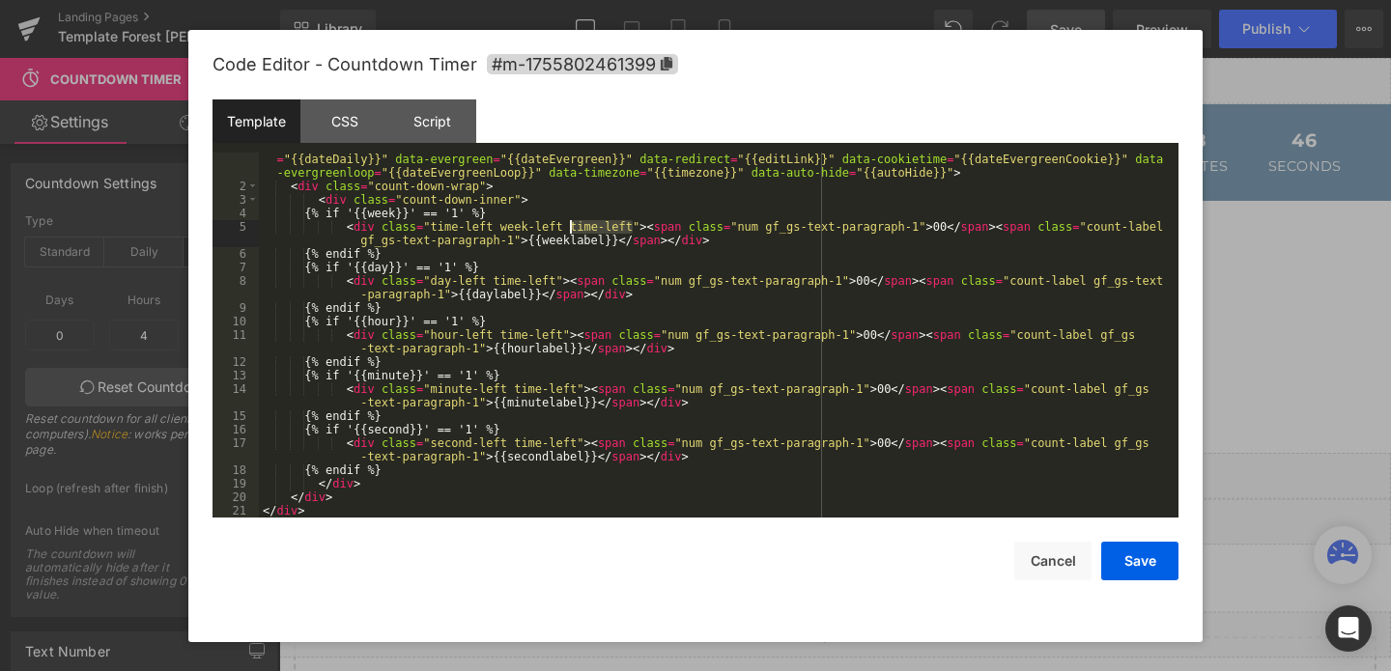
click at [567, 224] on div "< div class = "module count-down gf_module-{{align_lg}} gf_module-{{align_lg}}-…" at bounding box center [715, 329] width 912 height 460
drag, startPoint x: 556, startPoint y: 280, endPoint x: 489, endPoint y: 287, distance: 68.0
click at [489, 287] on div "< div class = "module count-down gf_module-{{align_lg}} gf_module-{{align_lg}}-…" at bounding box center [715, 329] width 912 height 460
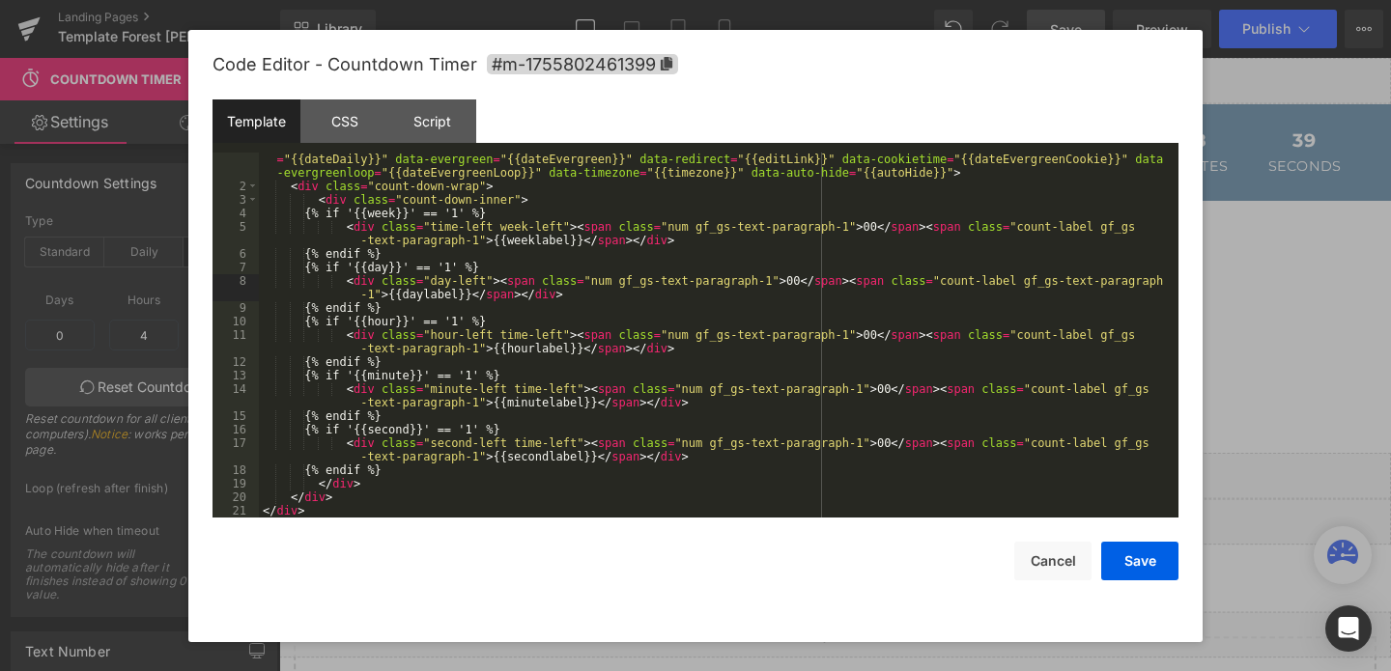
click at [433, 277] on div "< div class = "module count-down gf_module-{{align_lg}} gf_module-{{align_lg}}-…" at bounding box center [715, 329] width 912 height 460
paste textarea
drag, startPoint x: 565, startPoint y: 334, endPoint x: 499, endPoint y: 335, distance: 65.7
click at [499, 335] on div "< div class = "module count-down gf_module-{{align_lg}} gf_module-{{align_lg}}-…" at bounding box center [715, 329] width 912 height 460
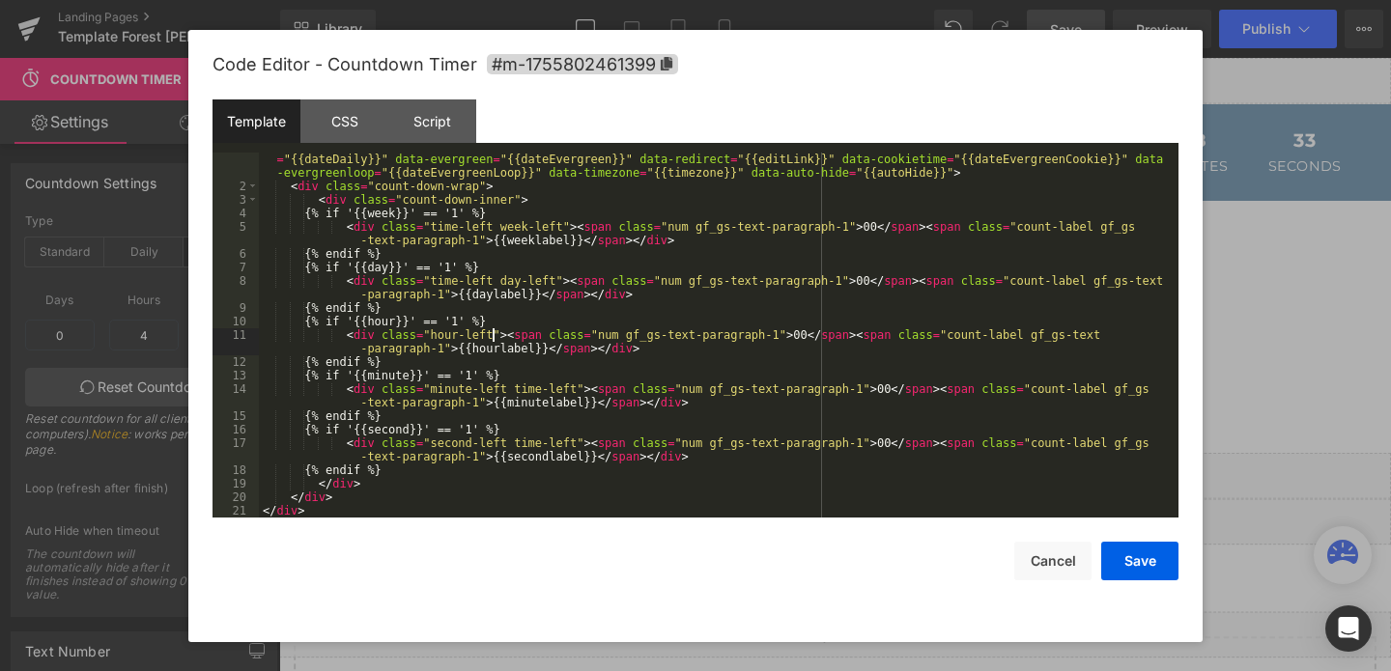
click at [428, 337] on div "< div class = "module count-down gf_module-{{align_lg}} gf_module-{{align_lg}}-…" at bounding box center [715, 329] width 912 height 460
paste textarea
drag, startPoint x: 579, startPoint y: 389, endPoint x: 513, endPoint y: 393, distance: 65.8
click at [513, 393] on div "< div class = "module count-down gf_module-{{align_lg}} gf_module-{{align_lg}}-…" at bounding box center [715, 329] width 912 height 460
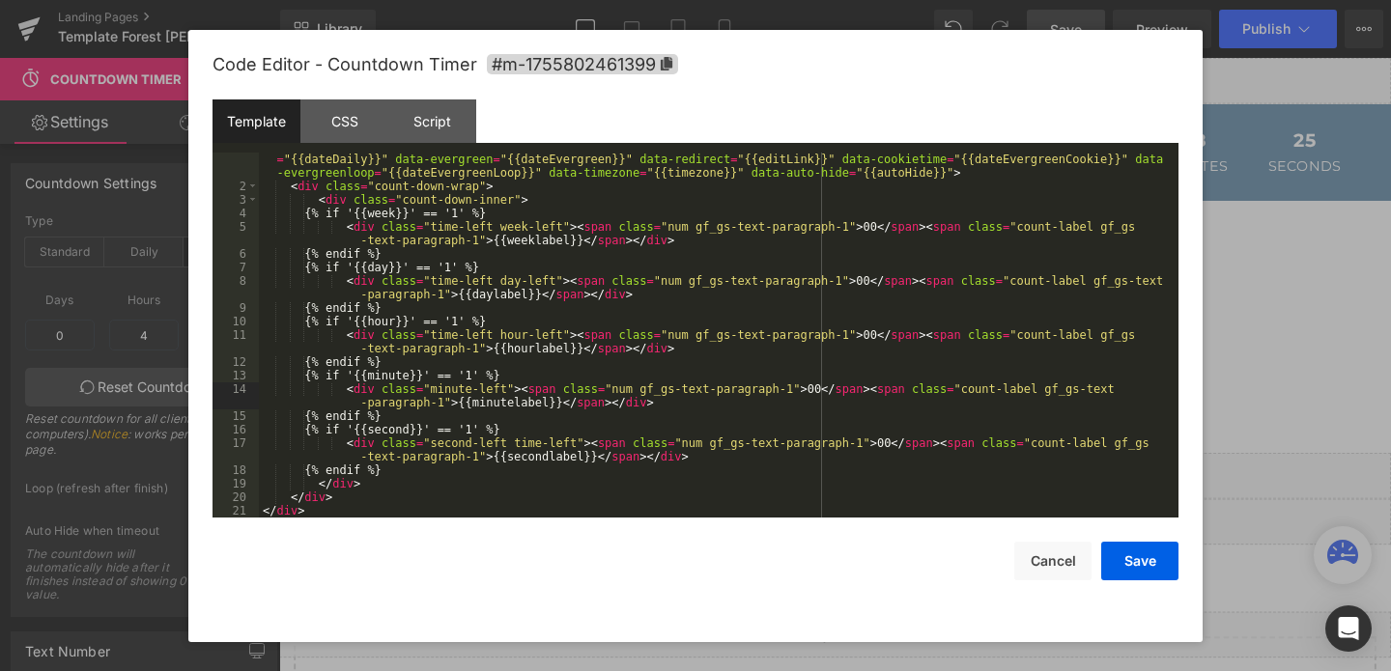
click at [431, 390] on div "< div class = "module count-down gf_module-{{align_lg}} gf_module-{{align_lg}}-…" at bounding box center [715, 329] width 912 height 460
paste textarea
drag, startPoint x: 577, startPoint y: 442, endPoint x: 512, endPoint y: 445, distance: 64.8
click at [512, 445] on div "< div class = "module count-down gf_module-{{align_lg}} gf_module-{{align_lg}}-…" at bounding box center [715, 329] width 912 height 460
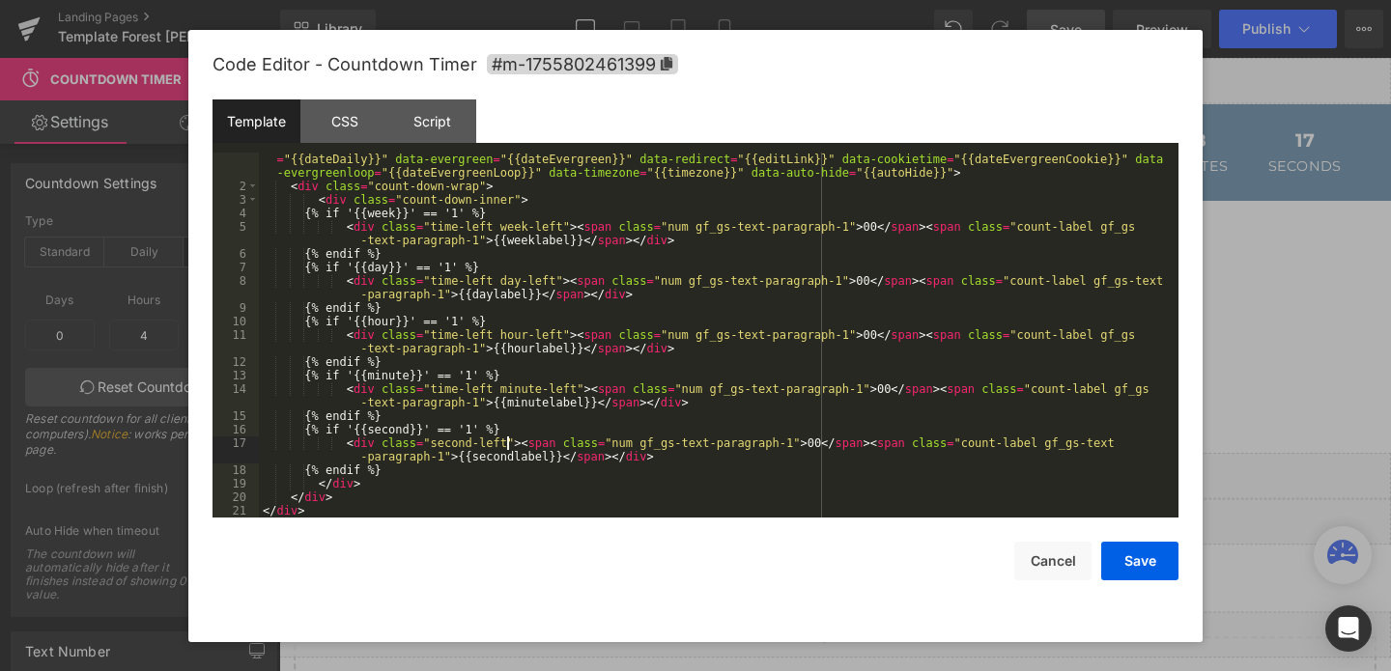
click at [433, 445] on div "< div class = "module count-down gf_module-{{align_lg}} gf_module-{{align_lg}}-…" at bounding box center [715, 329] width 912 height 460
paste textarea
click at [344, 110] on div "CSS" at bounding box center [344, 121] width 88 height 43
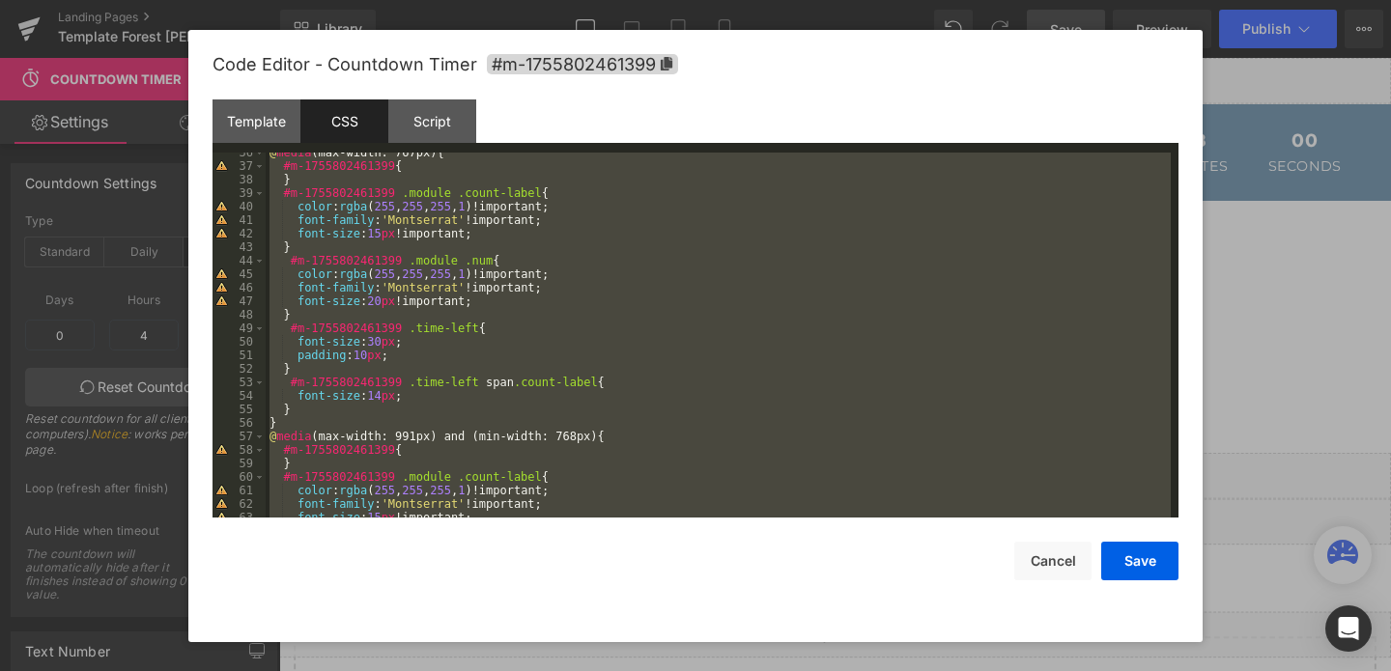
click at [348, 275] on div "@ media (max-width: 767px) { #m-1755802461399 { } #m-1755802461399 .module .cou…" at bounding box center [718, 342] width 905 height 392
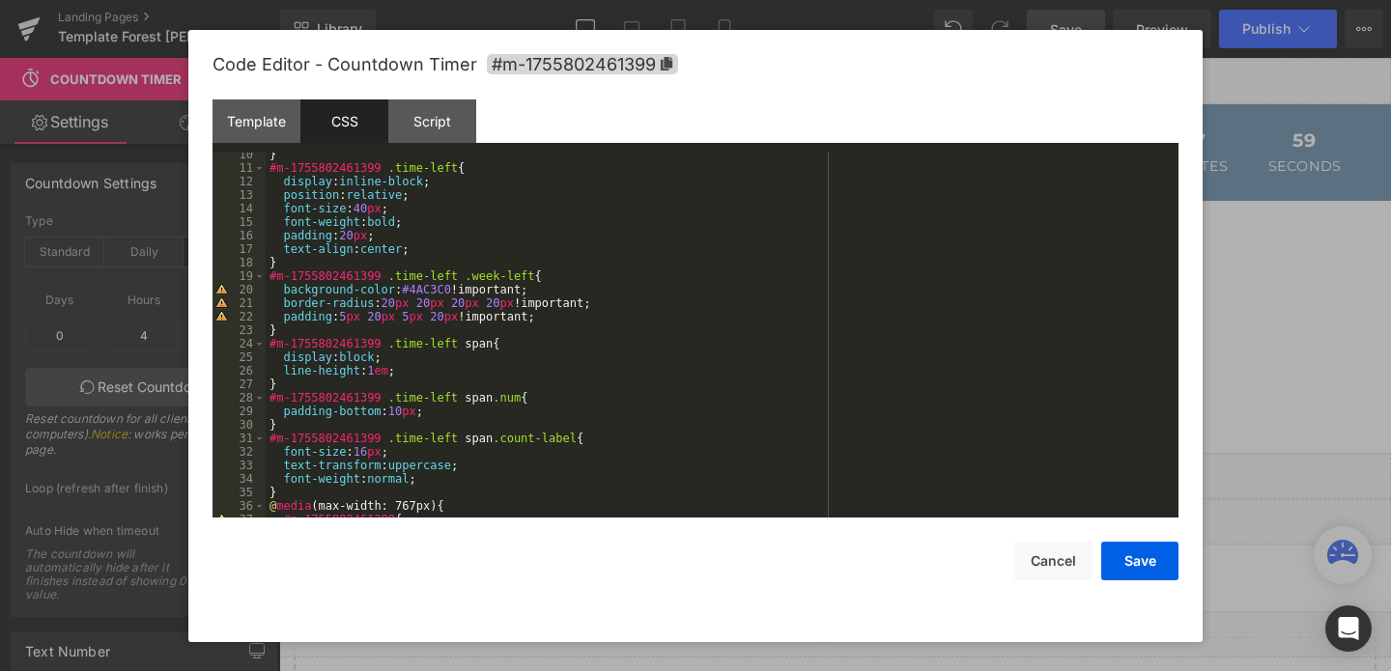
scroll to position [0, 0]
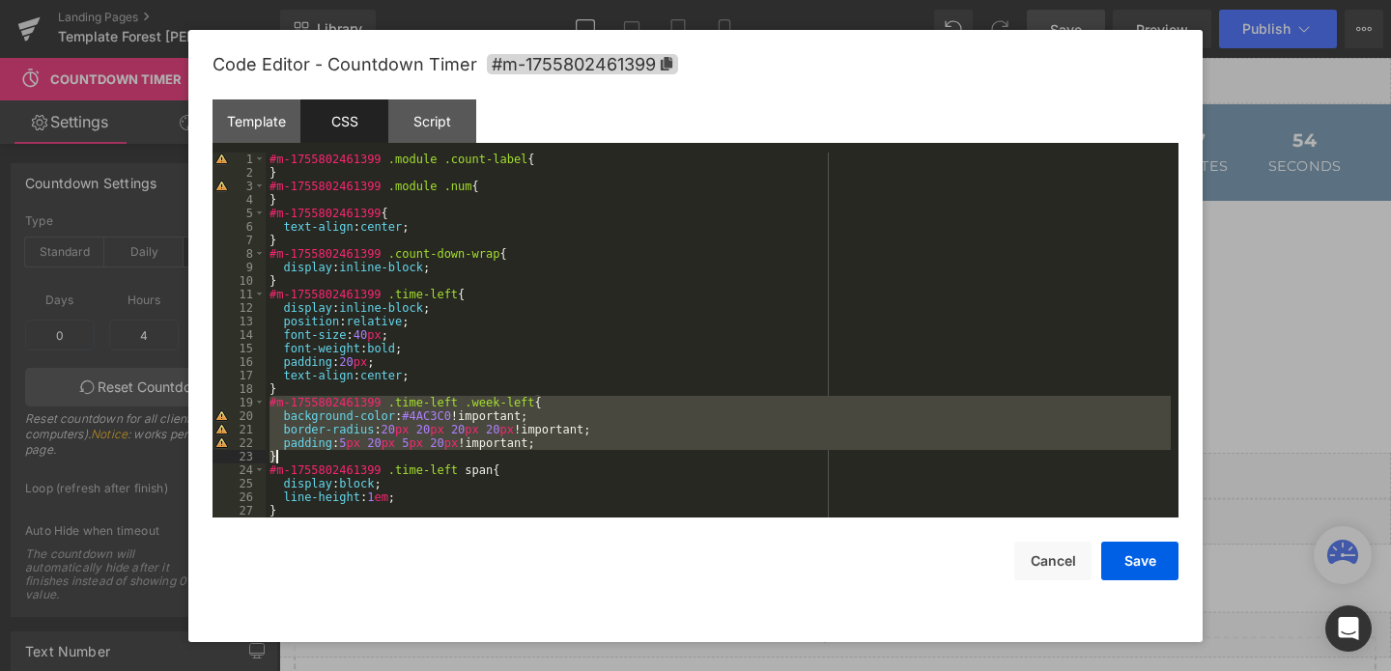
drag, startPoint x: 271, startPoint y: 406, endPoint x: 526, endPoint y: 450, distance: 258.9
click at [526, 450] on div "#m-1755802461399 .module .count-label { } #m-1755802461399 .module .num { } #m-…" at bounding box center [718, 349] width 905 height 392
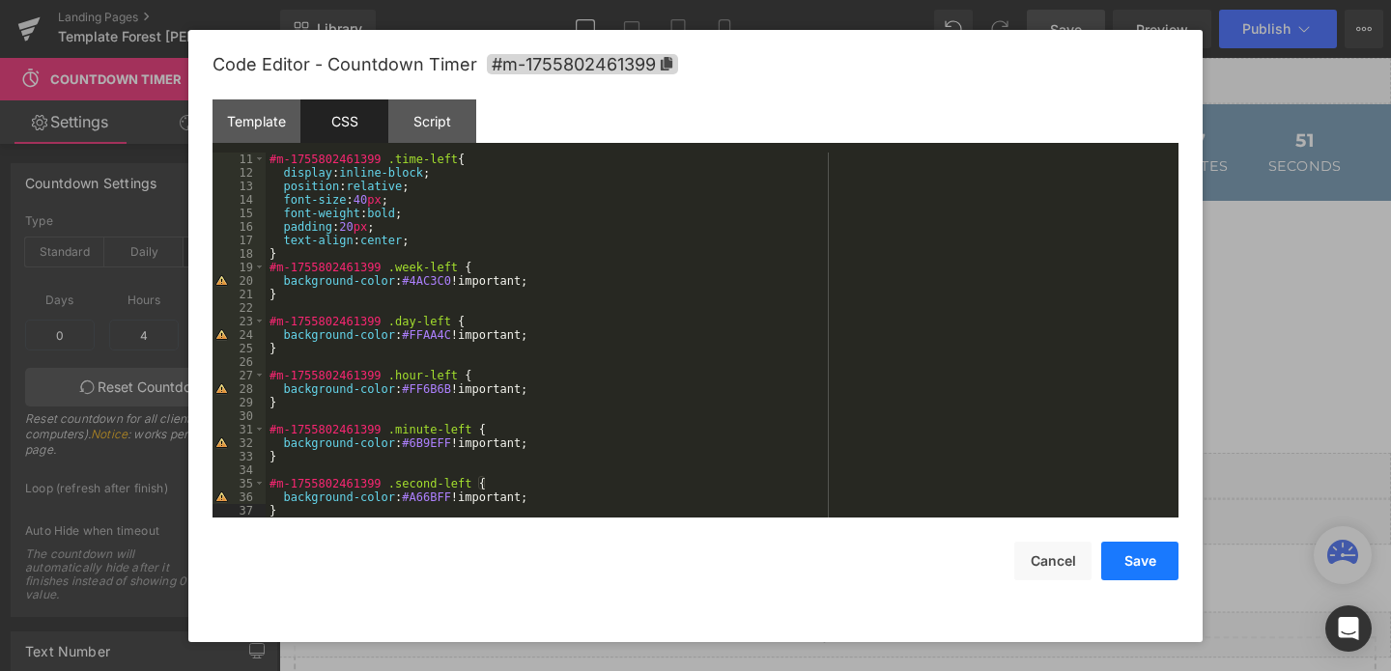
click at [1140, 557] on button "Save" at bounding box center [1139, 561] width 77 height 39
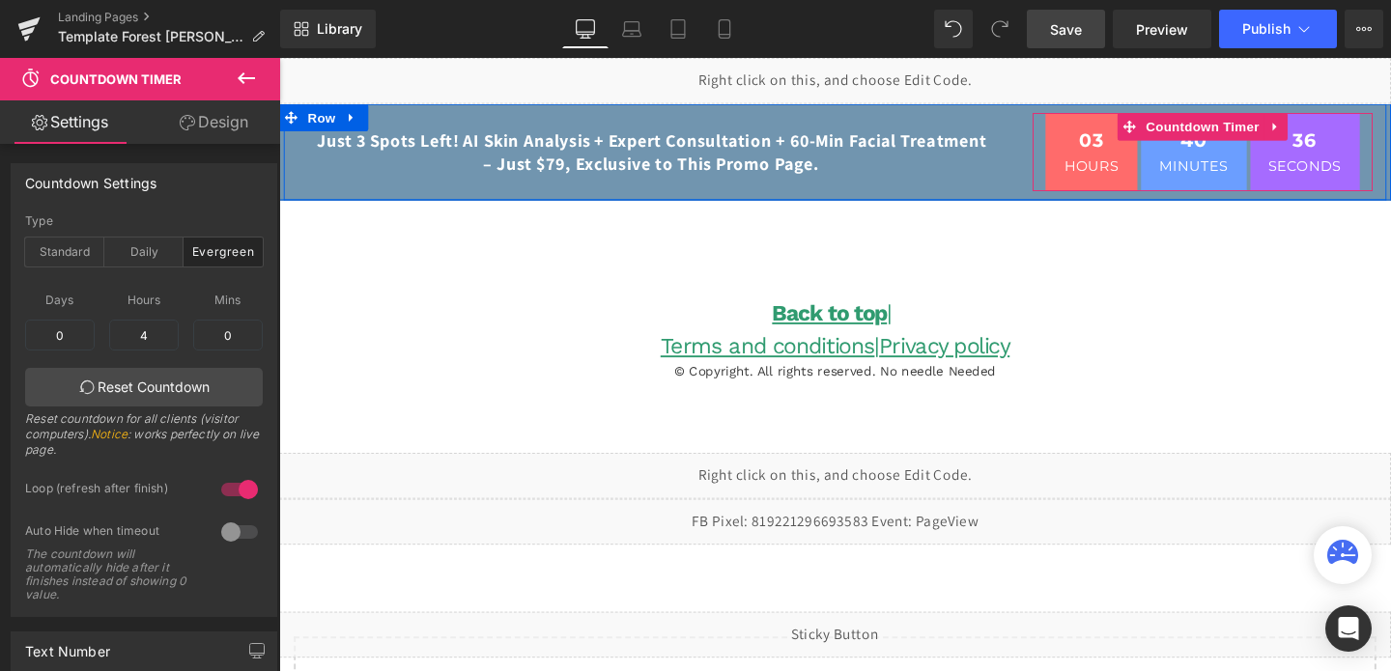
click at [1122, 158] on span "03" at bounding box center [1133, 149] width 58 height 29
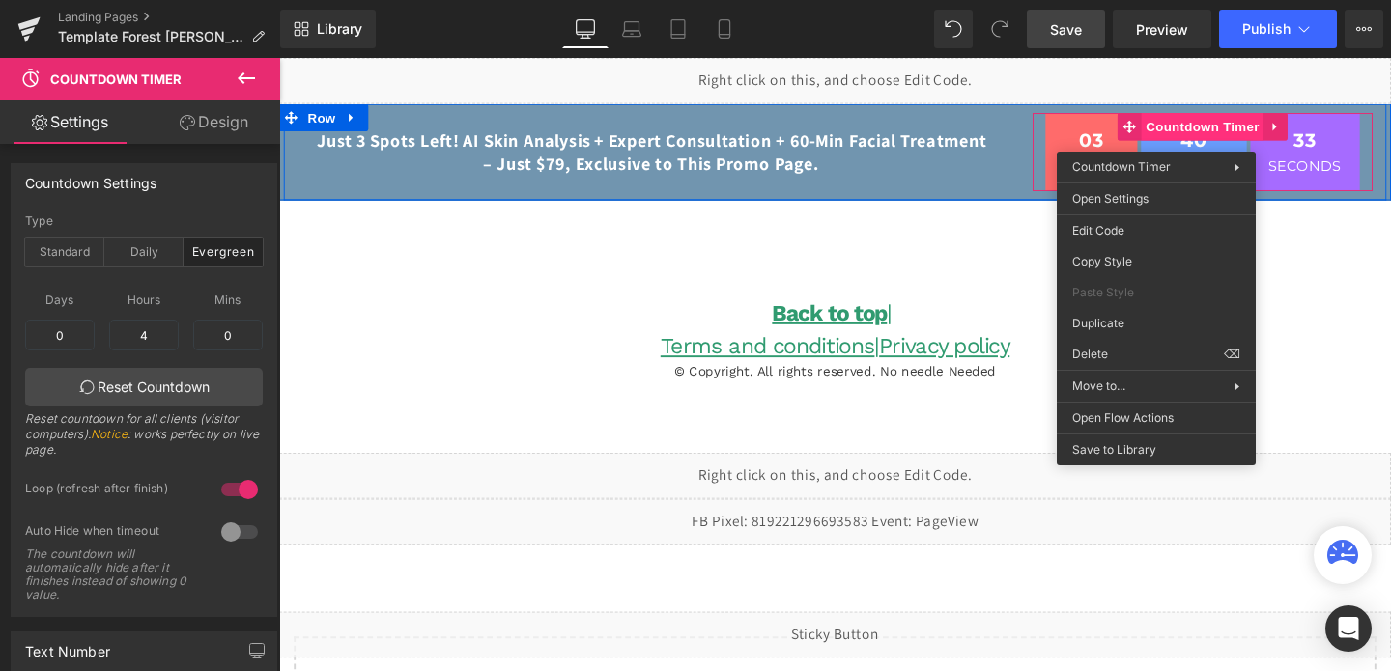
click at [1196, 137] on span "Countdown Timer" at bounding box center [1249, 130] width 128 height 29
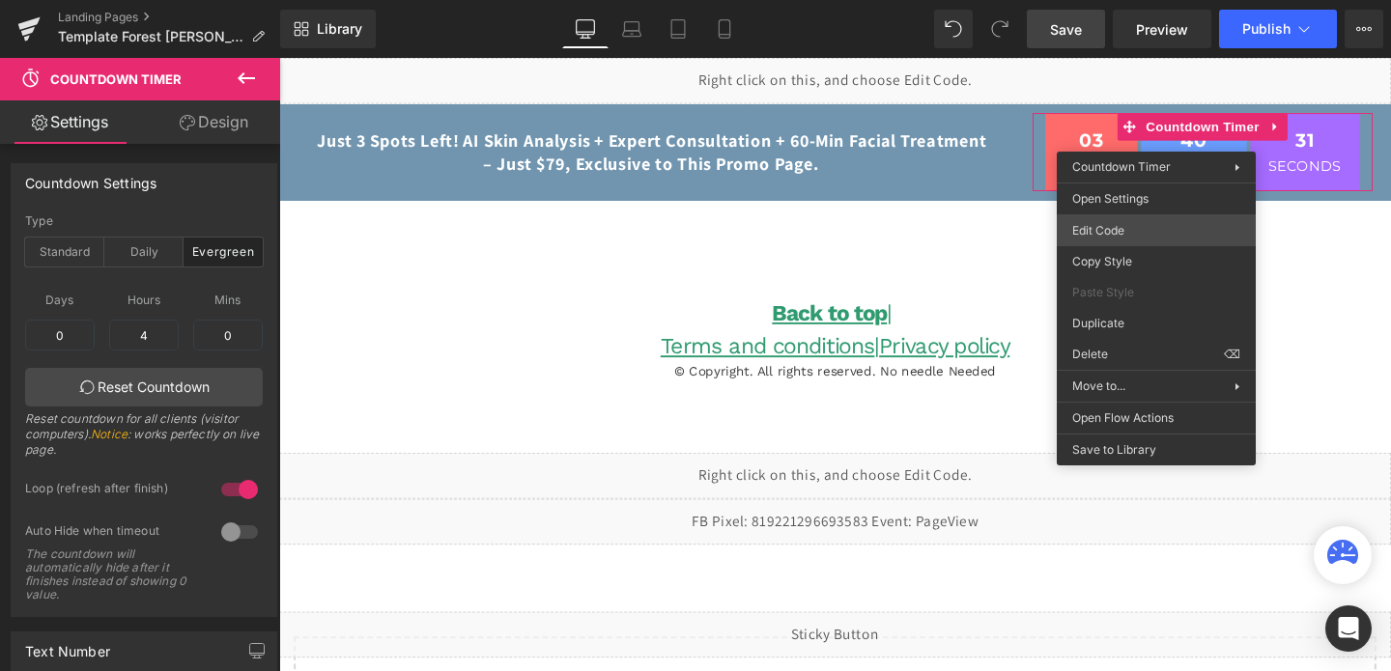
click at [1109, 0] on div "Countdown Timer You are previewing how the will restyle your page. You can not …" at bounding box center [695, 0] width 1391 height 0
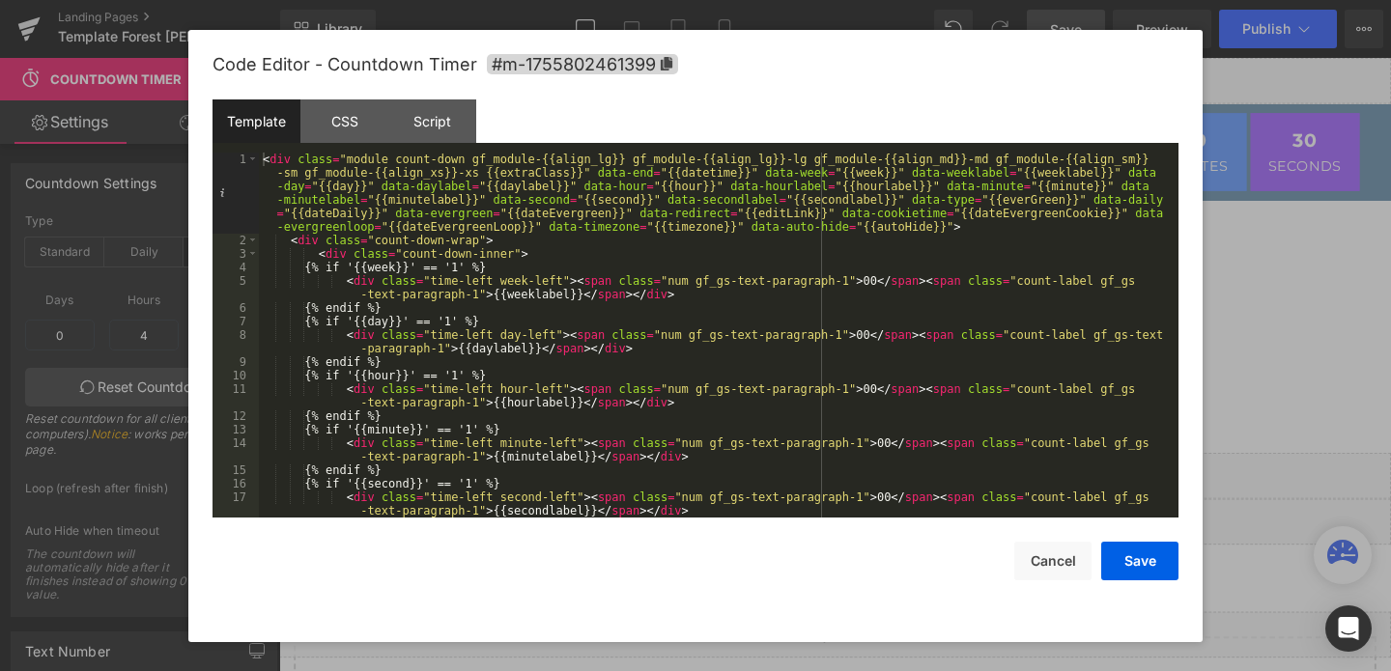
click at [360, 144] on div "Template CSS Script Data" at bounding box center [696, 126] width 966 height 53
click at [359, 125] on div "CSS" at bounding box center [344, 121] width 88 height 43
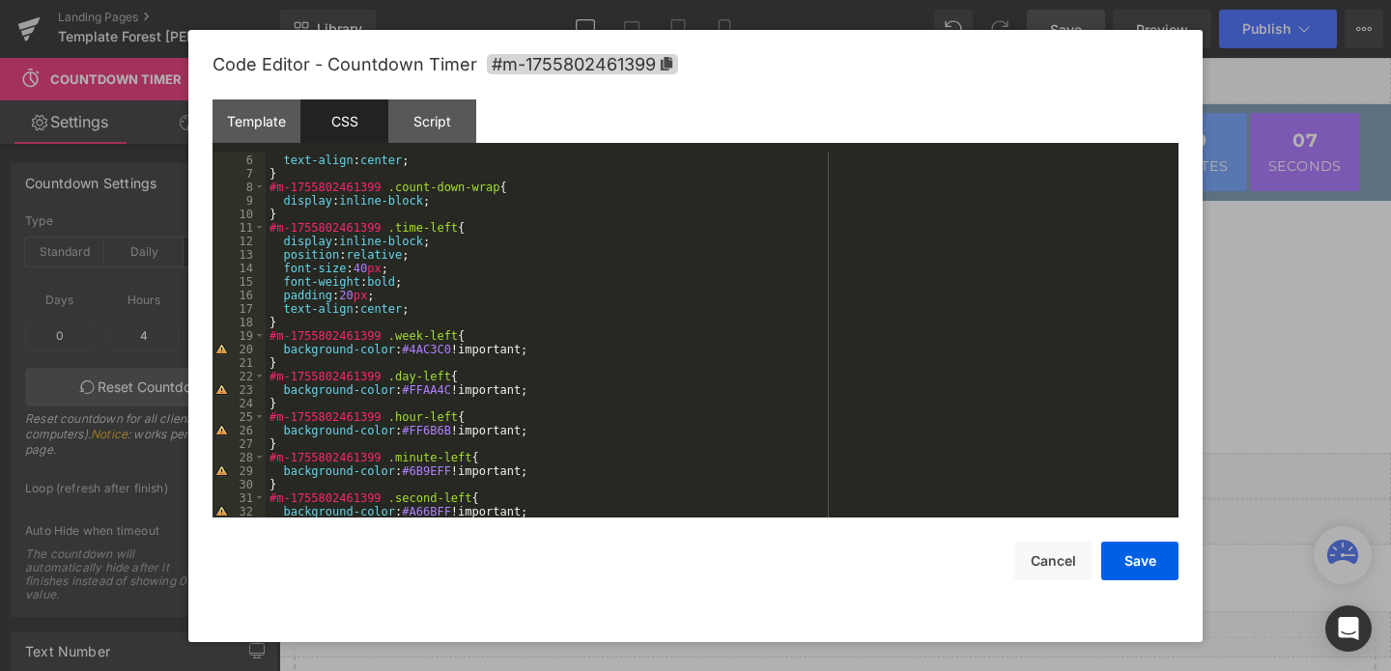
scroll to position [120, 0]
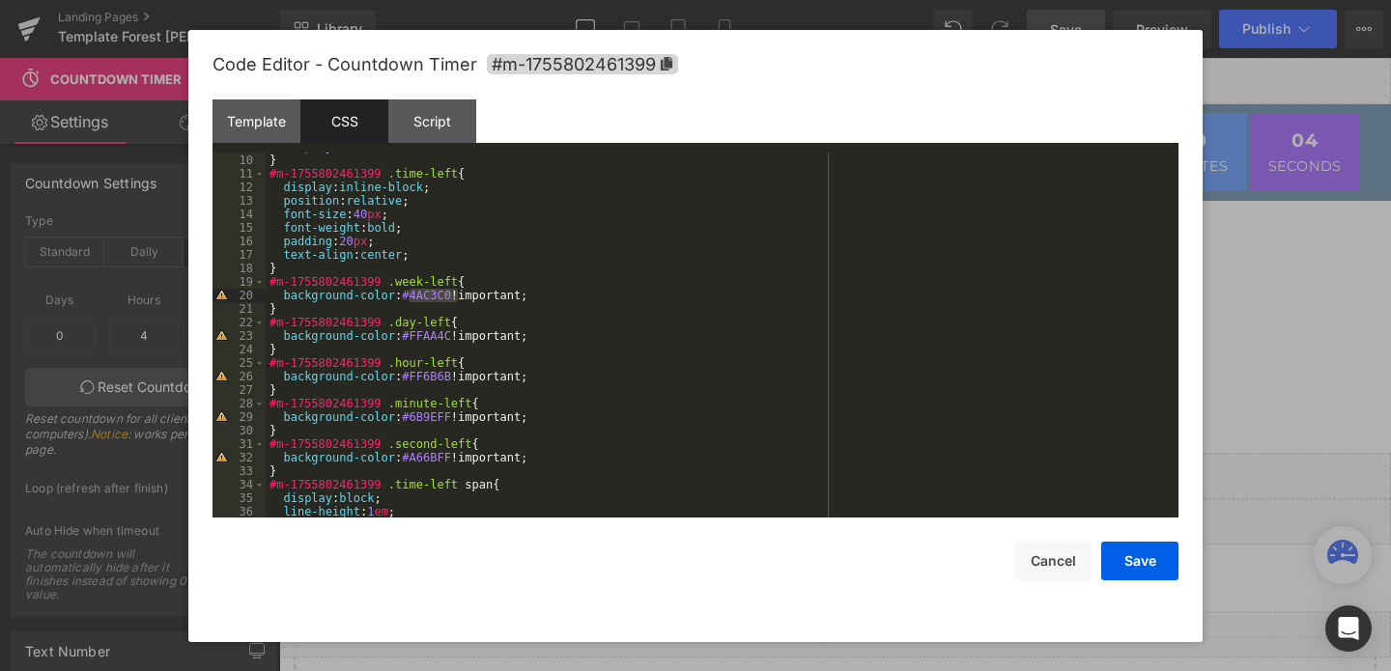
drag, startPoint x: 459, startPoint y: 299, endPoint x: 411, endPoint y: 299, distance: 48.3
click at [411, 299] on div "display : inline-block ; } #m-1755802461399 .time-left { display : inline-block…" at bounding box center [718, 336] width 905 height 392
paste textarea
click at [413, 299] on div "display : inline-block ; } #m-1755802461399 .time-left { display : inline-block…" at bounding box center [718, 336] width 905 height 392
drag, startPoint x: 458, startPoint y: 299, endPoint x: 408, endPoint y: 299, distance: 50.2
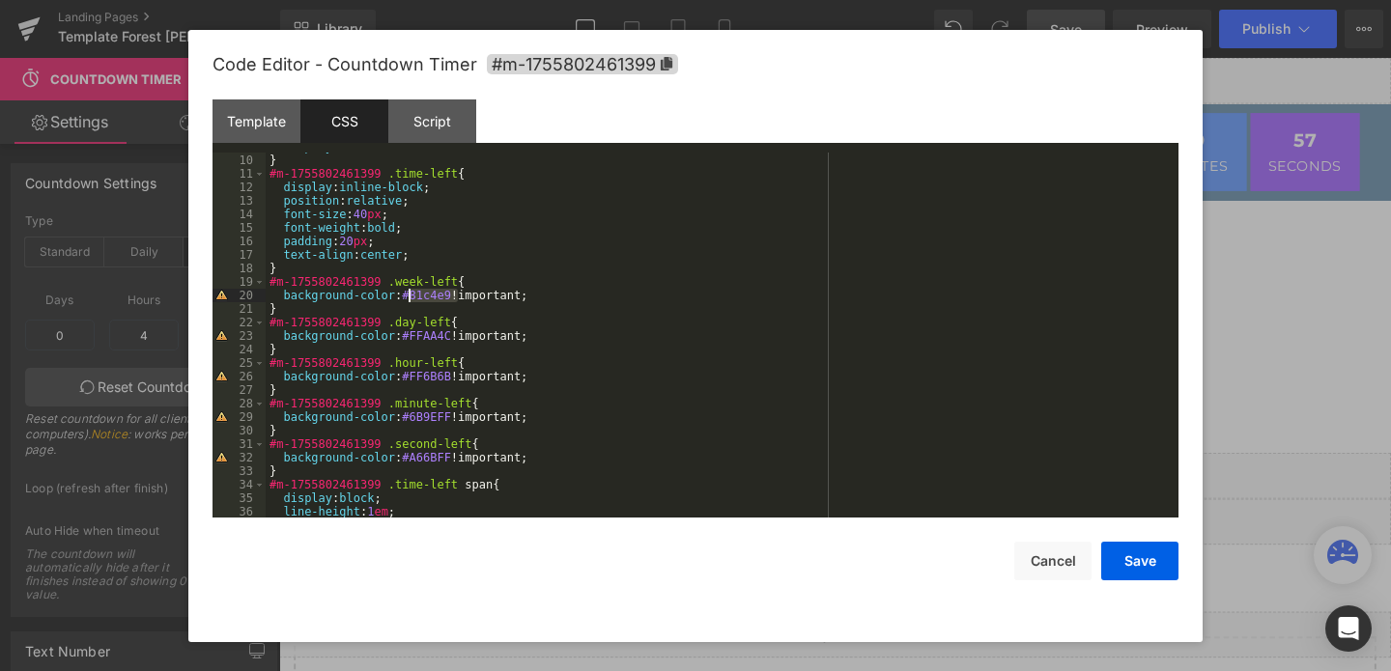
click at [408, 299] on div "display : inline-block ; } #m-1755802461399 .time-left { display : inline-block…" at bounding box center [718, 336] width 905 height 392
drag, startPoint x: 458, startPoint y: 339, endPoint x: 409, endPoint y: 340, distance: 49.3
click at [409, 340] on div "display : inline-block ; } #m-1755802461399 .time-left { display : inline-block…" at bounding box center [718, 336] width 905 height 392
drag, startPoint x: 459, startPoint y: 378, endPoint x: 406, endPoint y: 384, distance: 53.5
click at [405, 383] on div "display : inline-block ; } #m-1755802461399 .time-left { display : inline-block…" at bounding box center [718, 336] width 905 height 392
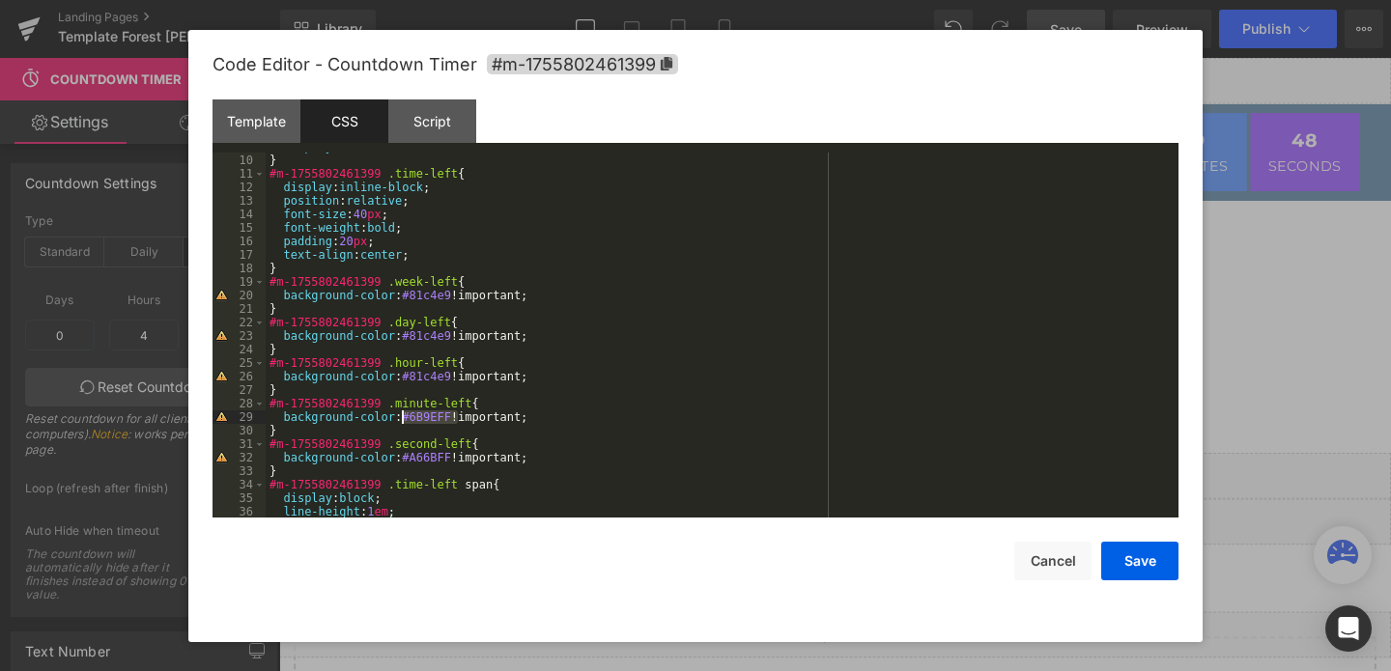
drag, startPoint x: 458, startPoint y: 415, endPoint x: 404, endPoint y: 418, distance: 54.2
click at [403, 418] on div "display : inline-block ; } #m-1755802461399 .time-left { display : inline-block…" at bounding box center [718, 336] width 905 height 392
drag, startPoint x: 461, startPoint y: 457, endPoint x: 406, endPoint y: 464, distance: 55.5
click at [405, 464] on div "display : inline-block ; } #m-1755802461399 .time-left { display : inline-block…" at bounding box center [718, 336] width 905 height 392
paste textarea
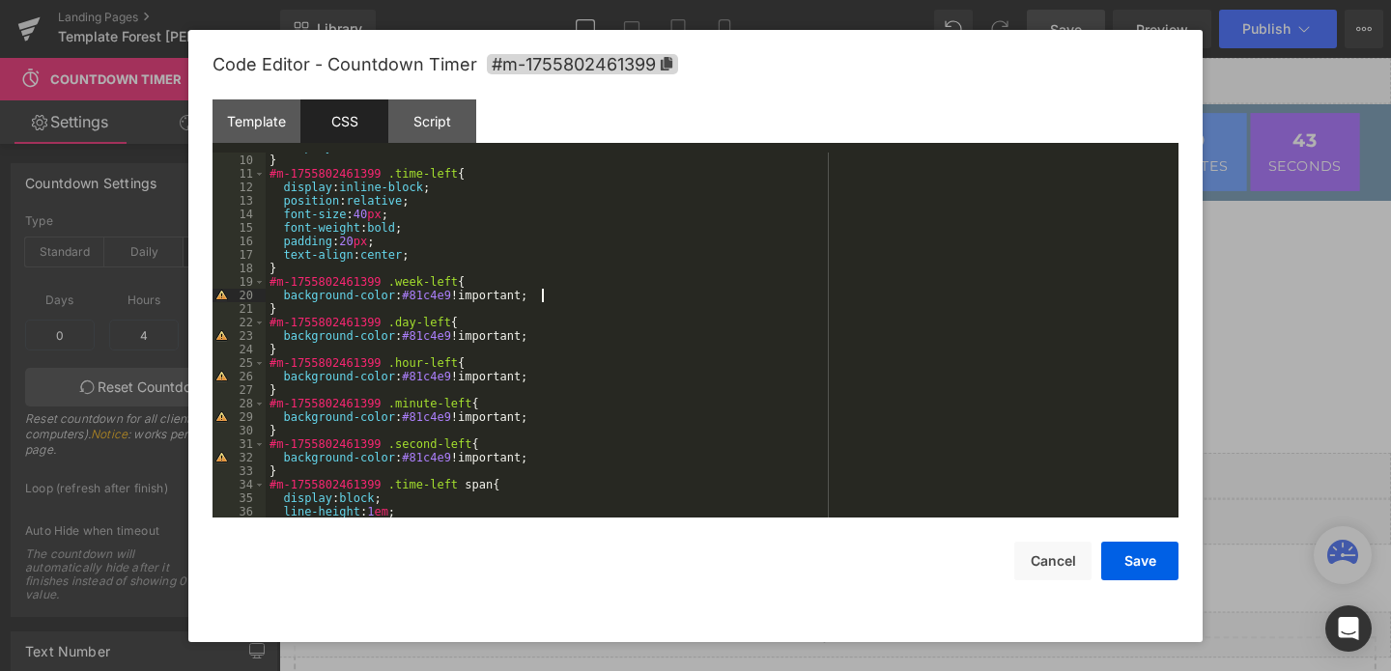
click at [560, 299] on div "display : inline-block ; } #m-1755802461399 .time-left { display : inline-block…" at bounding box center [718, 336] width 905 height 392
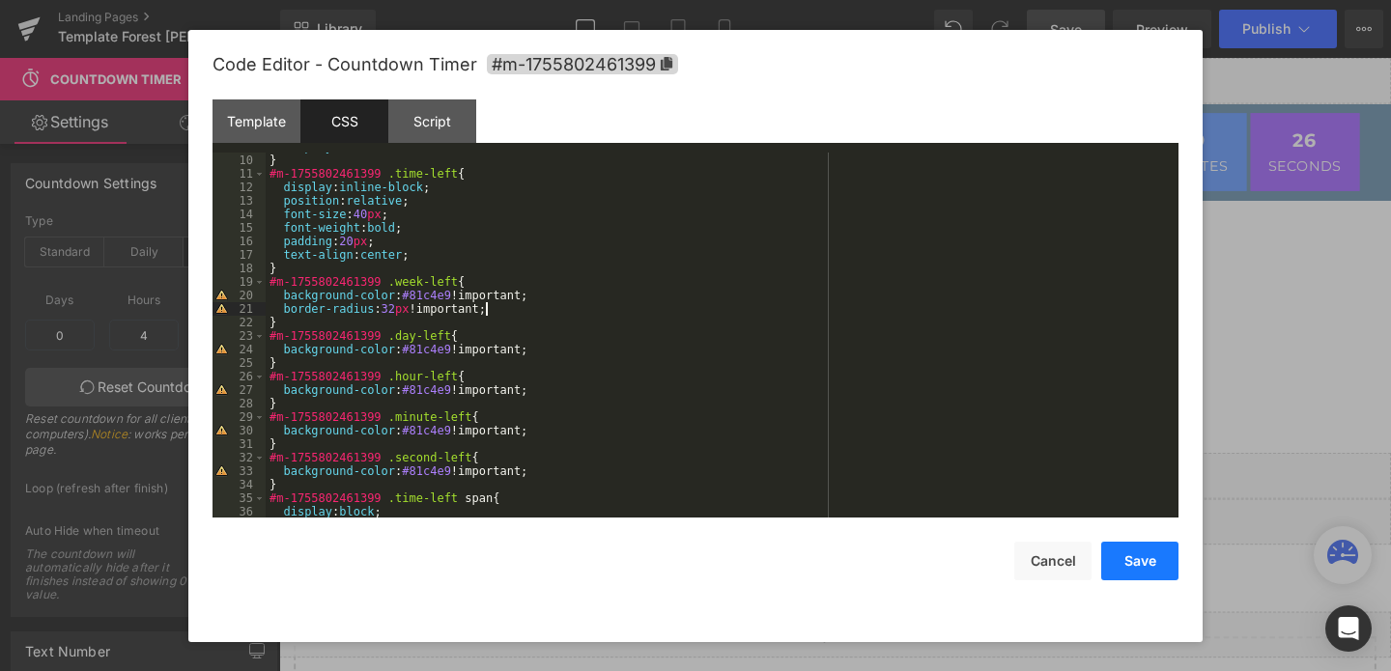
click at [1156, 556] on button "Save" at bounding box center [1139, 561] width 77 height 39
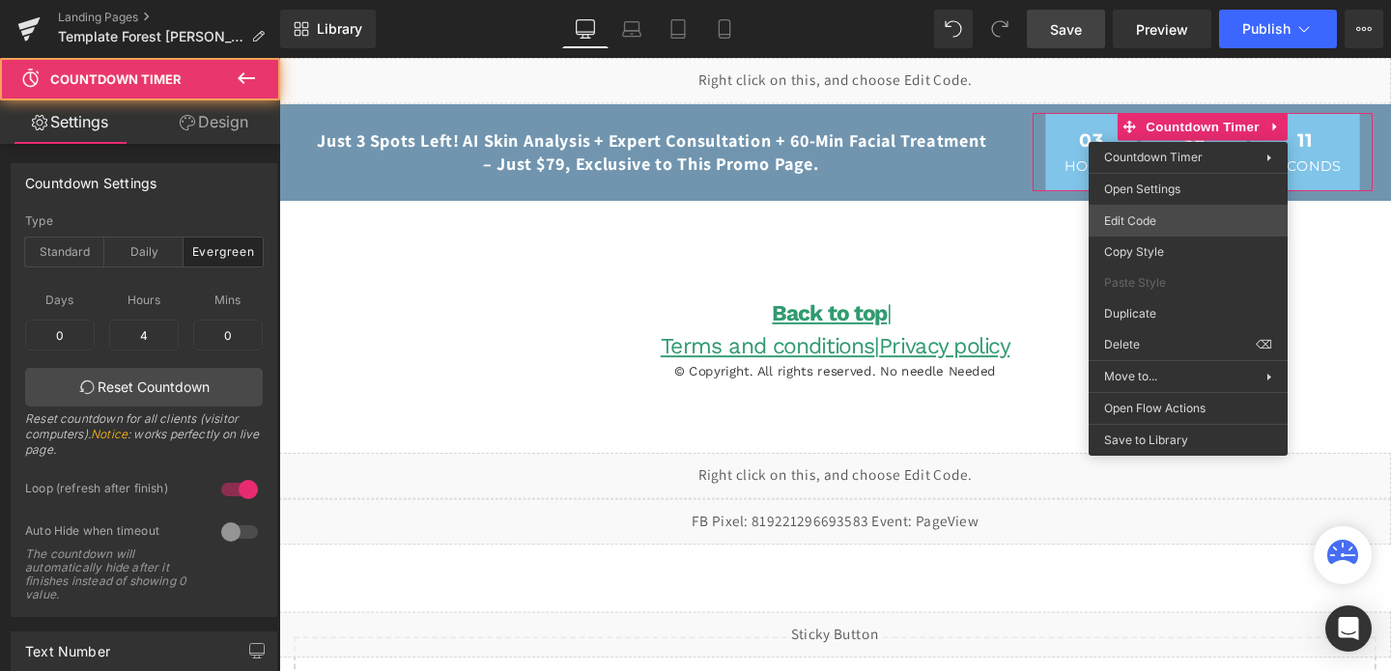
click at [1169, 0] on div "Countdown Timer You are previewing how the will restyle your page. You can not …" at bounding box center [695, 0] width 1391 height 0
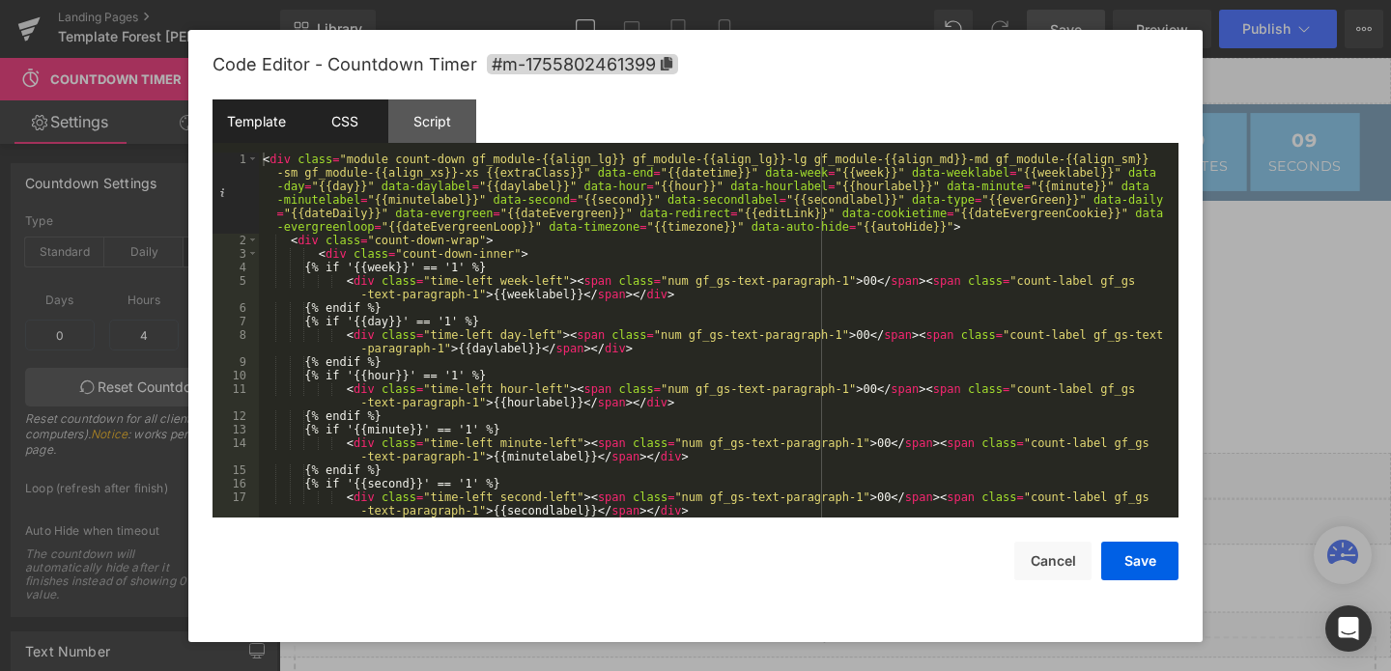
click at [335, 130] on div "CSS" at bounding box center [344, 121] width 88 height 43
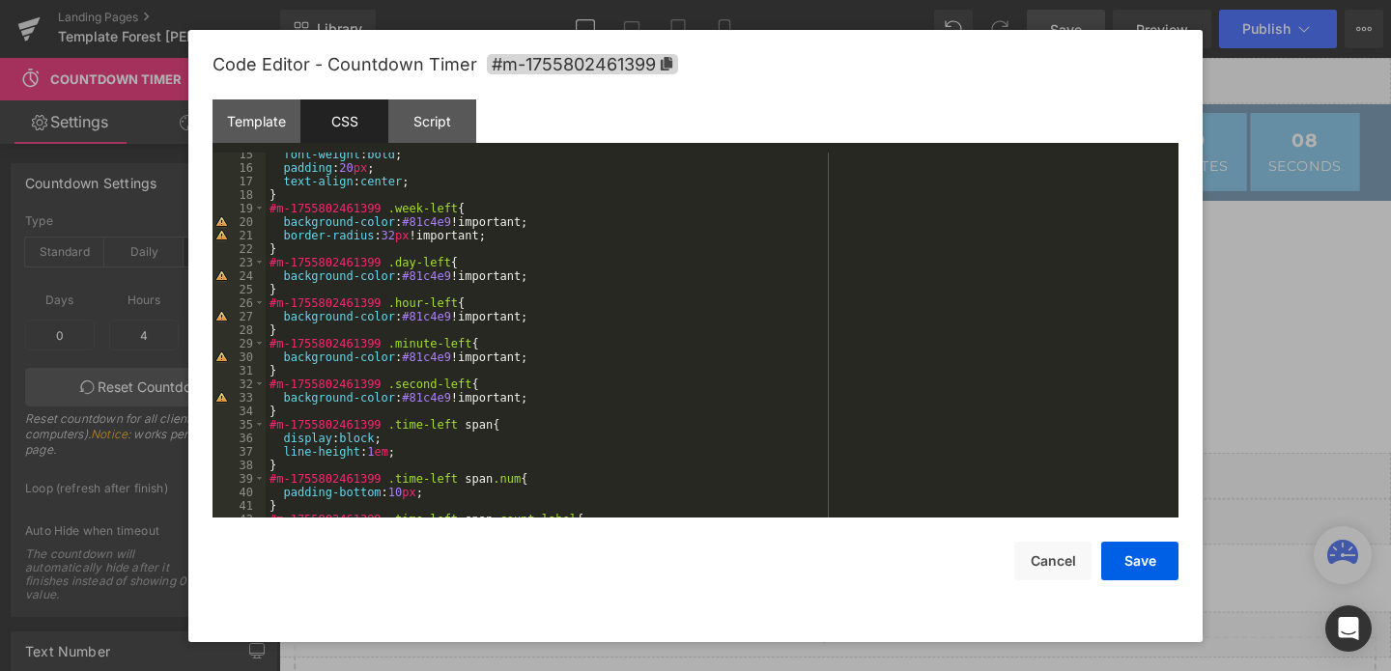
scroll to position [194, 0]
drag, startPoint x: 496, startPoint y: 235, endPoint x: 277, endPoint y: 236, distance: 218.3
click at [277, 236] on div "font-weight : bold ; padding : 20 px ; text-align : center ; } #m-1755802461399…" at bounding box center [718, 344] width 905 height 392
paste textarea
drag, startPoint x: 628, startPoint y: 237, endPoint x: 292, endPoint y: 240, distance: 336.2
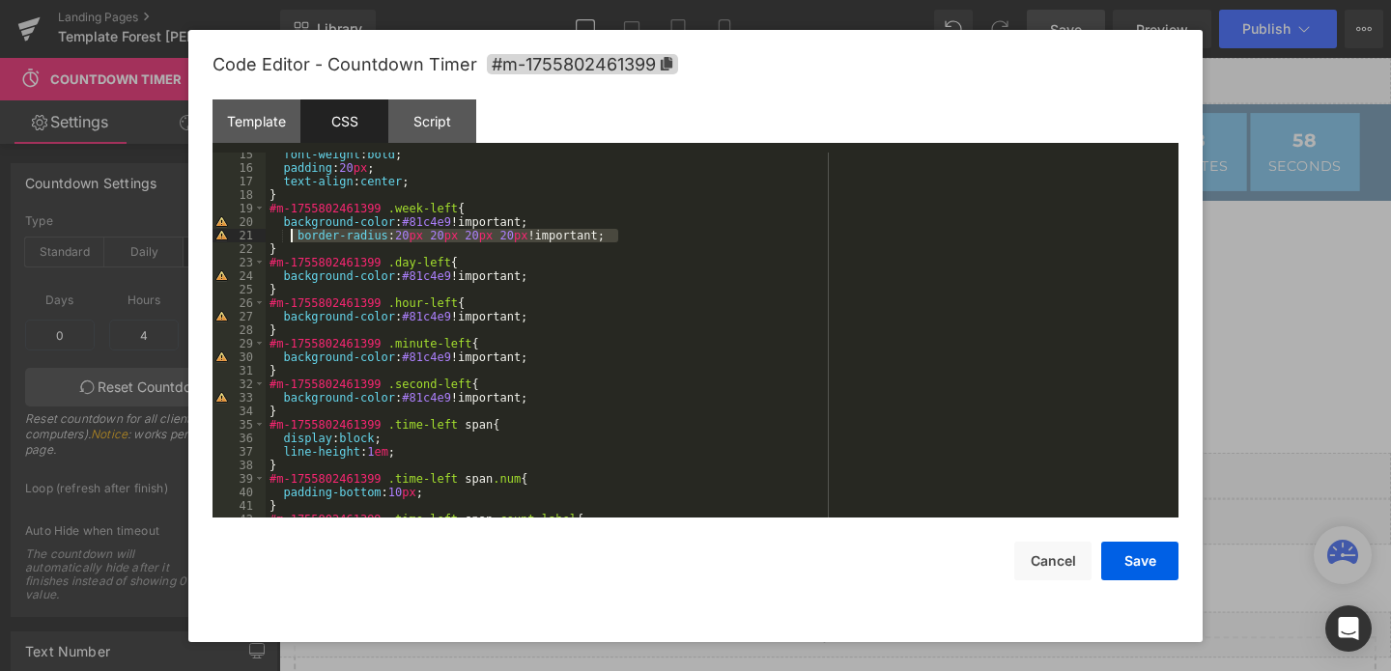
click at [292, 240] on div "font-weight : bold ; padding : 20 px ; text-align : center ; } #m-1755802461399…" at bounding box center [718, 344] width 905 height 392
click at [554, 273] on div "font-weight : bold ; padding : 20 px ; text-align : center ; } #m-1755802461399…" at bounding box center [718, 344] width 905 height 392
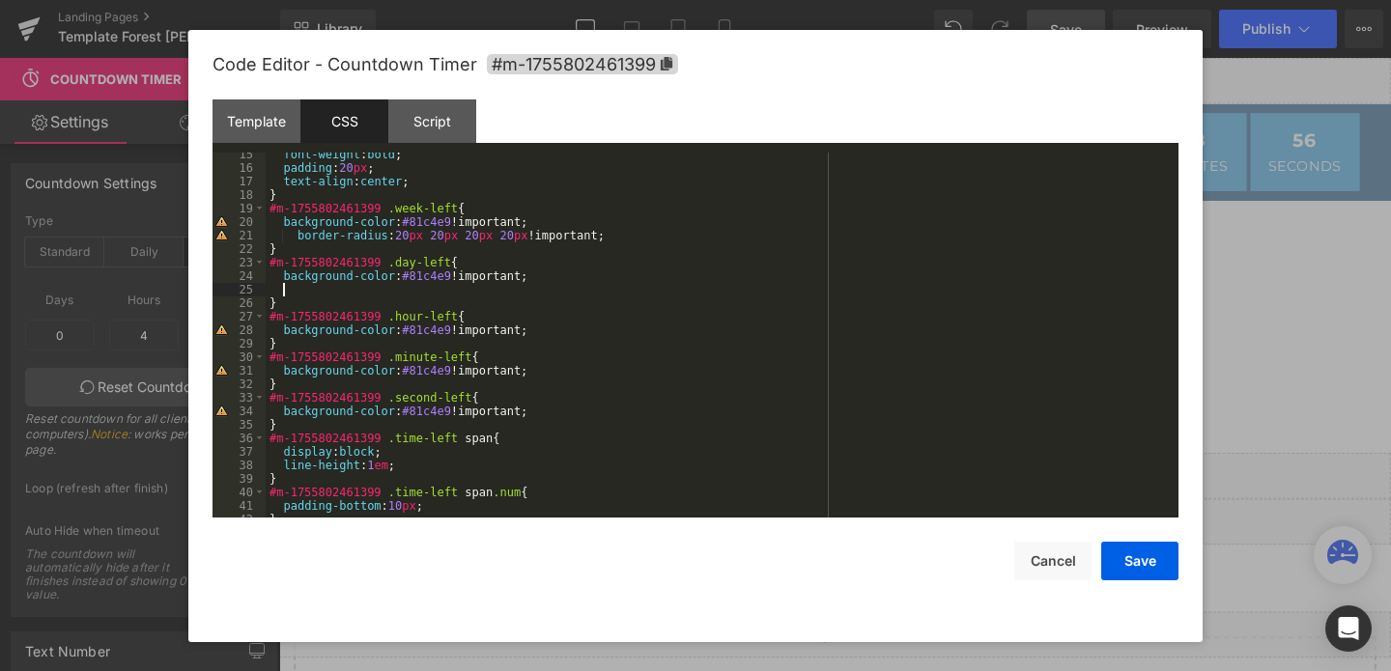
paste textarea
click at [561, 331] on div "font-weight : bold ; padding : 20 px ; text-align : center ; } #m-1755802461399…" at bounding box center [718, 344] width 905 height 392
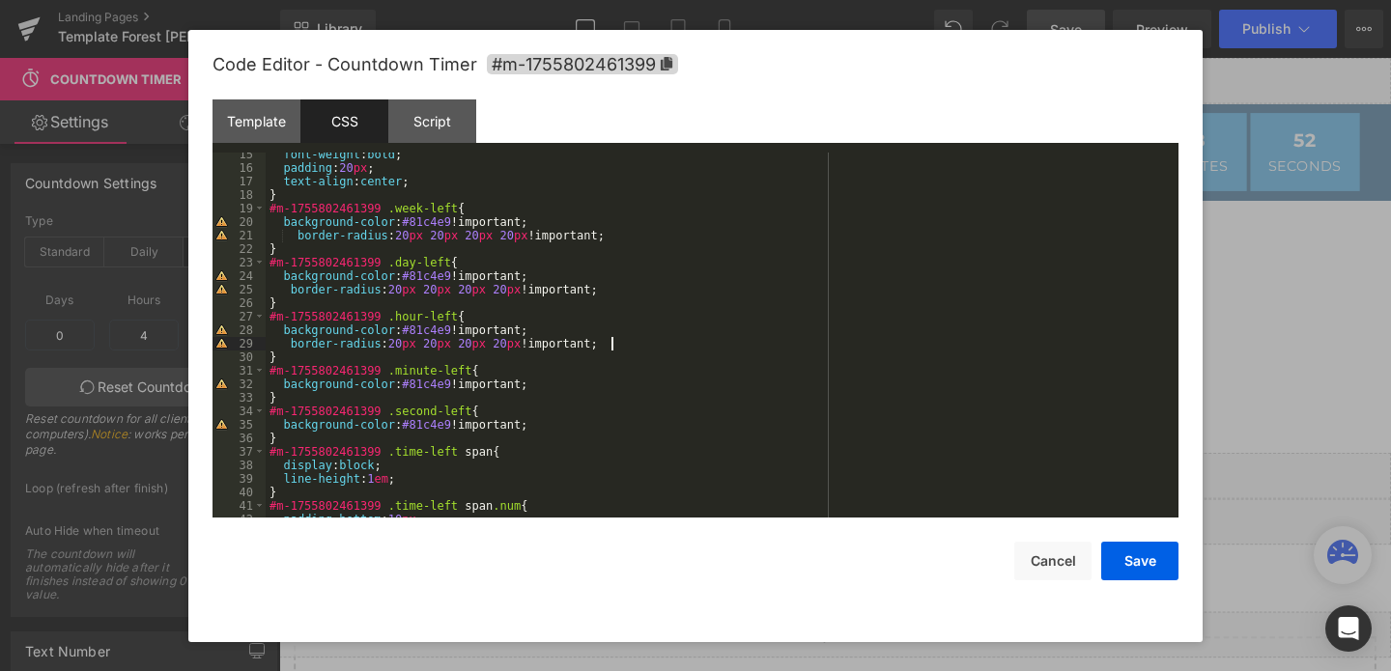
click at [533, 383] on div "font-weight : bold ; padding : 20 px ; text-align : center ; } #m-1755802461399…" at bounding box center [718, 344] width 905 height 392
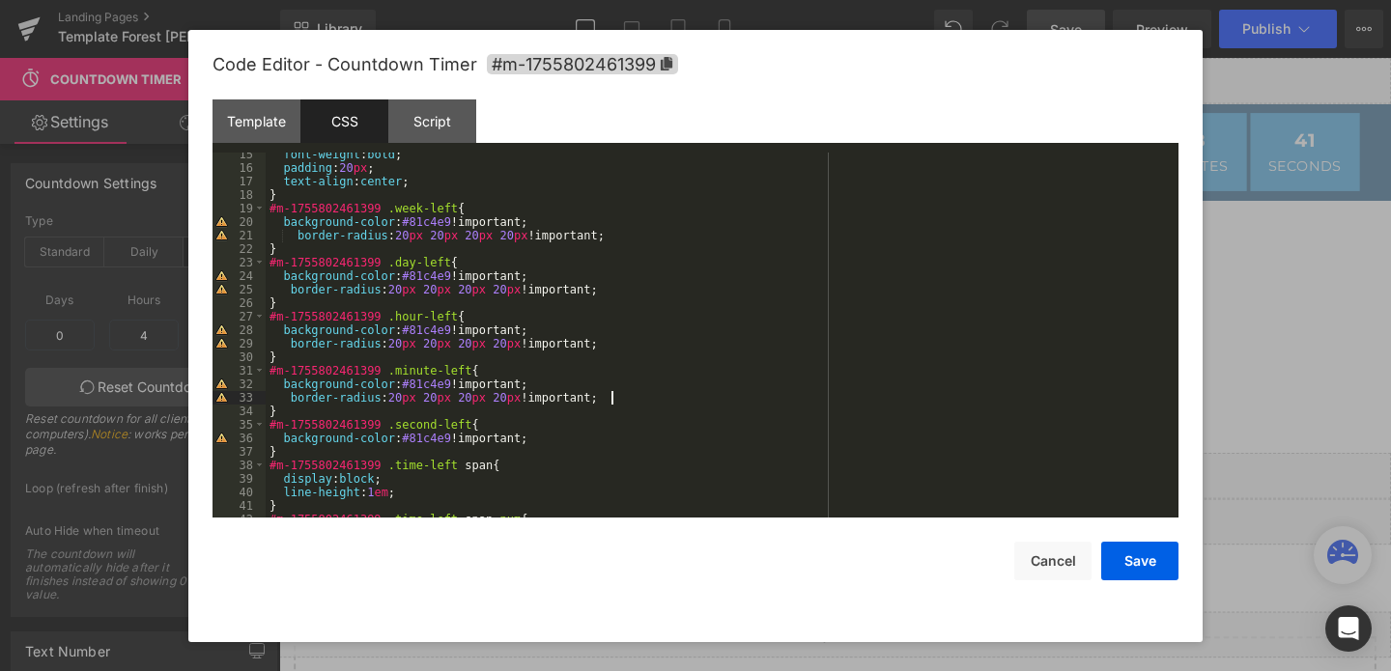
click at [546, 442] on div "font-weight : bold ; padding : 20 px ; text-align : center ; } #m-1755802461399…" at bounding box center [718, 344] width 905 height 392
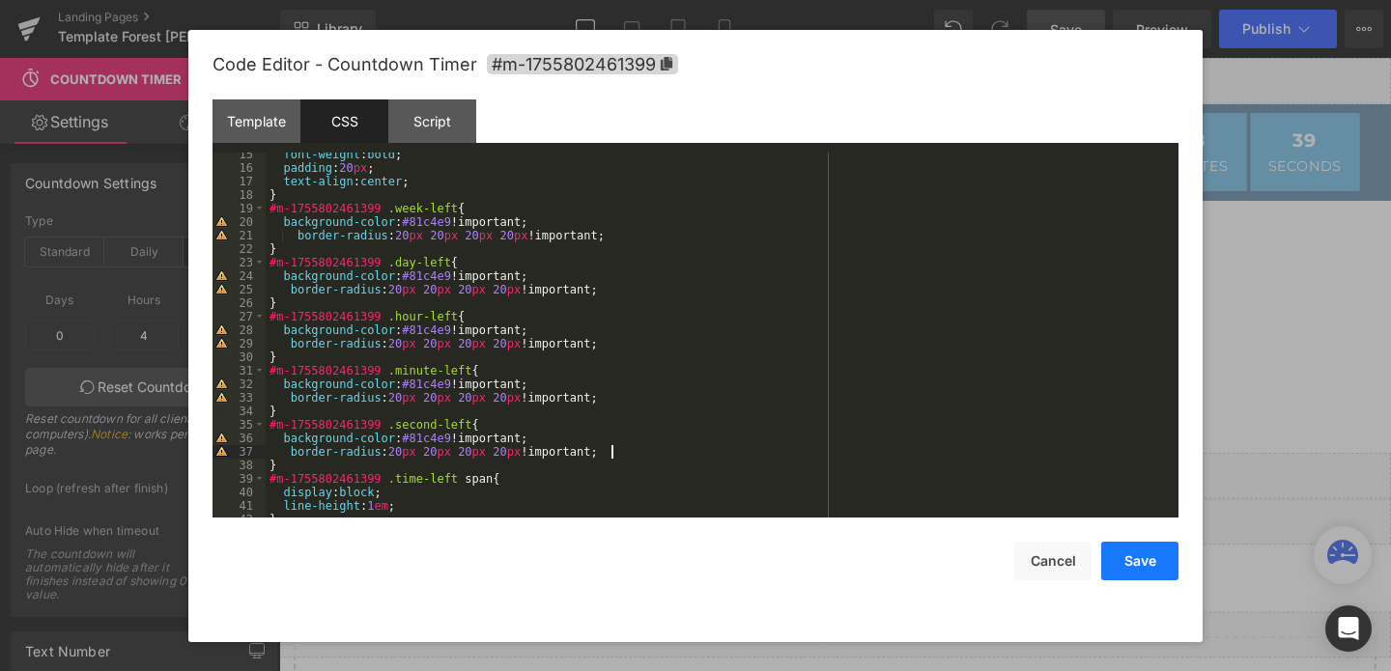
click at [1159, 556] on button "Save" at bounding box center [1139, 561] width 77 height 39
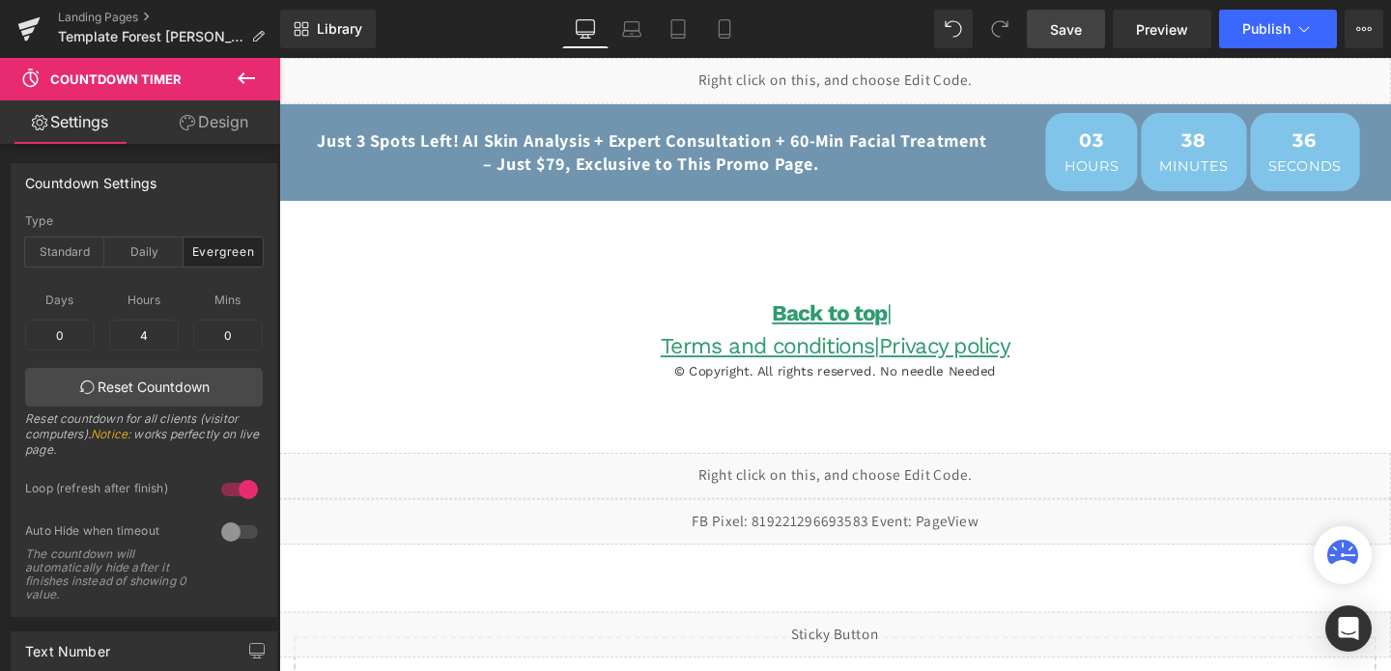
click at [1056, 33] on span "Save" at bounding box center [1066, 29] width 32 height 20
